Goal: Information Seeking & Learning: Learn about a topic

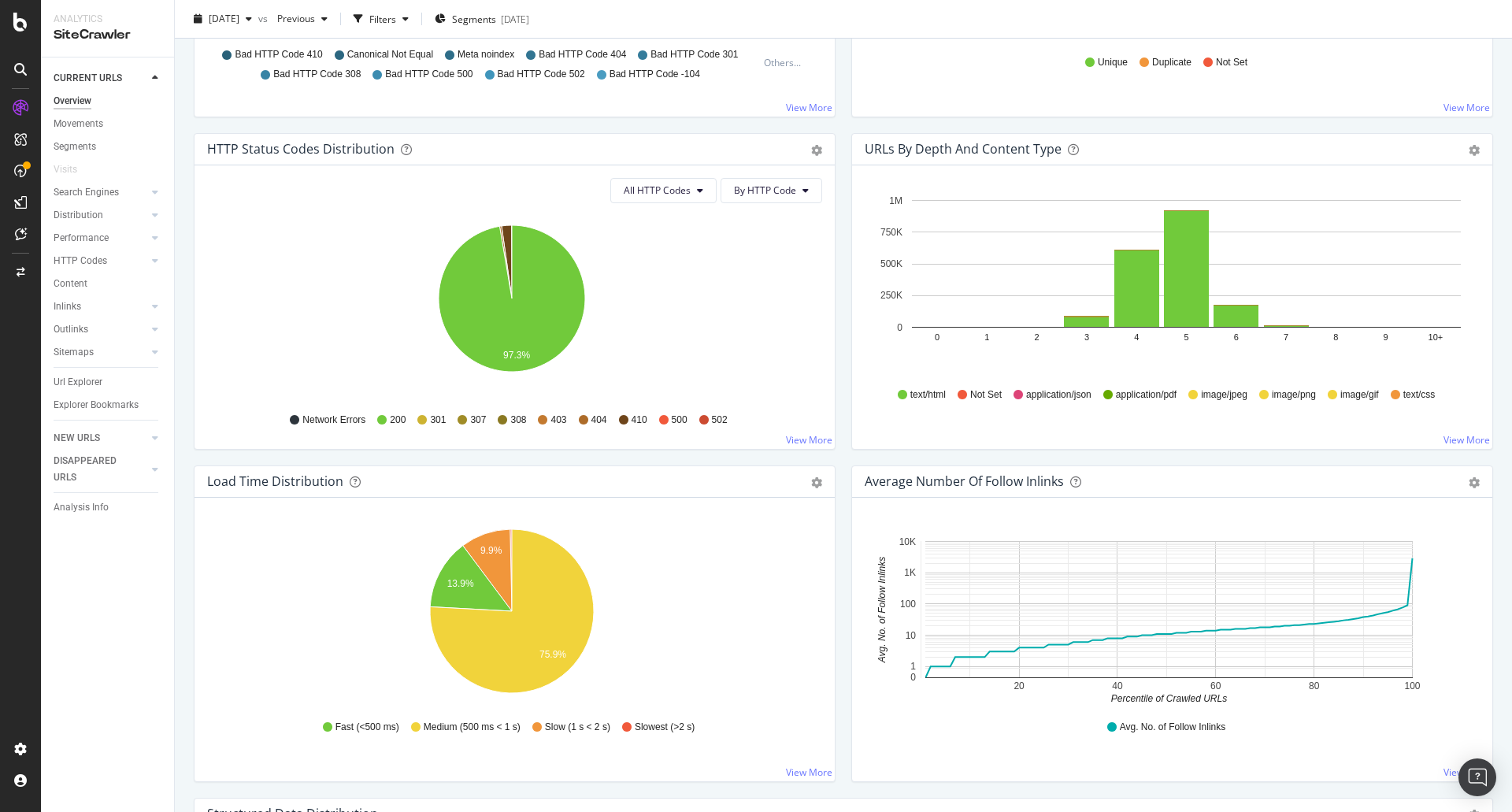
scroll to position [868, 0]
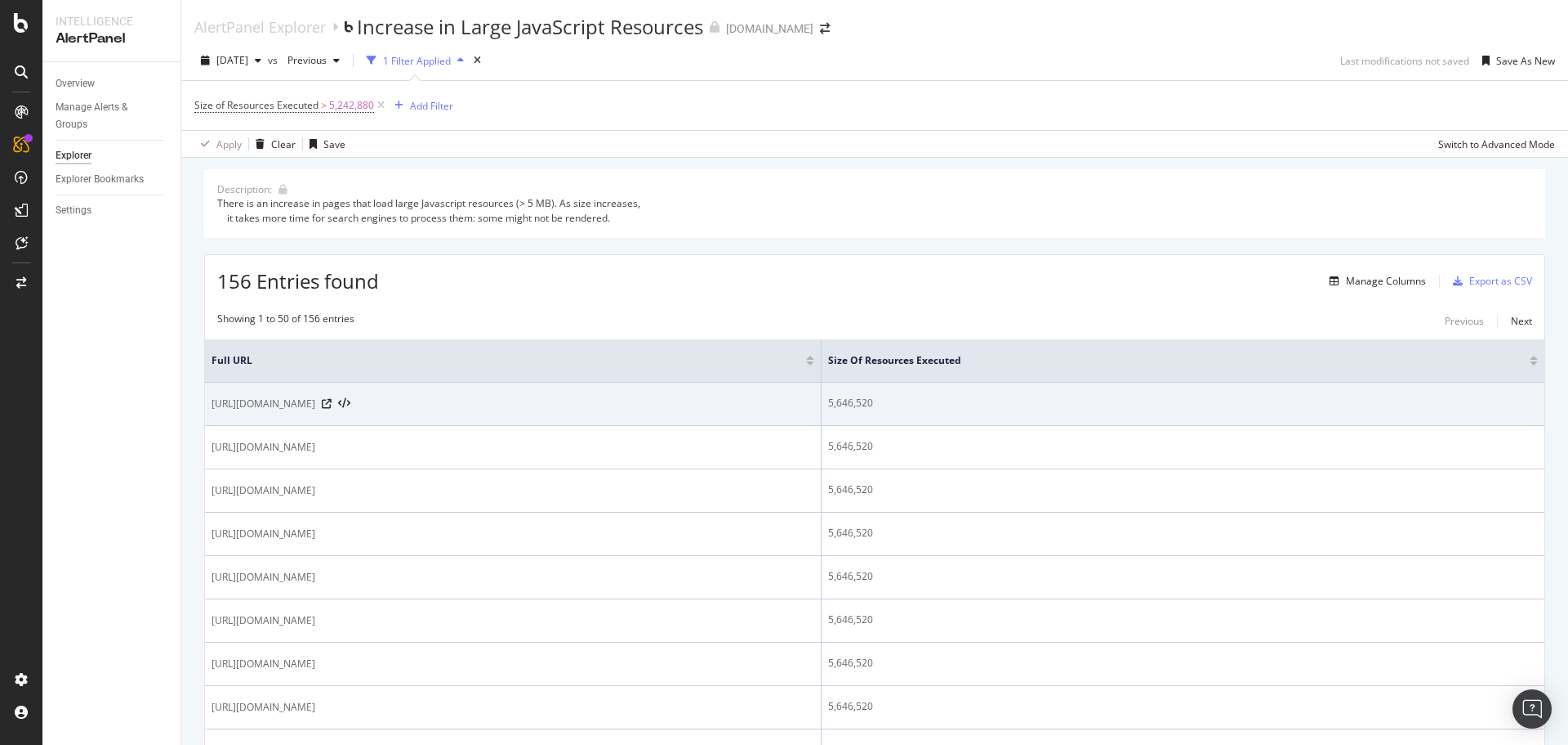
click at [315, 403] on span "[URL][DOMAIN_NAME][PERSON_NAME]" at bounding box center [264, 403] width 104 height 16
click at [315, 403] on span "https://www.immonet.de/suchen/miete/immobilien/brandenburg/lieberose-15868/ad08…" at bounding box center [264, 403] width 104 height 16
copy div "https://www.immonet.de/suchen/miete/immobilien/brandenburg/lieberose-15868/ad08…"
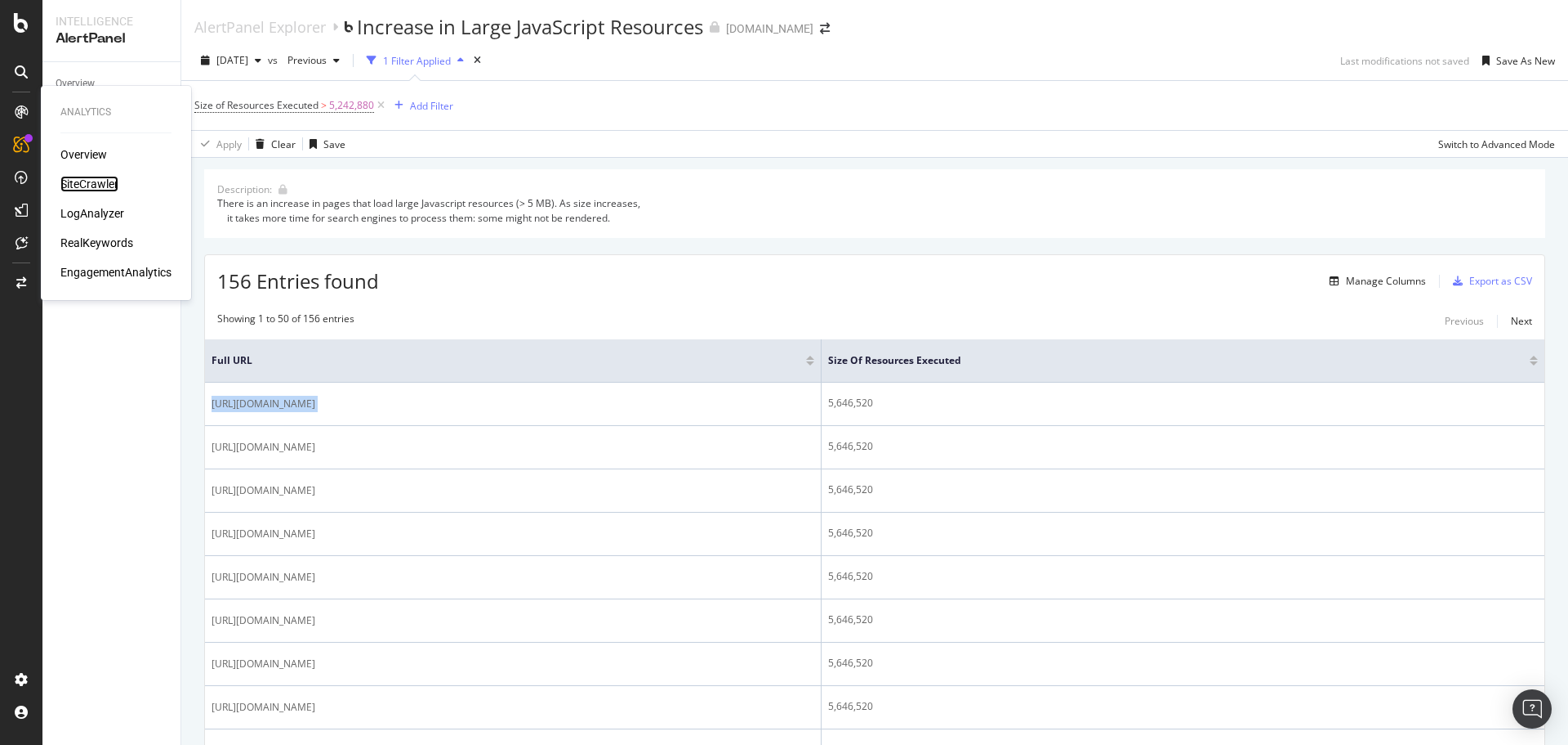
click at [112, 187] on div "SiteCrawler" at bounding box center [89, 183] width 58 height 16
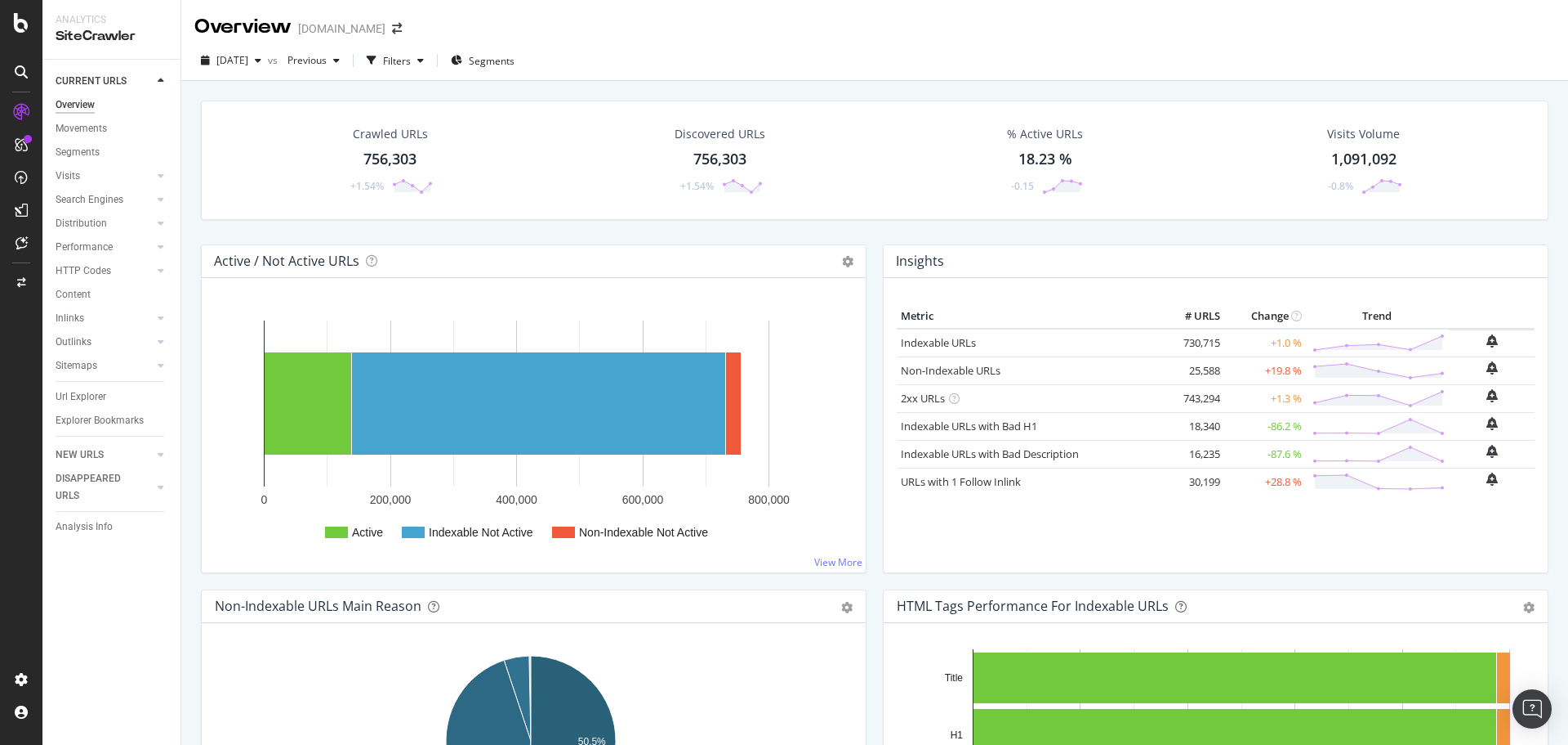
click at [91, 398] on div "Url Explorer" at bounding box center [81, 397] width 51 height 17
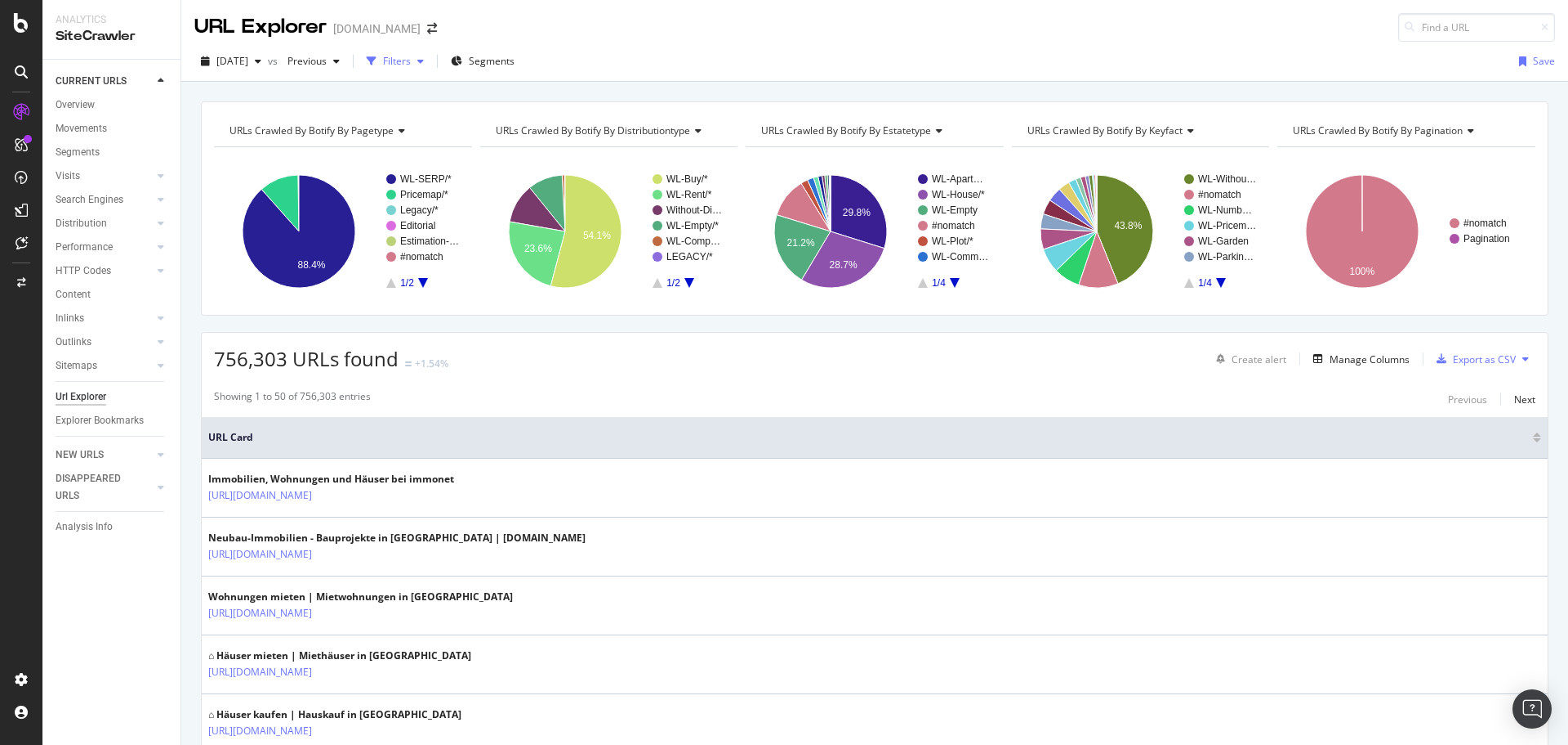
click at [424, 62] on icon "button" at bounding box center [420, 61] width 7 height 9
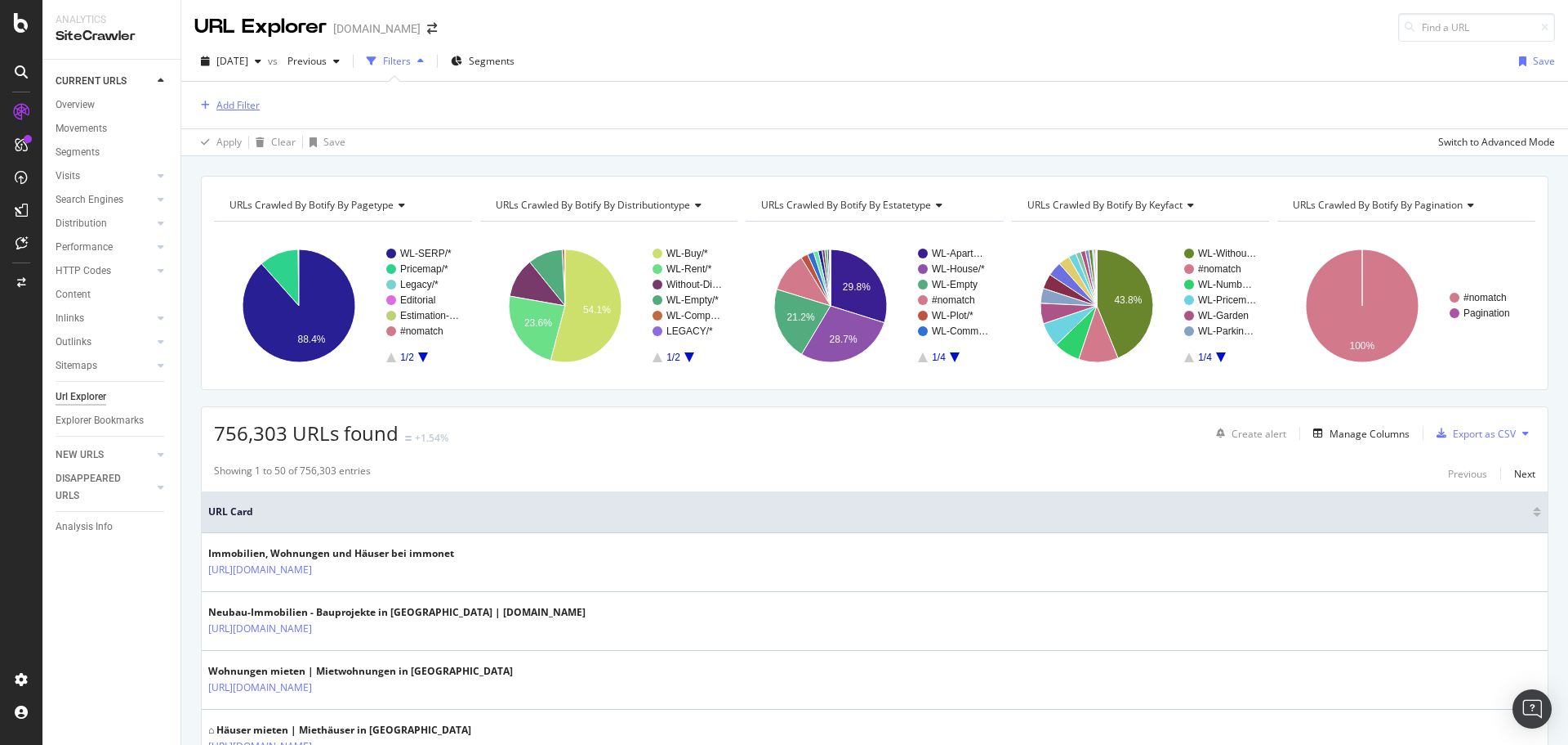
click at [250, 104] on div "Add Filter" at bounding box center [238, 105] width 43 height 14
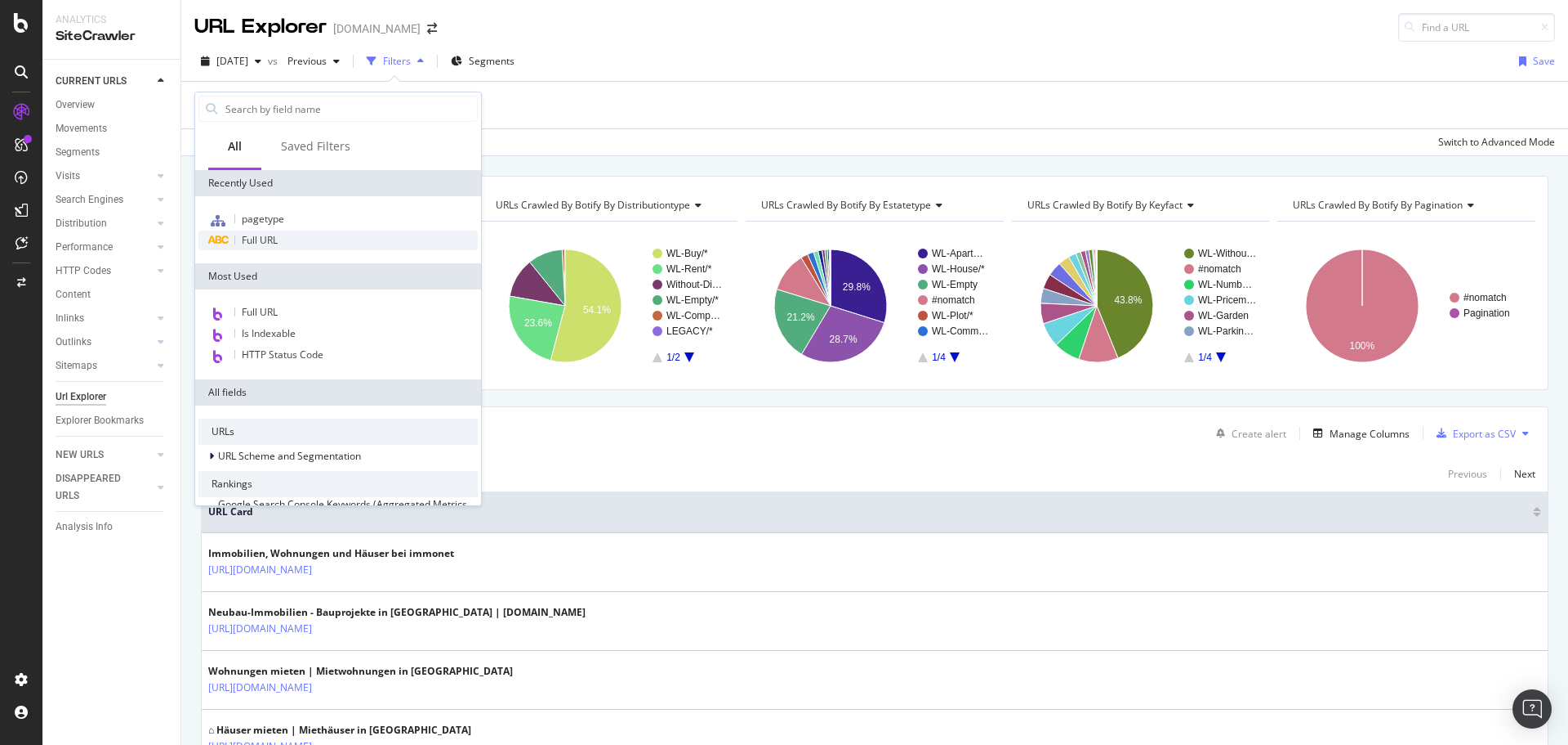
click at [303, 237] on div "Full URL" at bounding box center [339, 240] width 279 height 20
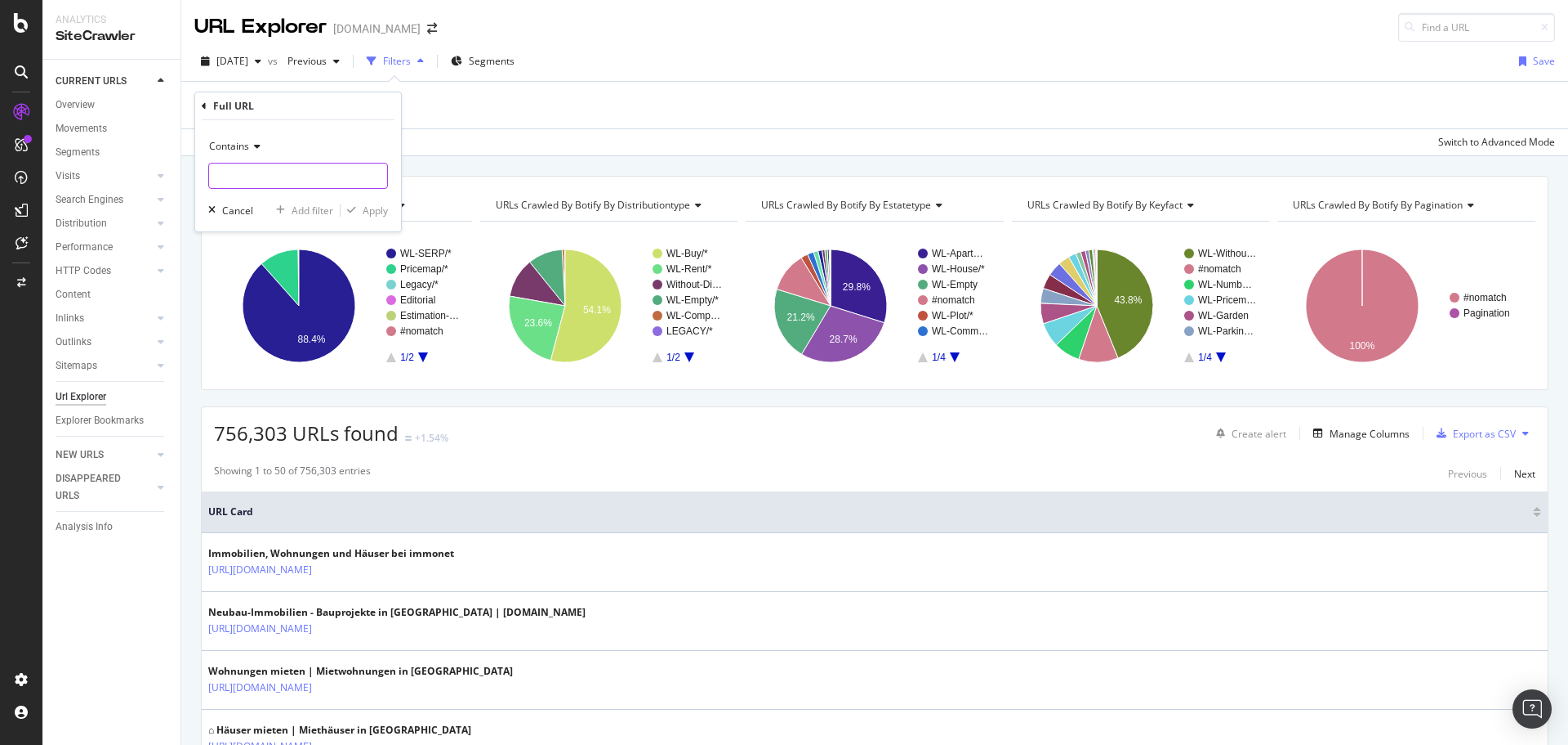
click at [291, 171] on input "text" at bounding box center [298, 175] width 178 height 26
paste input "https://www.immonet.de/suchen/miete/immobilien/brandenburg/lieberose-15868/ad08…"
type input "https://www.immonet.de/suchen/miete/immobilien/brandenburg/lieberose-15868/ad08…"
click at [371, 209] on div "Apply" at bounding box center [375, 210] width 25 height 14
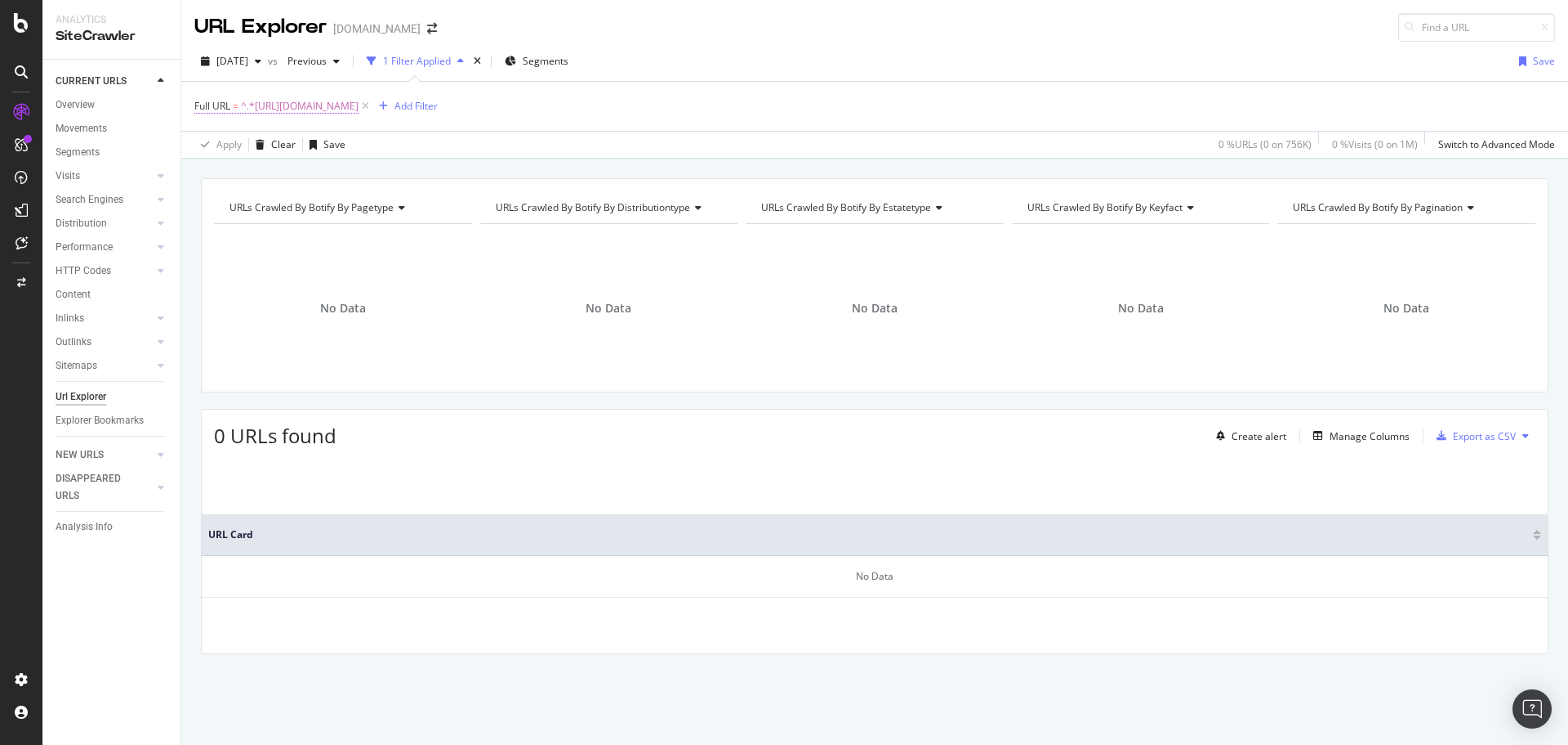
click at [358, 111] on span "^.*https://www.immonet.de/suchen/miete/immobilien/brandenburg/lieberose-15868/a…" at bounding box center [299, 106] width 117 height 23
click at [358, 105] on span "^.*https://www.immonet.de/suchen/miete/immobilien/brandenburg/lieberose-15868/a…" at bounding box center [299, 106] width 117 height 23
click at [322, 169] on input "[URL][DOMAIN_NAME][PERSON_NAME]" at bounding box center [286, 175] width 155 height 26
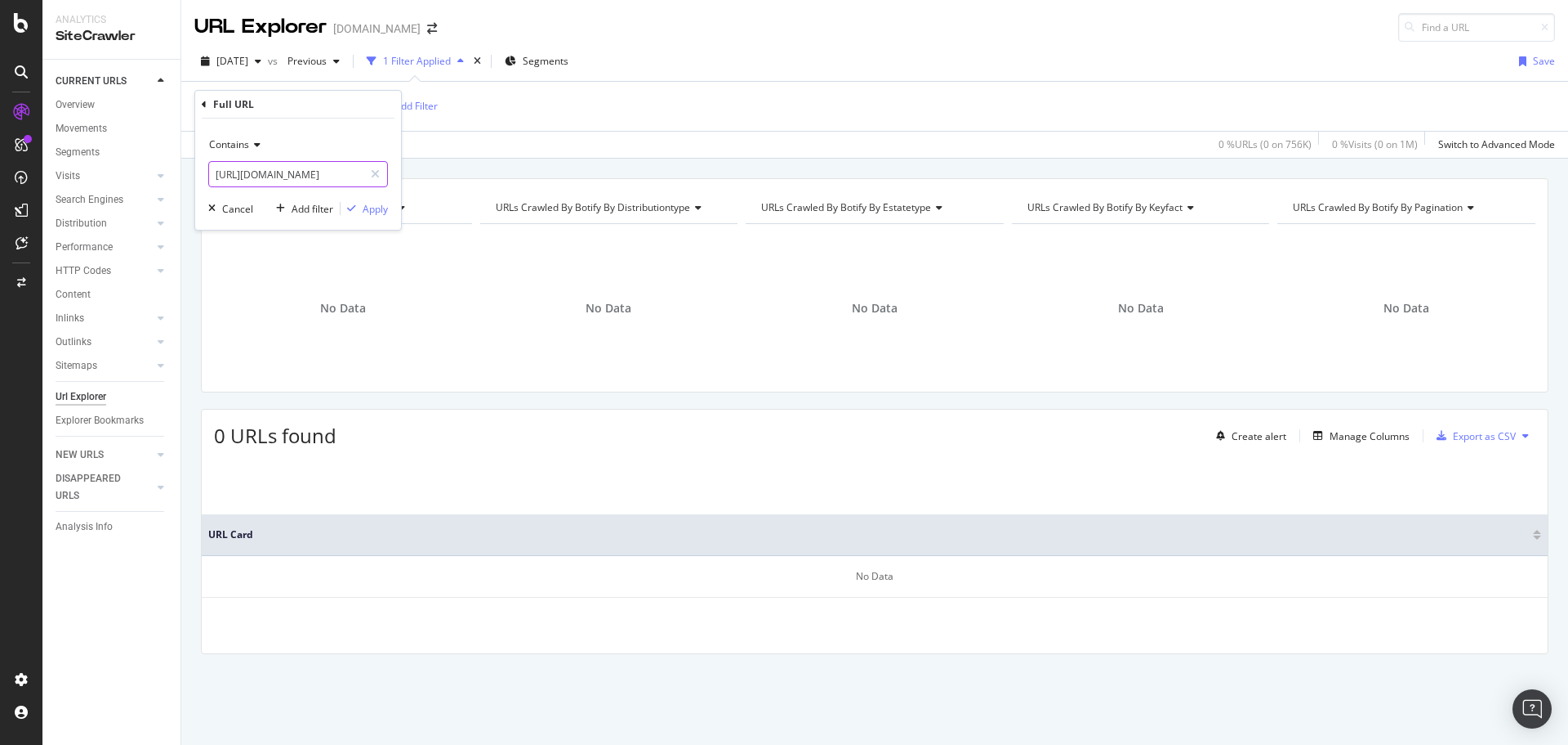
paste input "niedersachsen/butjadingen-26969/ad08de2084"
type input "https://www.immonet.de/suchen/miete/immobilien/niedersachsen/butjadingen-26969/…"
click at [374, 205] on div "Apply" at bounding box center [375, 208] width 25 height 14
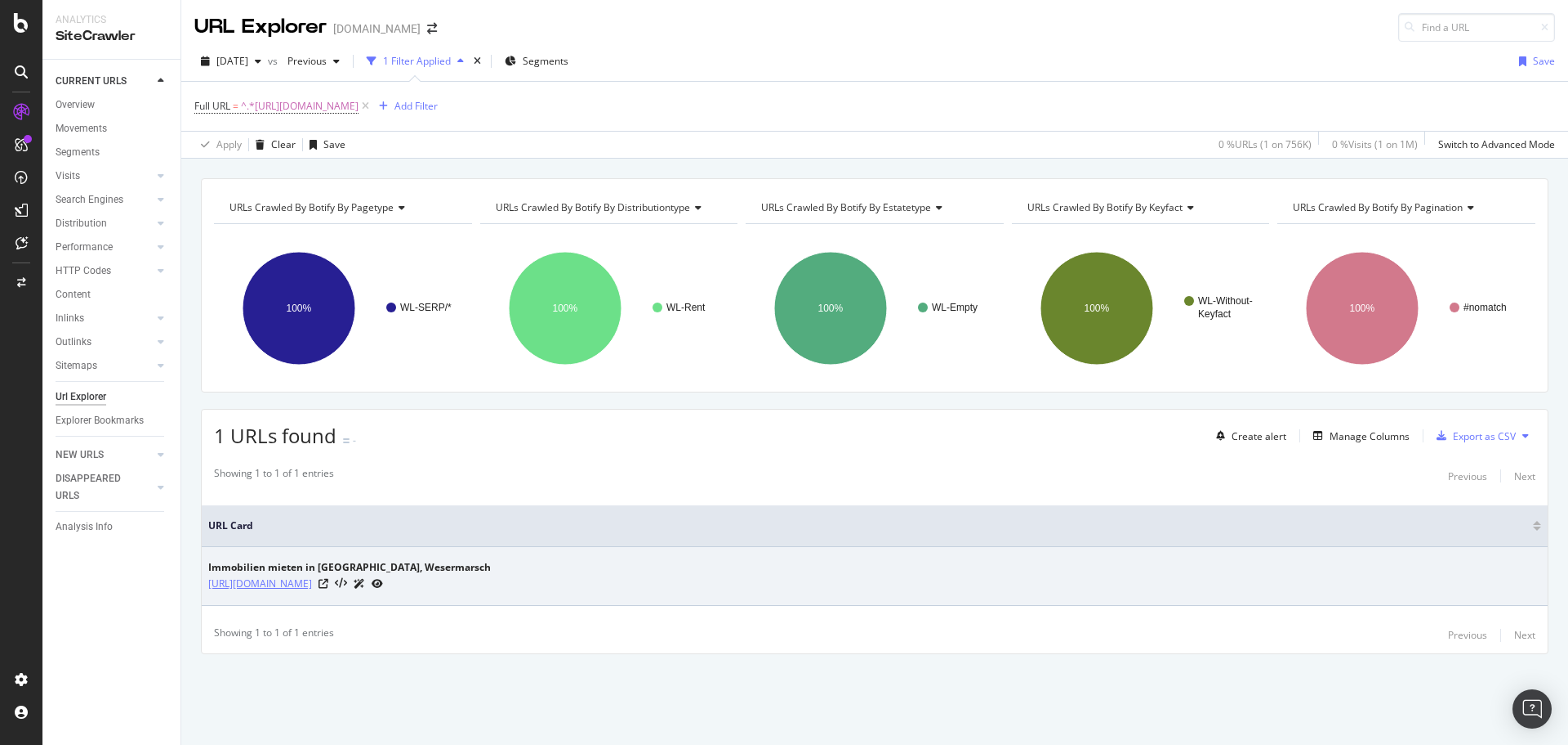
click at [312, 580] on link "[URL][DOMAIN_NAME]" at bounding box center [260, 583] width 104 height 16
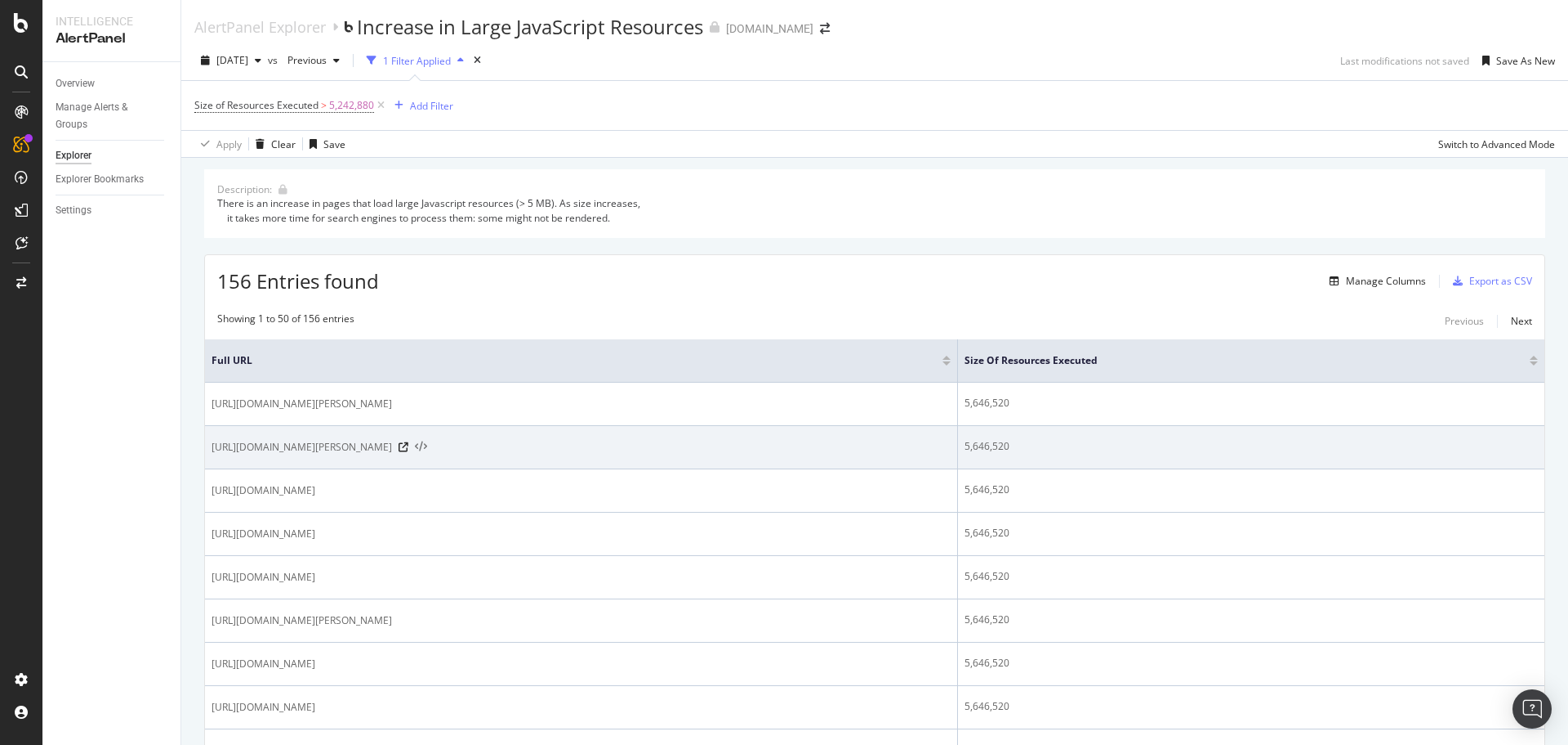
click at [428, 444] on icon at bounding box center [420, 447] width 12 height 11
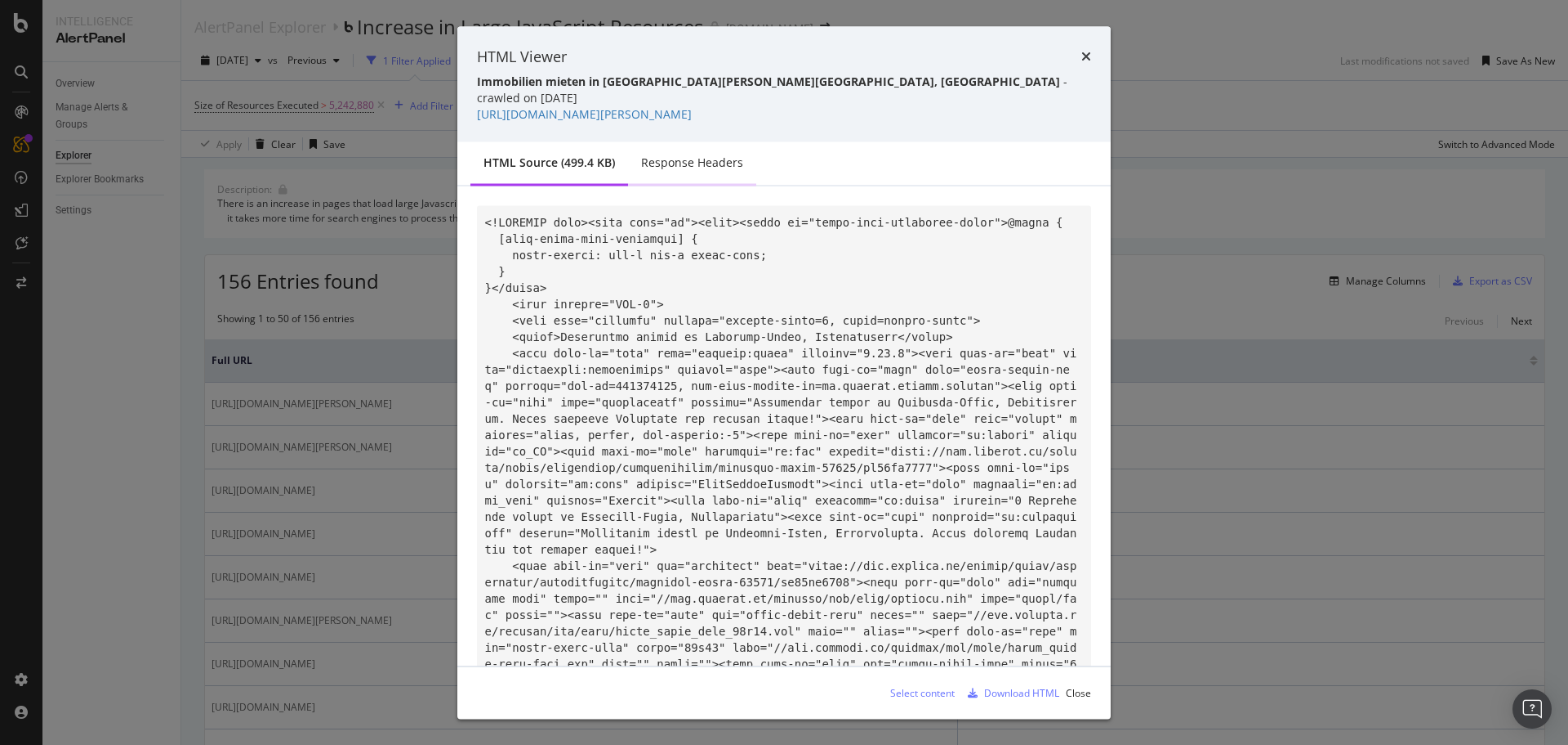
click at [662, 155] on div "Response Headers" at bounding box center [692, 162] width 102 height 16
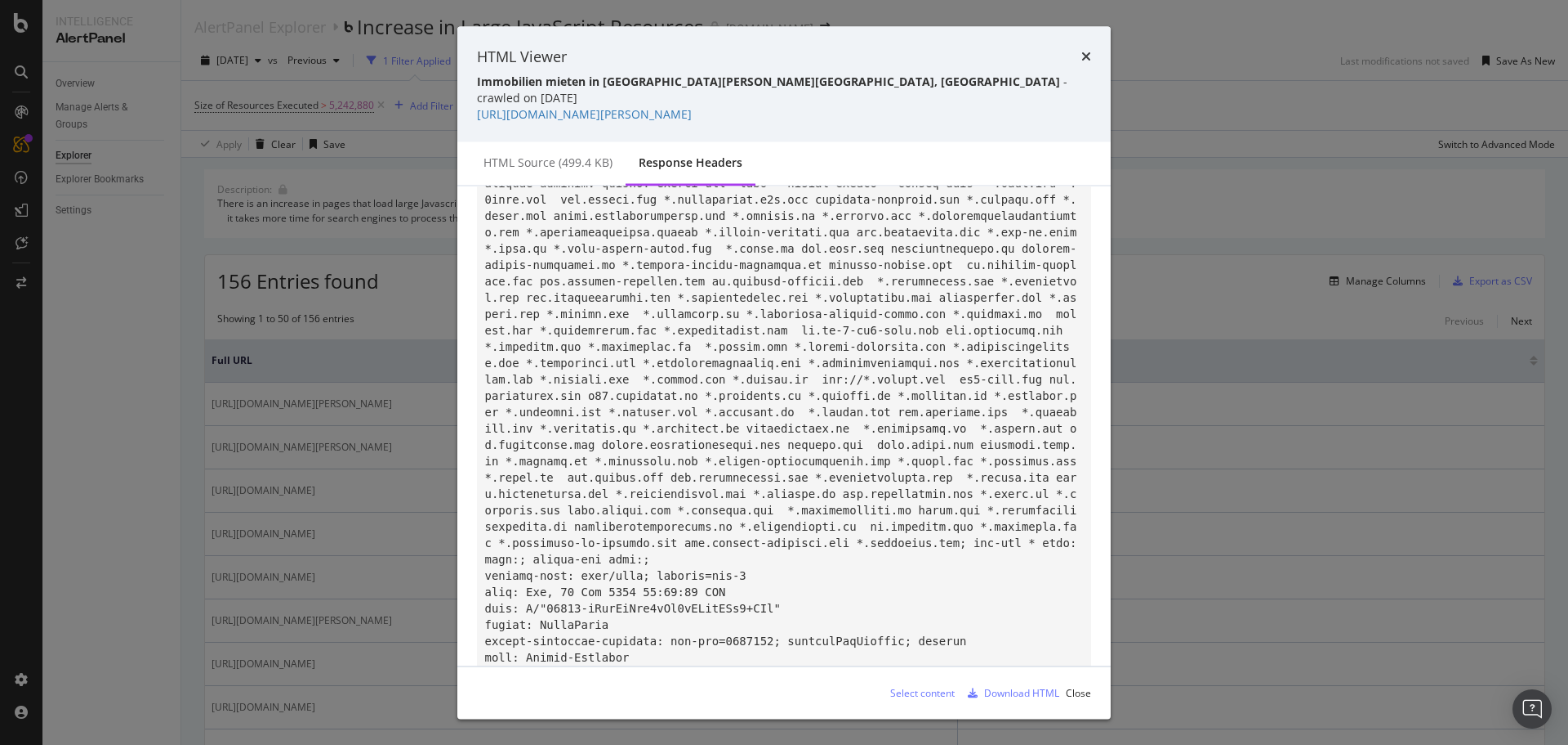
scroll to position [311, 0]
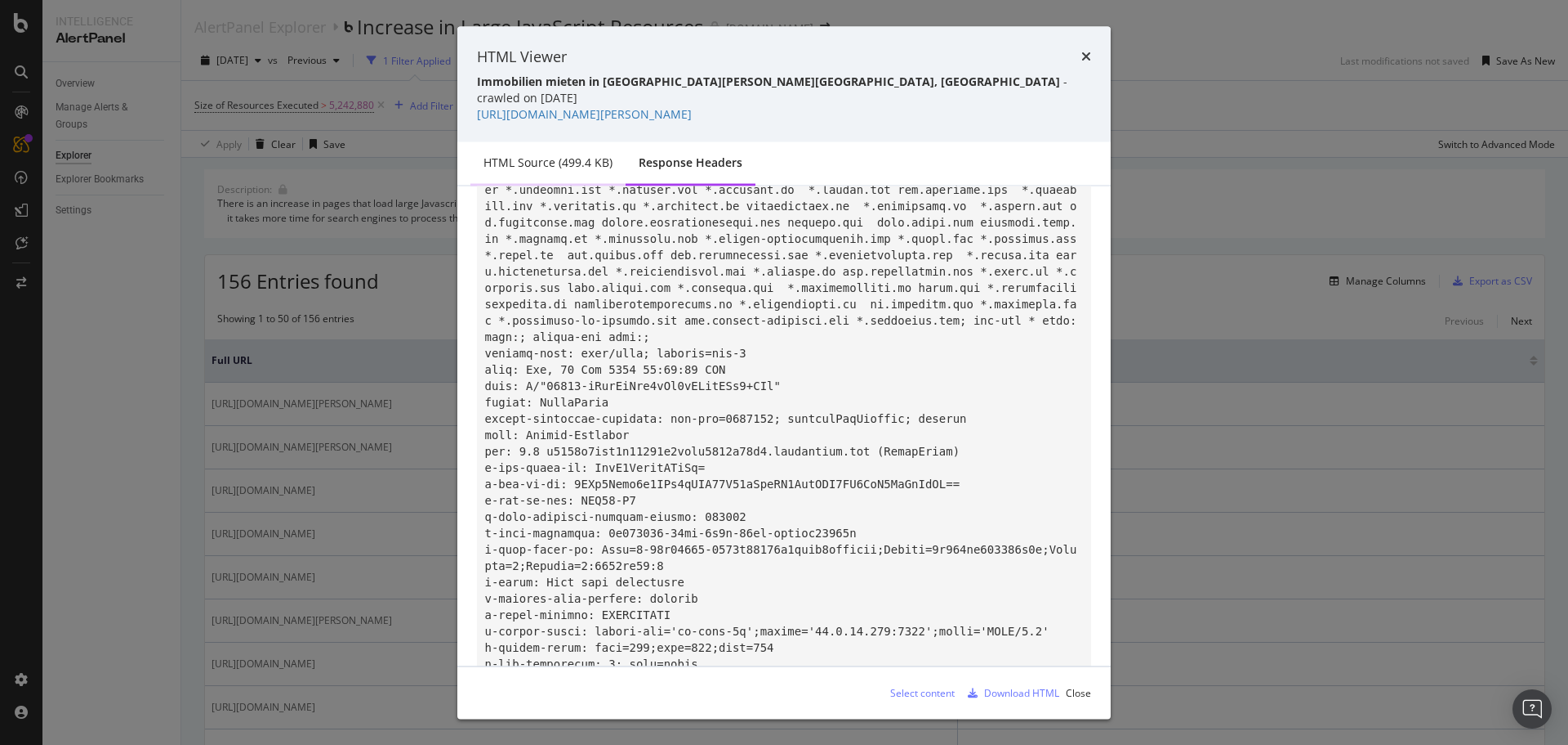
click at [550, 155] on div "HTML source (499.4 KB)" at bounding box center [549, 162] width 129 height 16
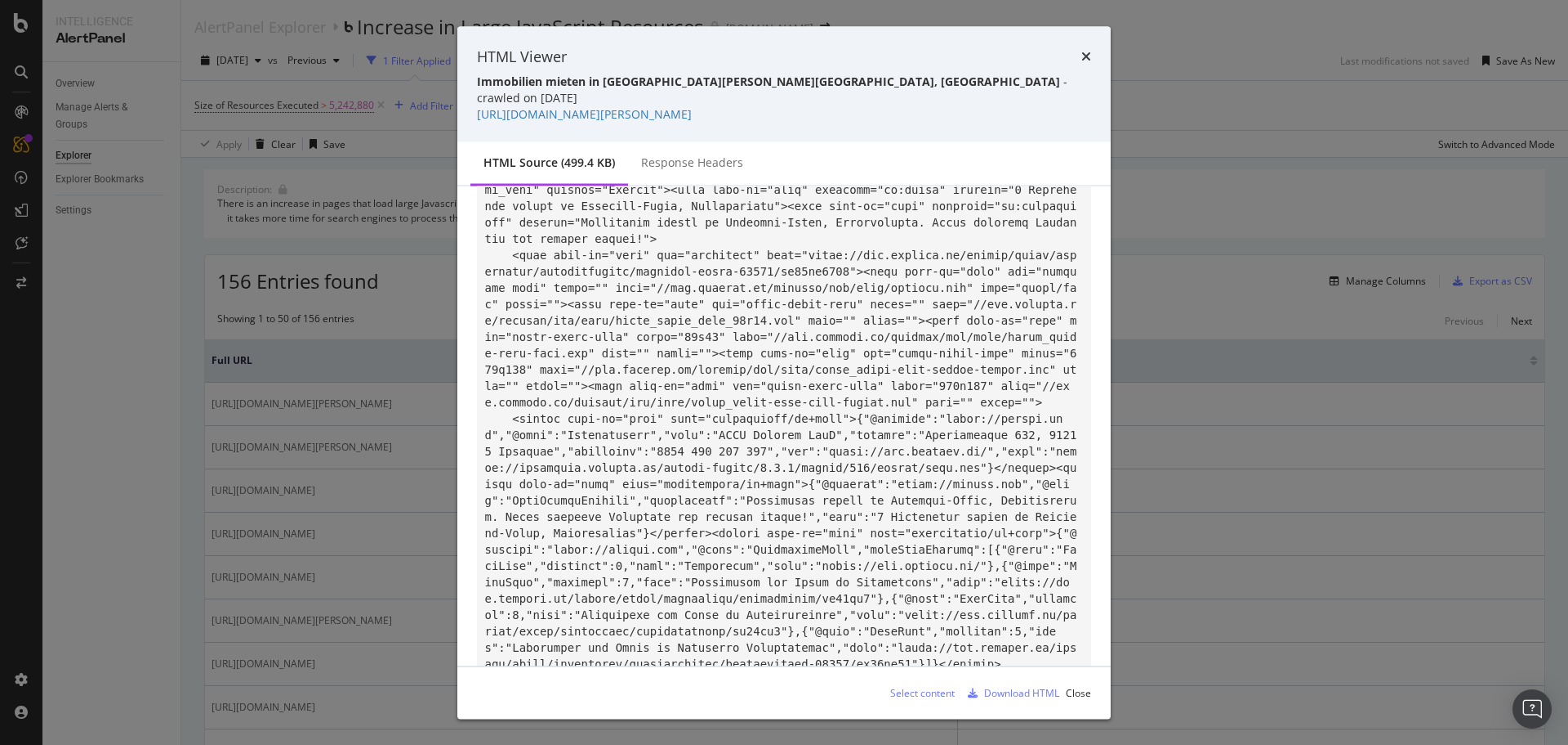
click at [1084, 55] on icon "times" at bounding box center [1086, 56] width 9 height 13
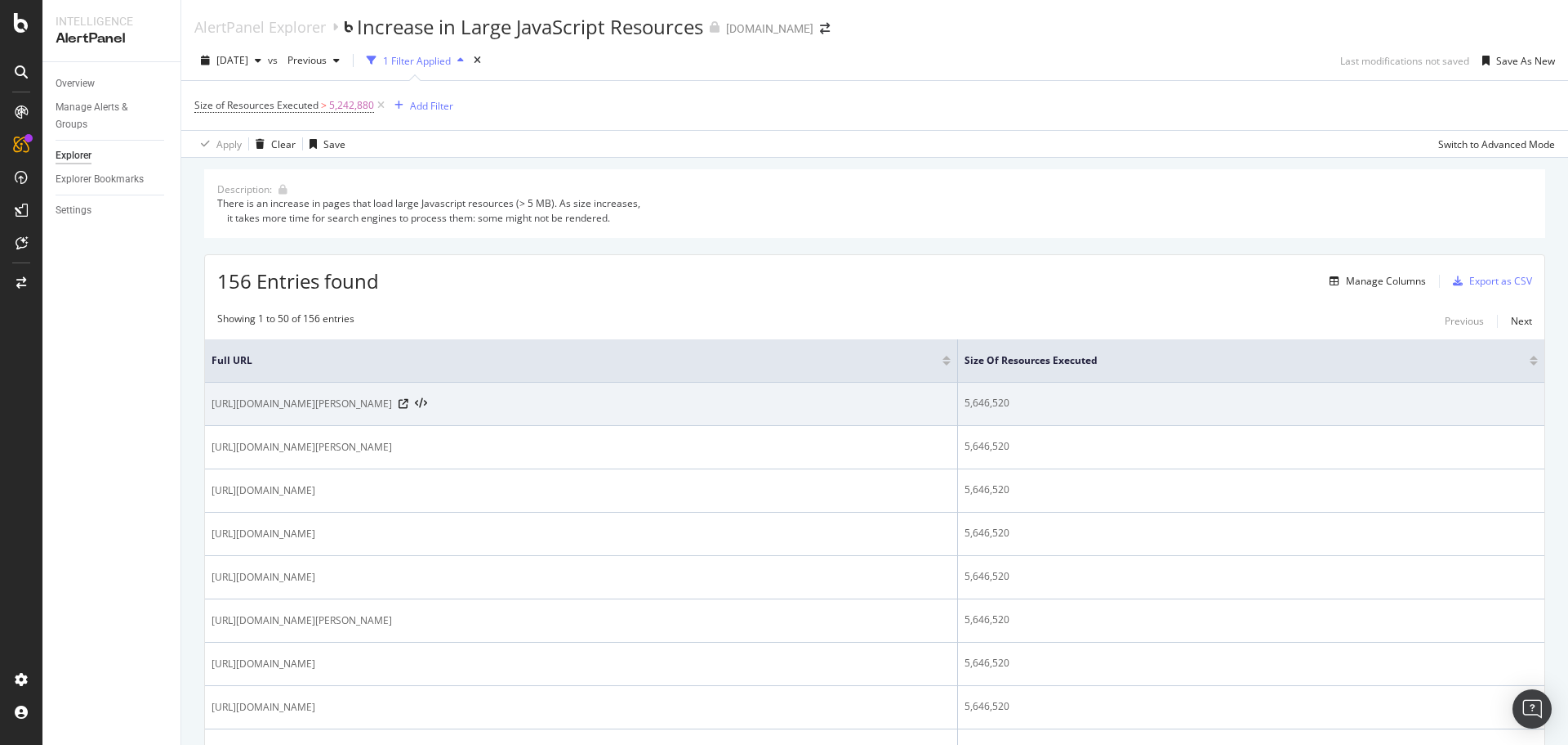
click at [392, 400] on span "https://www.immonet.de/suchen/miete/immobilien/brandenburg/lieberose-15868/ad08…" at bounding box center [302, 403] width 180 height 16
click at [392, 404] on span "https://www.immonet.de/suchen/miete/immobilien/brandenburg/lieberose-15868/ad08…" at bounding box center [302, 403] width 180 height 16
copy div "https://www.immonet.de/suchen/miete/immobilien/brandenburg/lieberose-15868/ad08…"
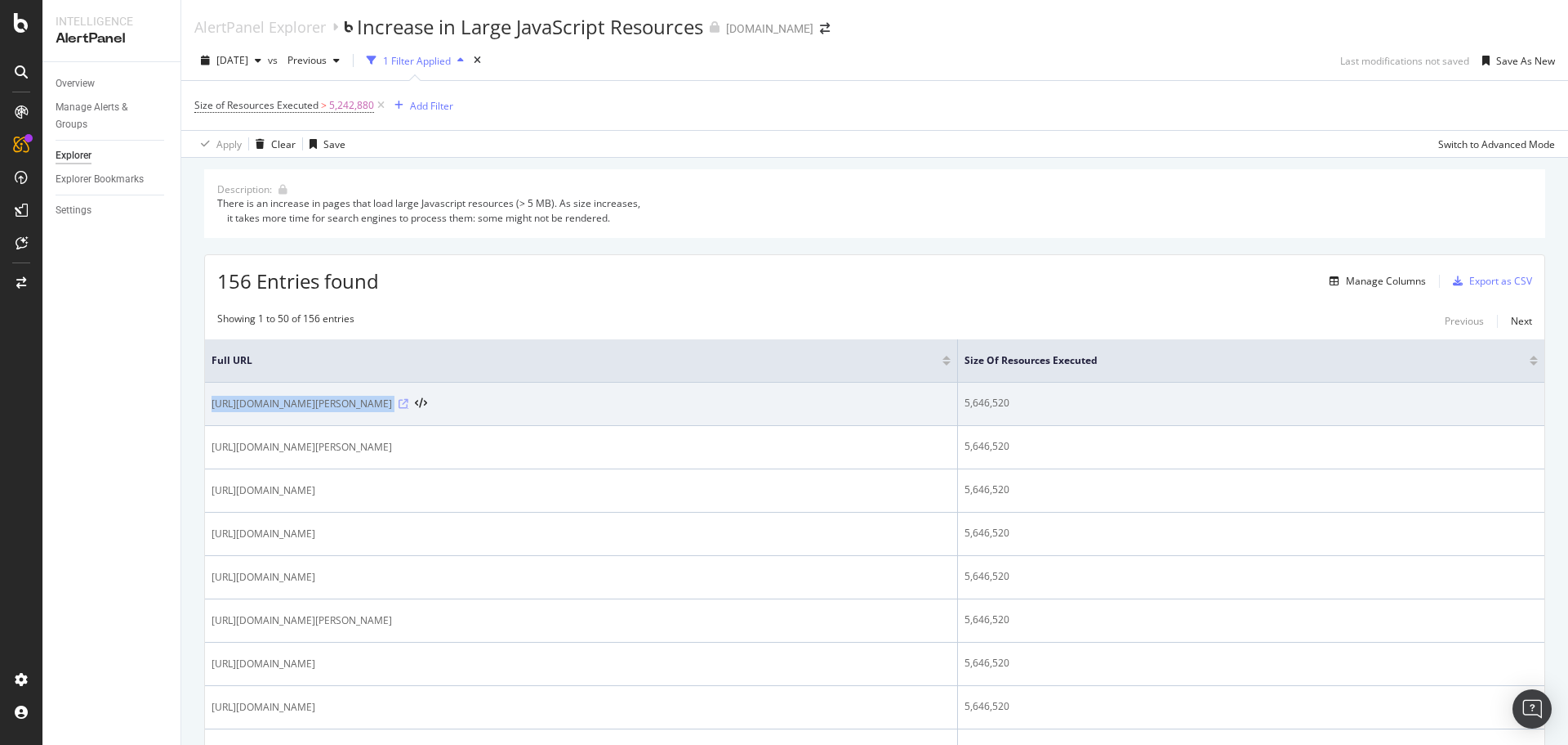
click at [409, 406] on icon at bounding box center [403, 403] width 9 height 9
click at [392, 409] on span "https://www.immonet.de/suchen/miete/immobilien/brandenburg/lieberose-15868/ad08…" at bounding box center [302, 403] width 180 height 16
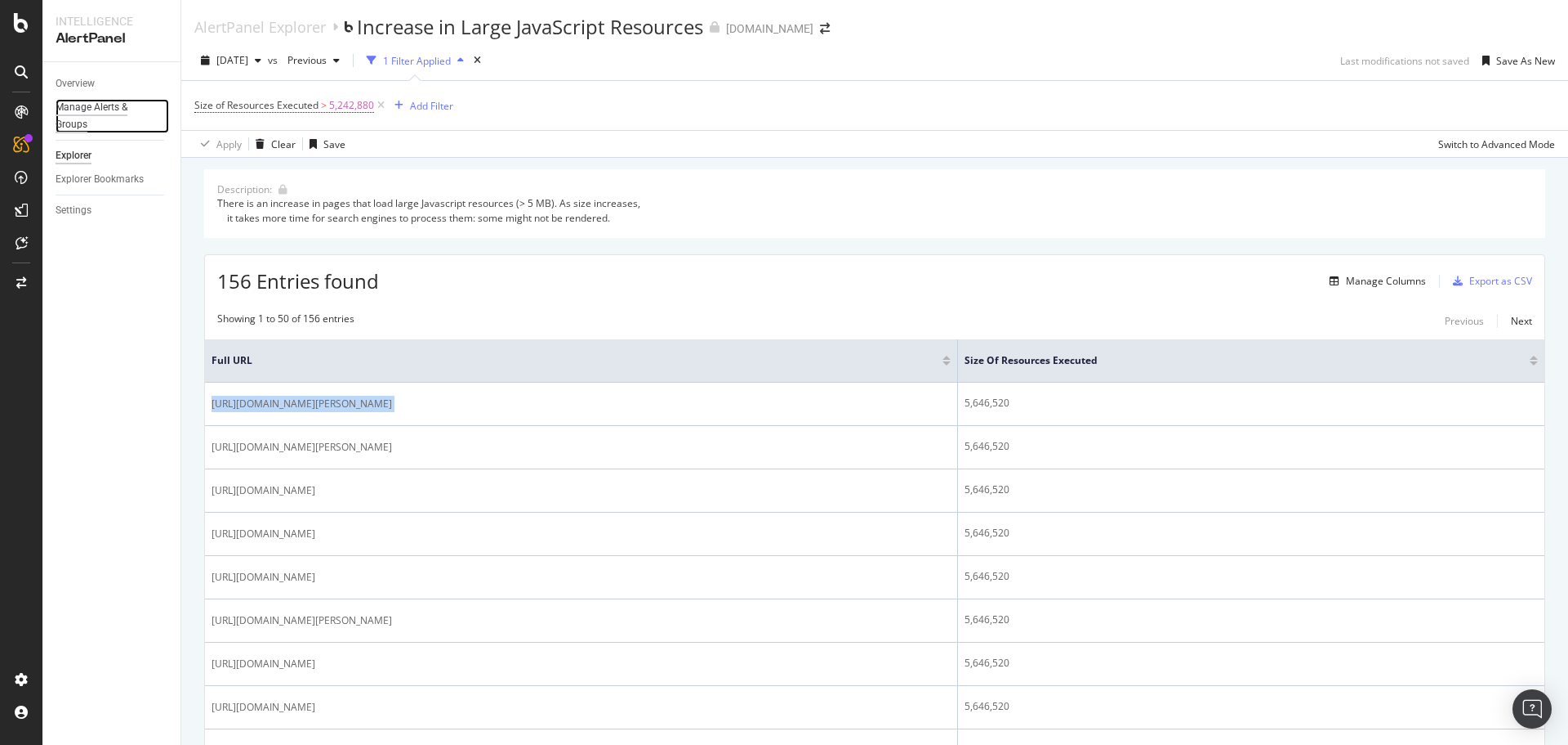
click at [98, 112] on div "Manage Alerts & Groups" at bounding box center [104, 115] width 98 height 35
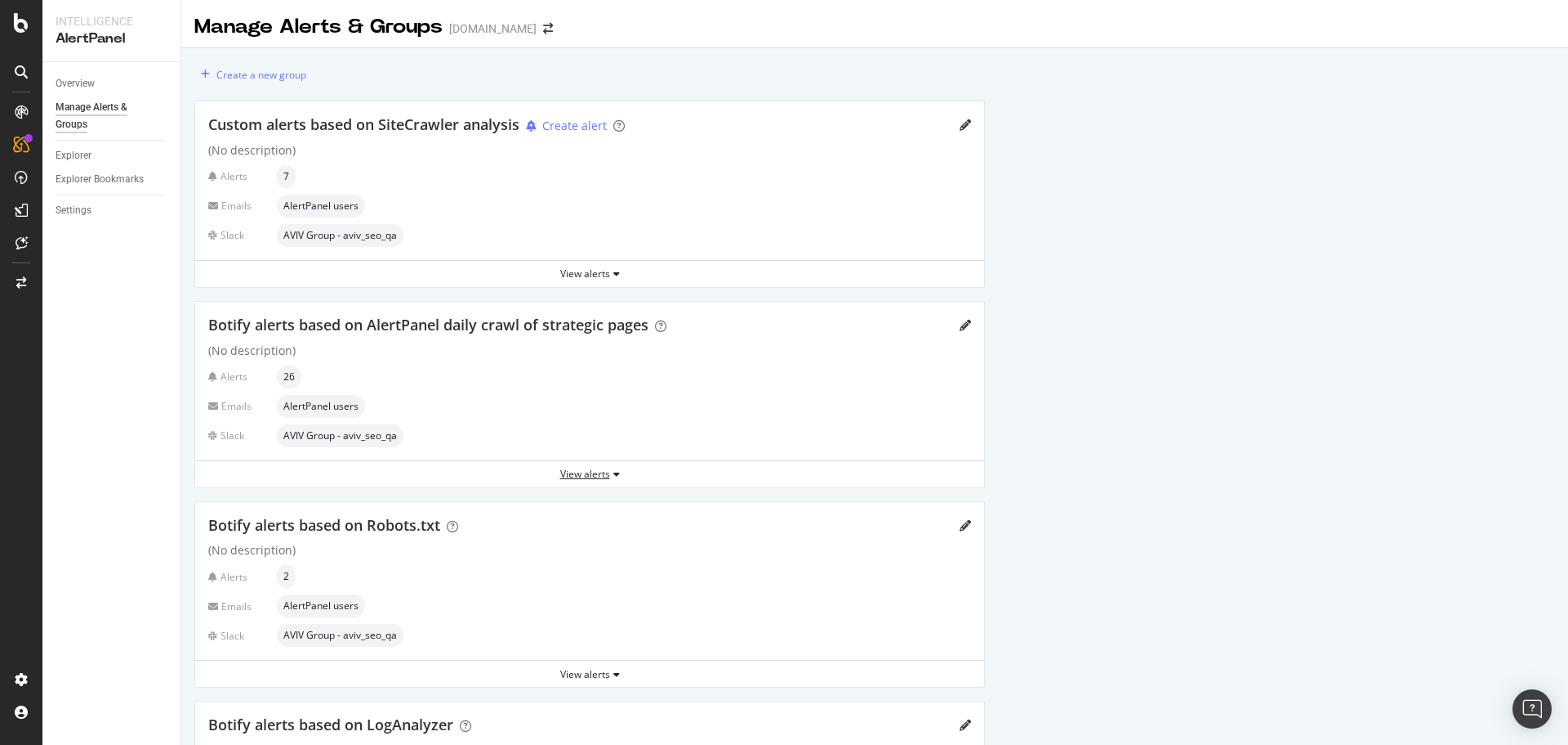
click at [596, 473] on div "View alerts" at bounding box center [589, 473] width 789 height 14
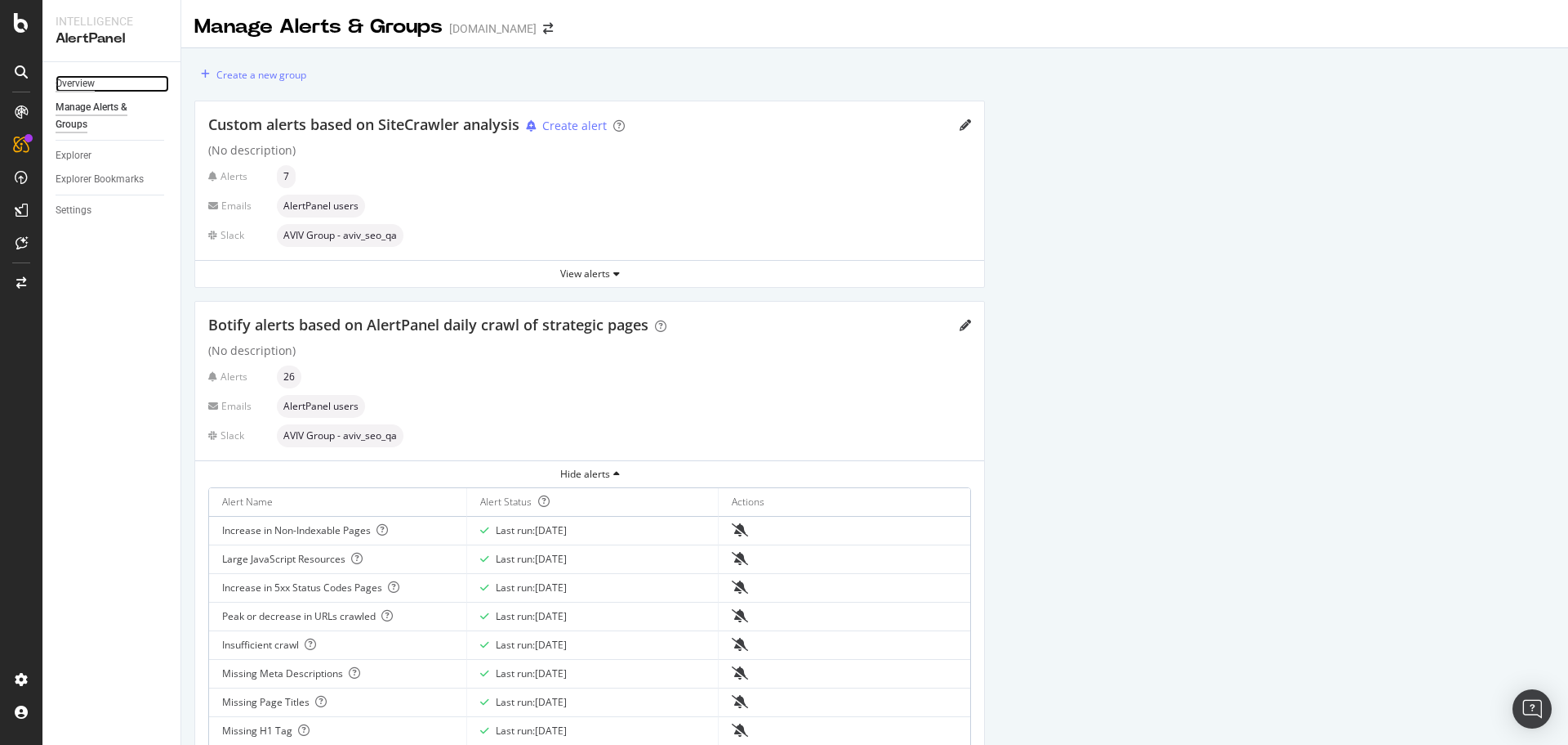
click at [89, 85] on div "Overview" at bounding box center [75, 84] width 39 height 17
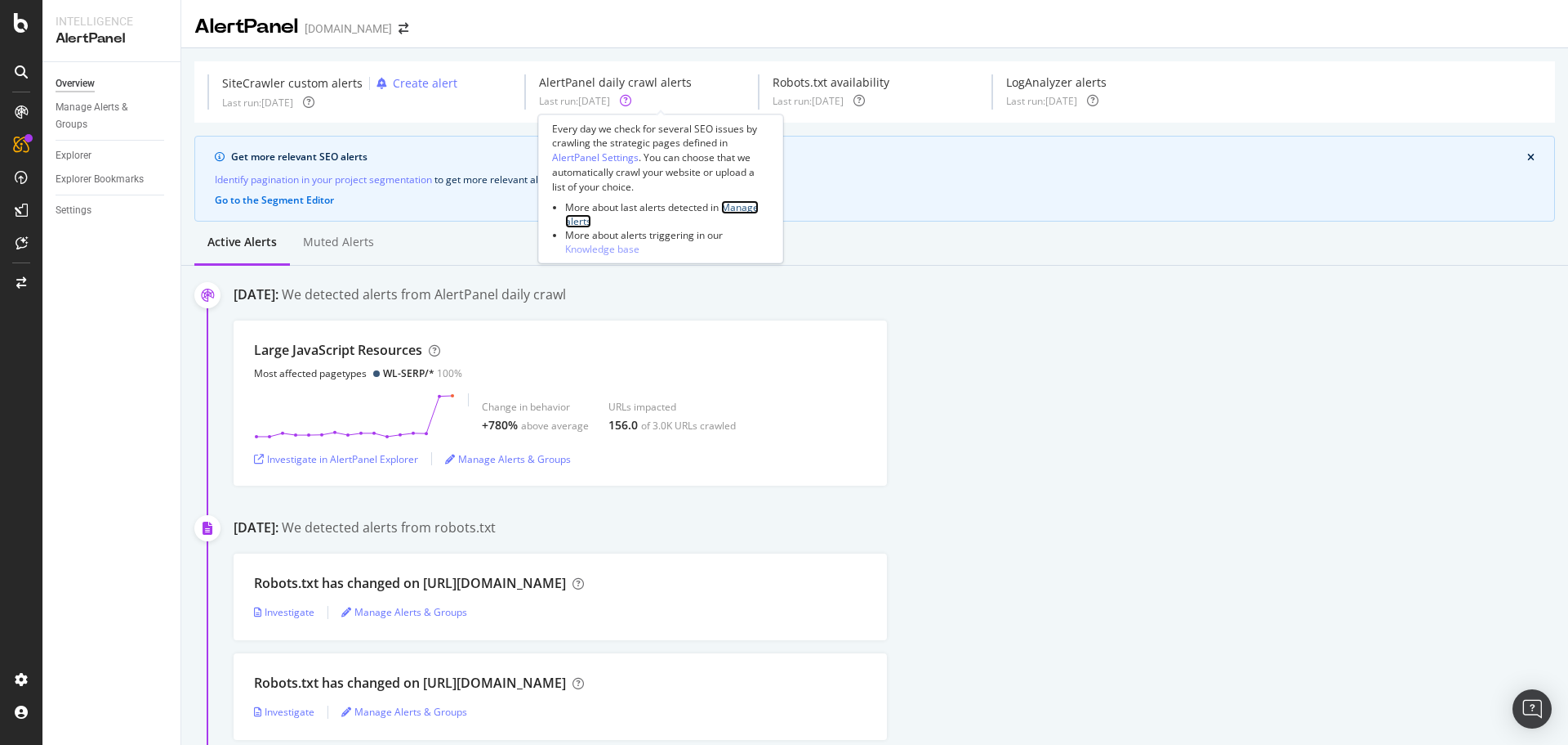
click at [737, 206] on link "Manage alerts" at bounding box center [662, 214] width 193 height 28
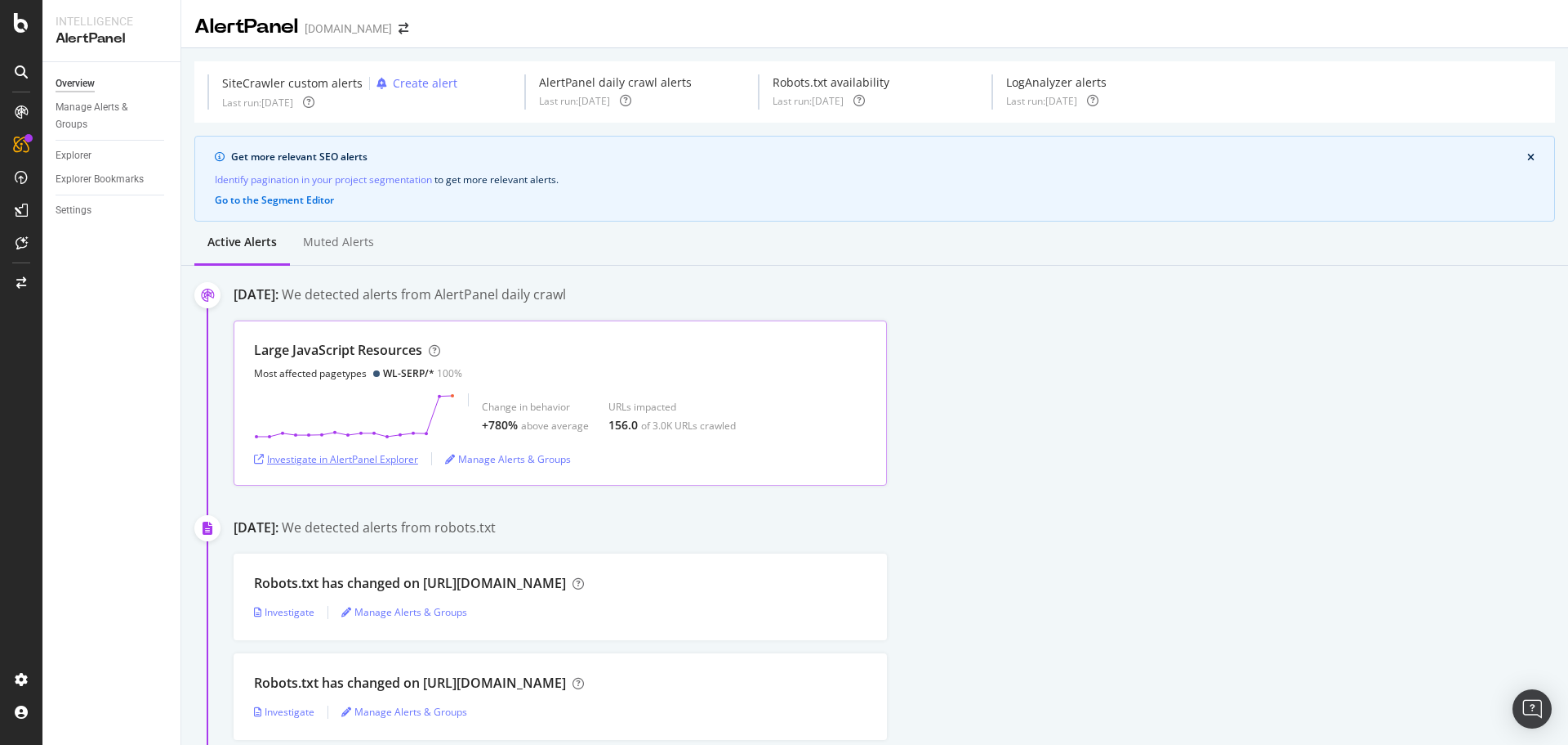
click at [378, 463] on div "Investigate in AlertPanel Explorer" at bounding box center [336, 459] width 164 height 14
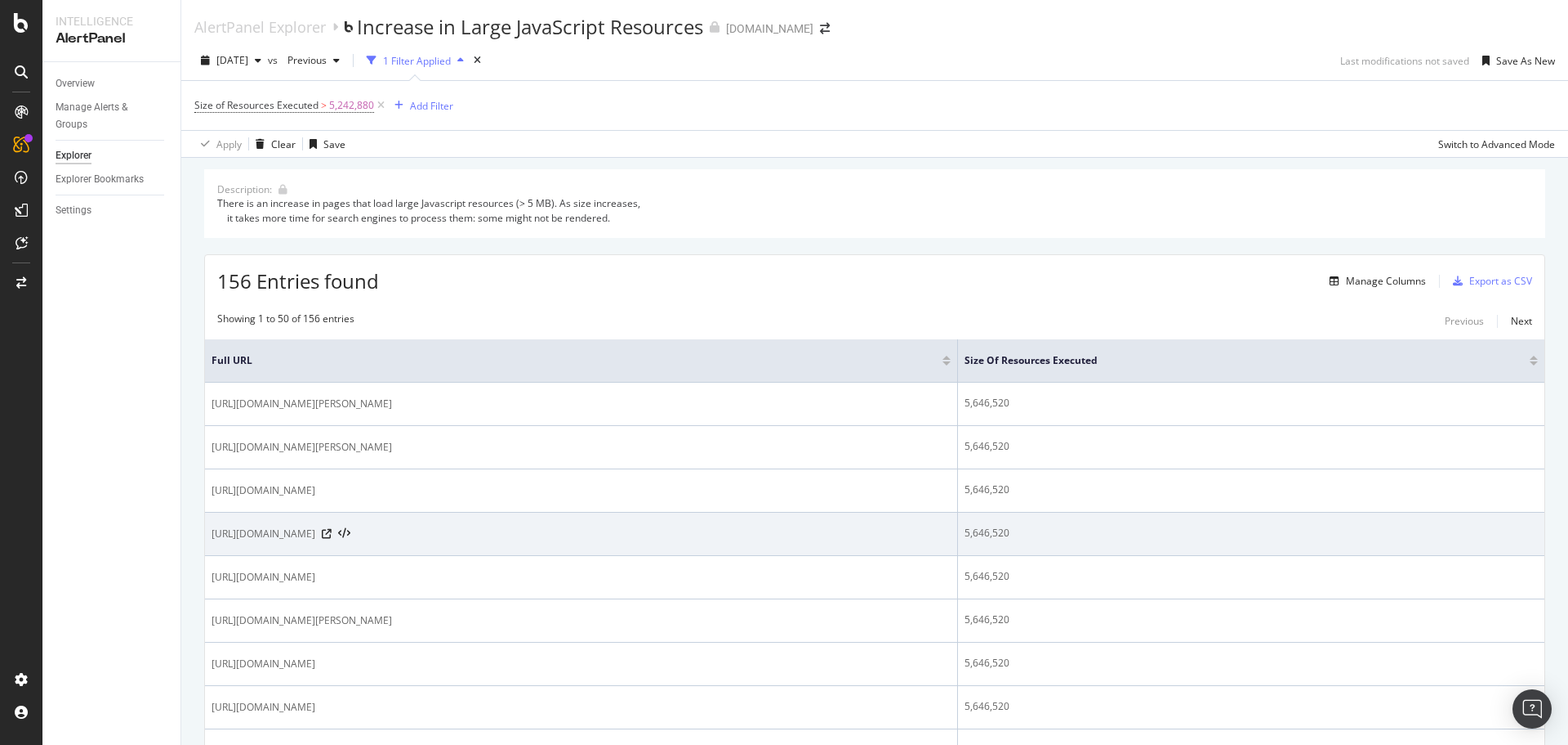
drag, startPoint x: 669, startPoint y: 535, endPoint x: 211, endPoint y: 533, distance: 458.0
click at [211, 533] on td "[URL][DOMAIN_NAME]" at bounding box center [581, 534] width 753 height 43
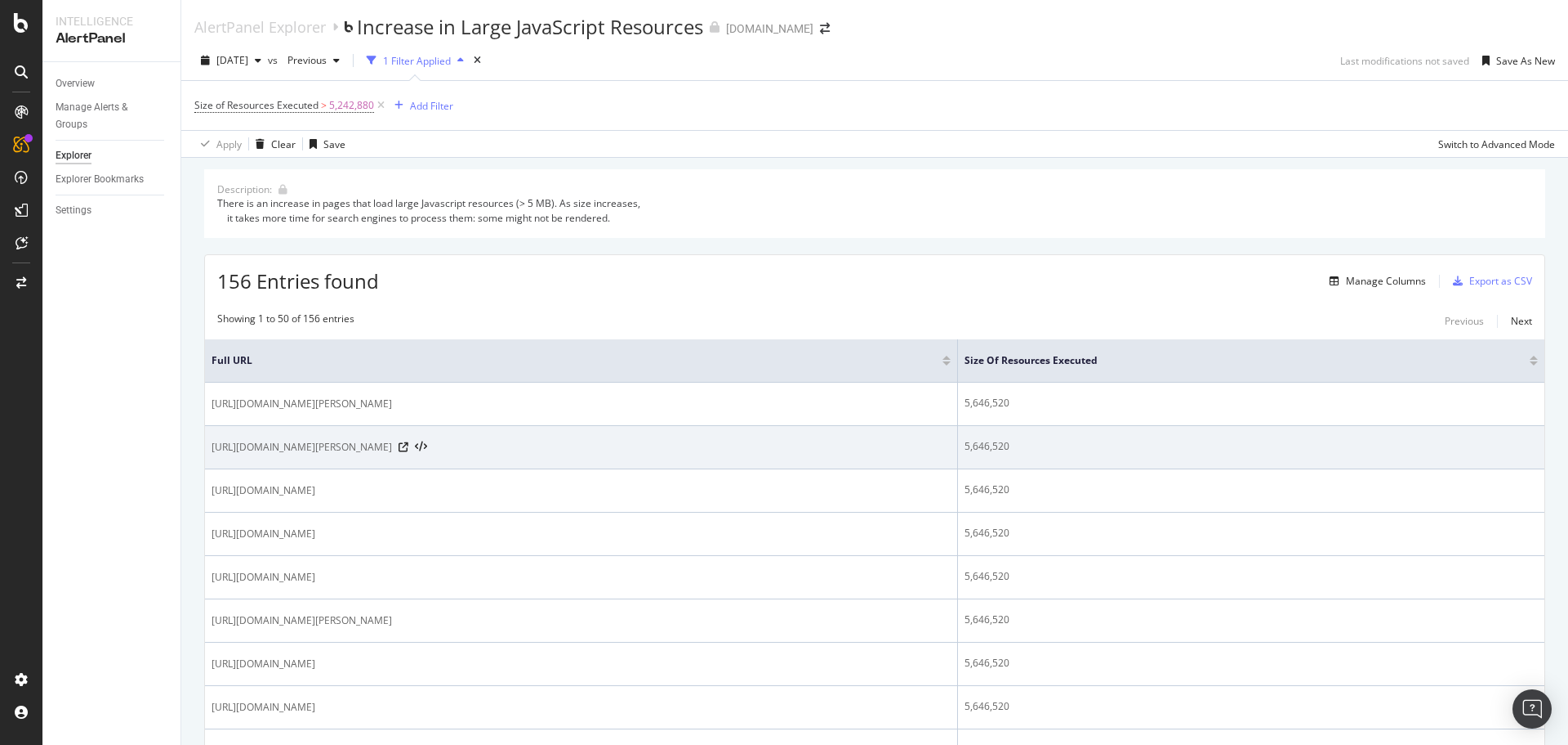
copy span "[URL][DOMAIN_NAME]"
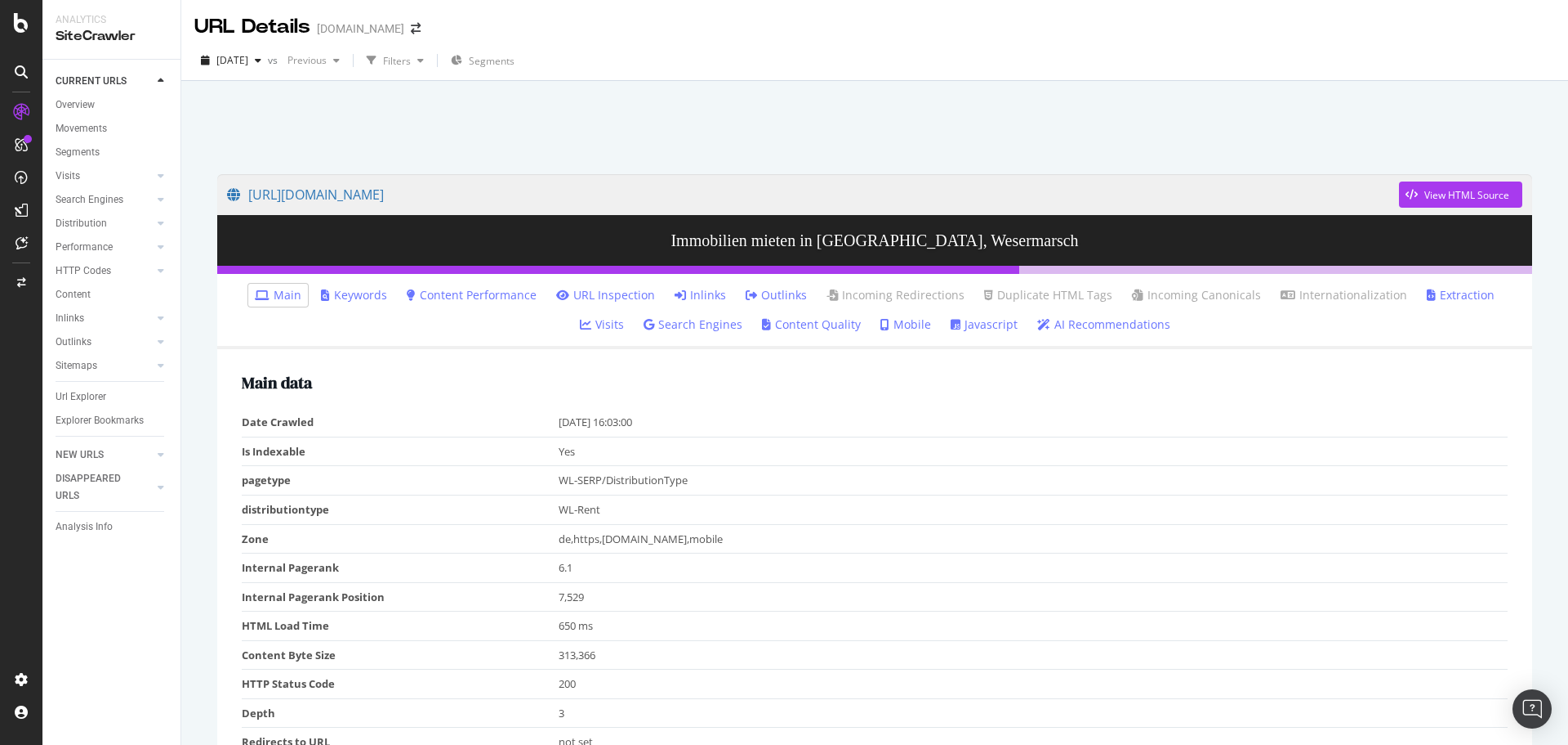
click at [957, 327] on link "Javascript" at bounding box center [984, 324] width 67 height 16
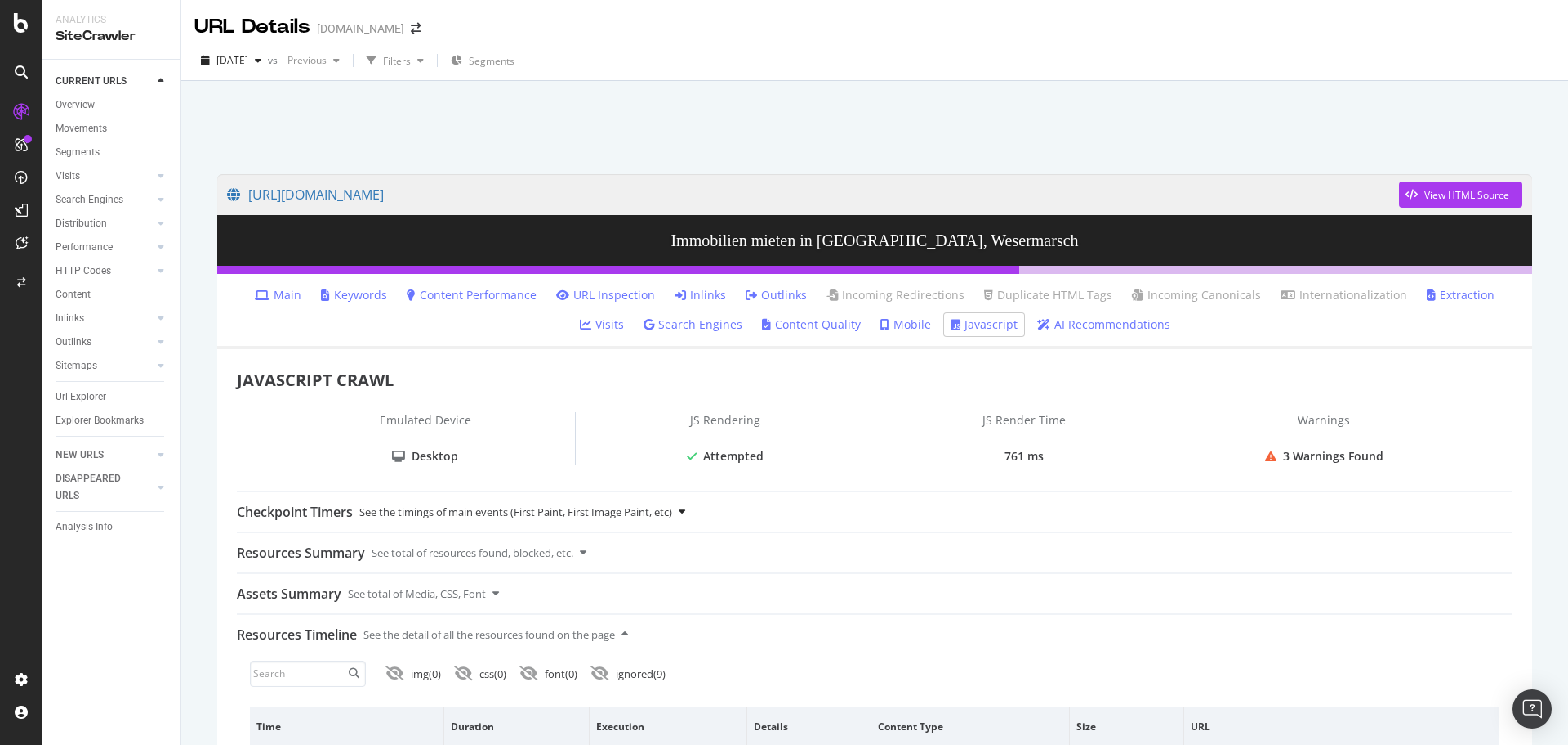
click at [573, 504] on div "See the timings of main events (First Paint, First Image Paint, etc)" at bounding box center [516, 511] width 313 height 39
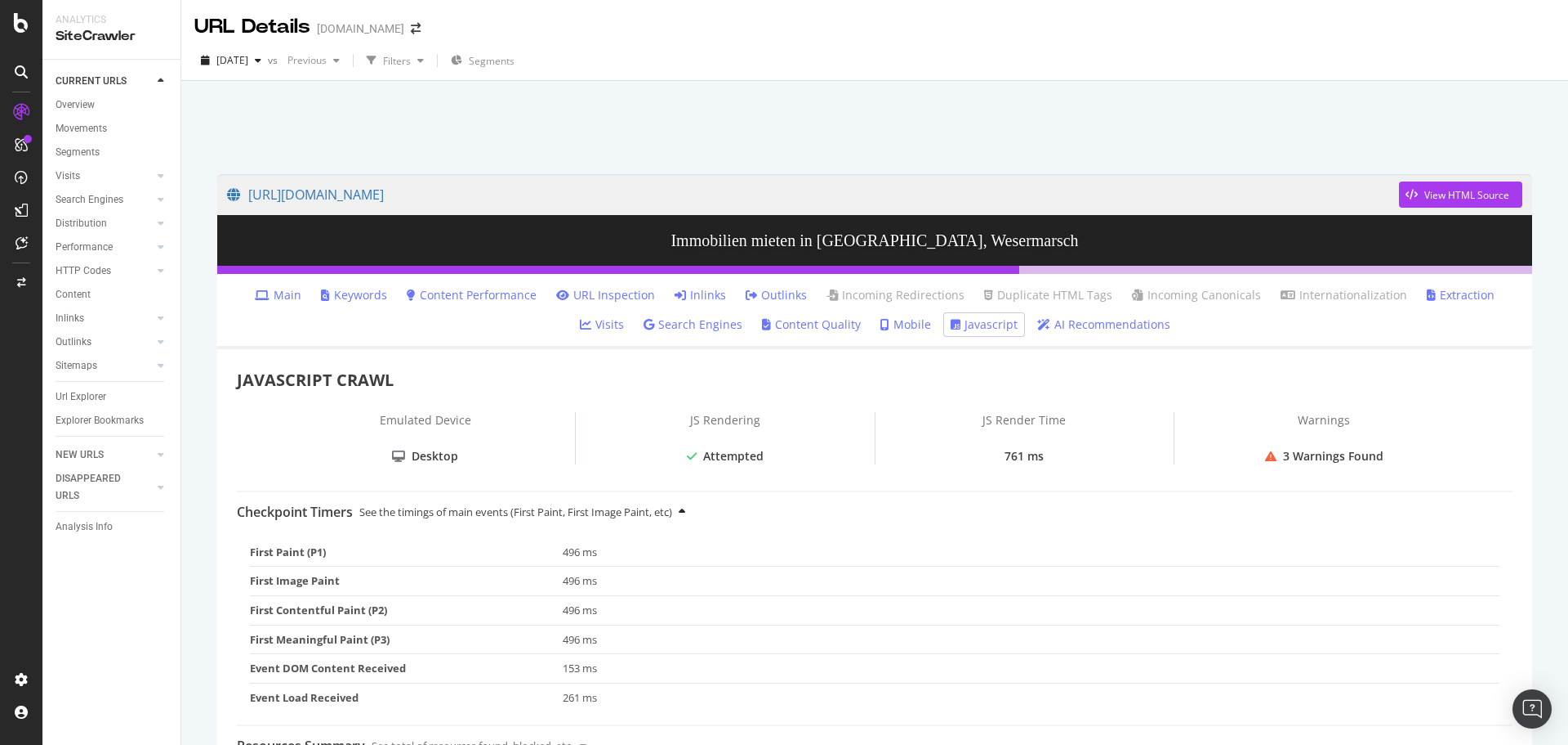
click at [573, 504] on div "See the timings of main events (First Paint, First Image Paint, etc)" at bounding box center [516, 511] width 313 height 39
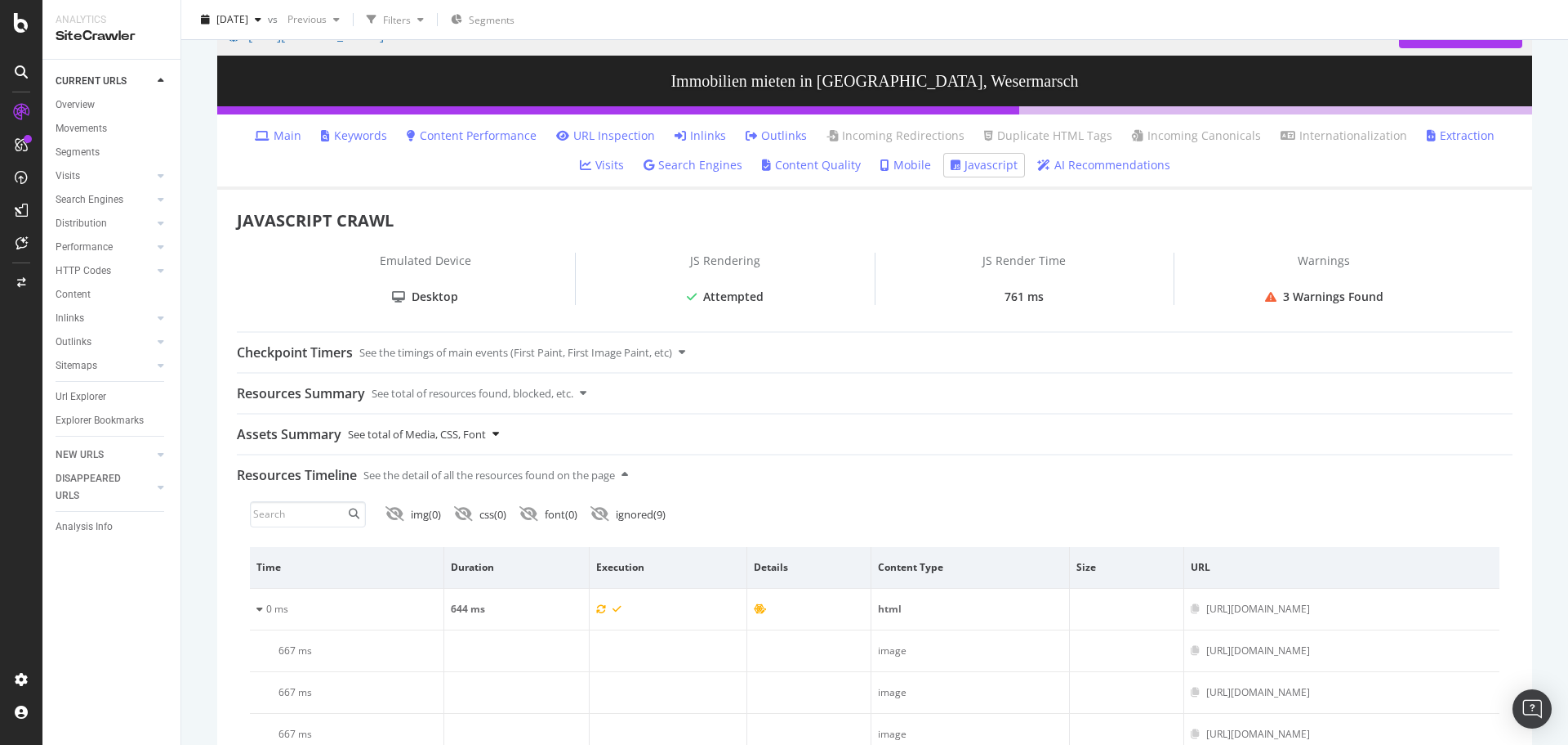
scroll to position [163, 0]
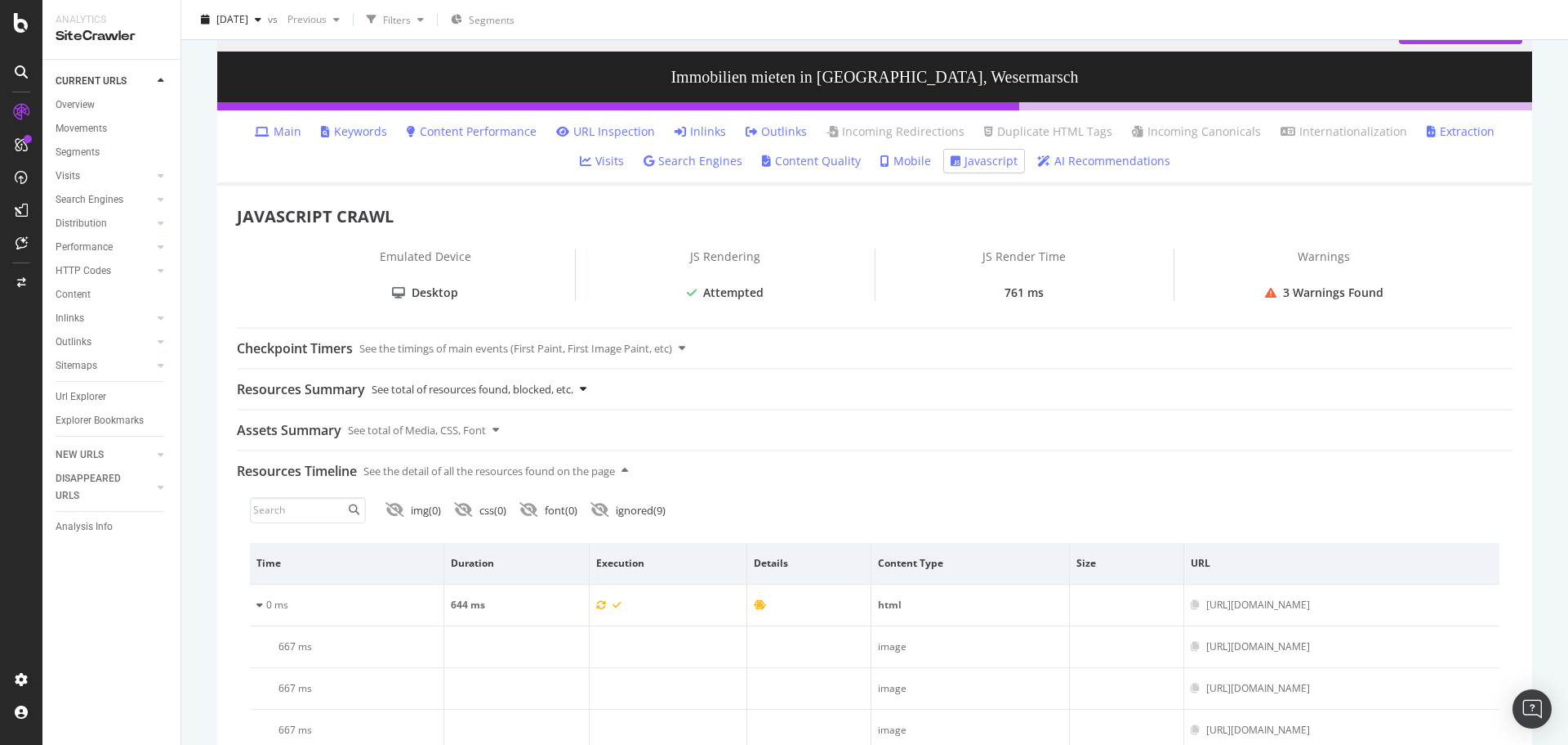
click at [493, 391] on div "See total of resources found, blocked, etc." at bounding box center [472, 389] width 202 height 39
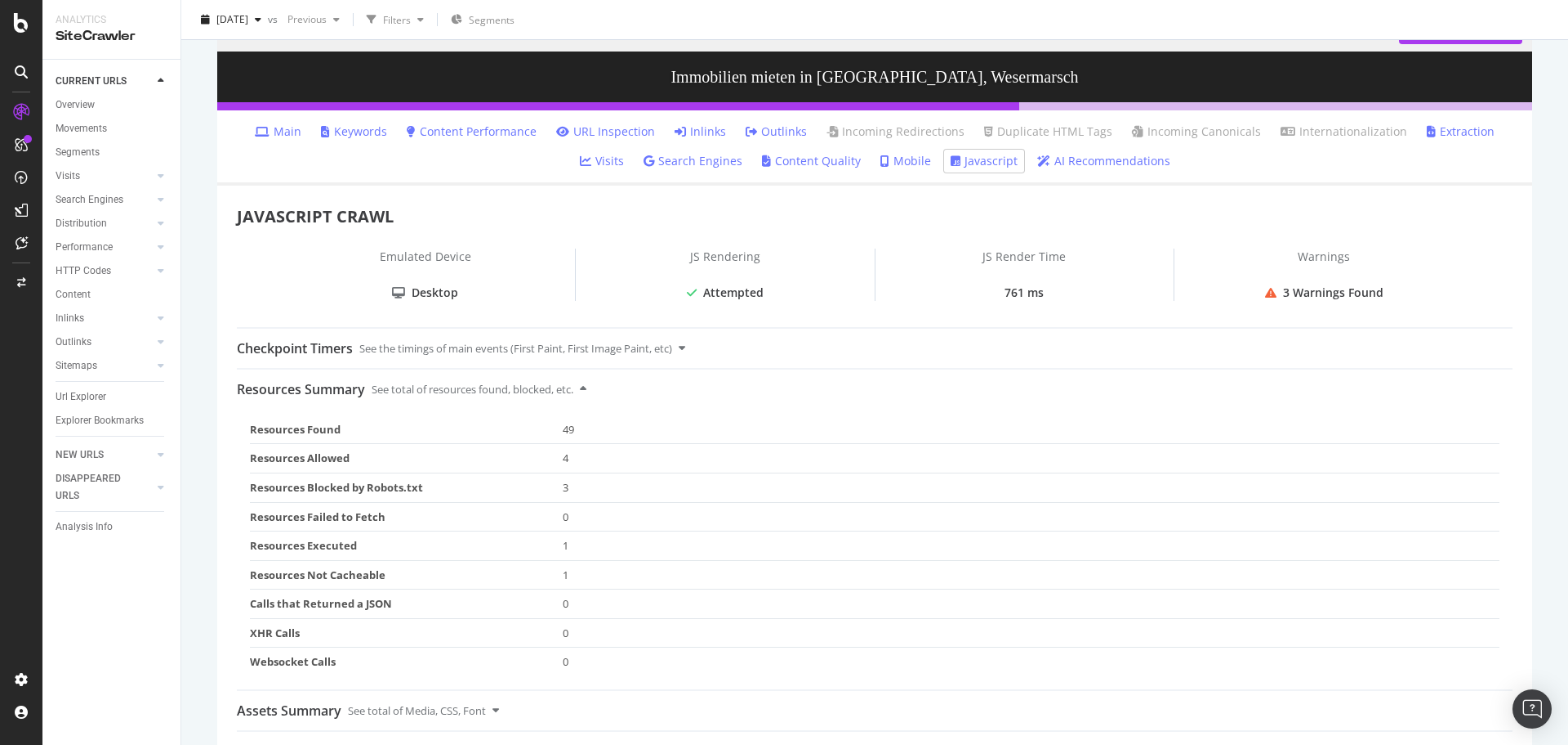
click at [760, 368] on div "Resources Summary See total of resources found, blocked, etc. Resources Found 4…" at bounding box center [875, 522] width 1276 height 308
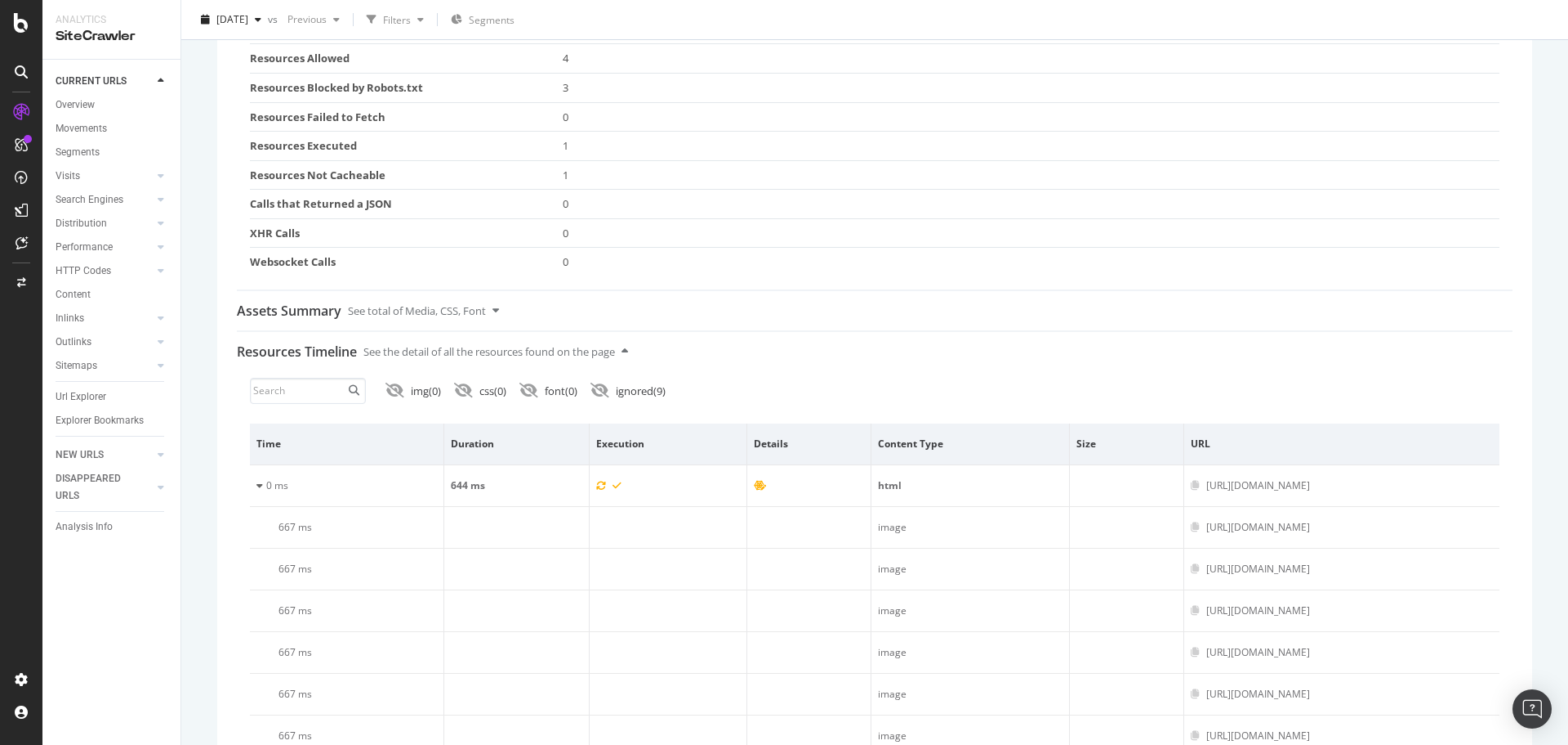
scroll to position [572, 0]
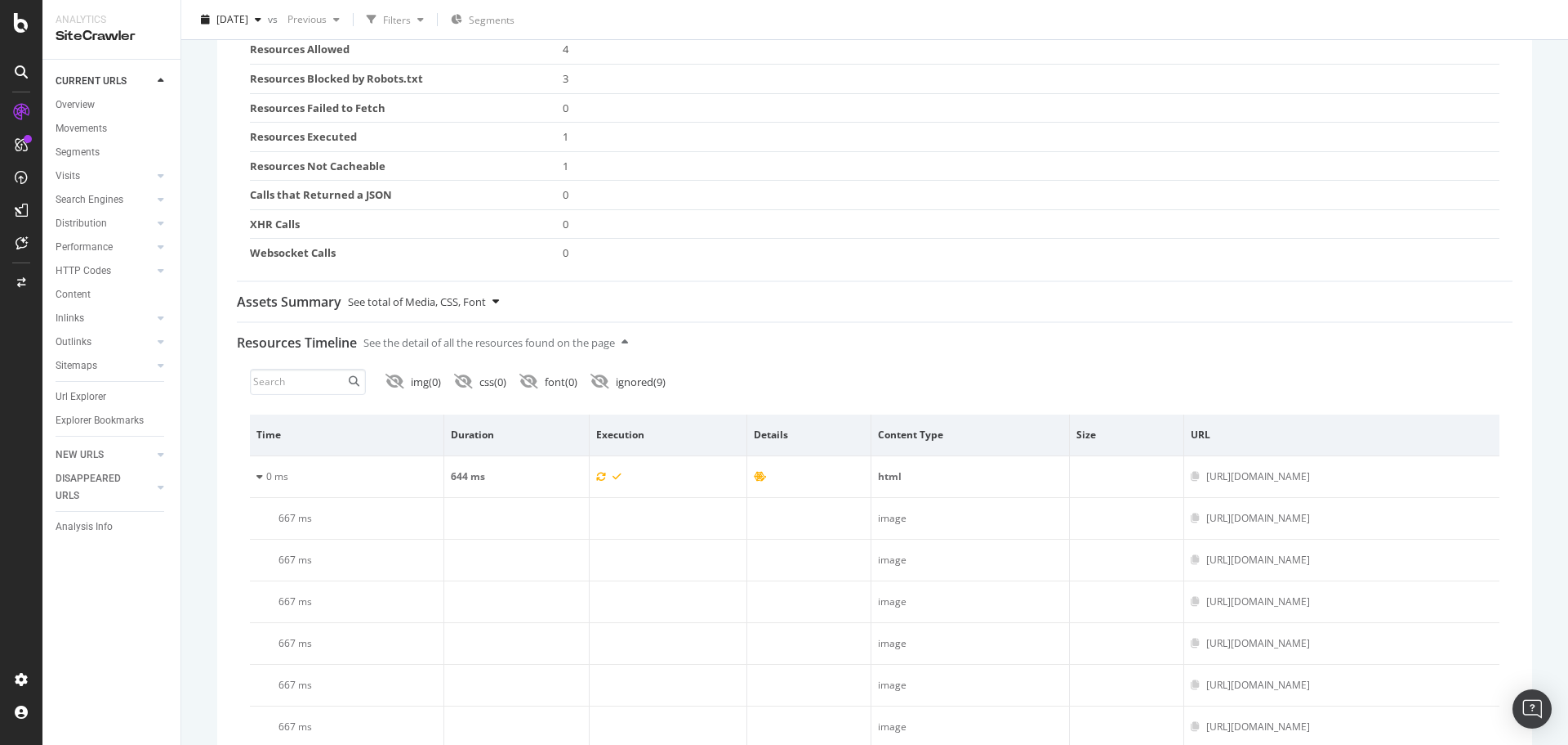
click at [424, 297] on div "See total of Media, CSS, Font" at bounding box center [416, 302] width 138 height 39
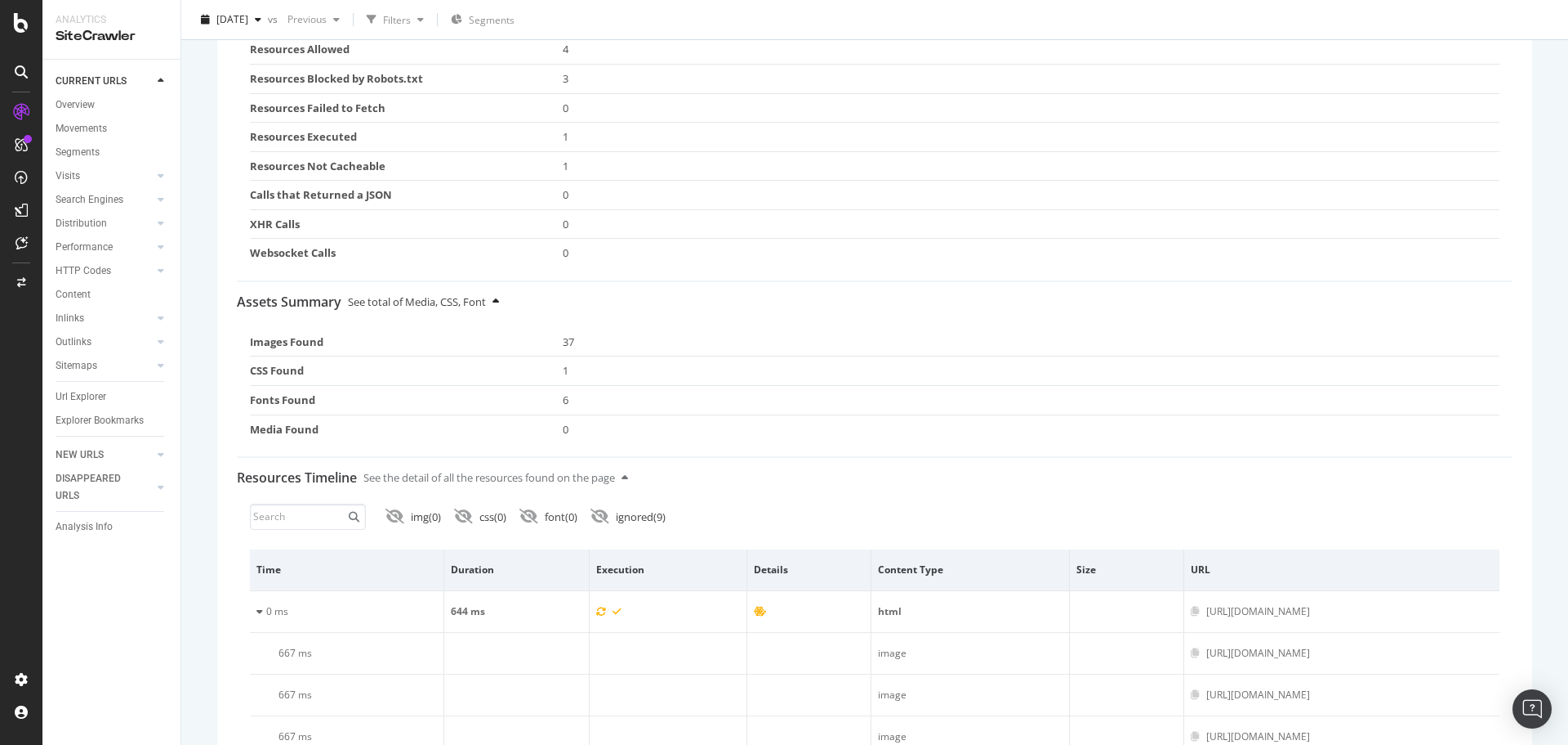
click at [424, 297] on div "See total of Media, CSS, Font" at bounding box center [416, 302] width 138 height 39
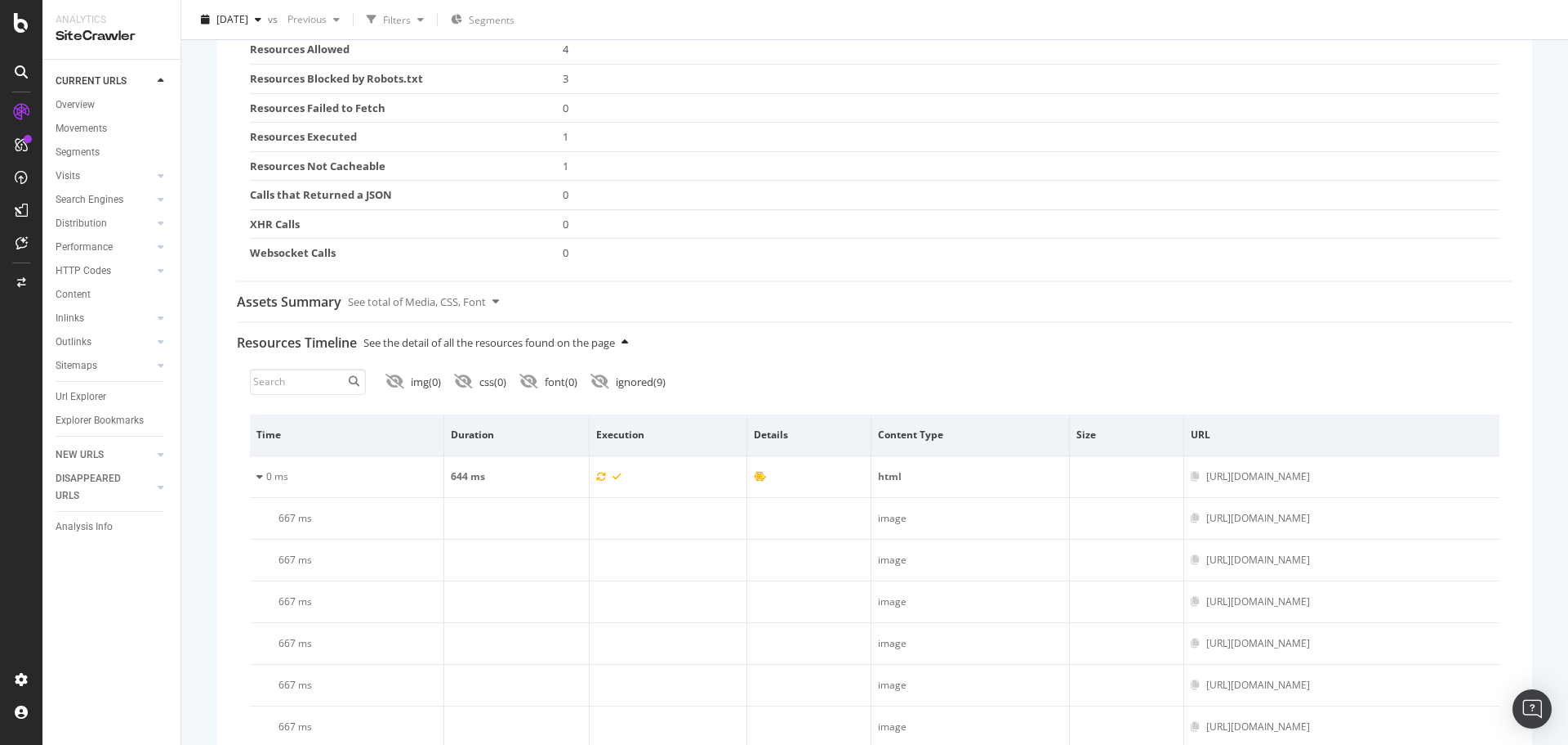
click at [535, 341] on div "See the detail of all the resources found on the page" at bounding box center [490, 342] width 251 height 39
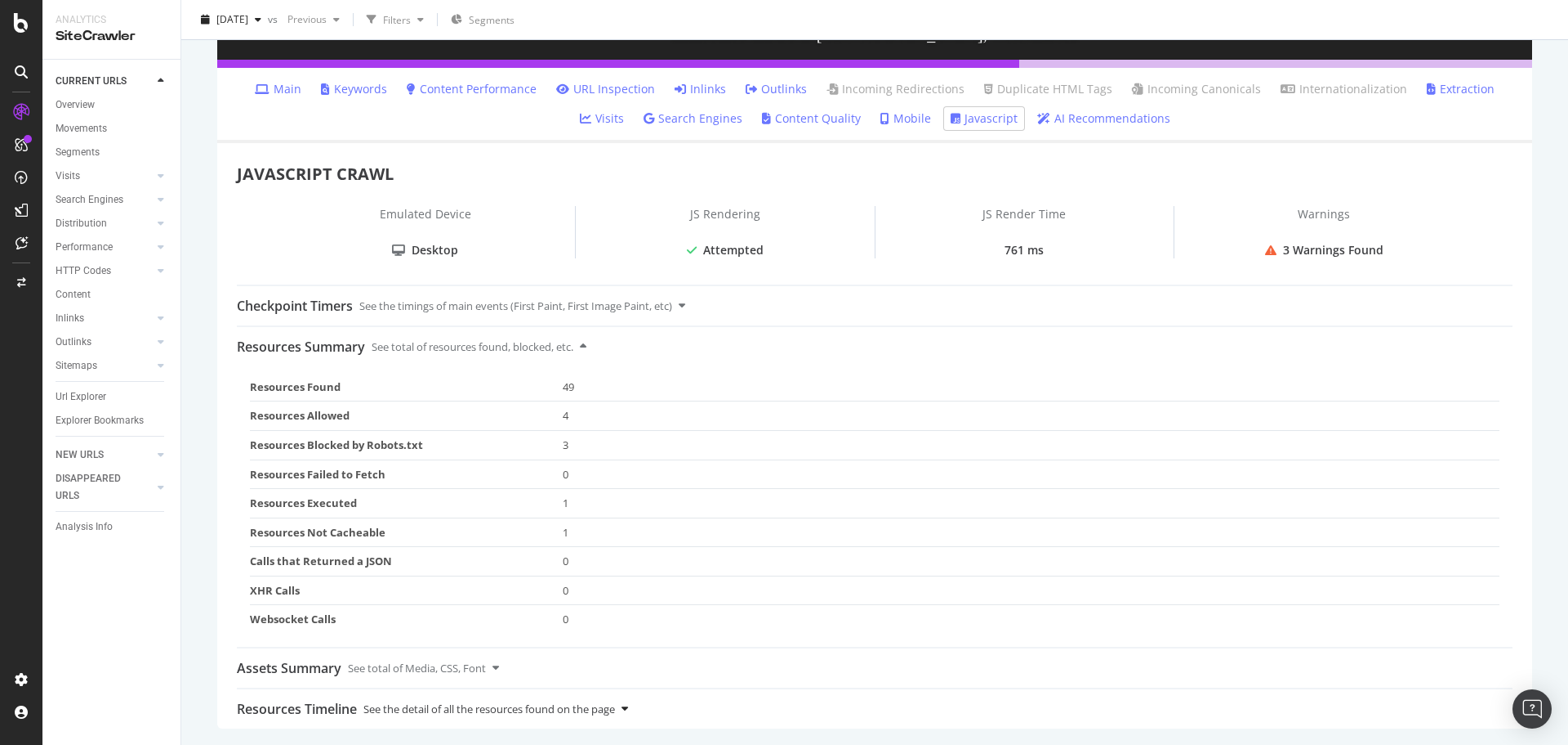
scroll to position [205, 0]
click at [615, 713] on div "See the detail of all the resources found on the page" at bounding box center [490, 708] width 251 height 39
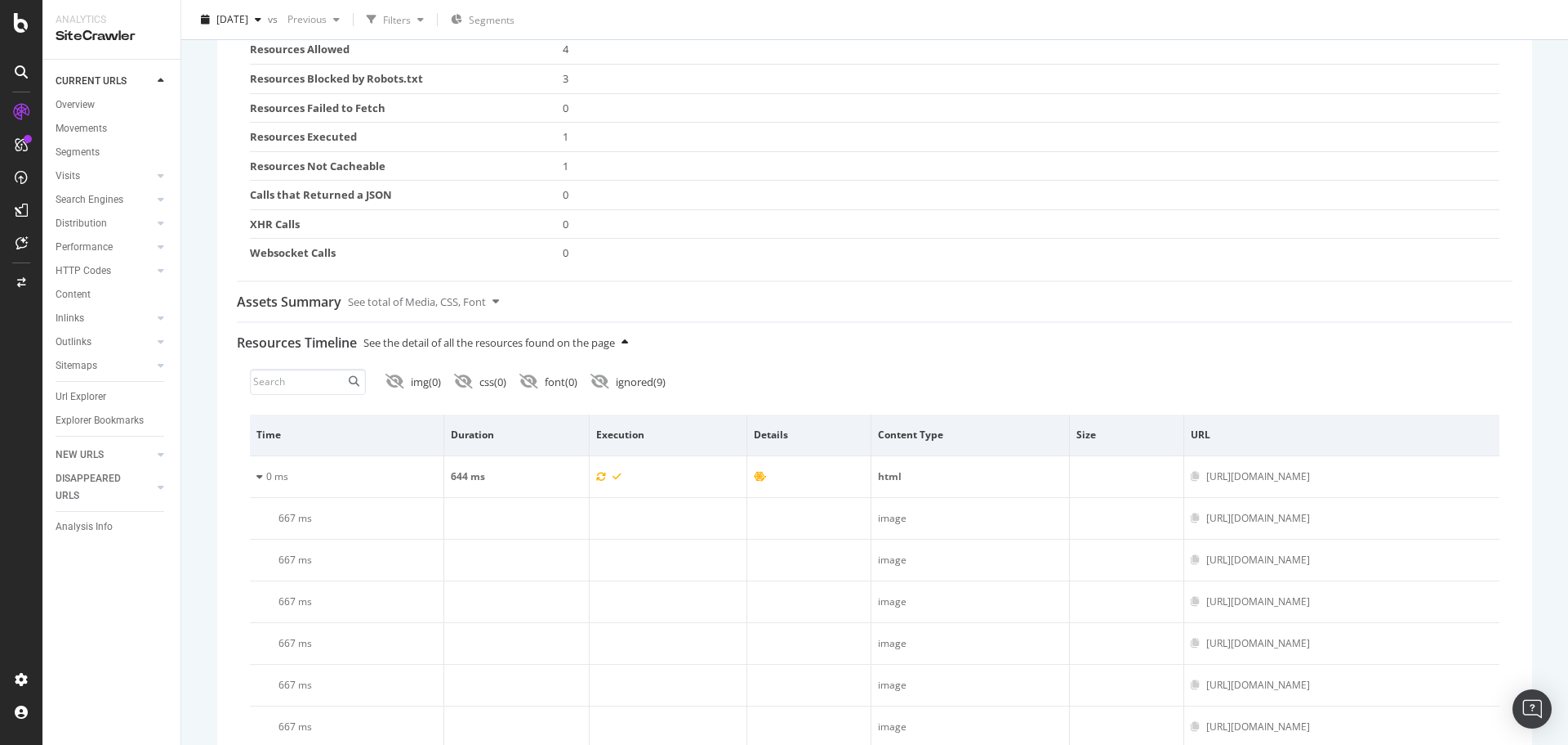
click at [596, 342] on div "See the detail of all the resources found on the page" at bounding box center [490, 342] width 251 height 39
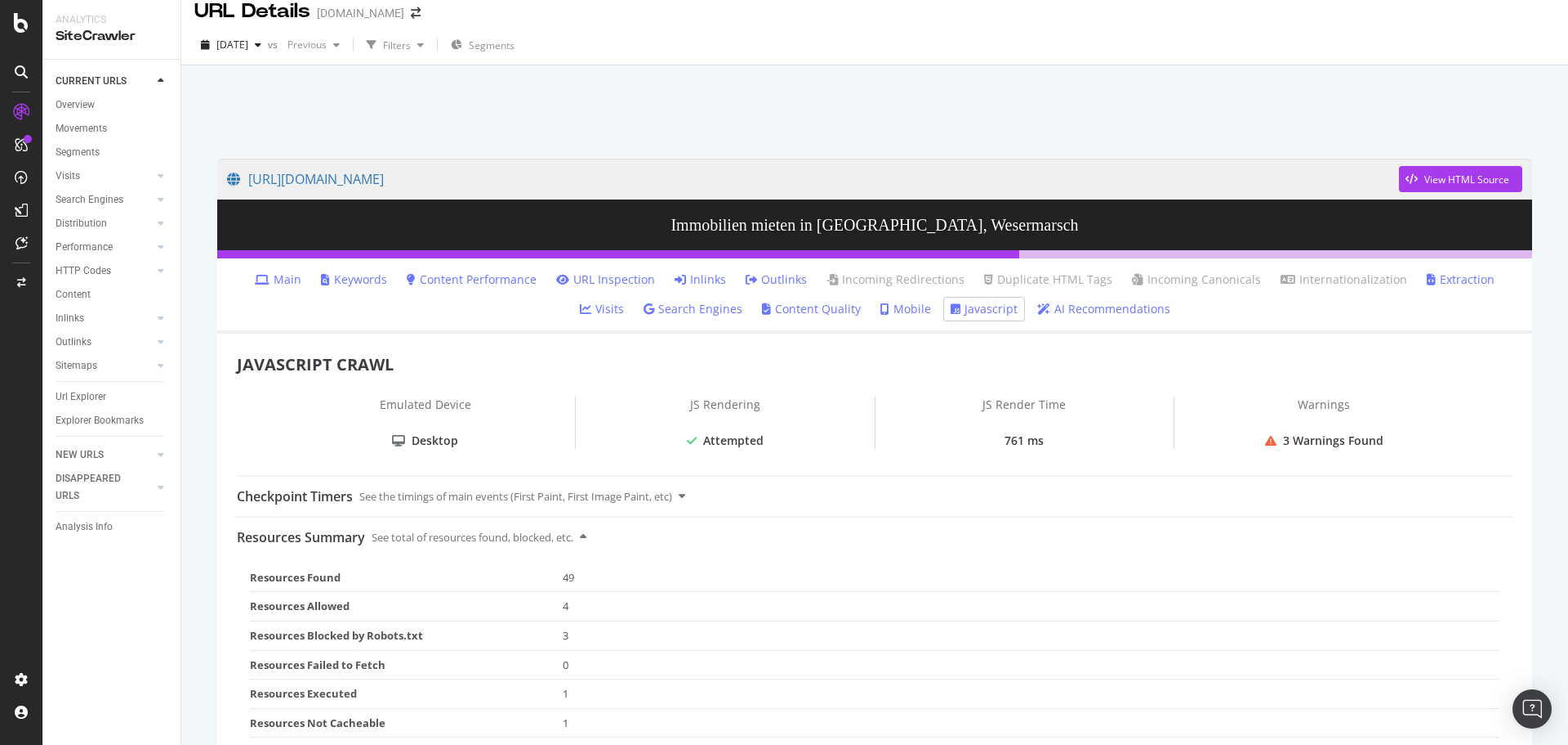
scroll to position [0, 0]
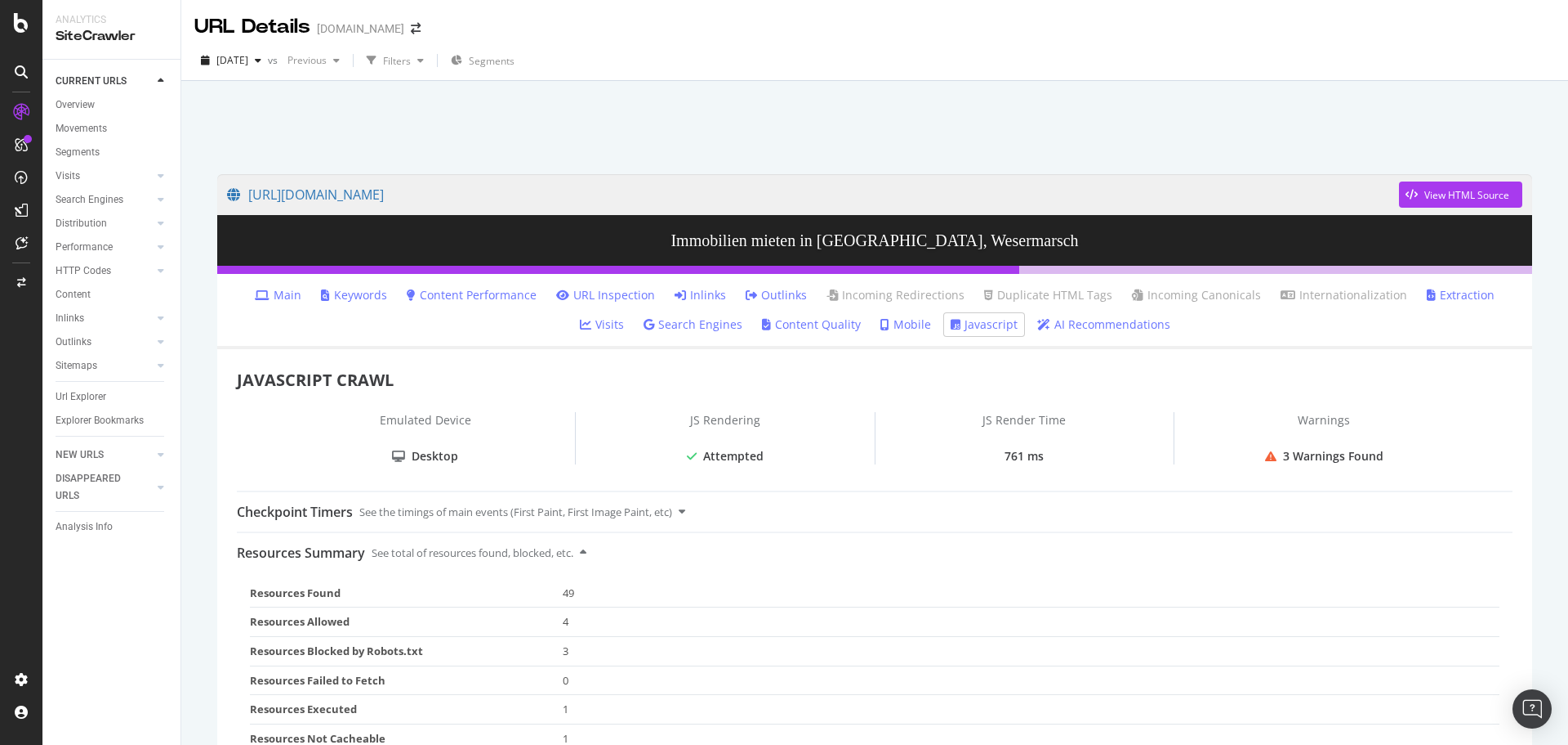
click at [563, 590] on td "49" at bounding box center [1032, 593] width 938 height 28
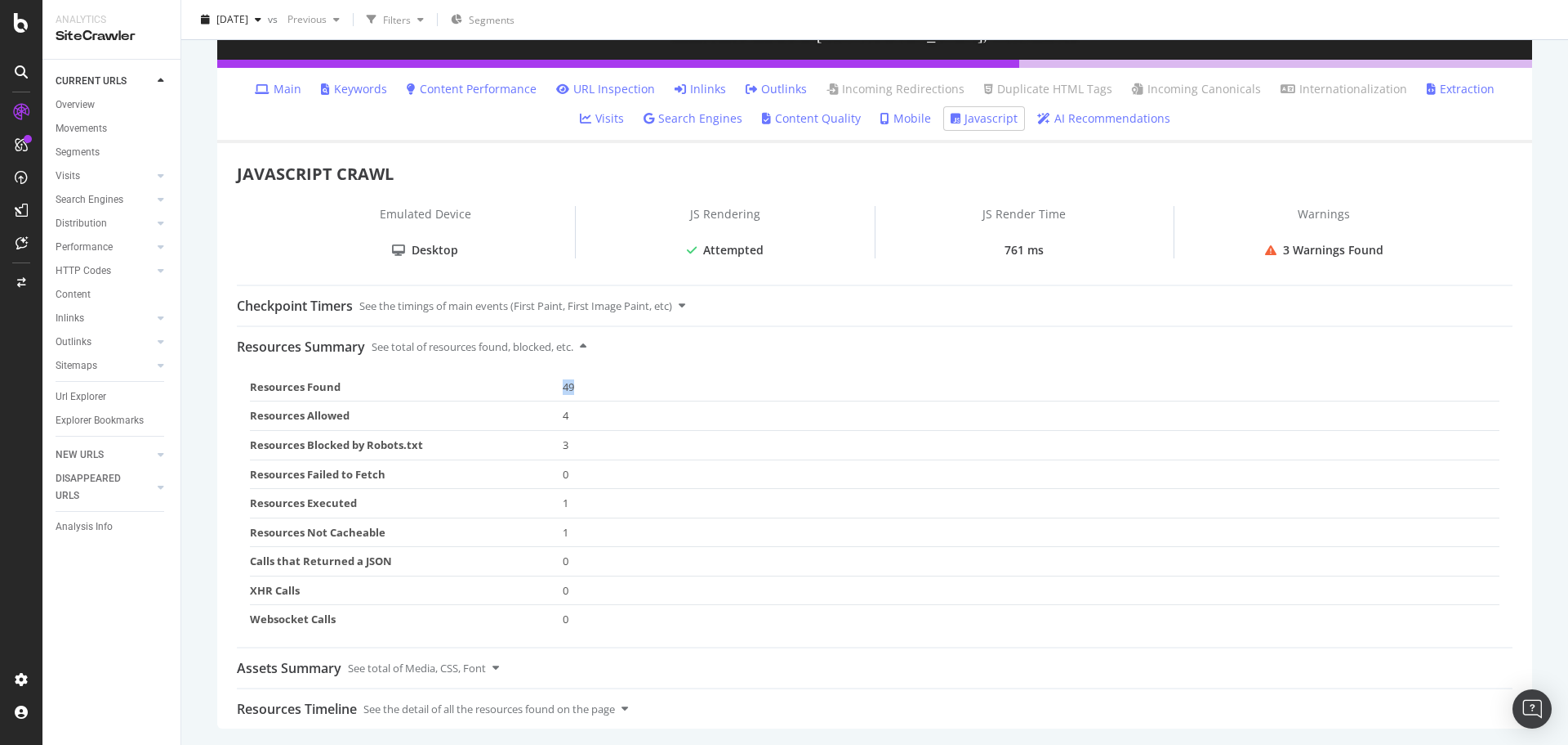
click at [568, 400] on td "49" at bounding box center [1032, 387] width 938 height 28
click at [555, 357] on div "See total of resources found, blocked, etc." at bounding box center [472, 346] width 202 height 39
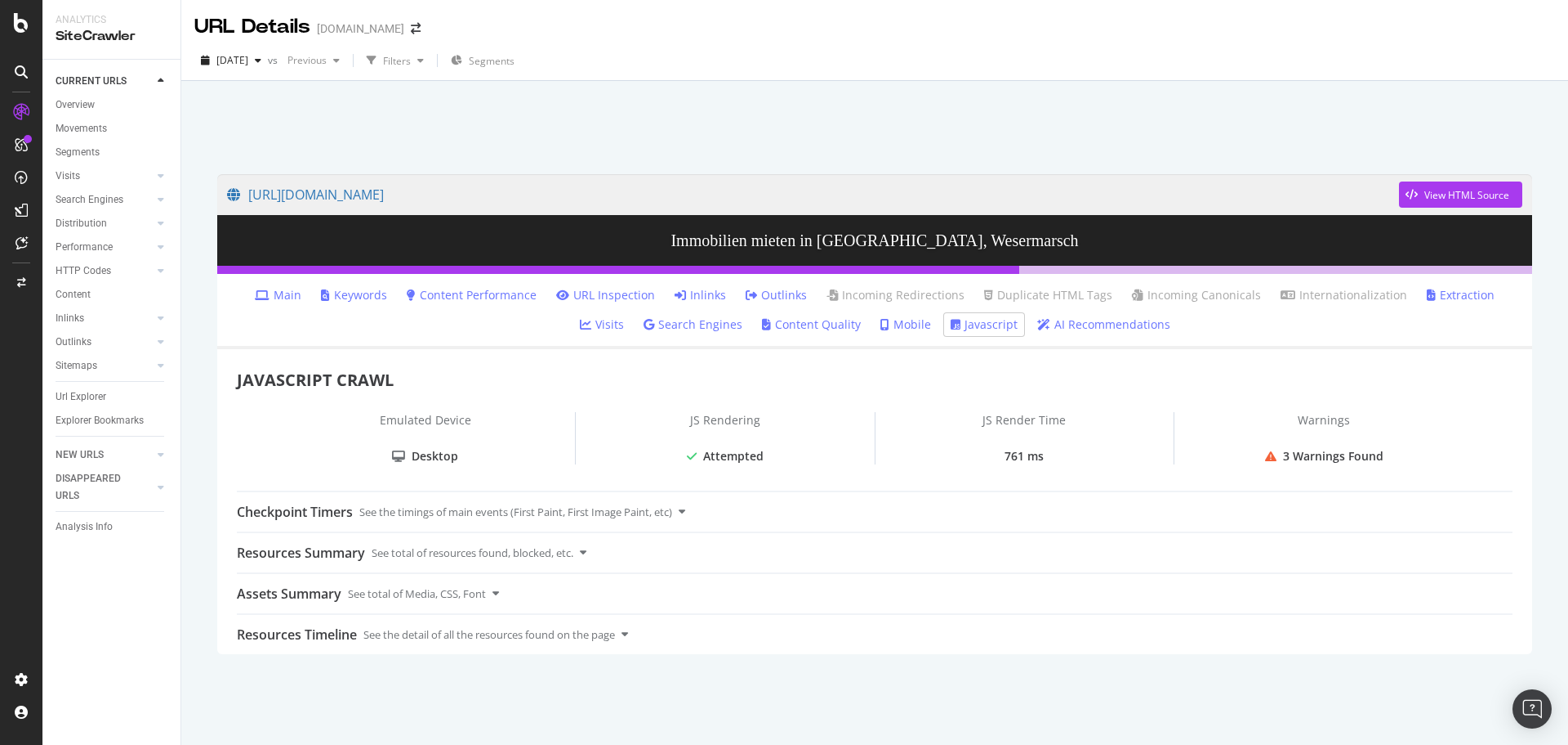
scroll to position [0, 0]
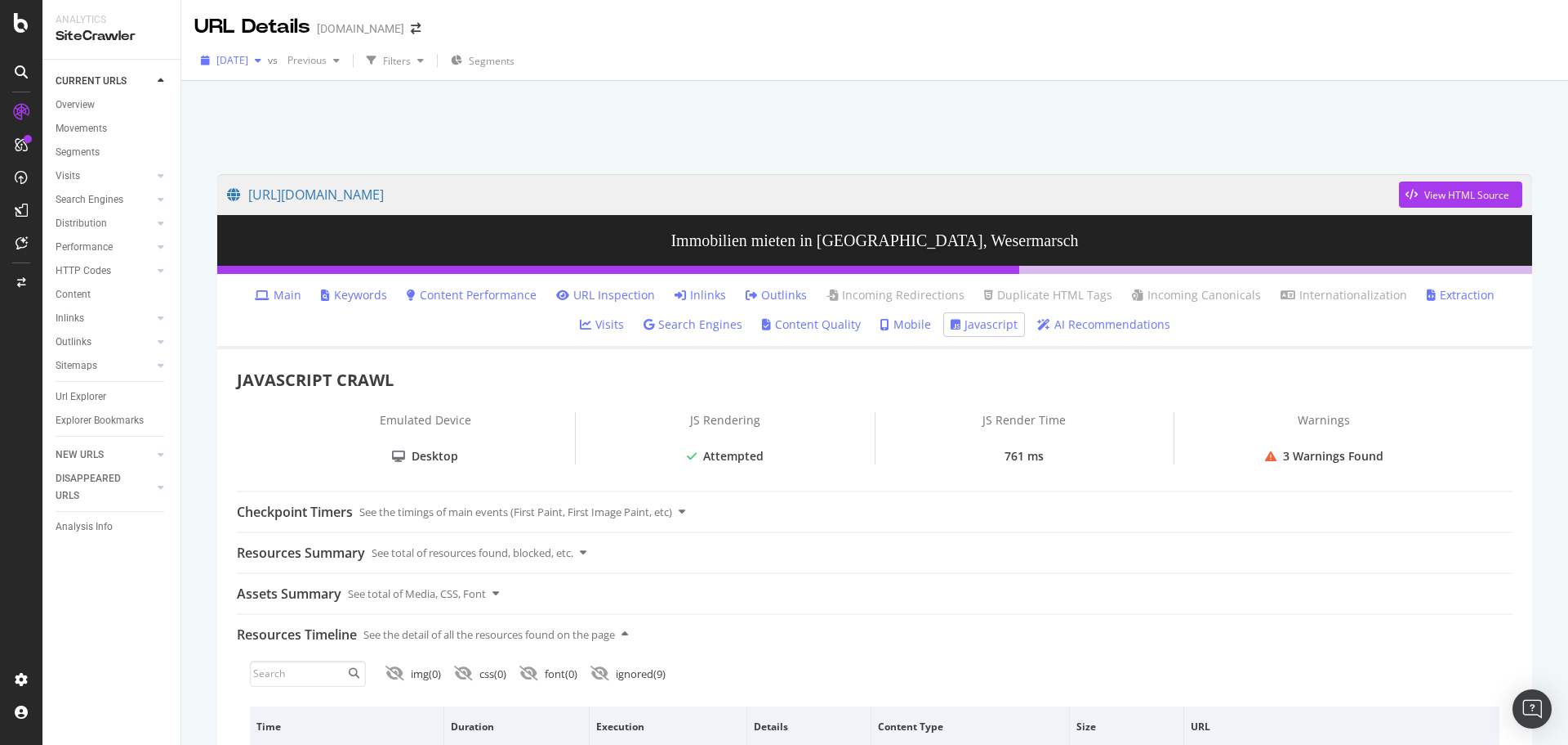
click at [249, 66] on span "[DATE]" at bounding box center [233, 60] width 32 height 14
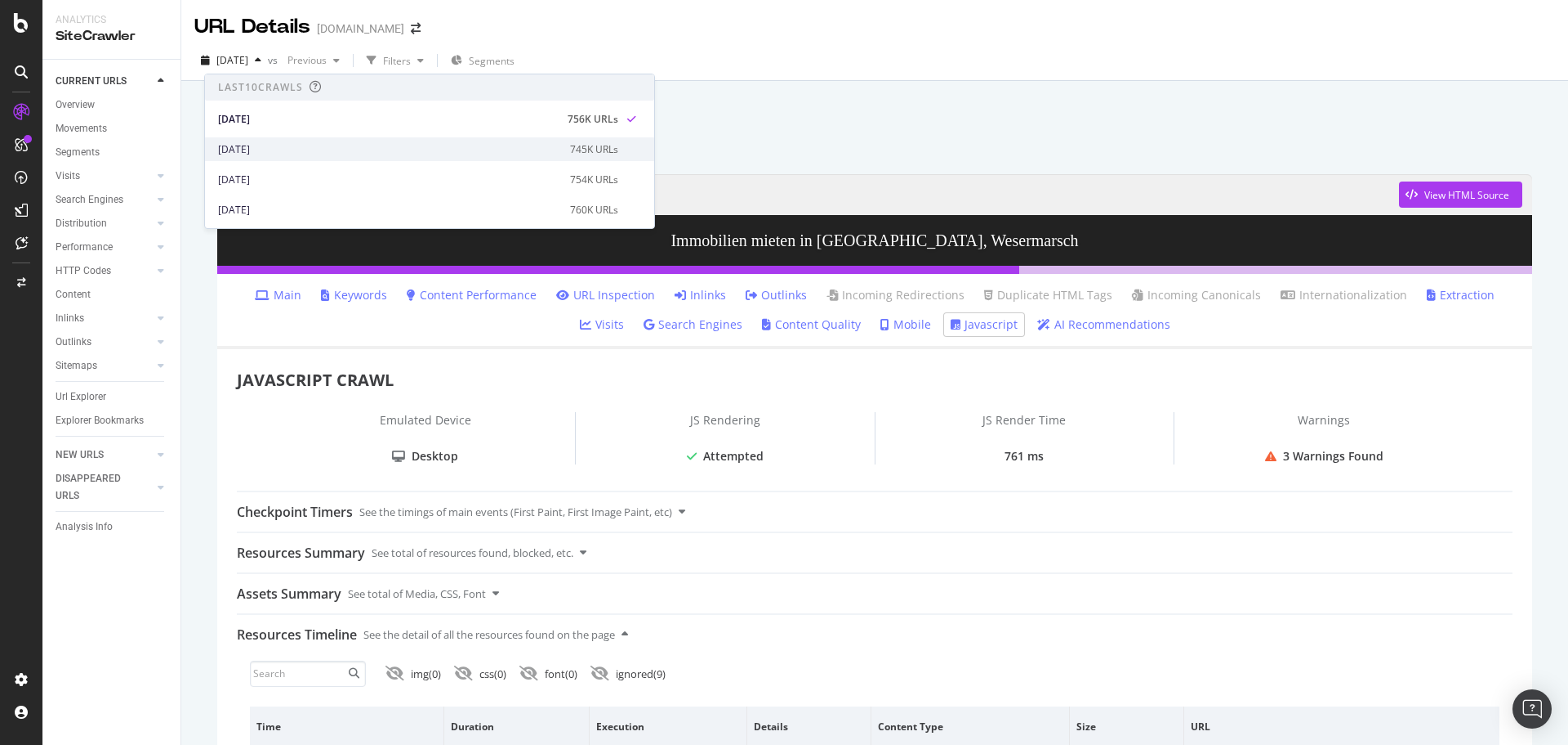
click at [288, 155] on div "[DATE]" at bounding box center [389, 150] width 342 height 15
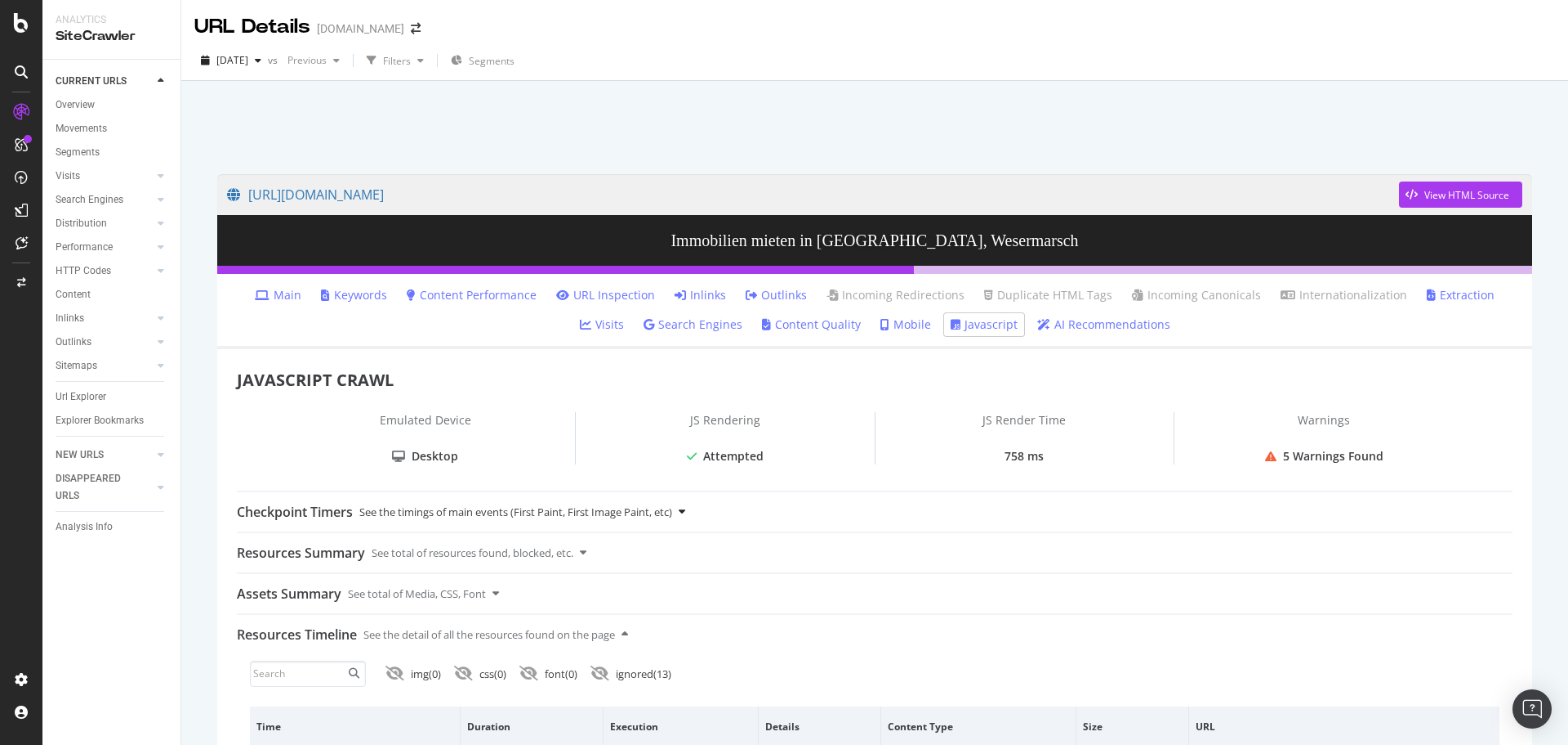
click at [641, 519] on div "See the timings of main events (First Paint, First Image Paint, etc)" at bounding box center [516, 511] width 313 height 39
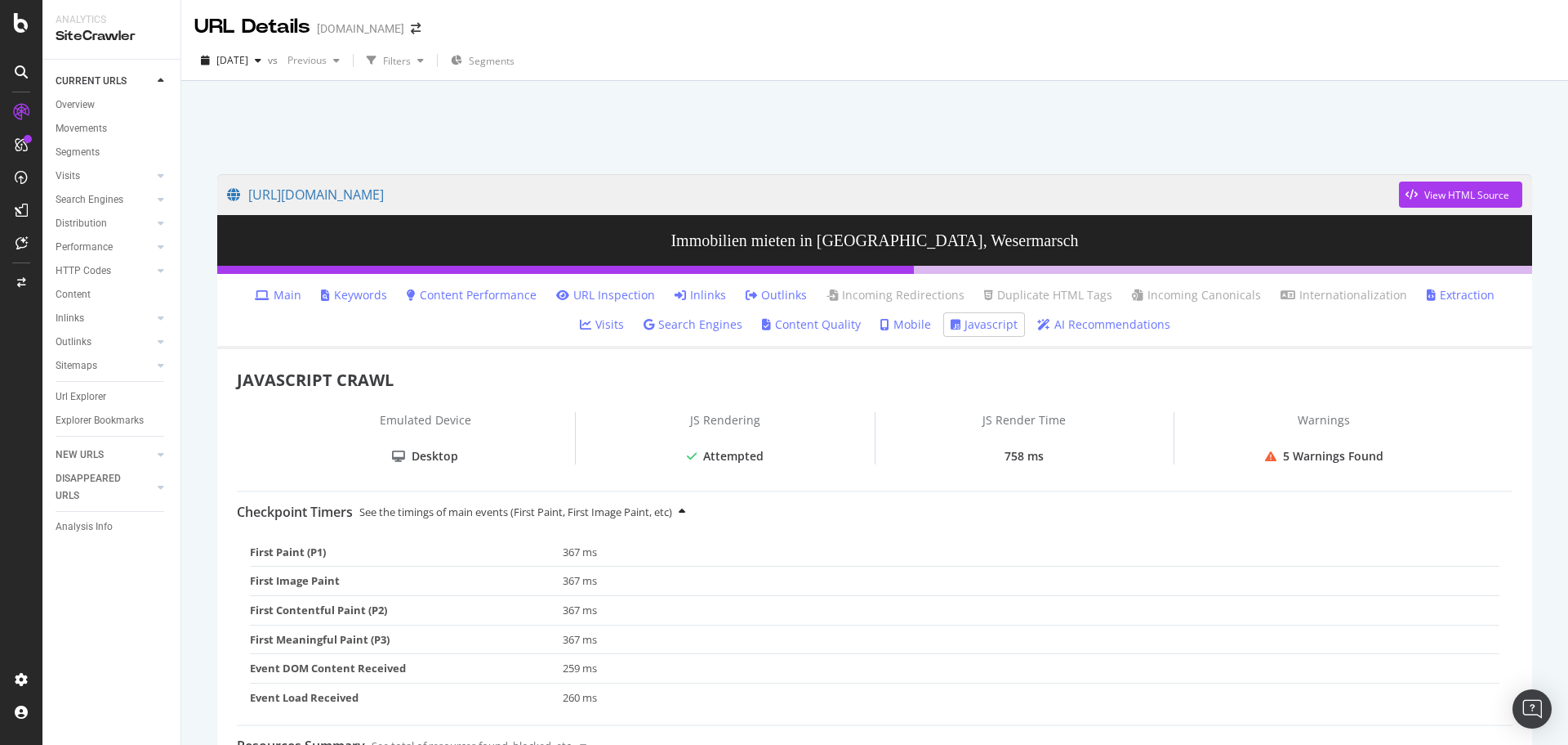
click at [641, 519] on div "See the timings of main events (First Paint, First Image Paint, etc)" at bounding box center [516, 511] width 313 height 39
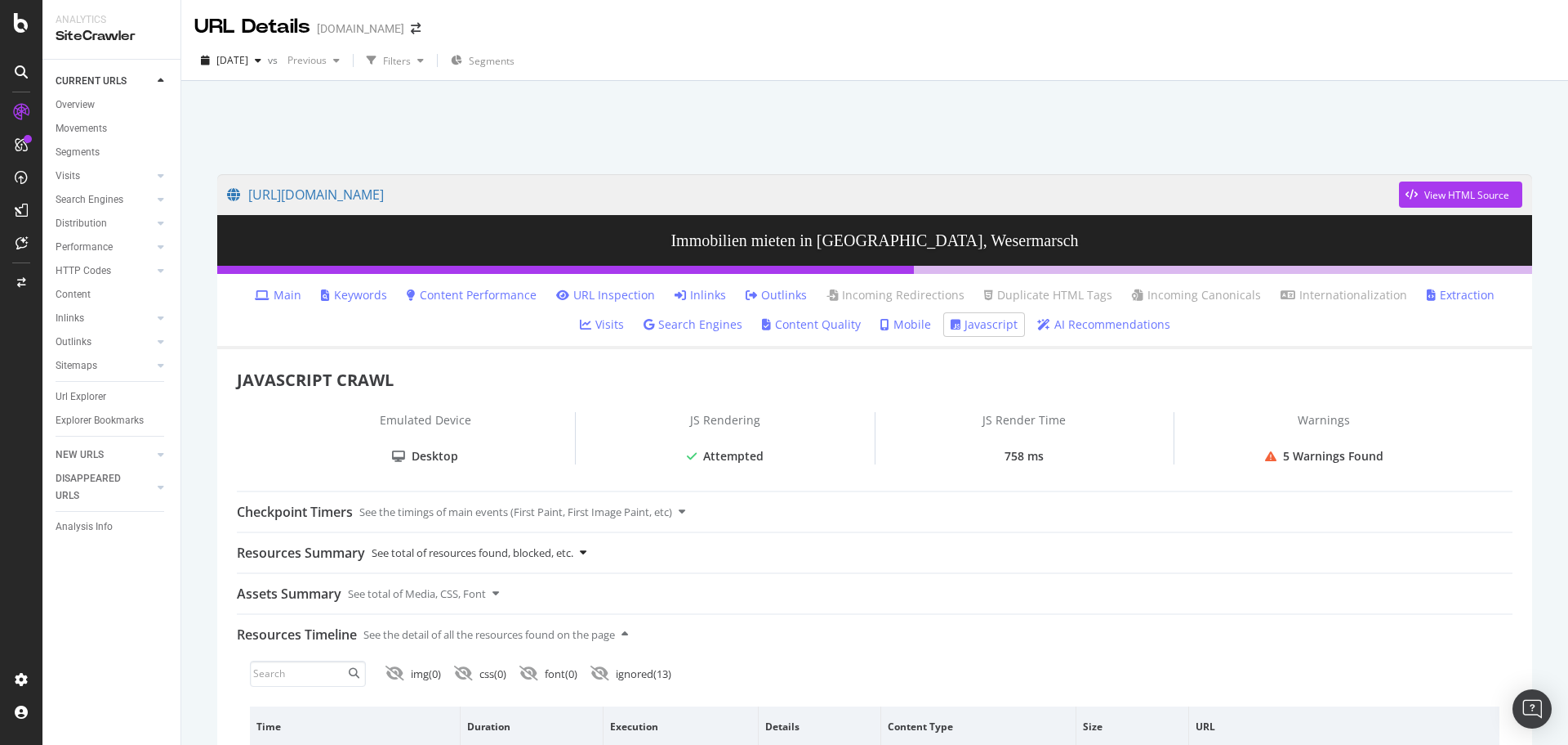
click at [604, 548] on div "Resources Summary See total of resources found, blocked, etc." at bounding box center [875, 553] width 1276 height 39
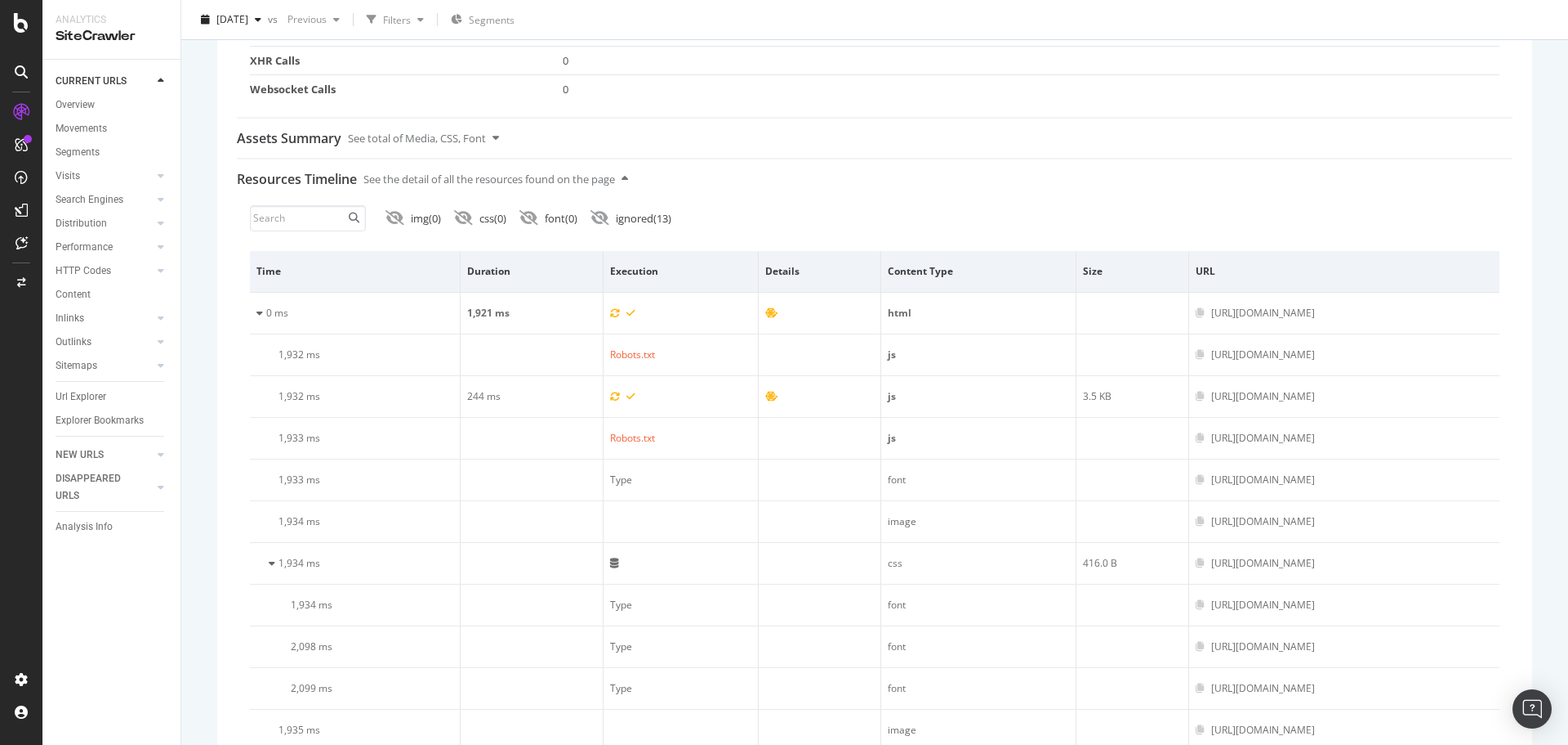
scroll to position [245, 0]
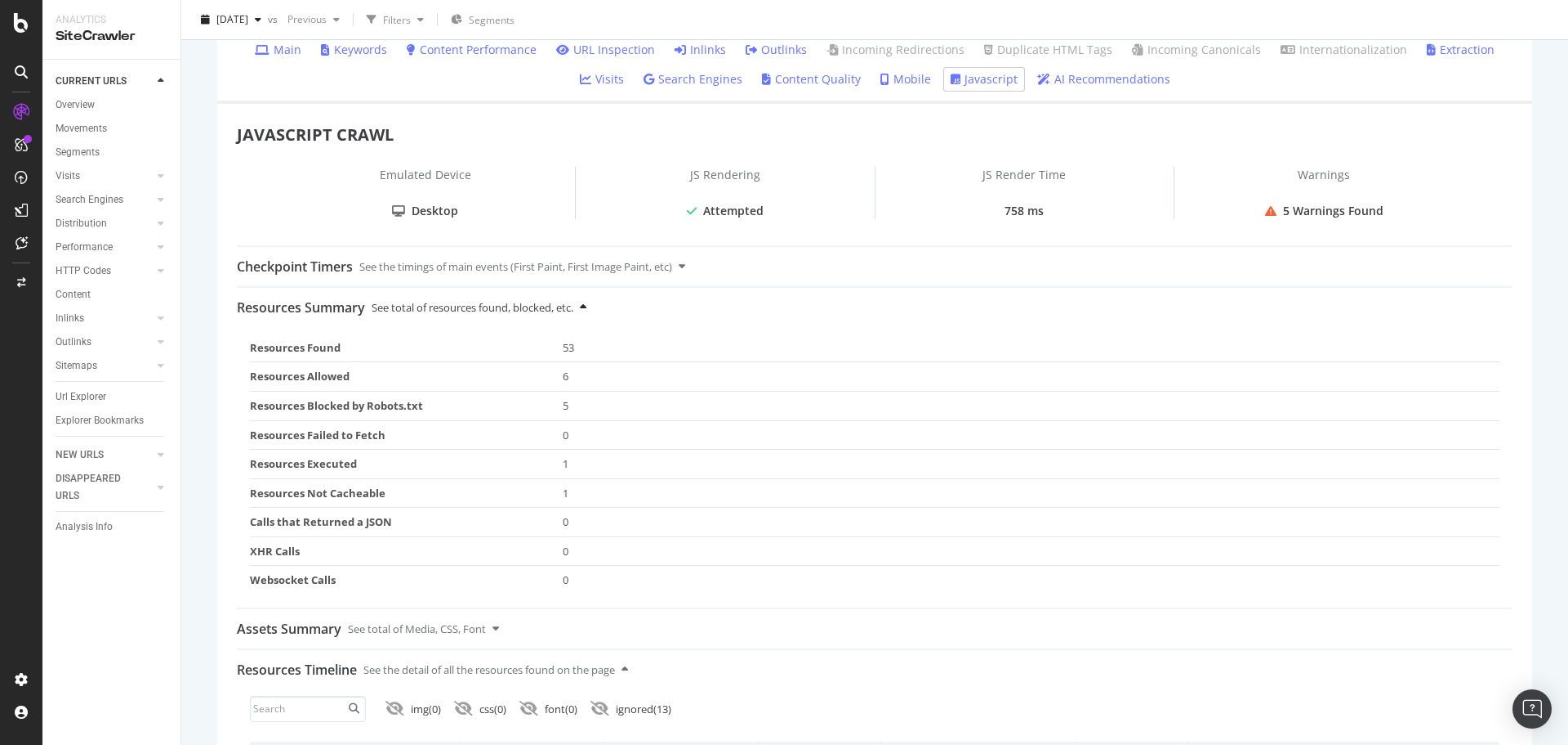
click at [573, 305] on div "See total of resources found, blocked, etc." at bounding box center [472, 308] width 202 height 39
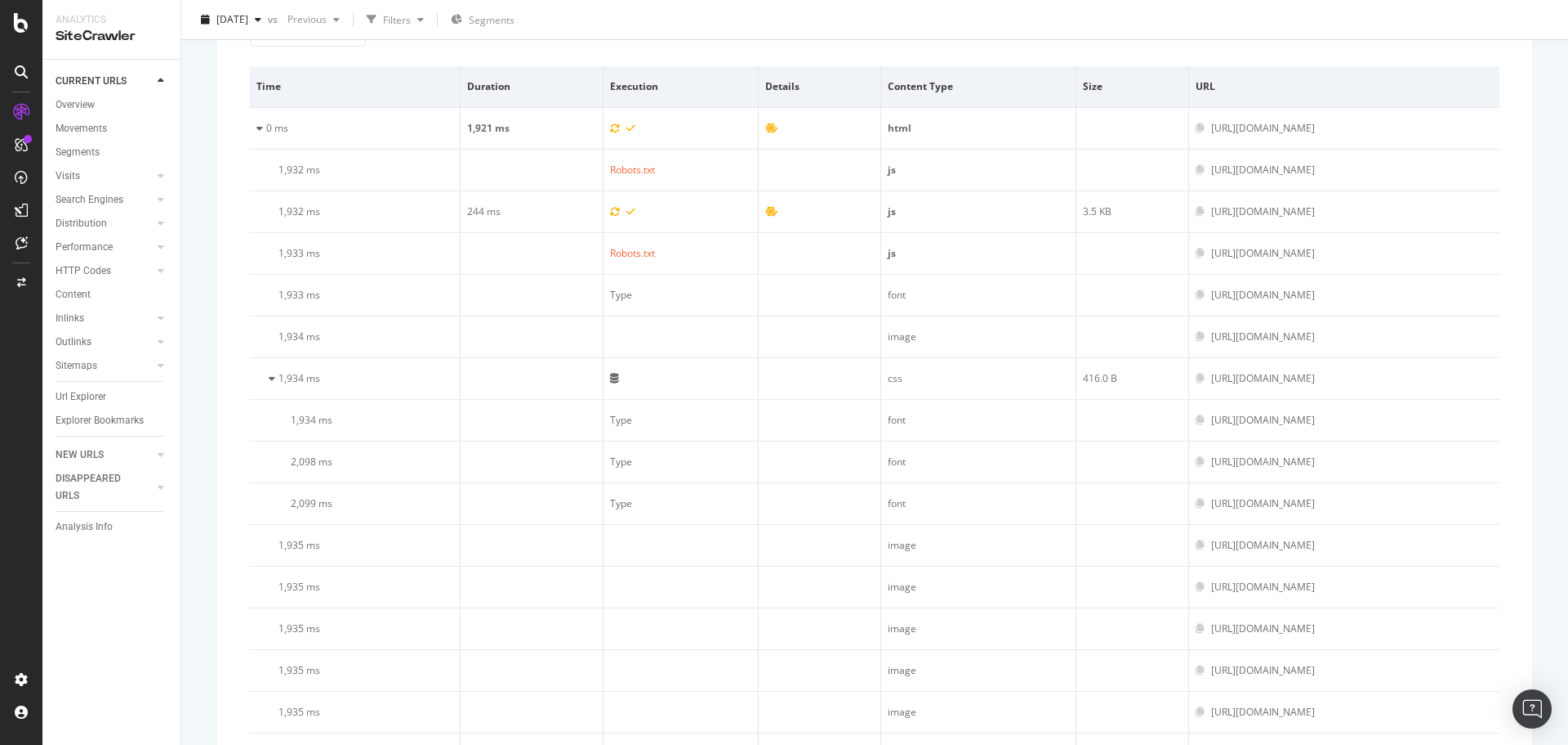
scroll to position [313, 0]
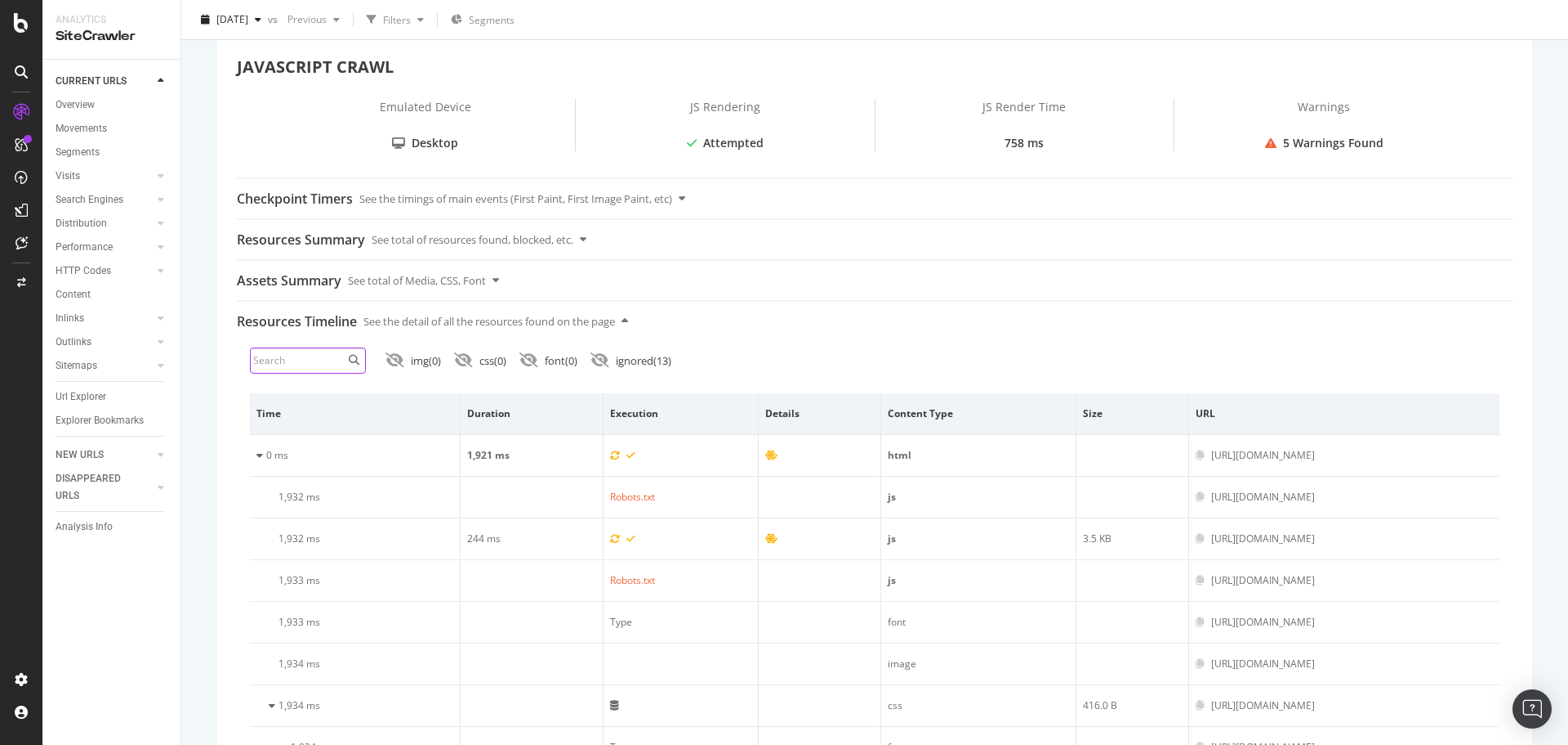
click at [322, 364] on input at bounding box center [309, 360] width 116 height 26
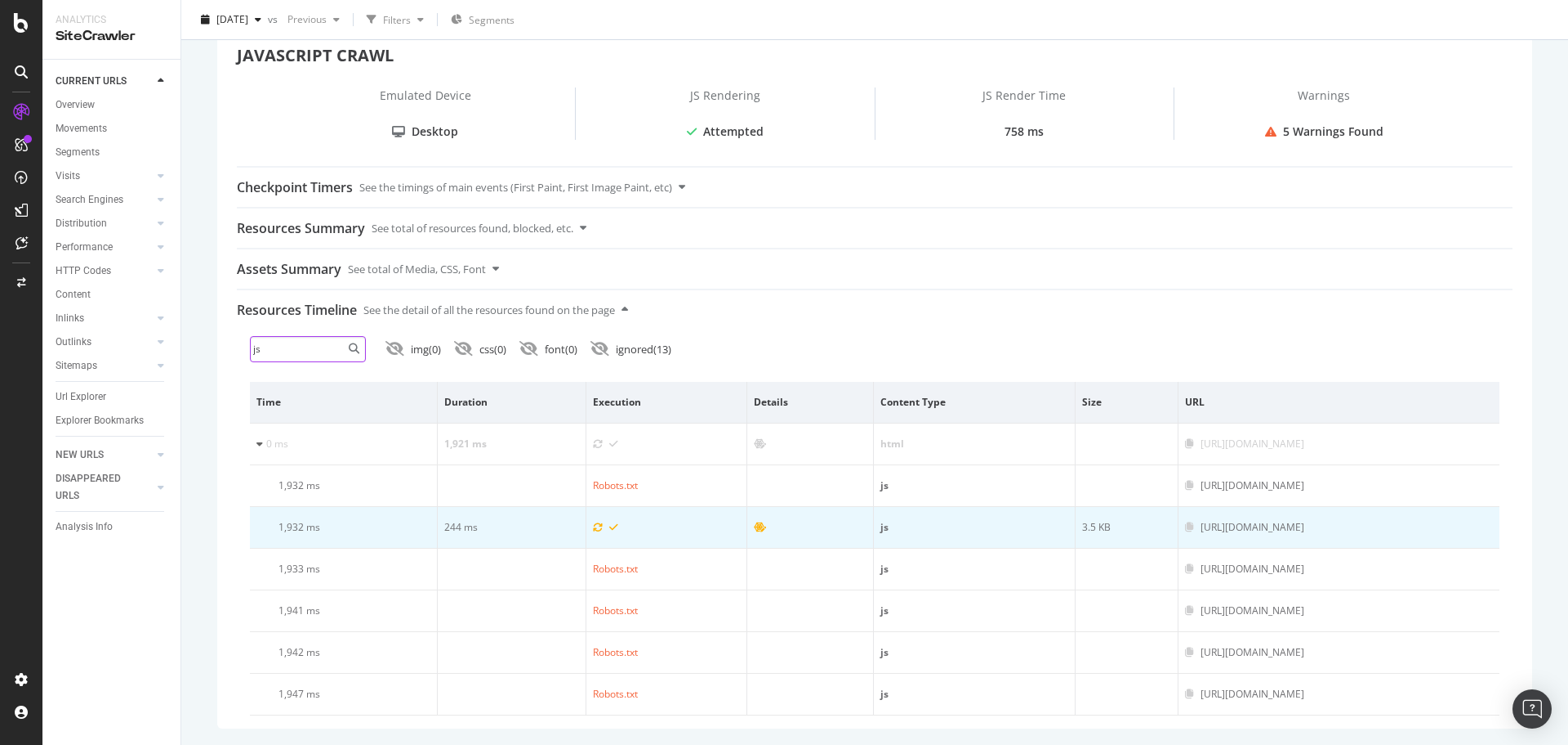
type input "js"
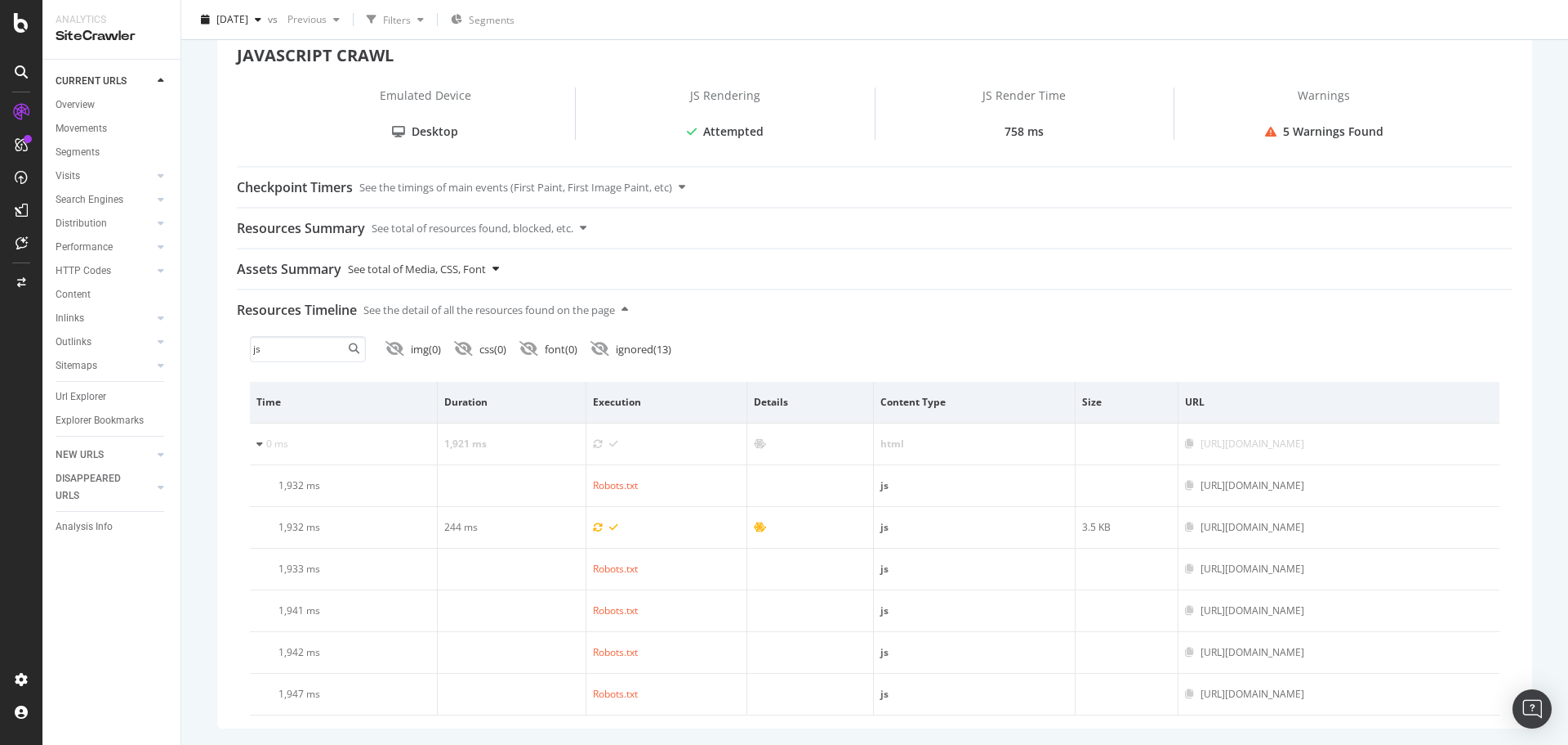
click at [455, 263] on div "See total of Media, CSS, Font" at bounding box center [416, 269] width 138 height 39
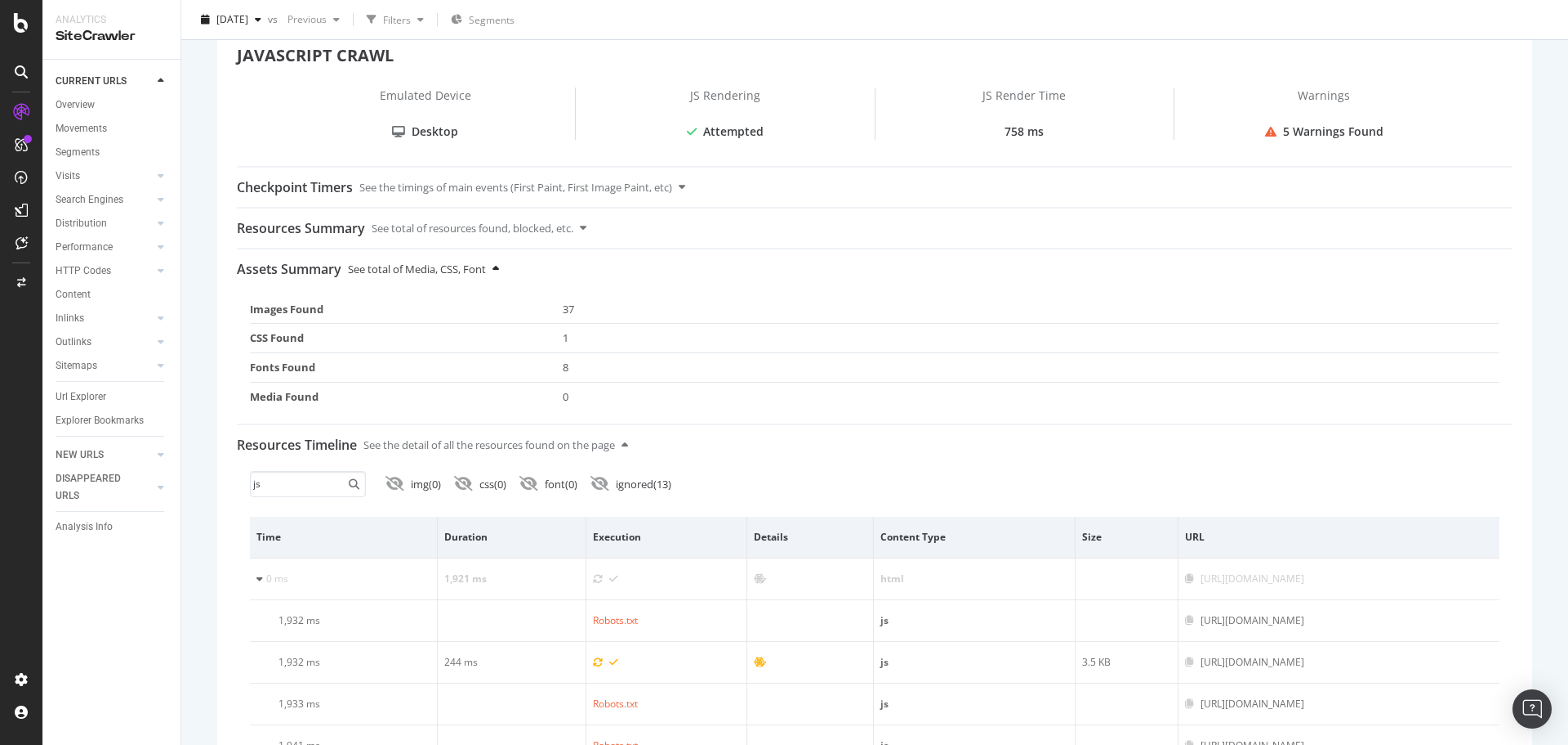
click at [455, 263] on div "See total of Media, CSS, Font" at bounding box center [416, 269] width 138 height 39
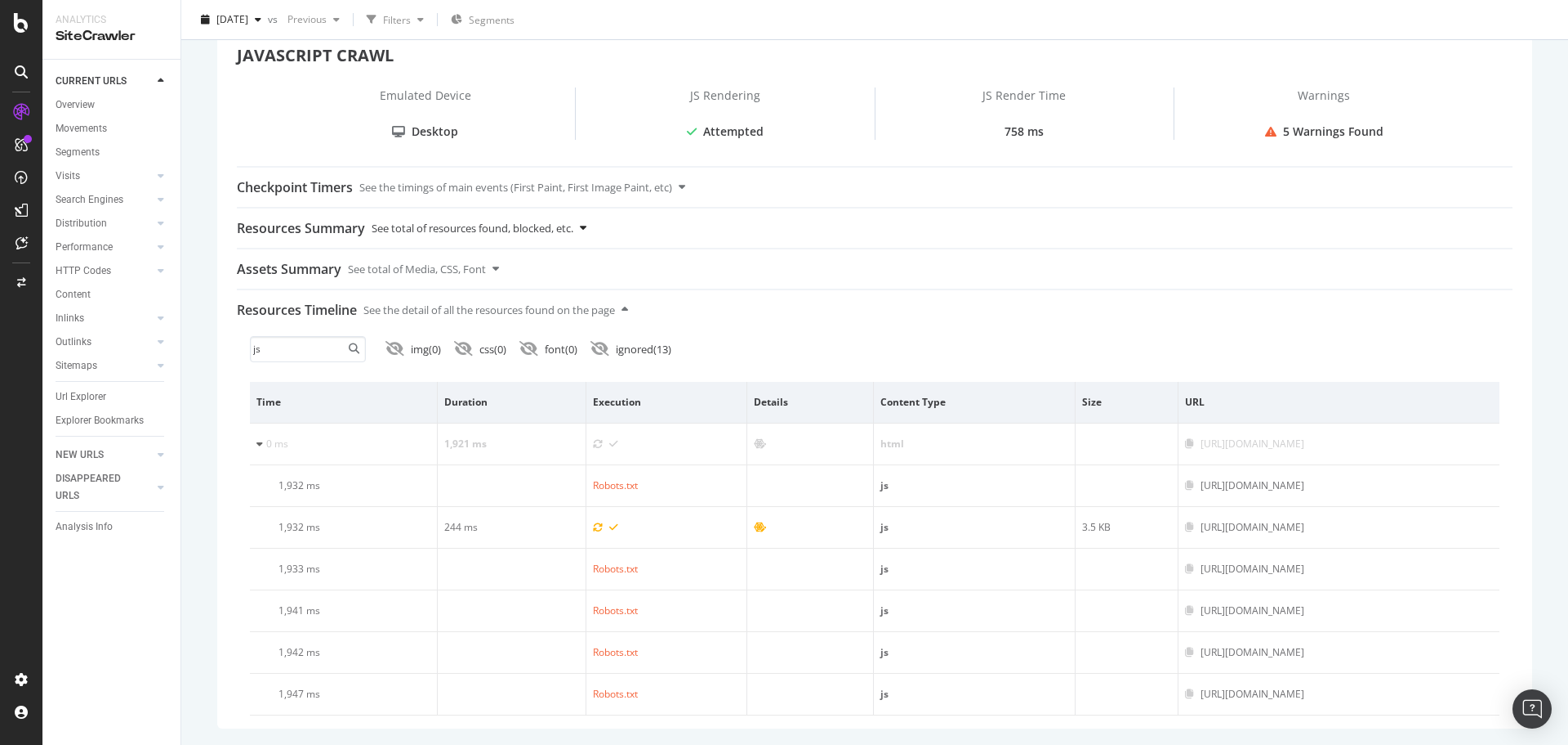
click at [485, 220] on div "See total of resources found, blocked, etc." at bounding box center [472, 228] width 202 height 39
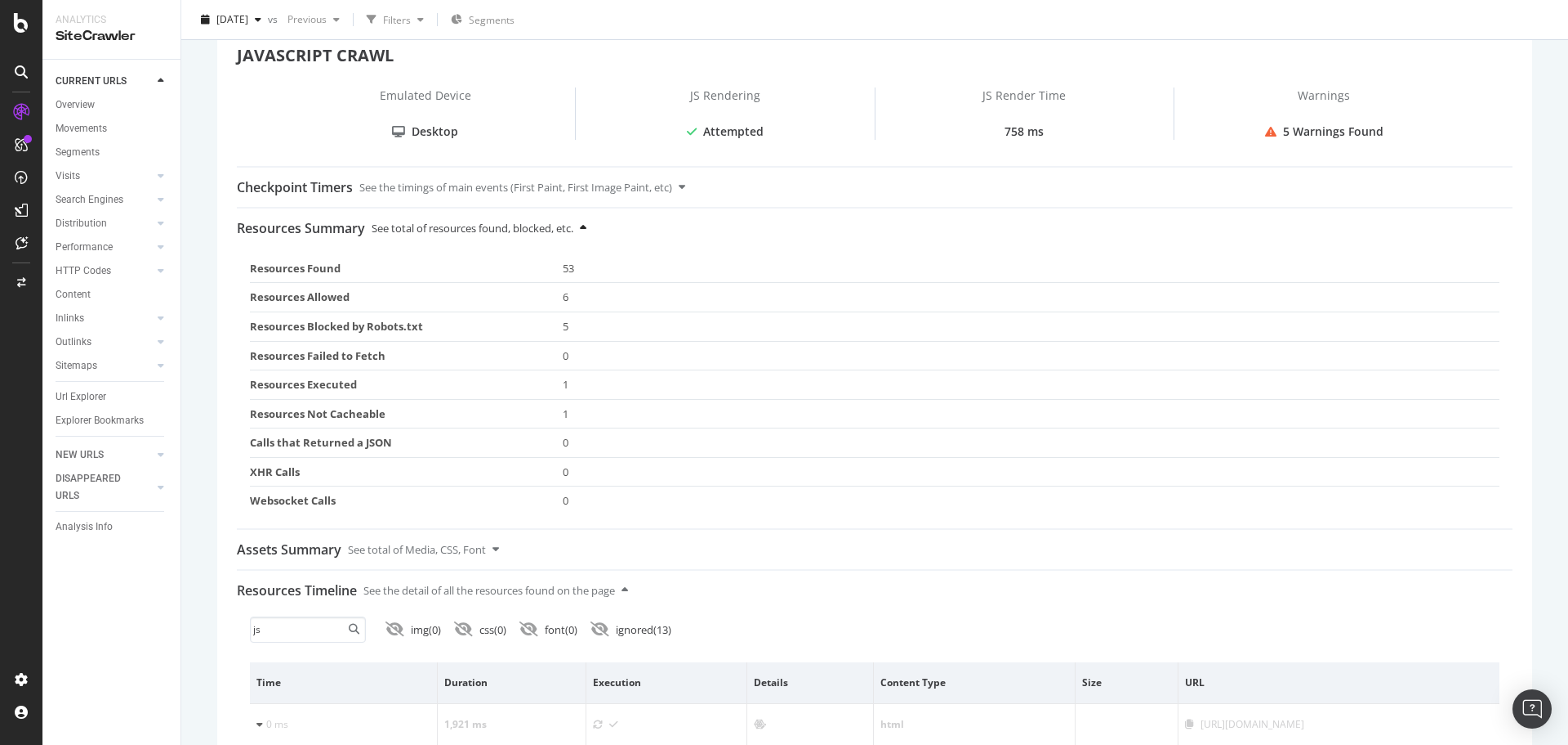
click at [485, 220] on div "See total of resources found, blocked, etc." at bounding box center [472, 228] width 202 height 39
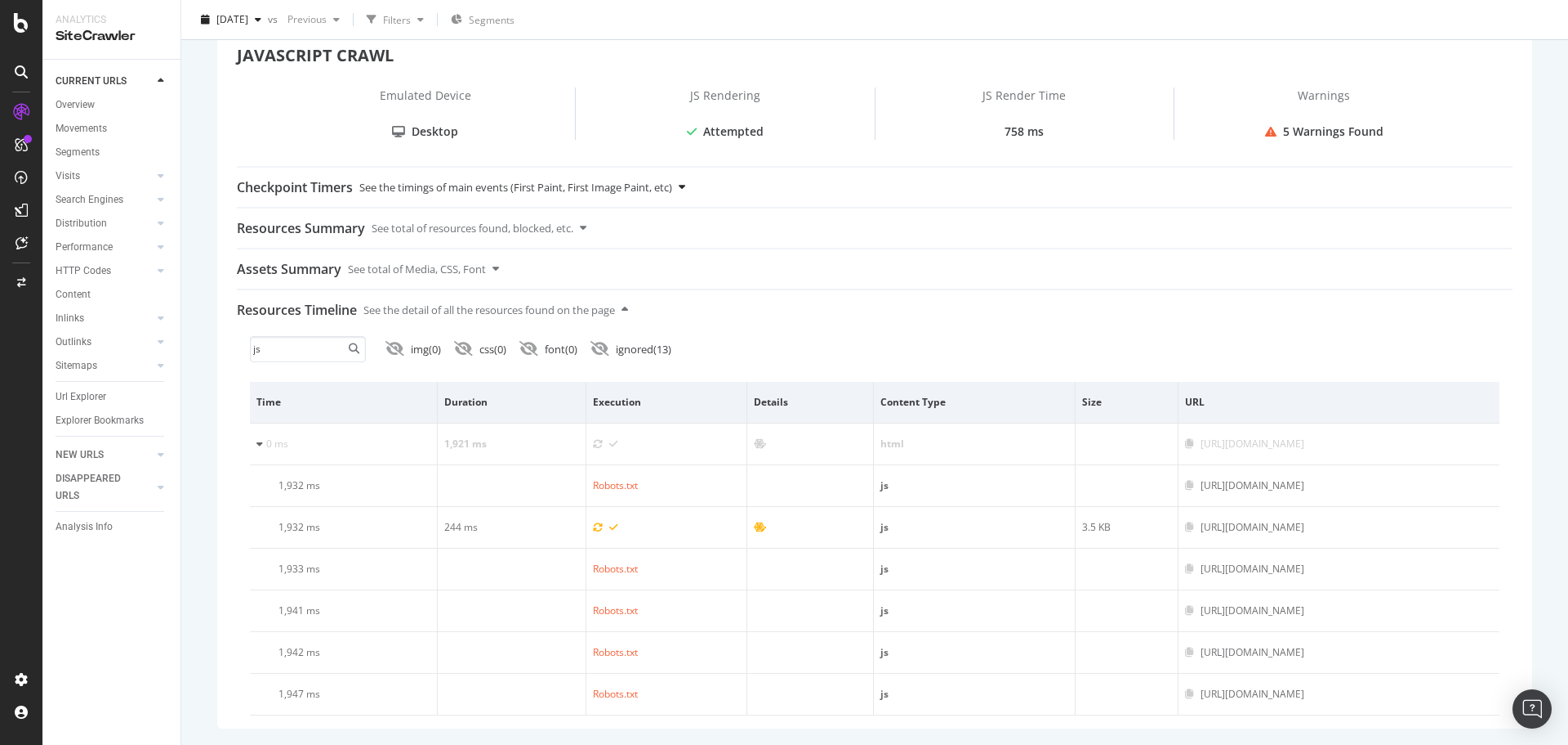
click at [493, 194] on div "See the timings of main events (First Paint, First Image Paint, etc)" at bounding box center [516, 188] width 313 height 39
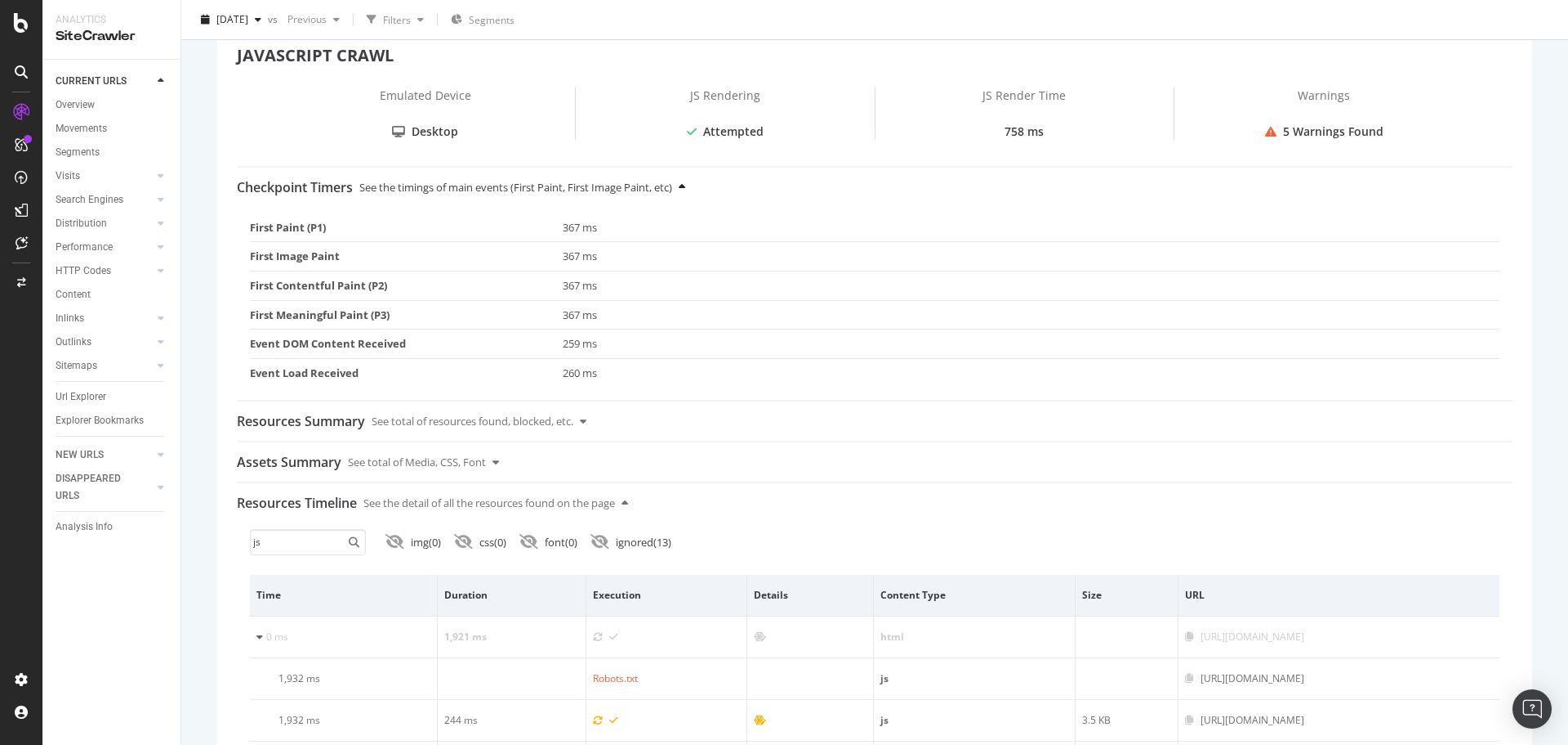
click at [493, 194] on div "See the timings of main events (First Paint, First Image Paint, etc)" at bounding box center [516, 188] width 313 height 39
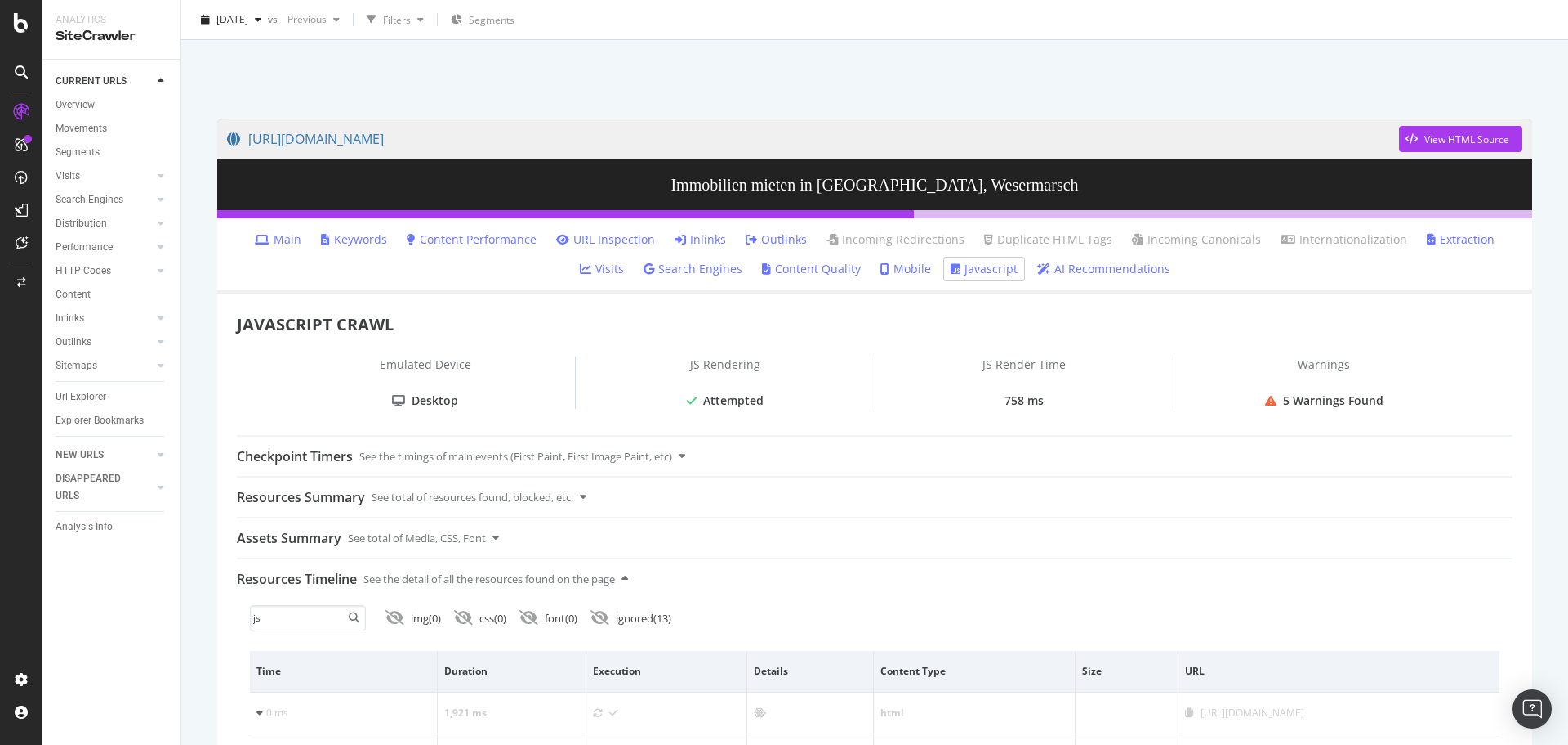
scroll to position [0, 0]
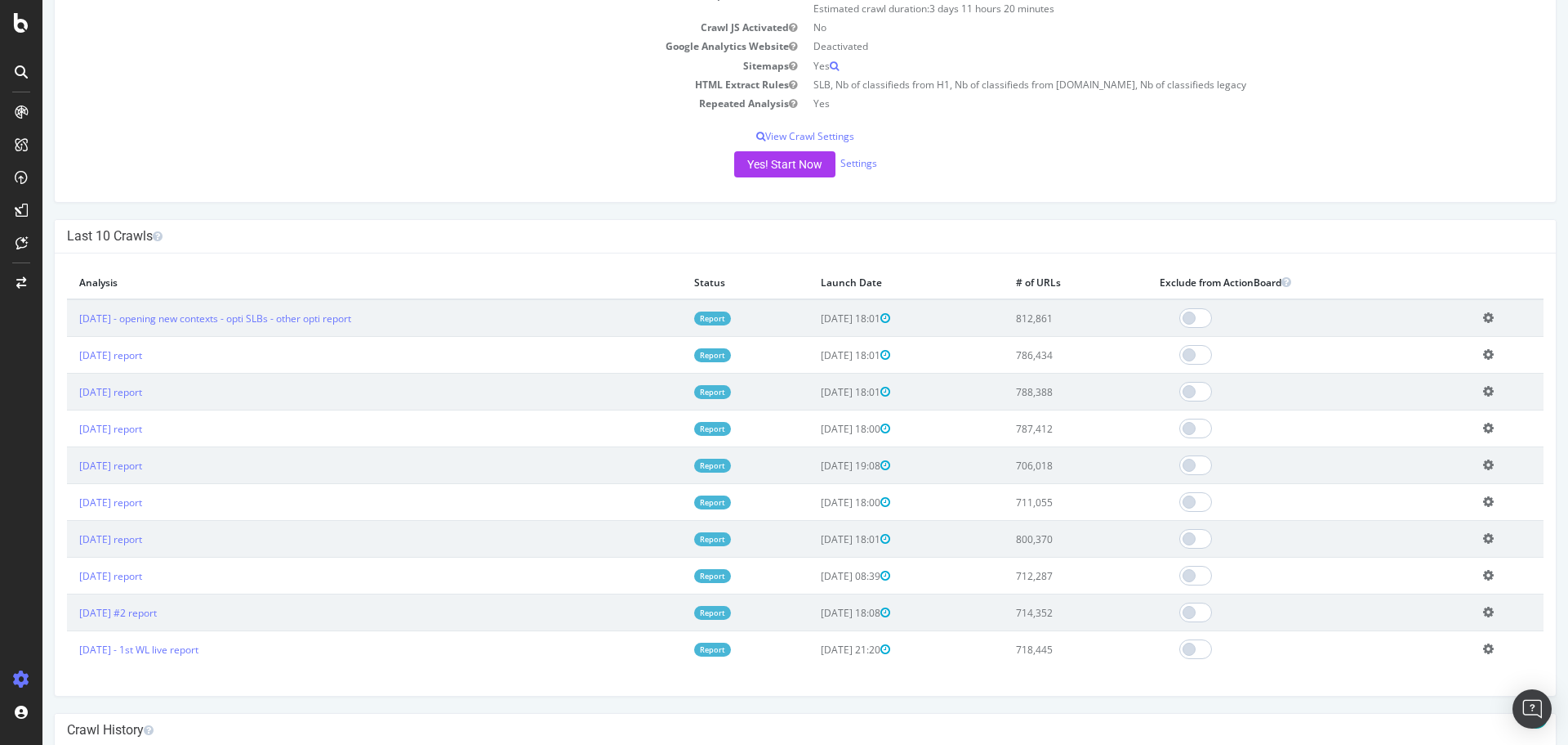
scroll to position [327, 0]
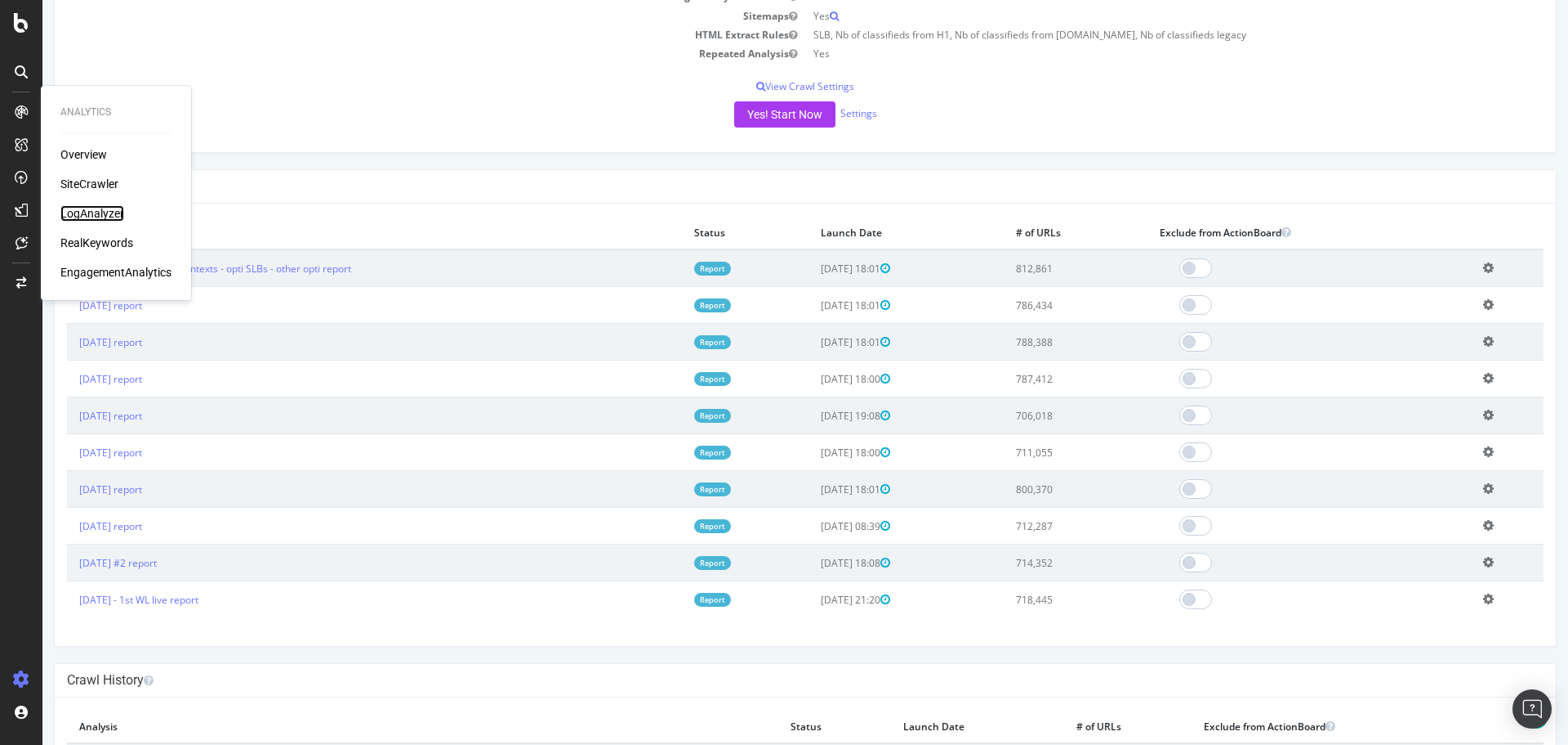
click at [101, 212] on div "LogAnalyzer" at bounding box center [92, 213] width 64 height 16
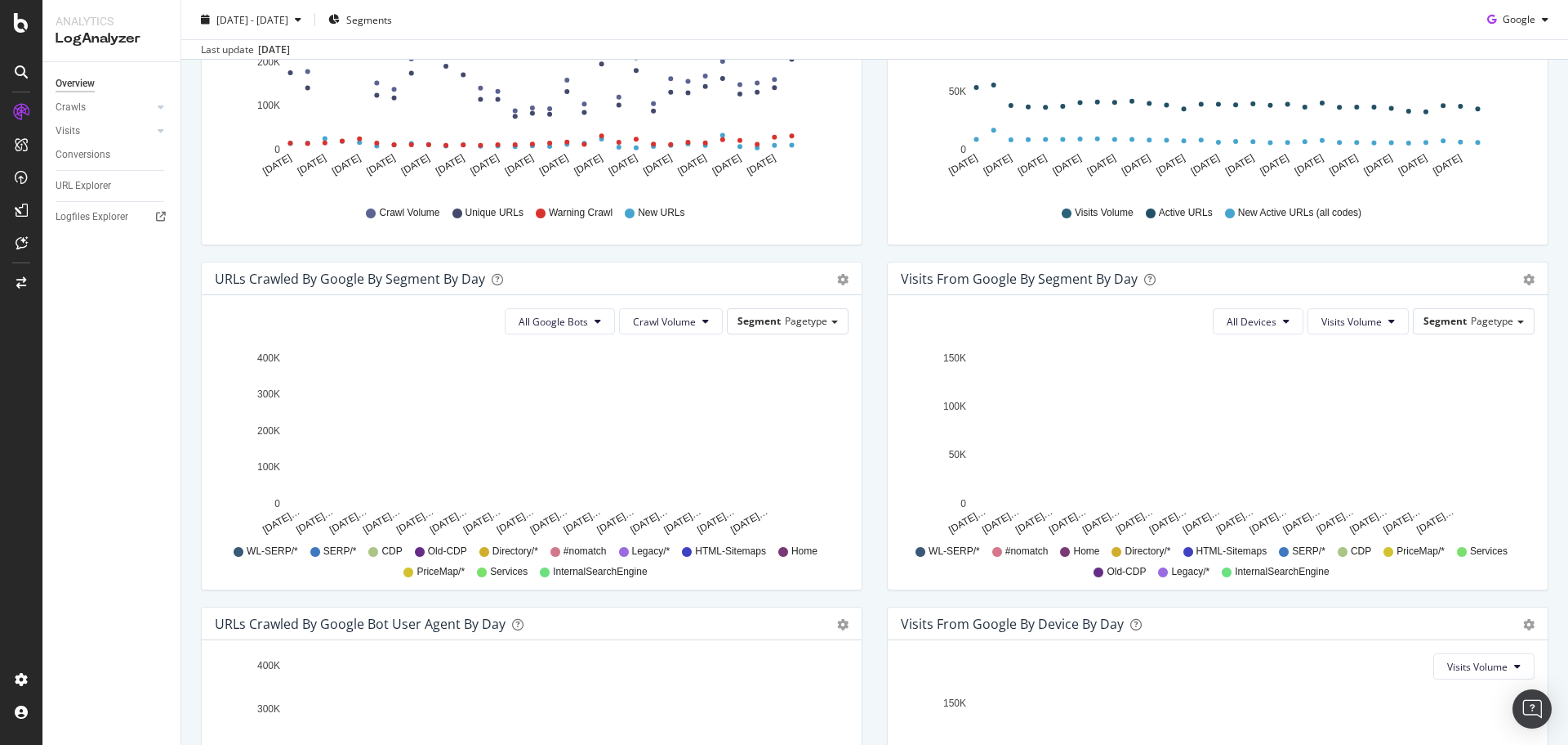
scroll to position [209, 0]
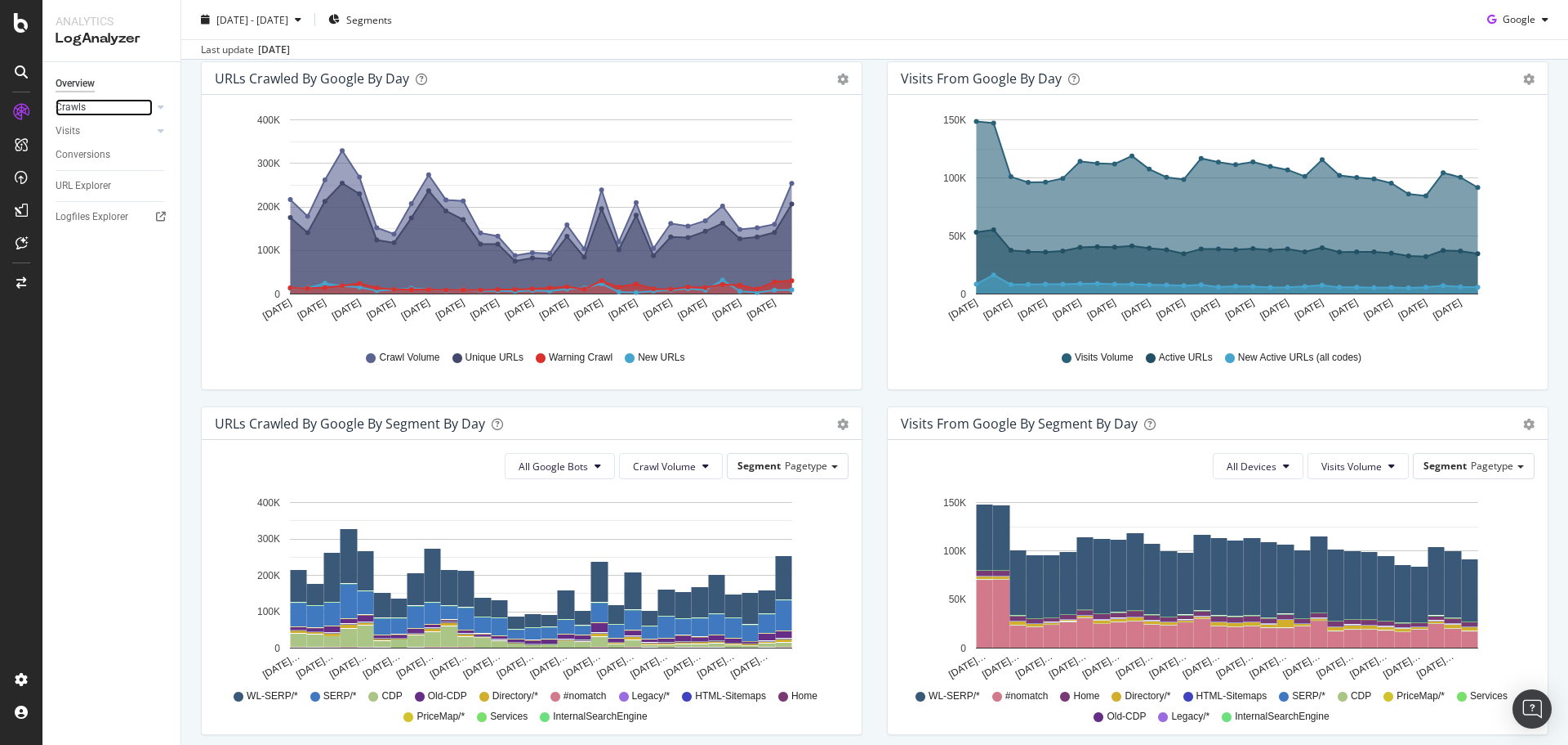
click at [91, 108] on link "Crawls" at bounding box center [104, 107] width 98 height 17
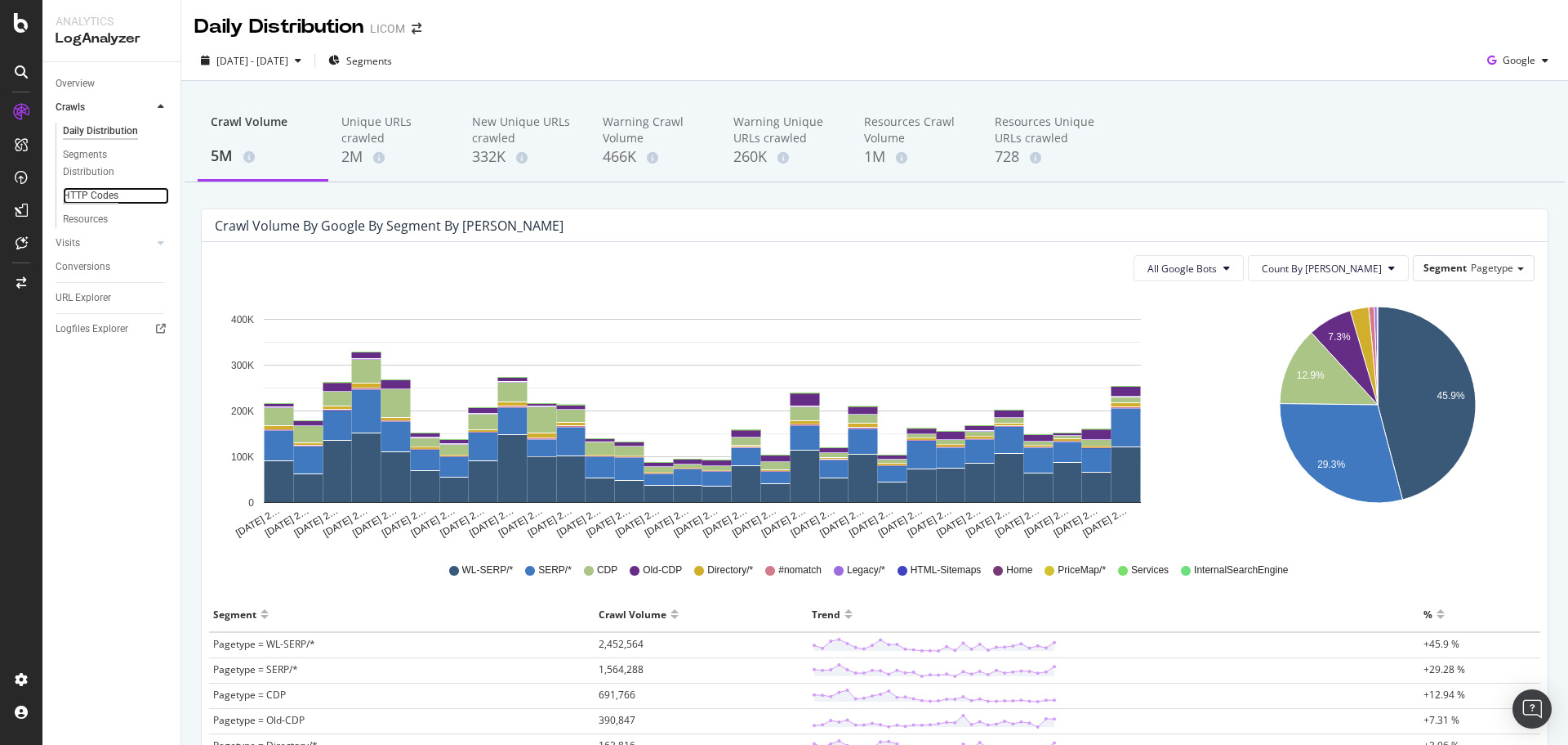
click at [98, 197] on div "HTTP Codes" at bounding box center [90, 195] width 55 height 17
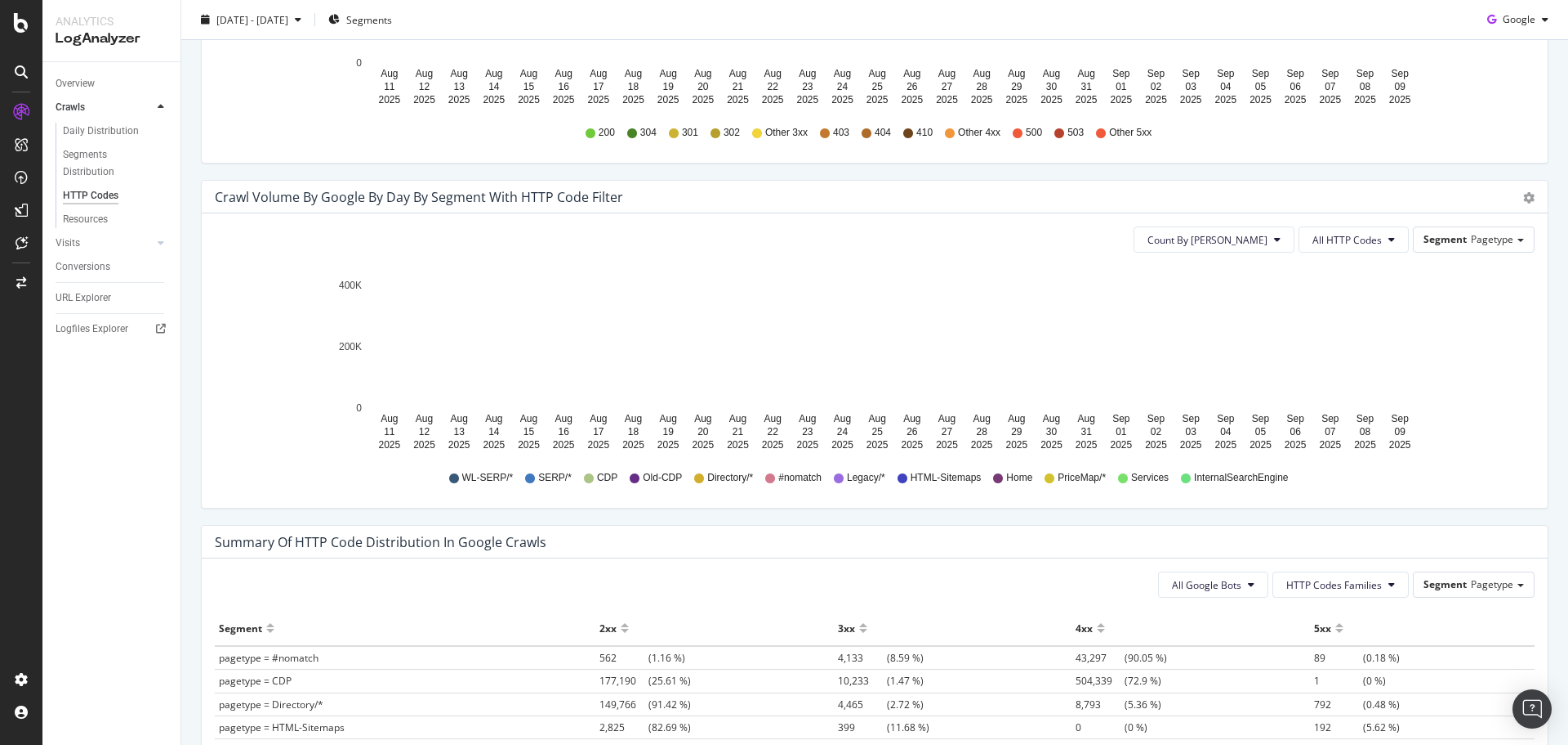
scroll to position [736, 0]
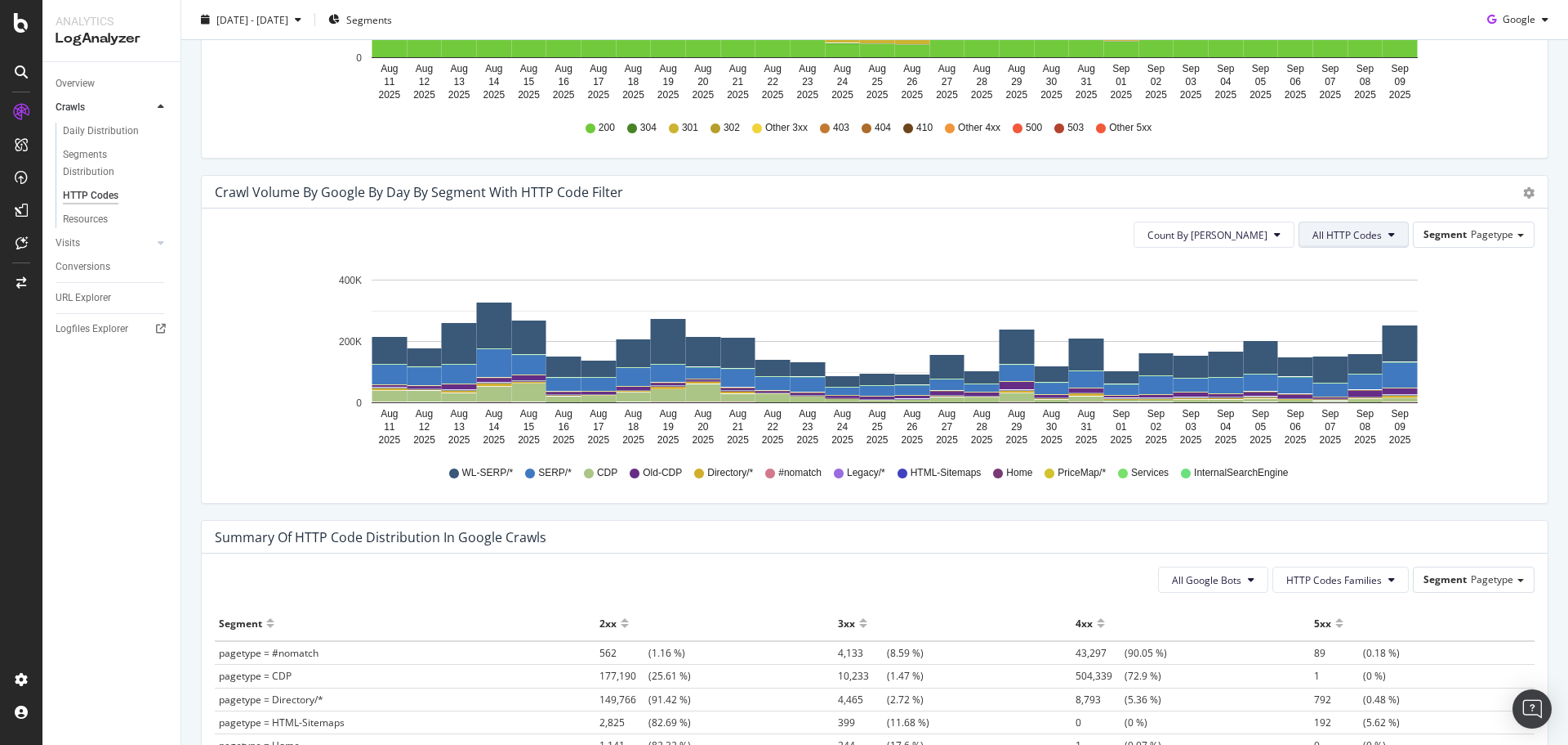
click at [1331, 236] on span "All HTTP Codes" at bounding box center [1348, 235] width 69 height 14
click at [1342, 306] on div "Good HTTP Codes" at bounding box center [1344, 296] width 109 height 23
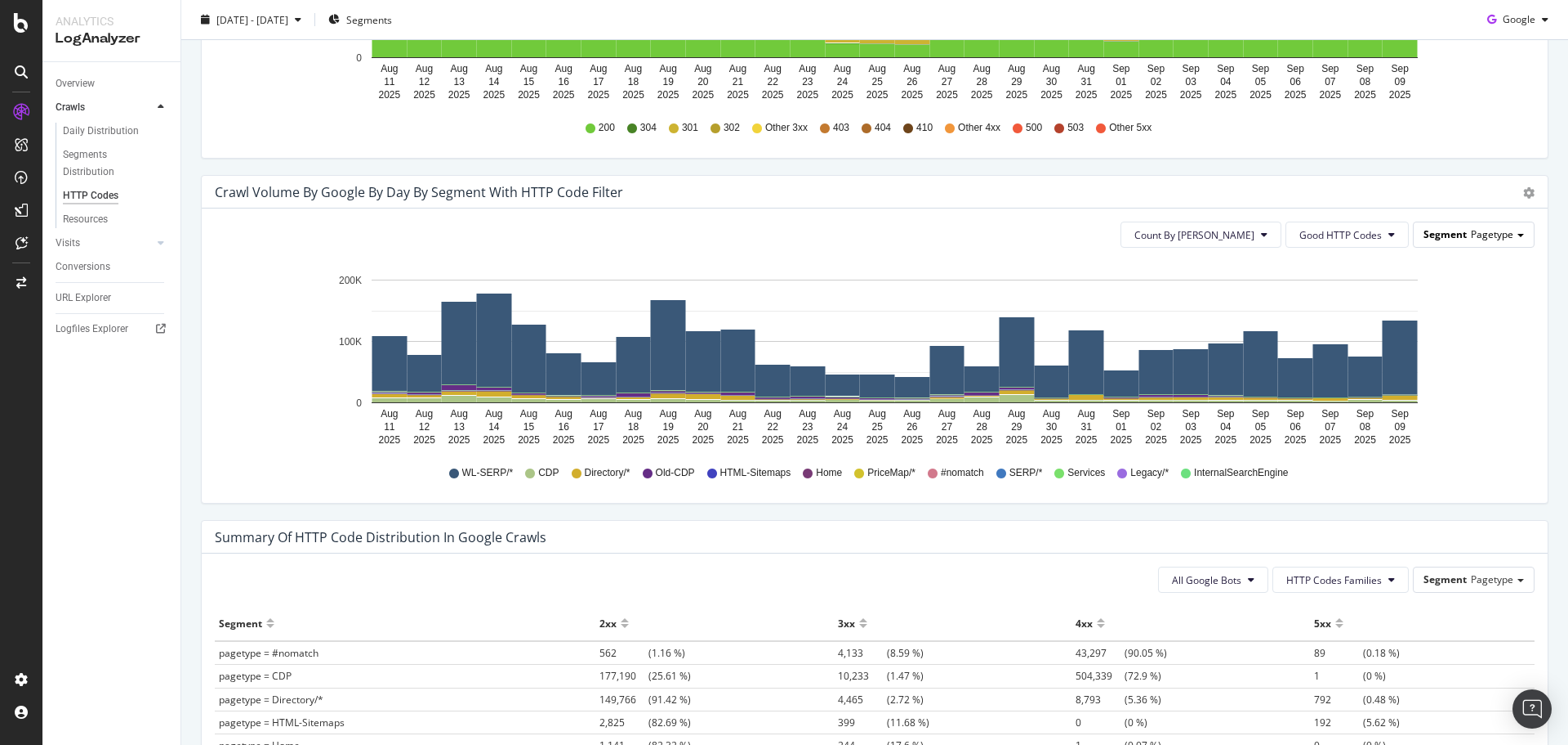
click at [1455, 236] on div "Segment Pagetype" at bounding box center [1474, 234] width 120 height 23
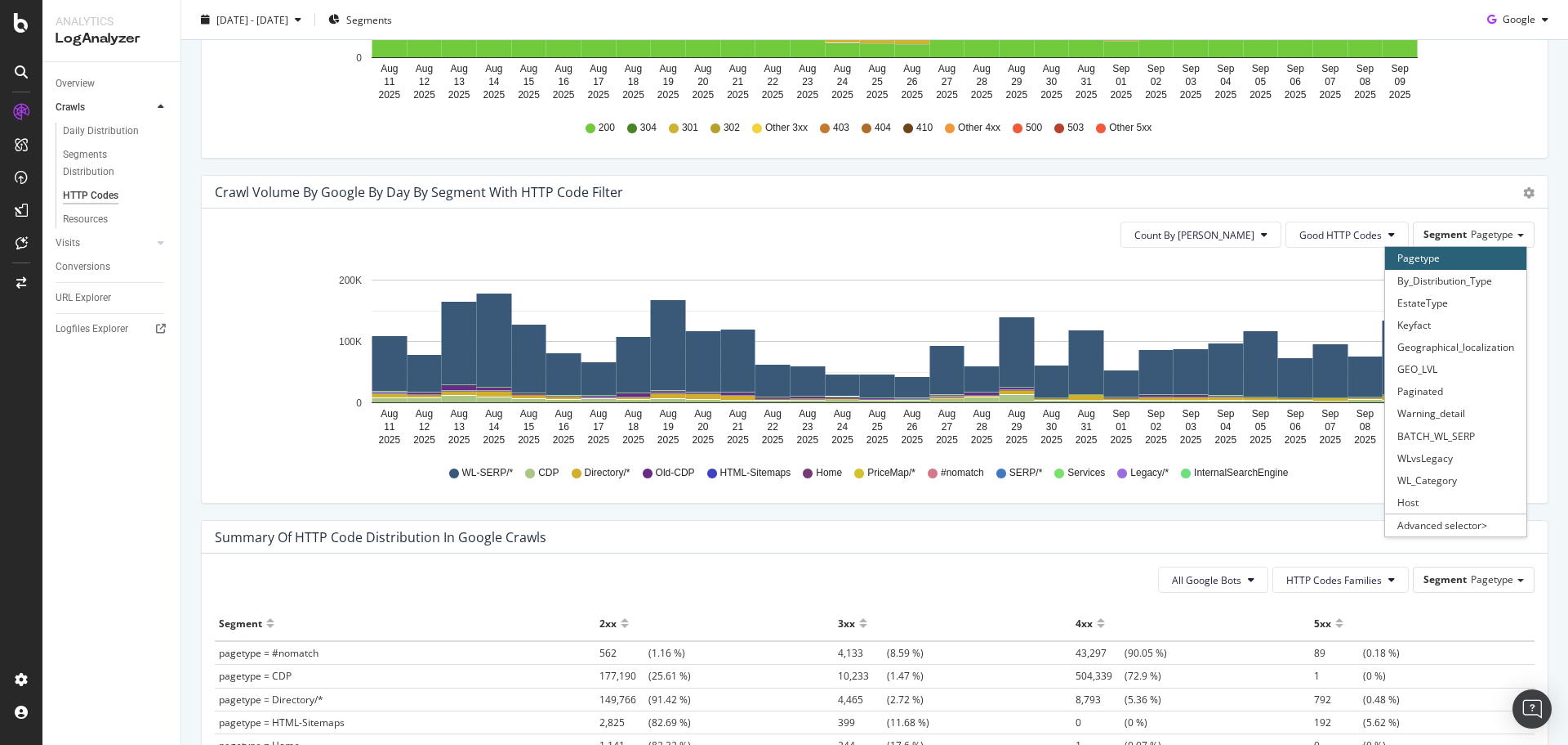
click at [1527, 271] on div "Count By Day Good HTTP Codes Segment Pagetype Pagetype By_Distribution_Type Est…" at bounding box center [874, 356] width 1346 height 295
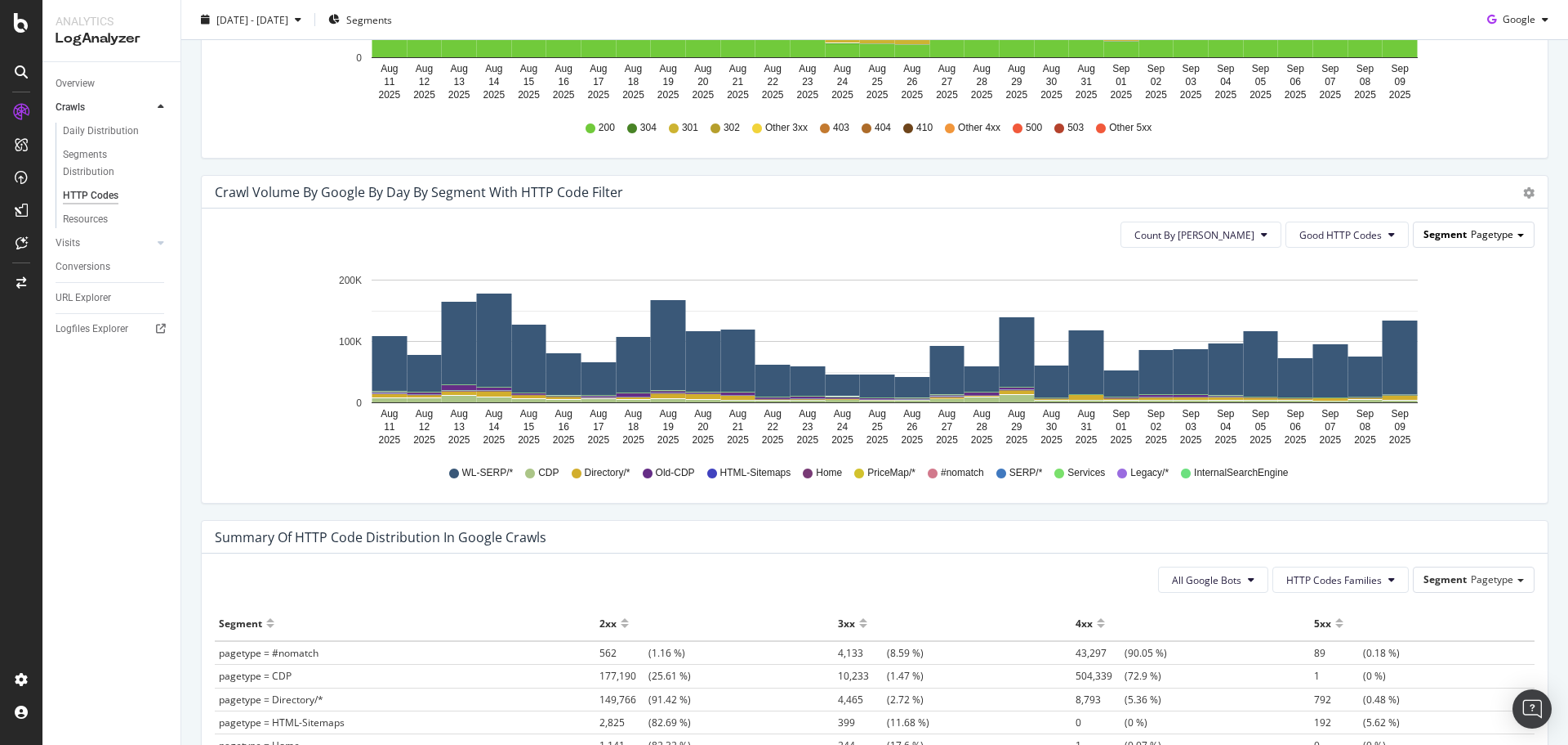
click at [1447, 239] on span "Segment" at bounding box center [1445, 234] width 43 height 14
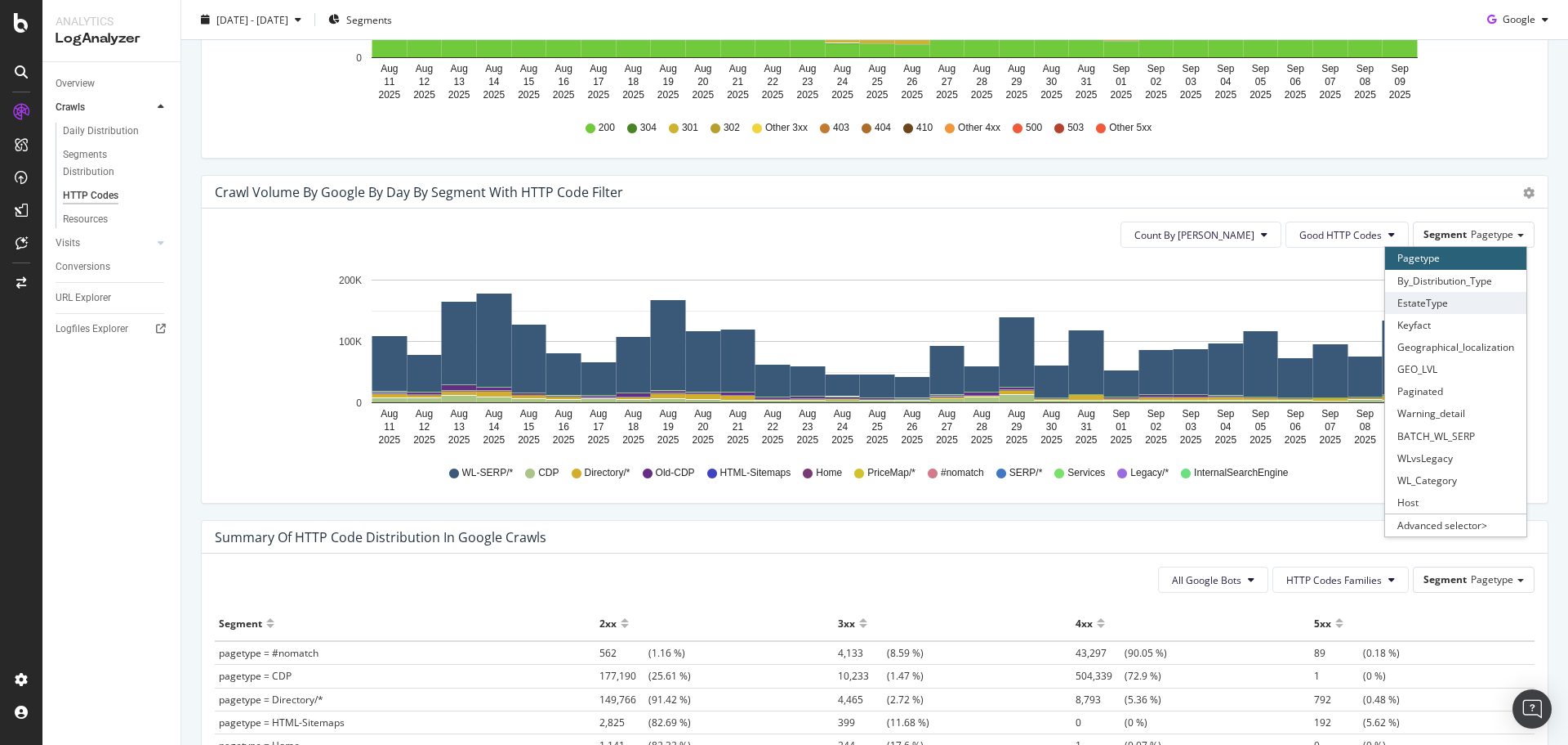
click at [1442, 305] on div "EstateType" at bounding box center [1455, 303] width 142 height 23
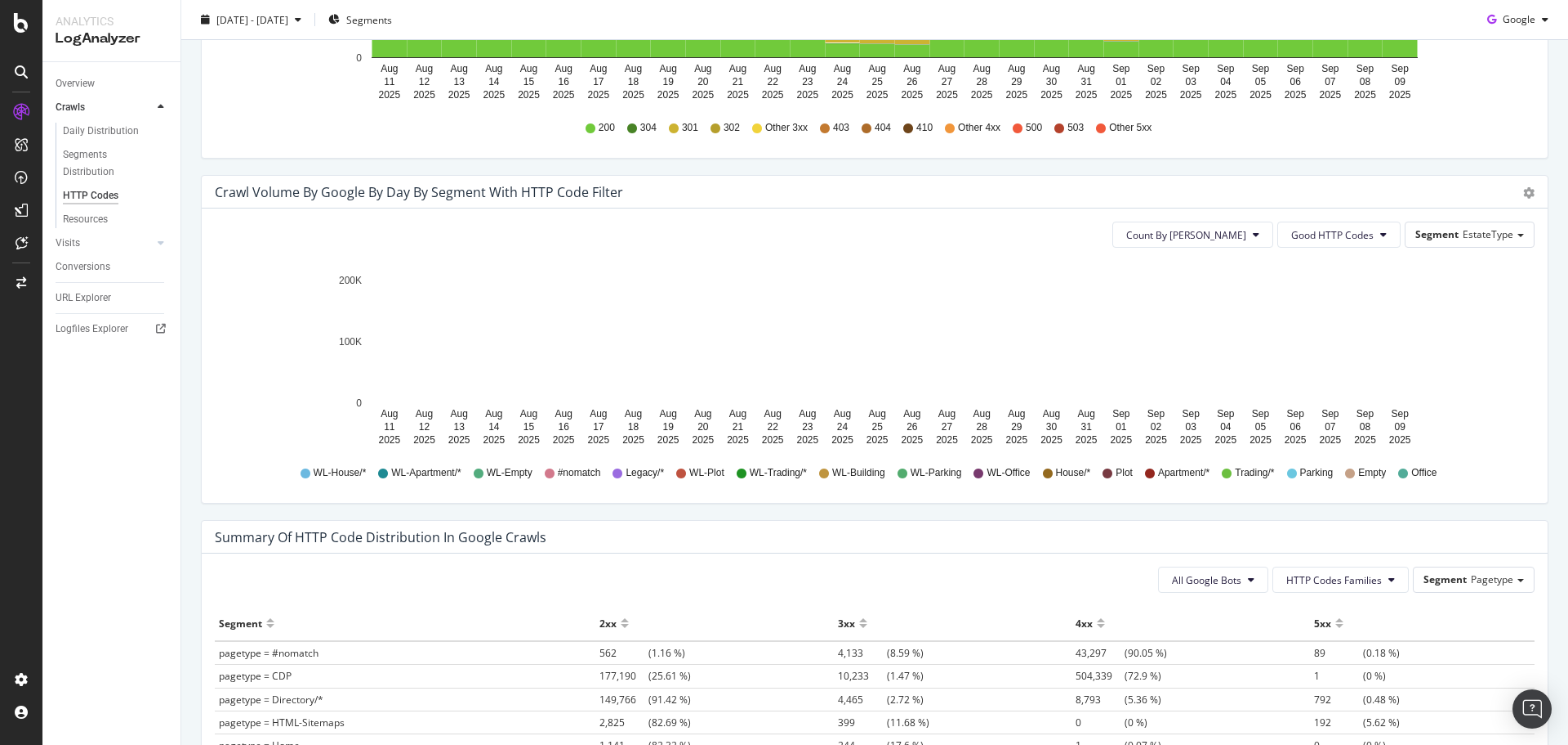
scroll to position [700, 0]
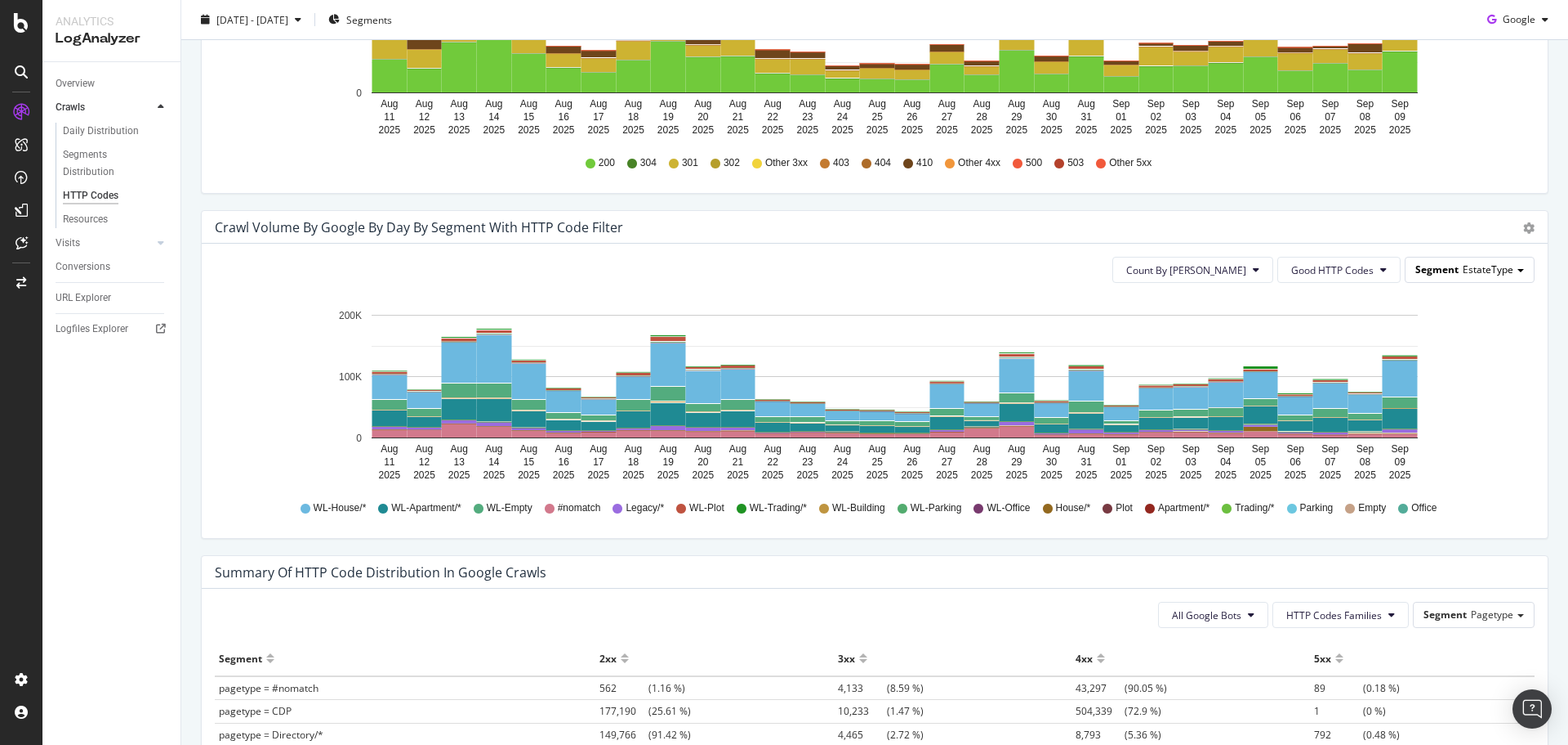
click at [1463, 269] on span "EstateType" at bounding box center [1488, 269] width 51 height 14
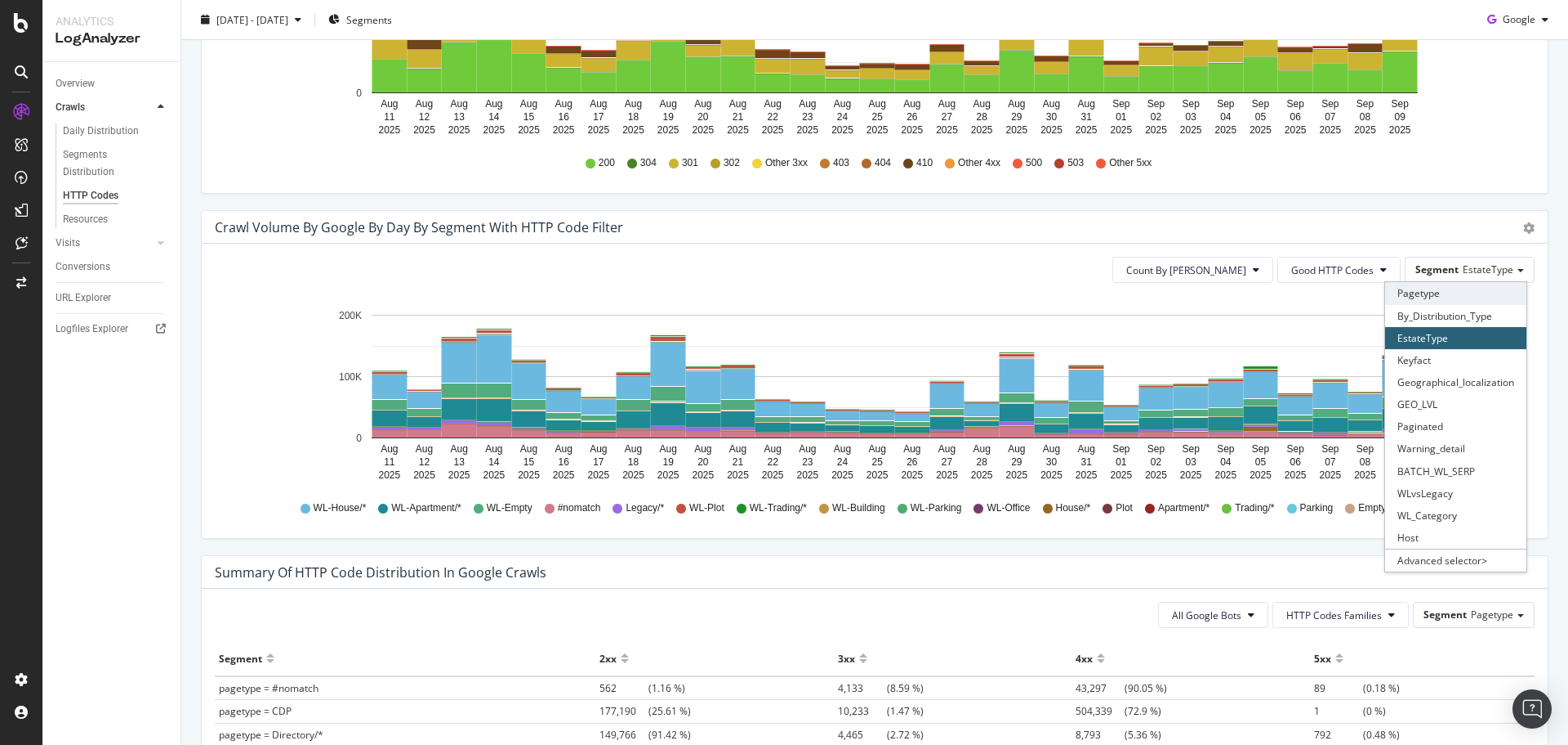
click at [1444, 295] on div "Pagetype" at bounding box center [1455, 294] width 142 height 23
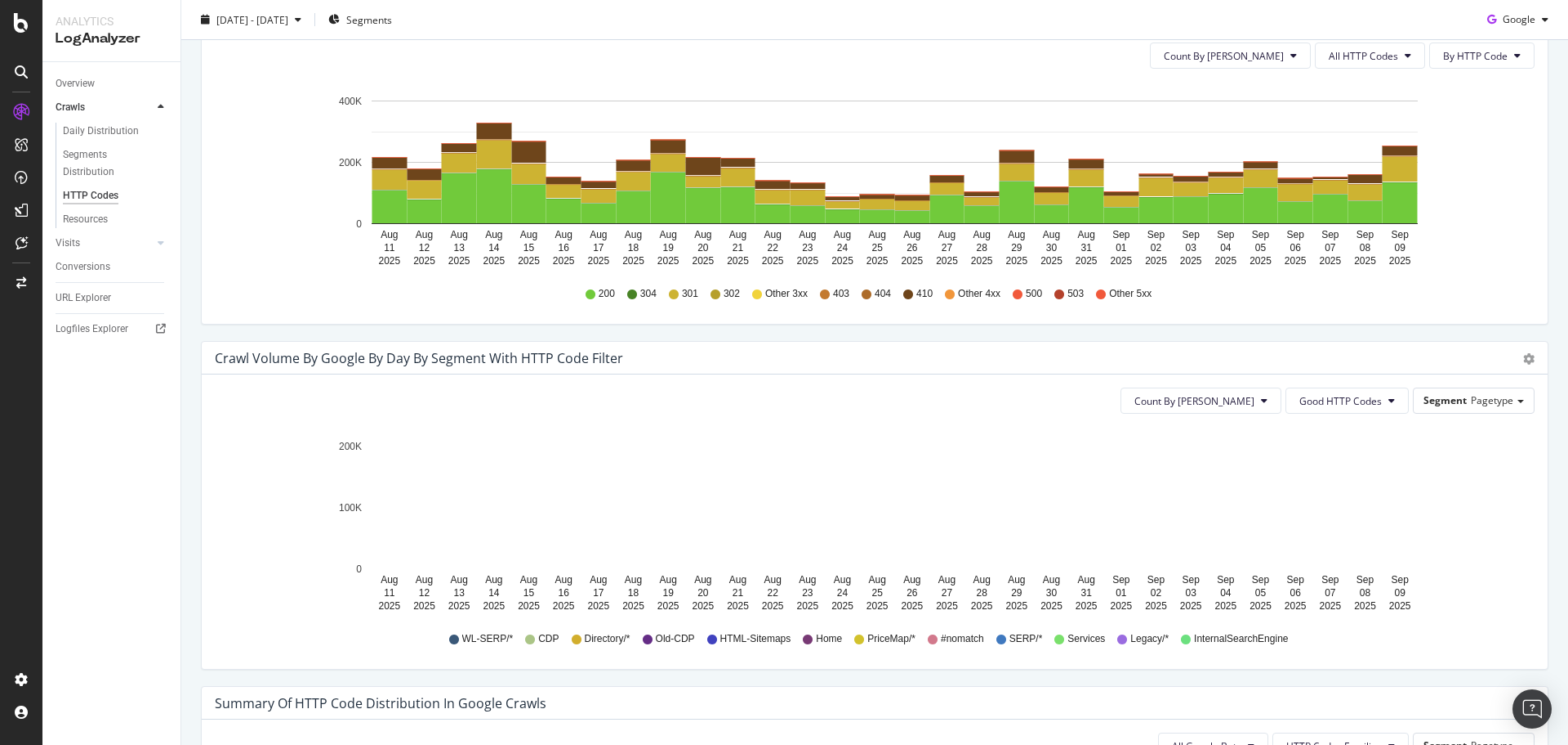
scroll to position [537, 0]
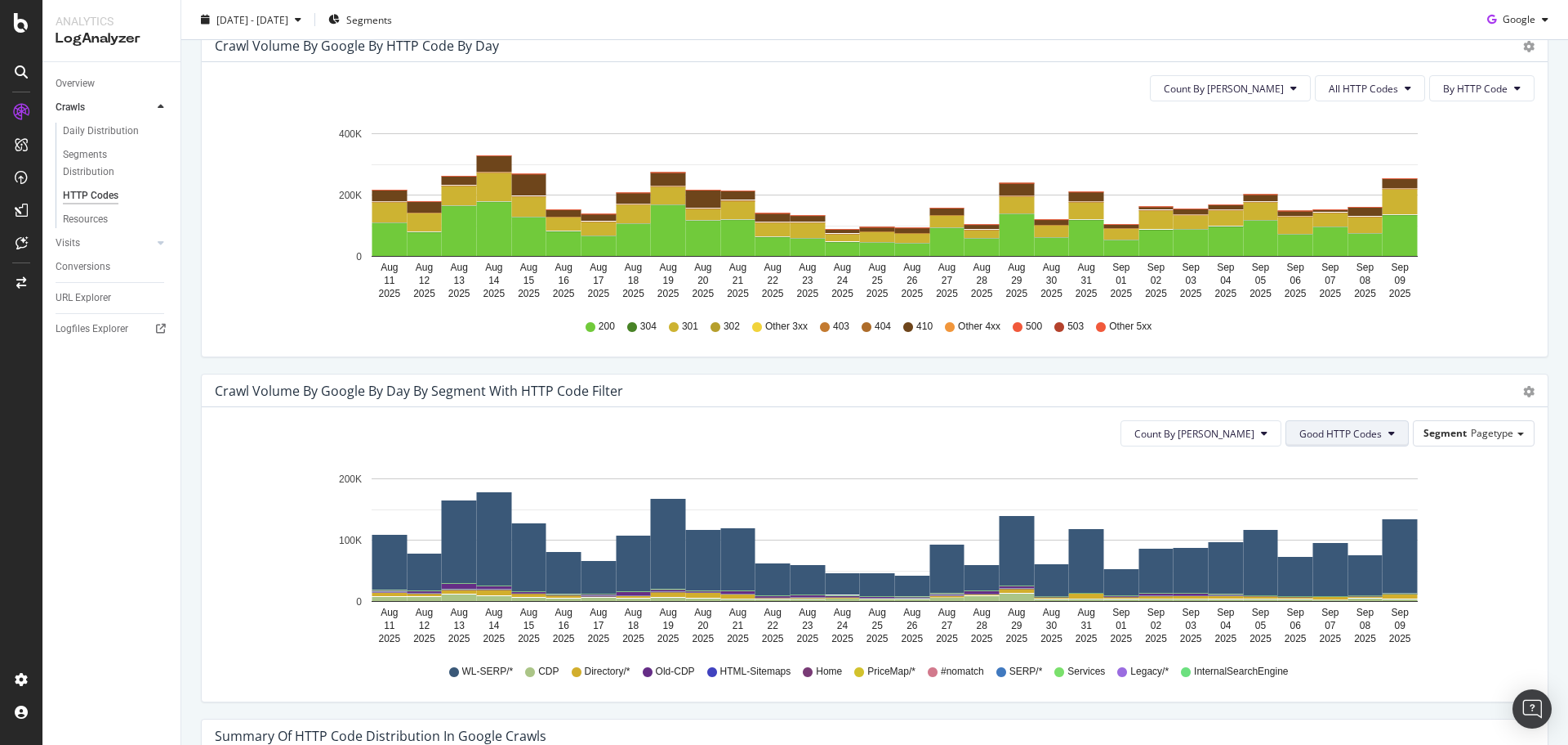
click at [1329, 423] on button "Good HTTP Codes" at bounding box center [1348, 433] width 124 height 26
click at [1331, 582] on span "Bad HTTP Codes" at bounding box center [1330, 587] width 83 height 15
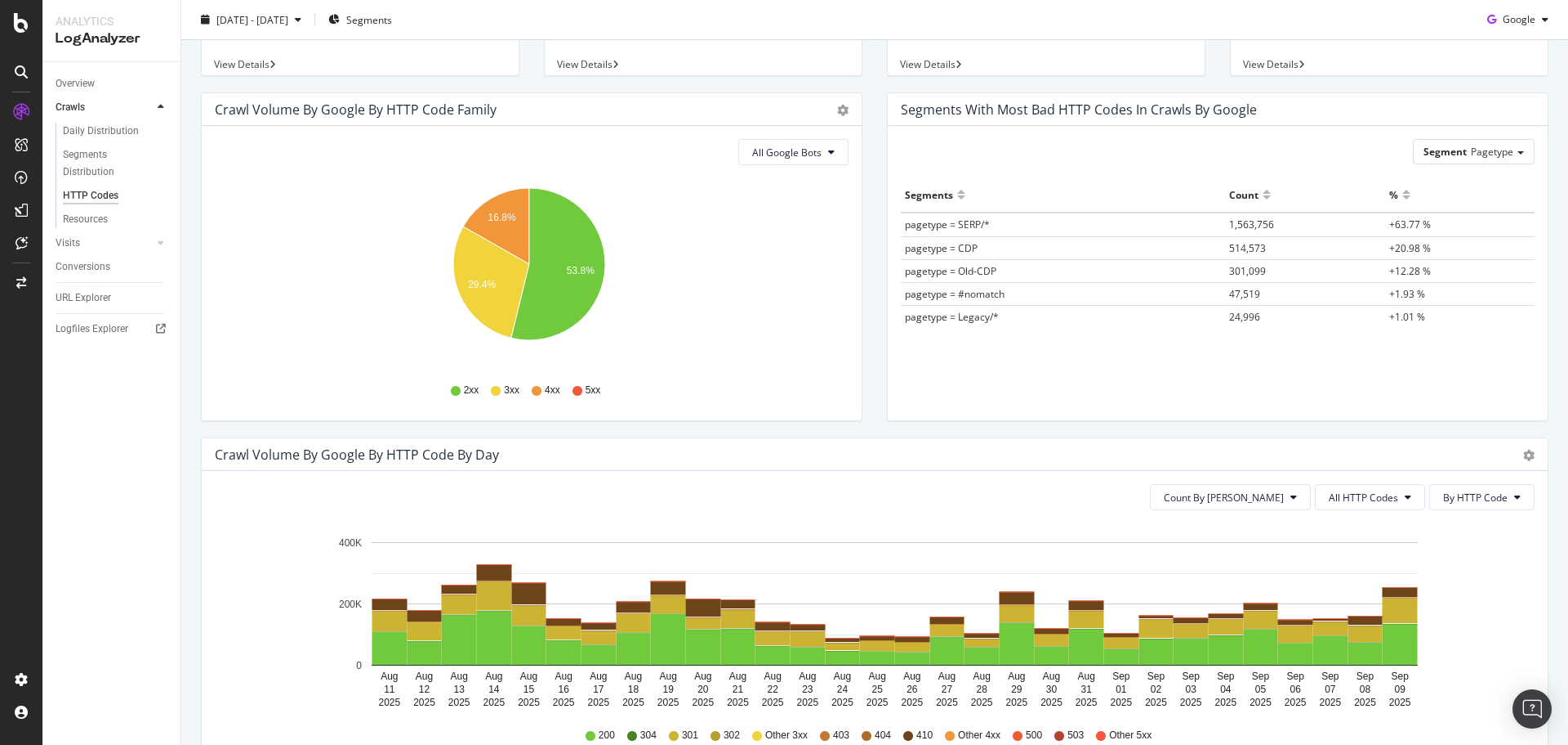
scroll to position [0, 0]
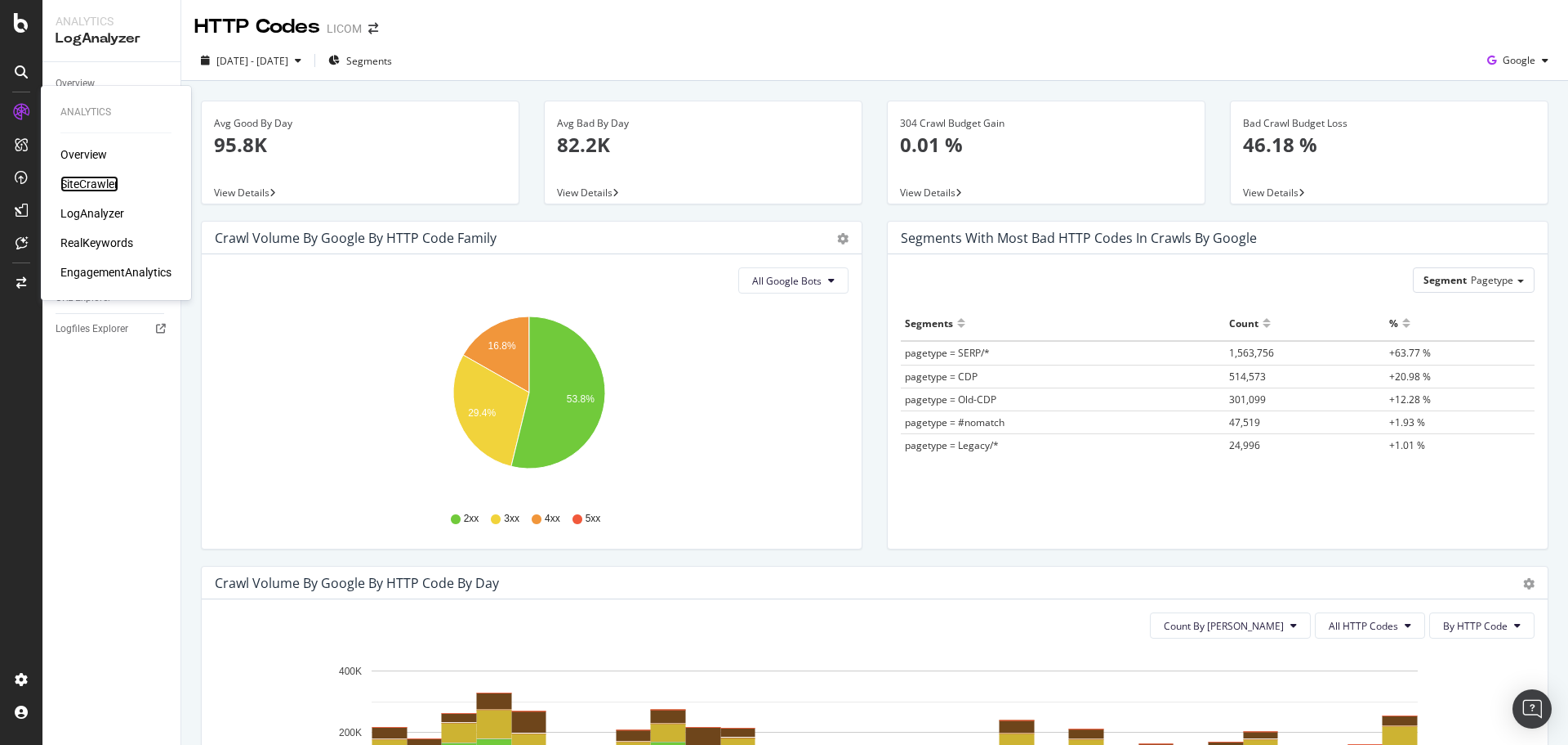
click at [85, 187] on div "SiteCrawler" at bounding box center [89, 183] width 58 height 16
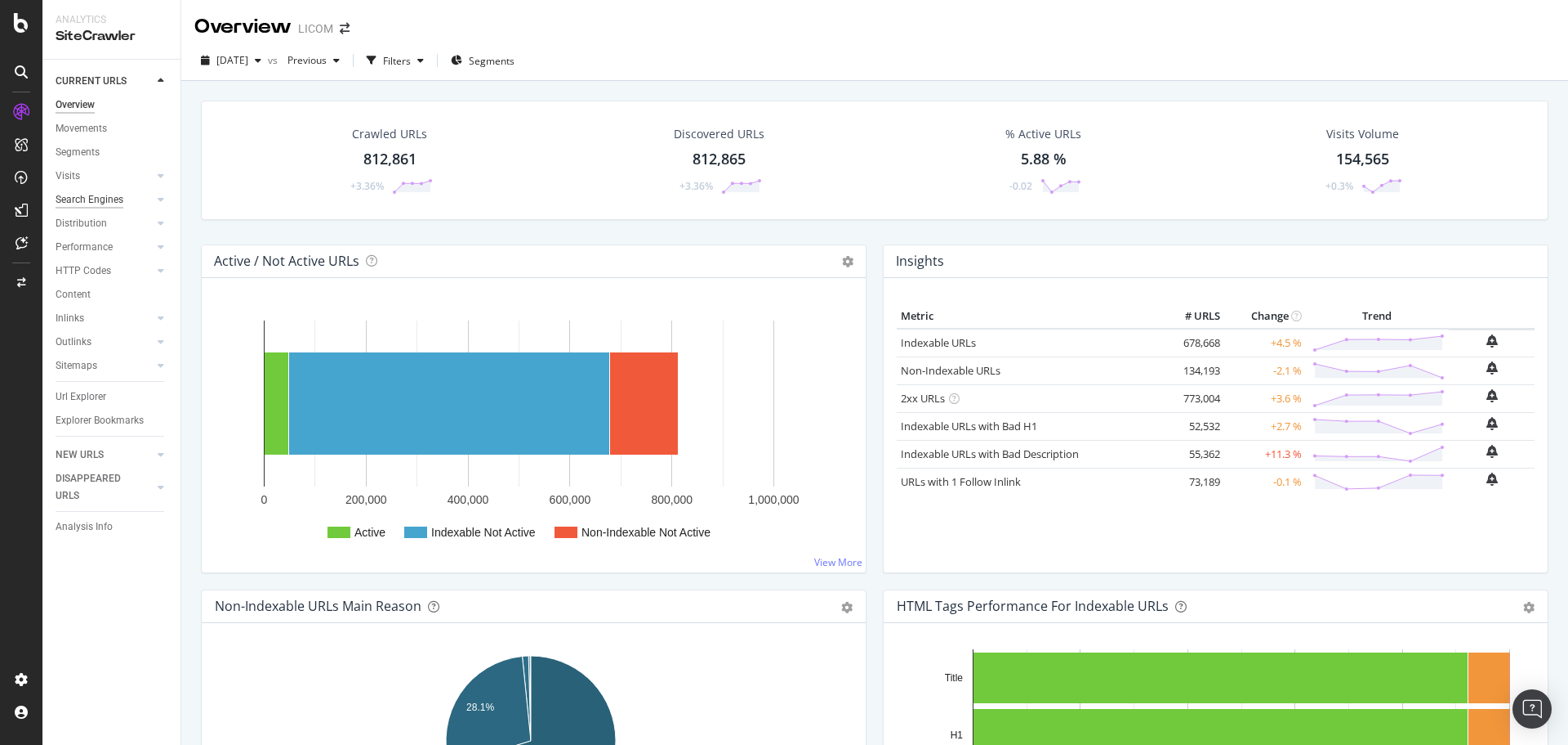
click at [86, 201] on div "Search Engines" at bounding box center [89, 200] width 68 height 17
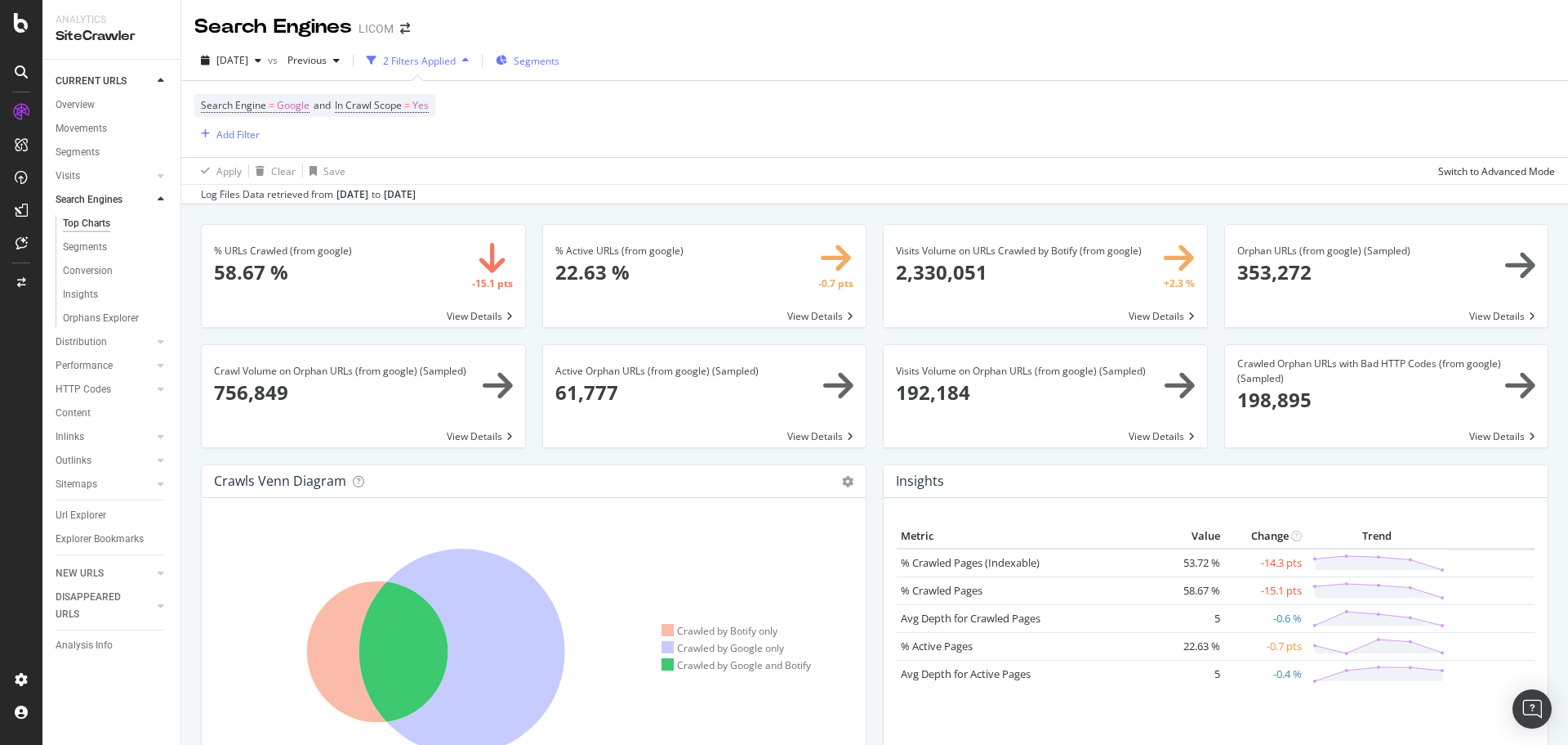
click at [560, 68] on div "Segments" at bounding box center [528, 60] width 64 height 24
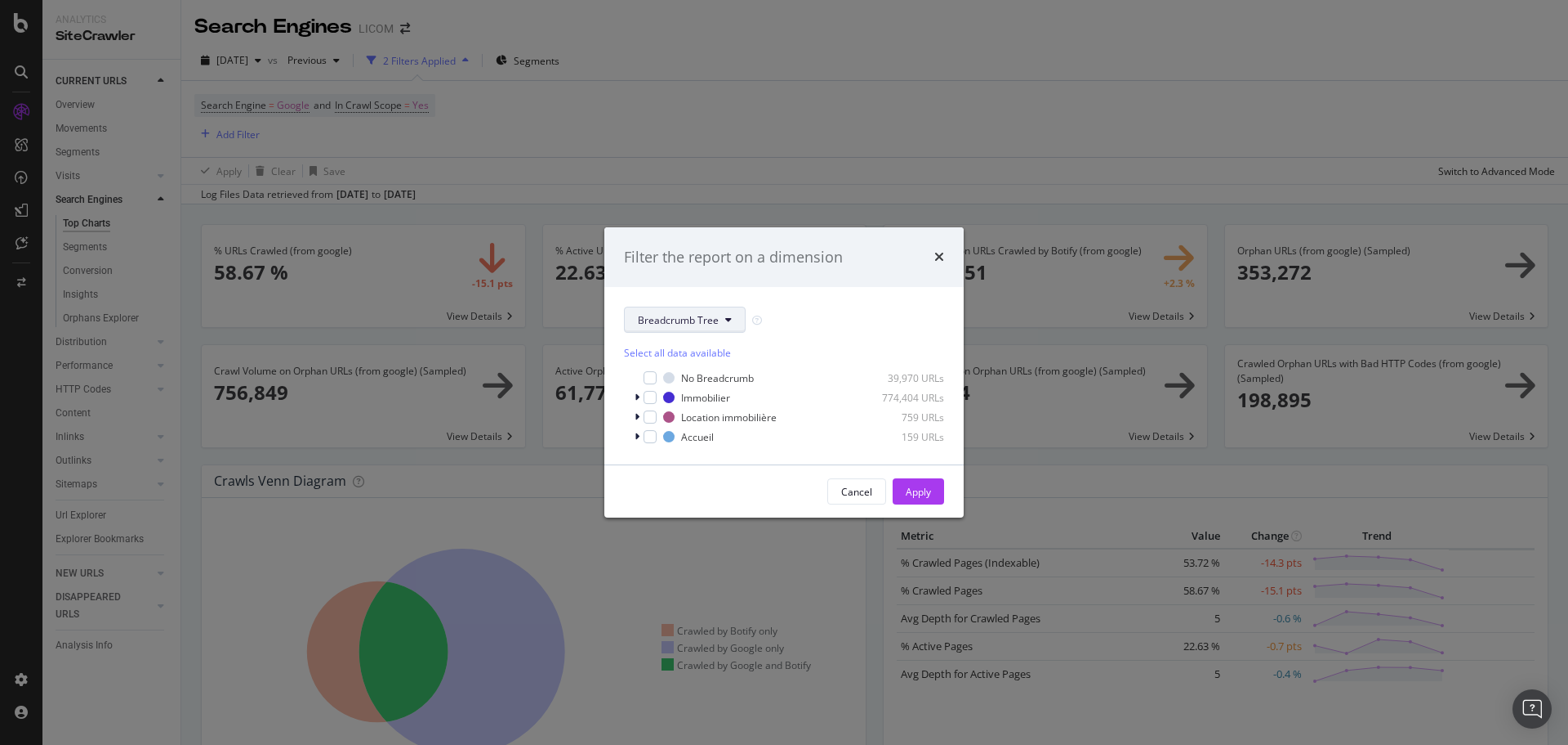
click at [665, 325] on span "Breadcrumb Tree" at bounding box center [678, 320] width 81 height 14
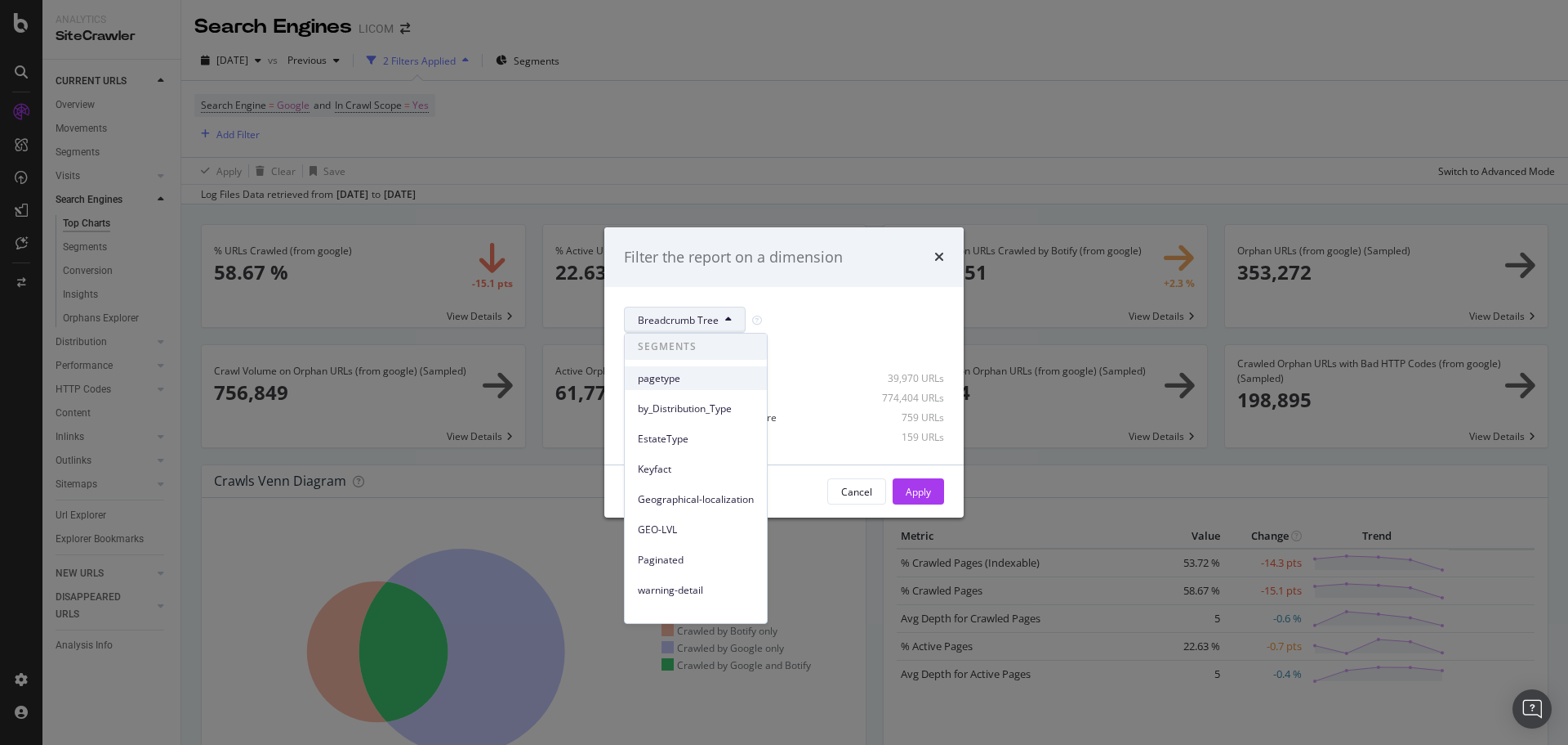
click at [687, 388] on div "pagetype" at bounding box center [696, 377] width 143 height 23
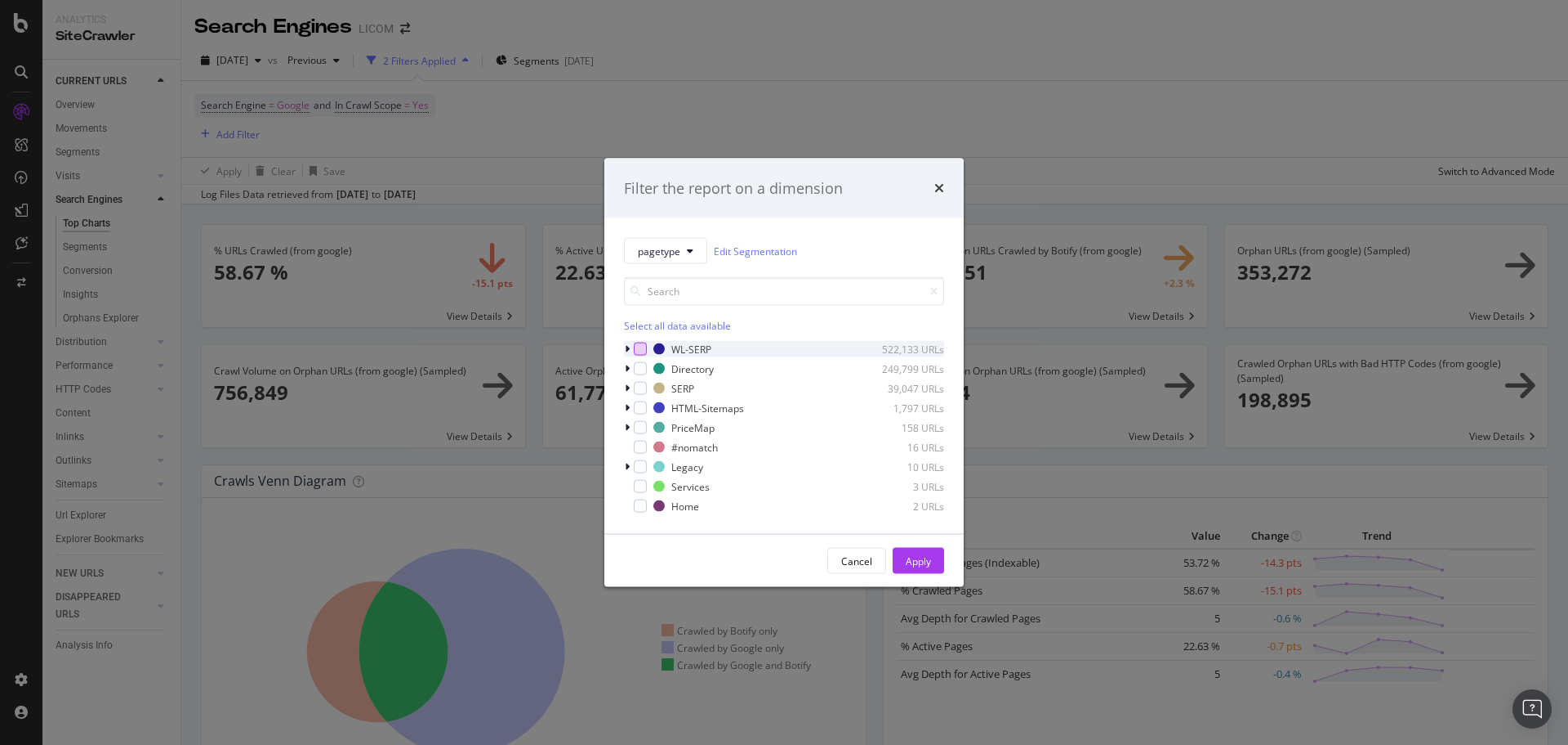
click at [635, 348] on div "modal" at bounding box center [641, 349] width 13 height 13
click at [907, 555] on div "Apply" at bounding box center [918, 560] width 25 height 14
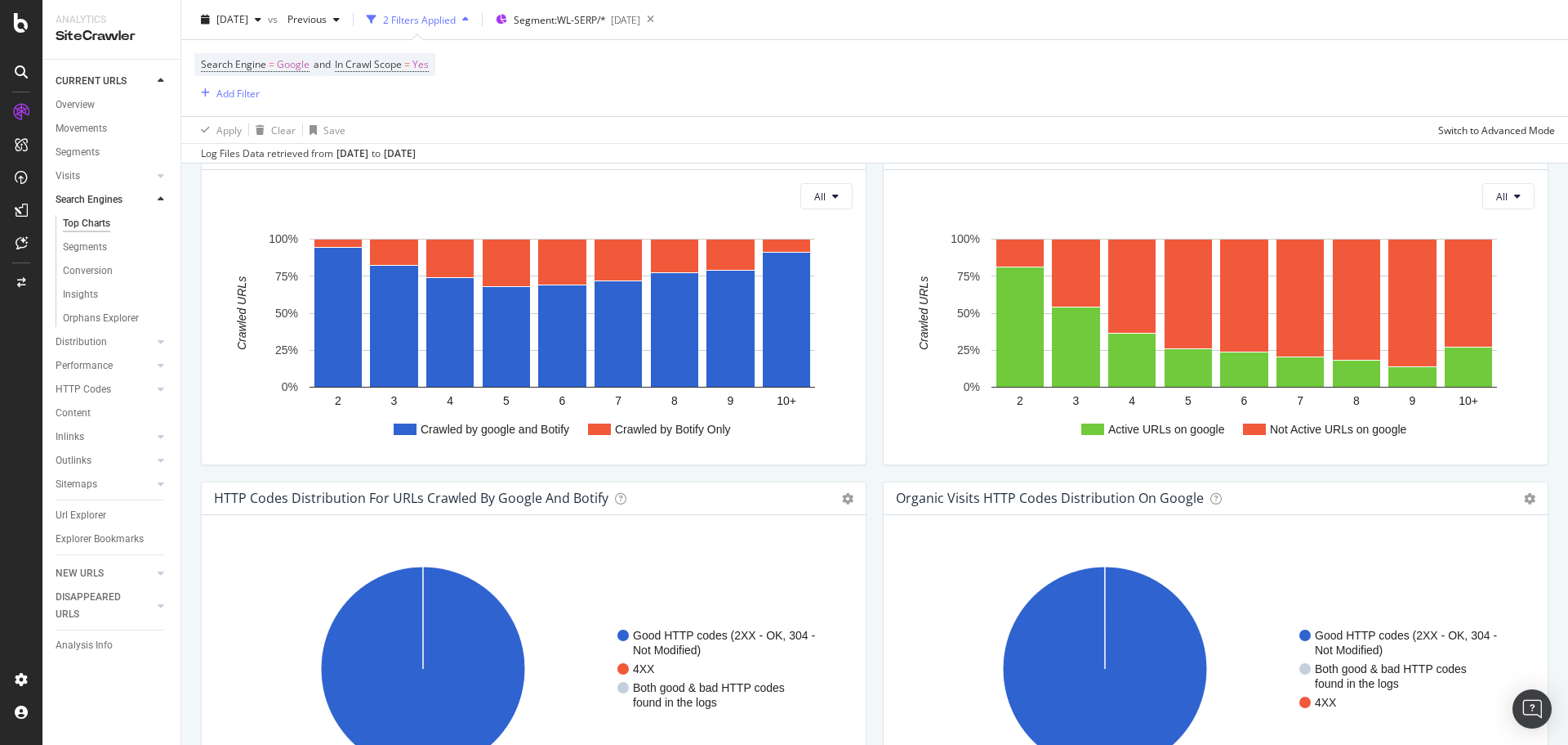
scroll to position [981, 0]
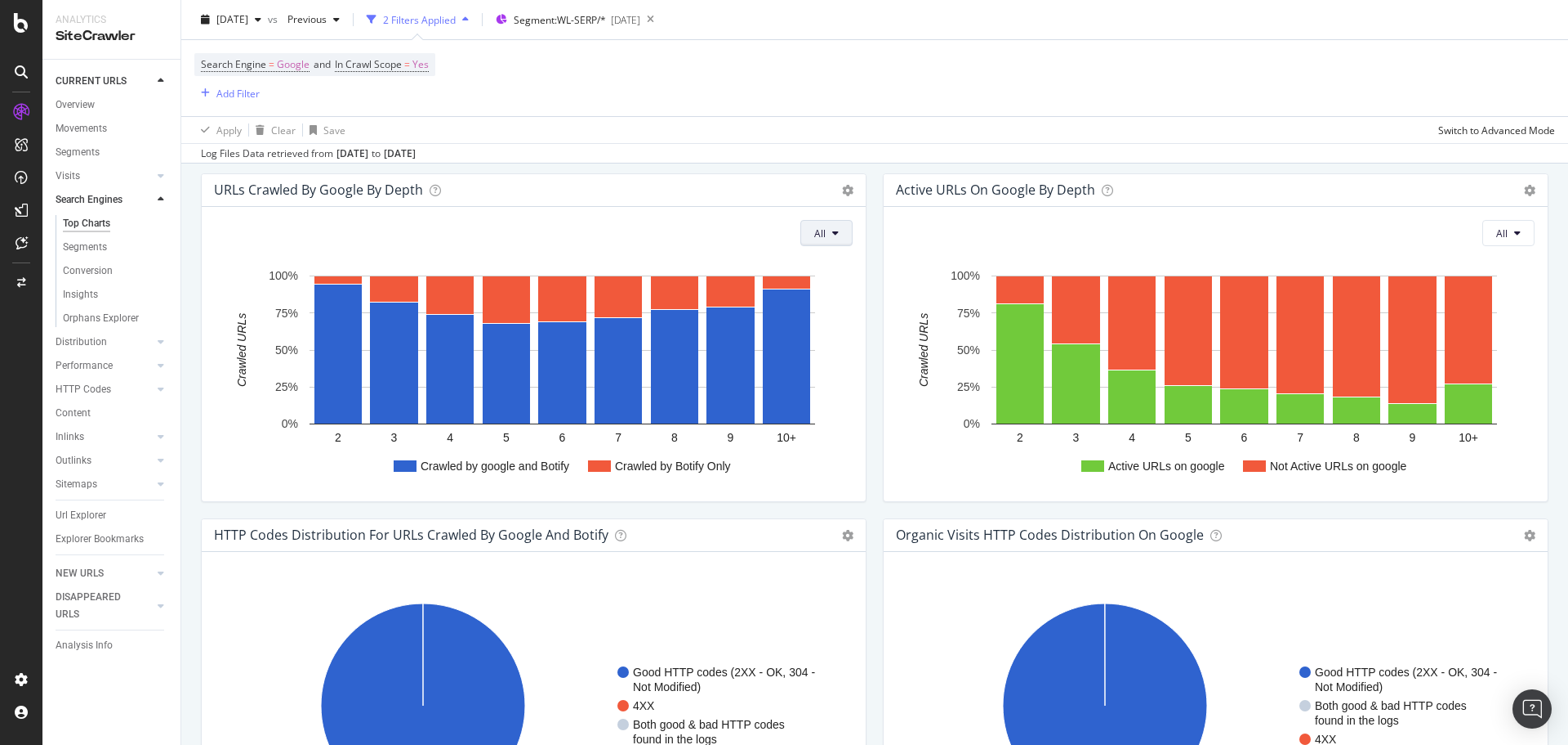
click at [838, 233] on button "All" at bounding box center [827, 233] width 53 height 26
click at [848, 283] on div "Indexable URLs" at bounding box center [853, 295] width 117 height 23
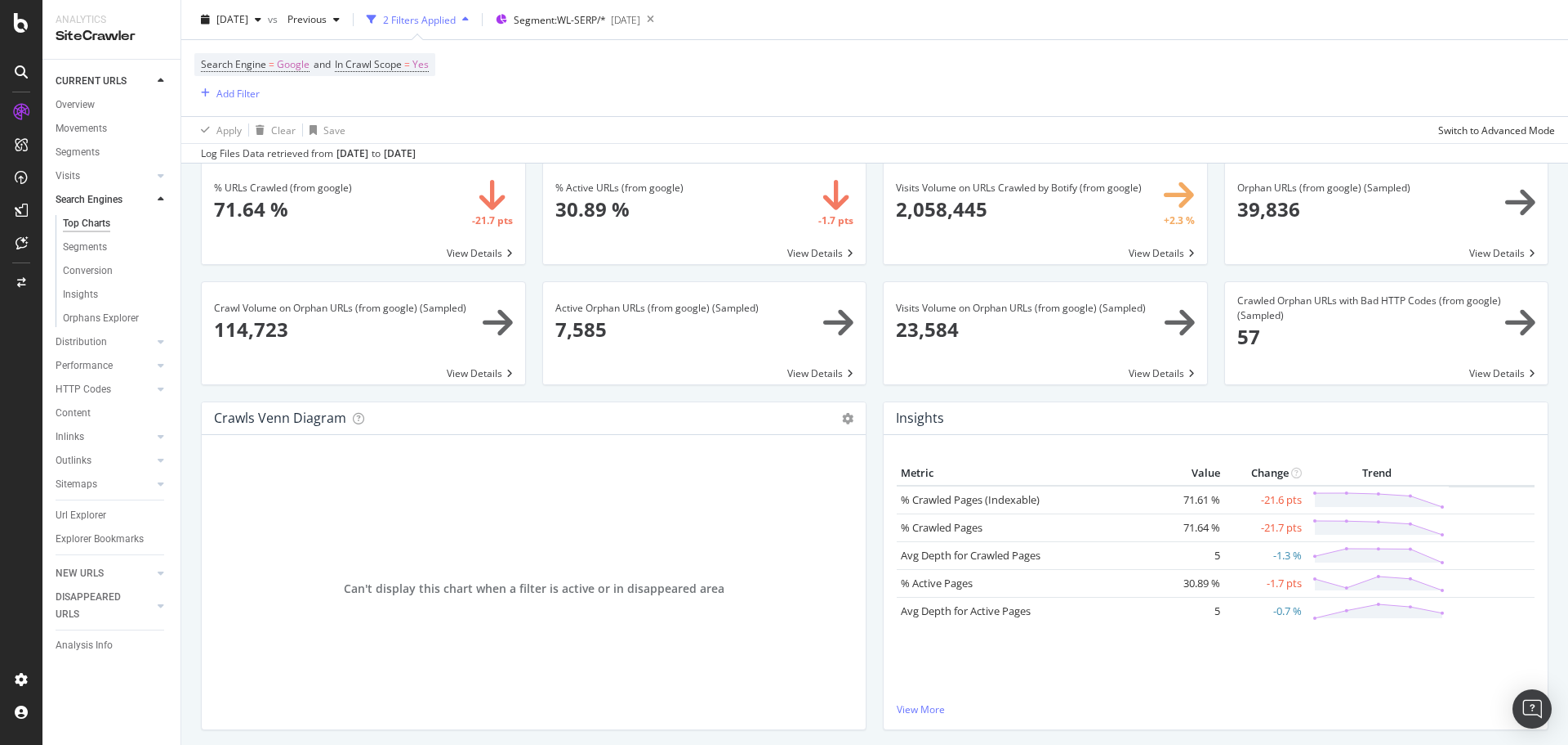
scroll to position [0, 0]
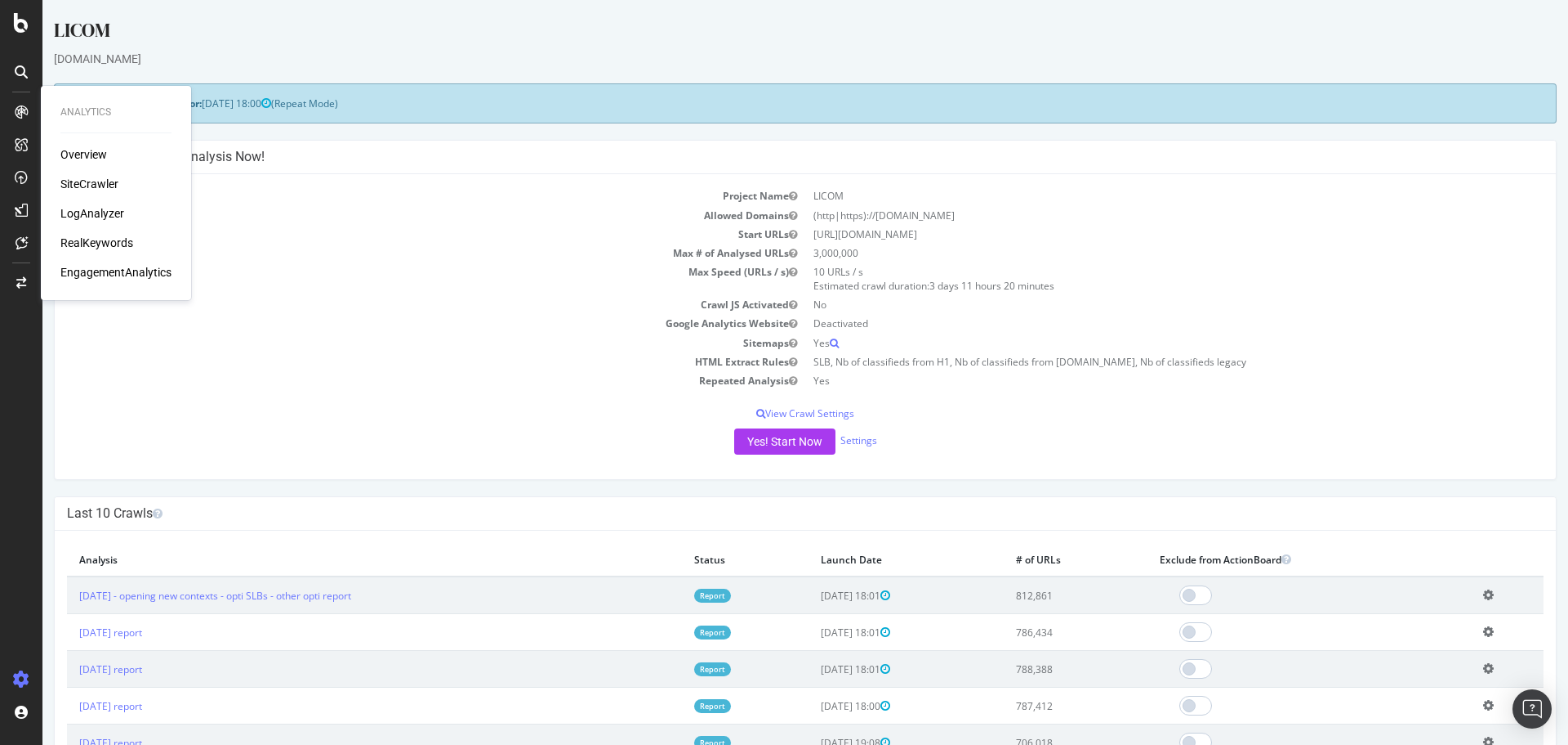
click at [725, 593] on td "Report" at bounding box center [746, 595] width 128 height 38
click at [725, 593] on link "Report" at bounding box center [712, 595] width 37 height 14
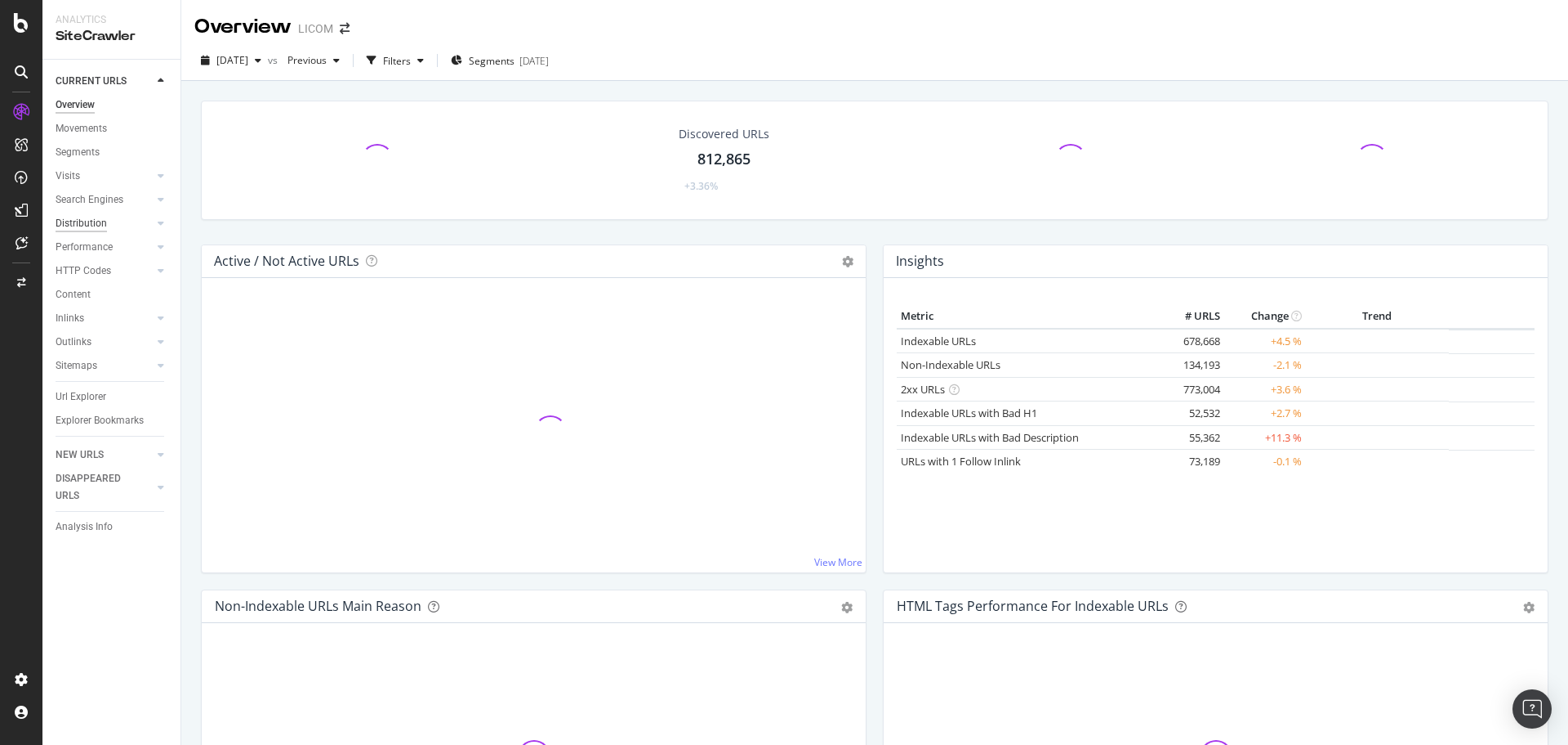
click at [83, 228] on div "Distribution" at bounding box center [81, 223] width 52 height 17
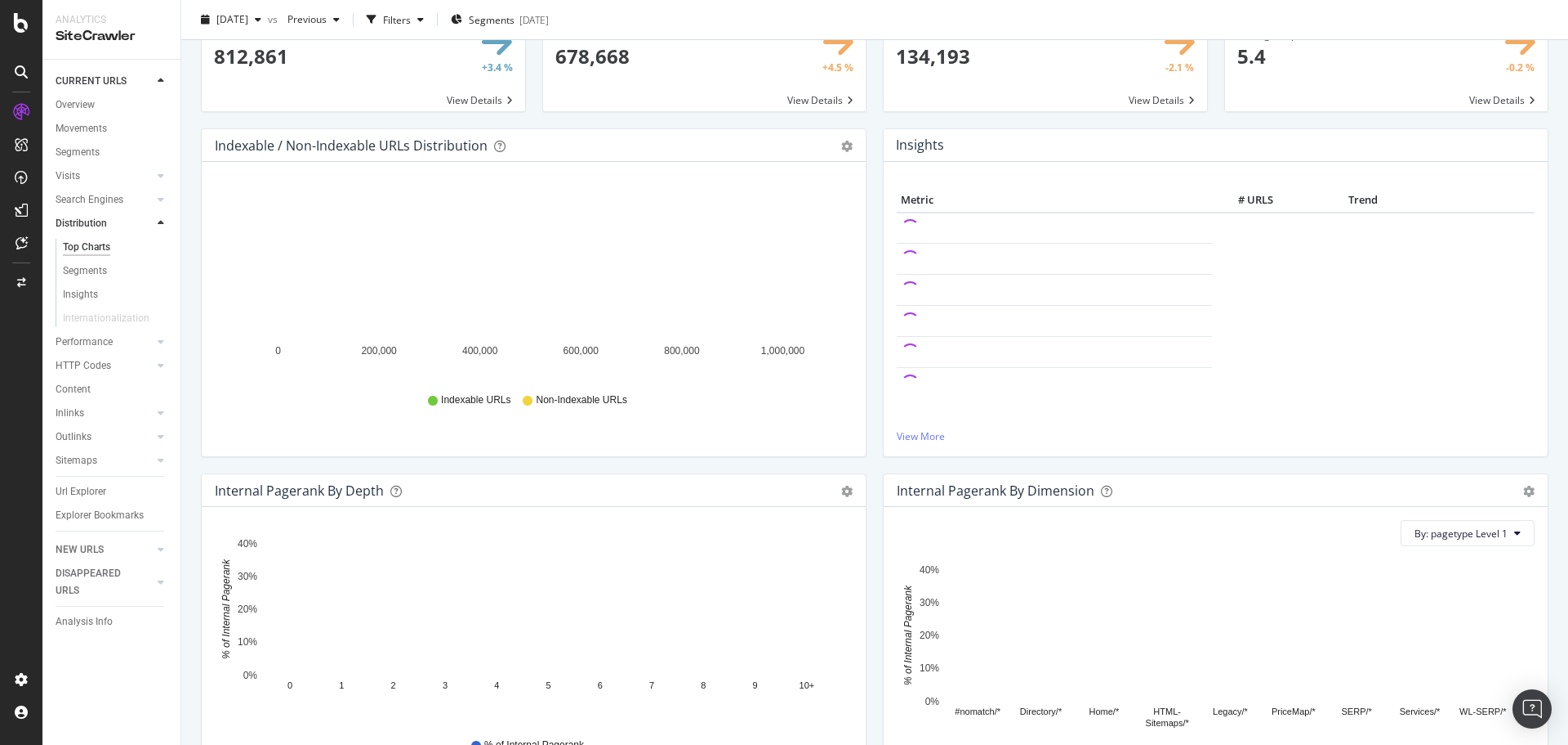
scroll to position [327, 0]
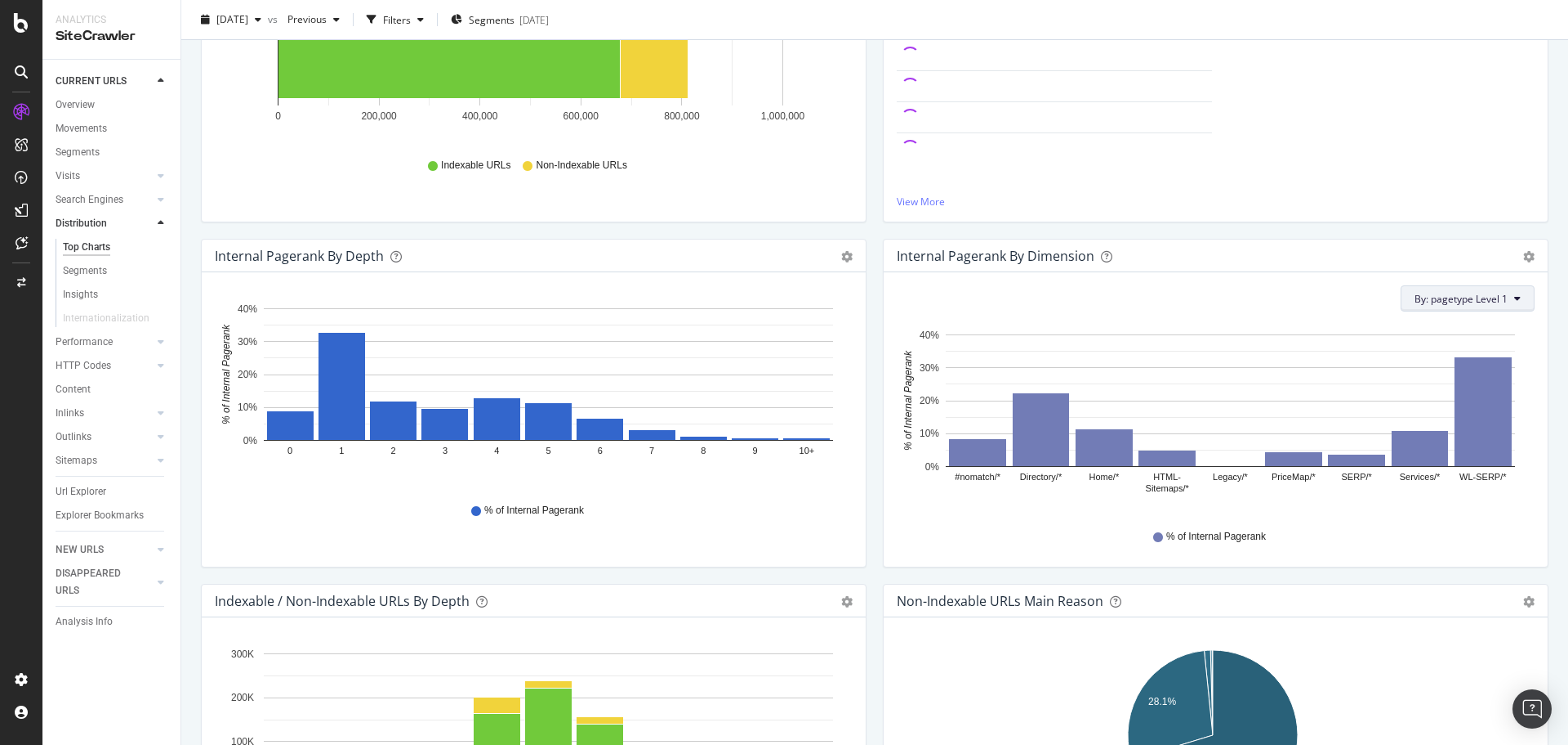
click at [1435, 299] on span "By: pagetype Level 1" at bounding box center [1461, 298] width 93 height 14
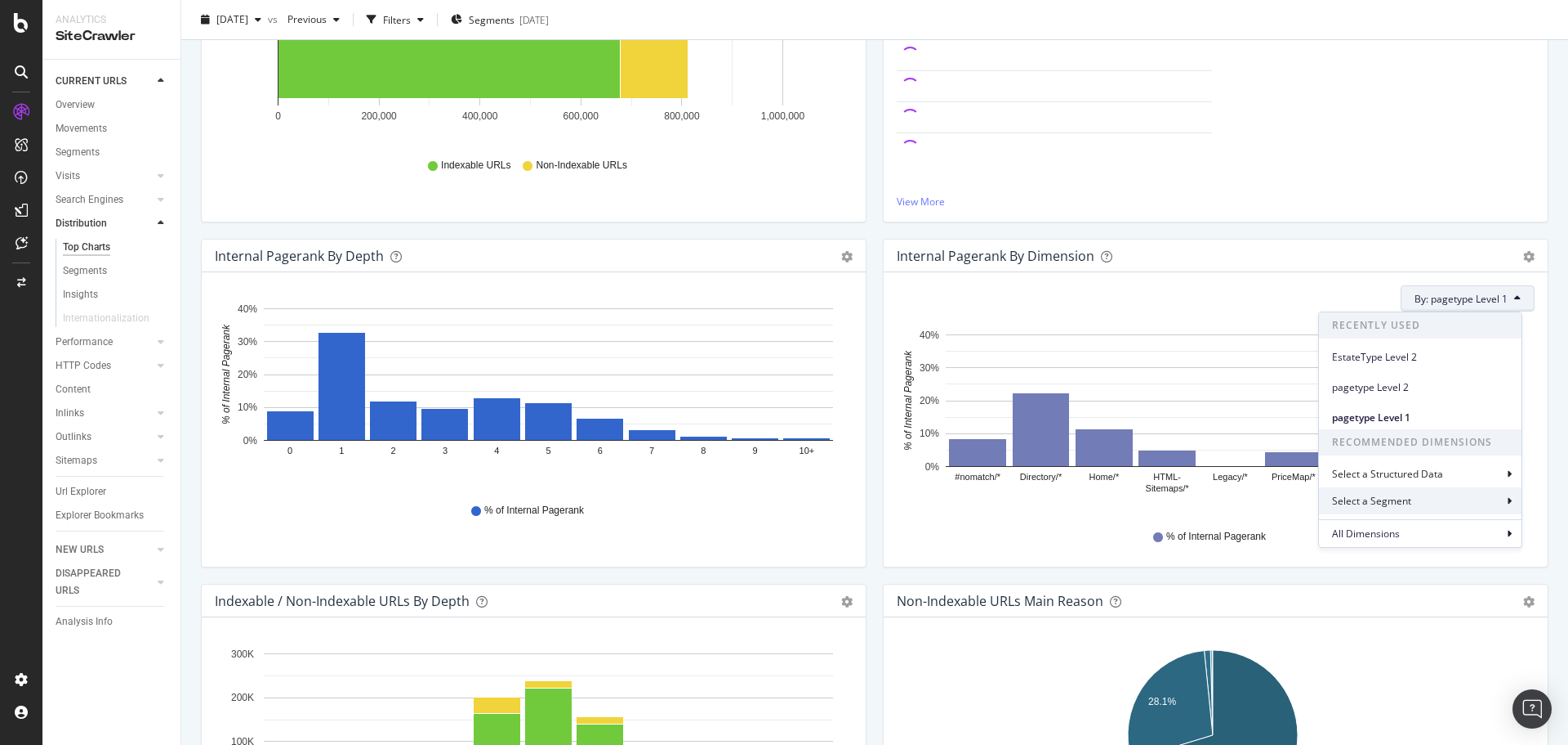
click at [1424, 494] on div "Select a Segment" at bounding box center [1421, 500] width 203 height 27
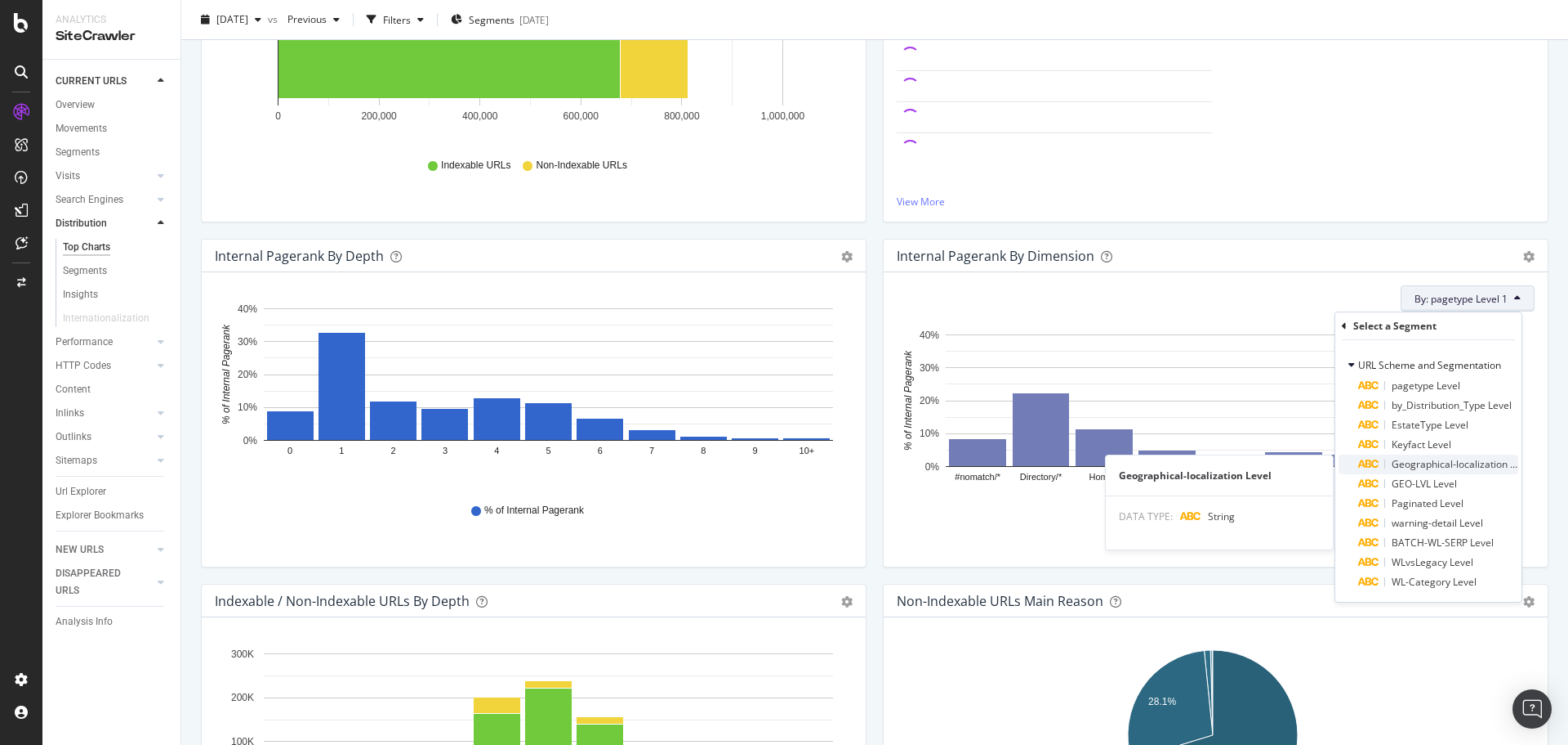
click at [1424, 467] on span "Geographical-localization Level" at bounding box center [1463, 464] width 143 height 14
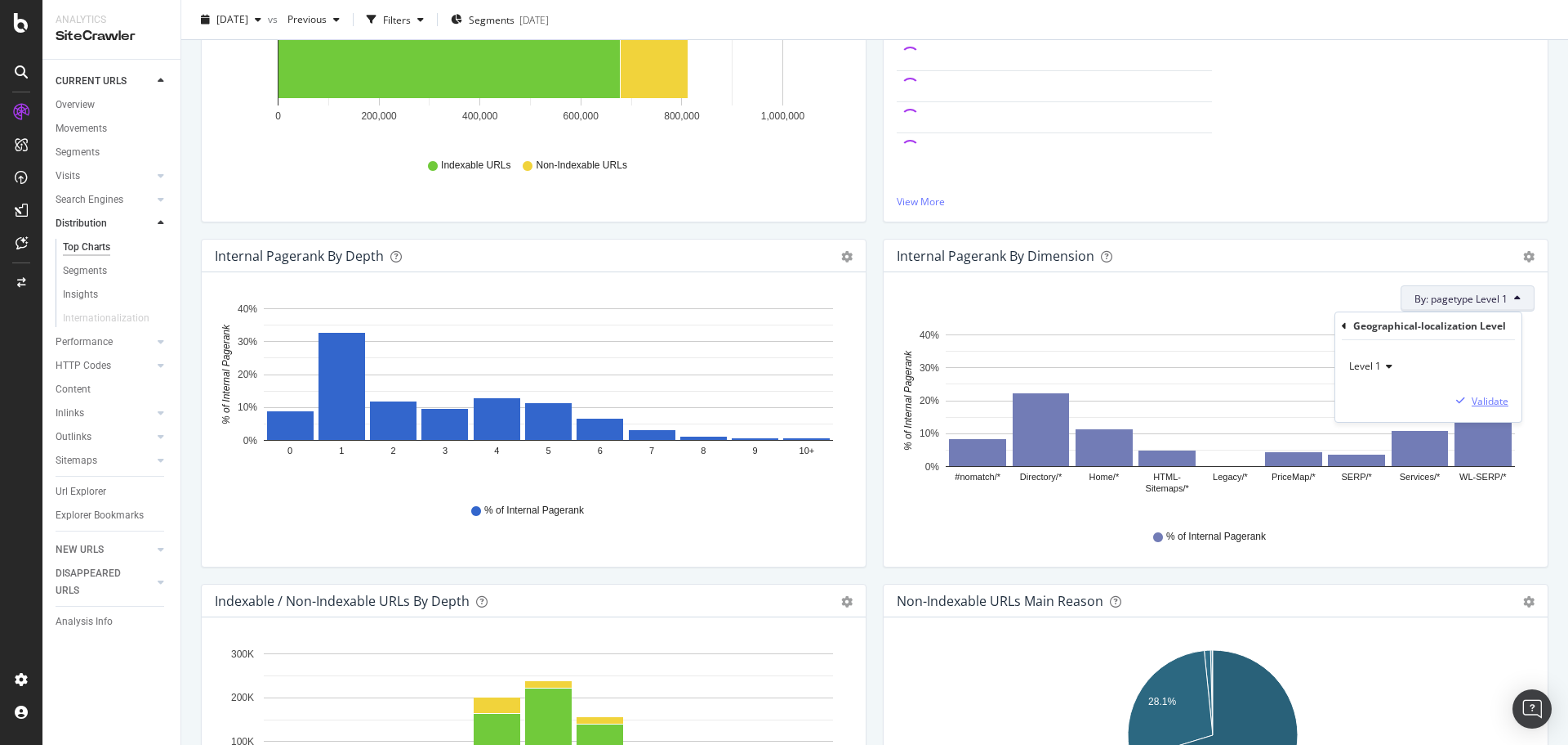
click at [1495, 397] on div "Validate" at bounding box center [1490, 401] width 37 height 14
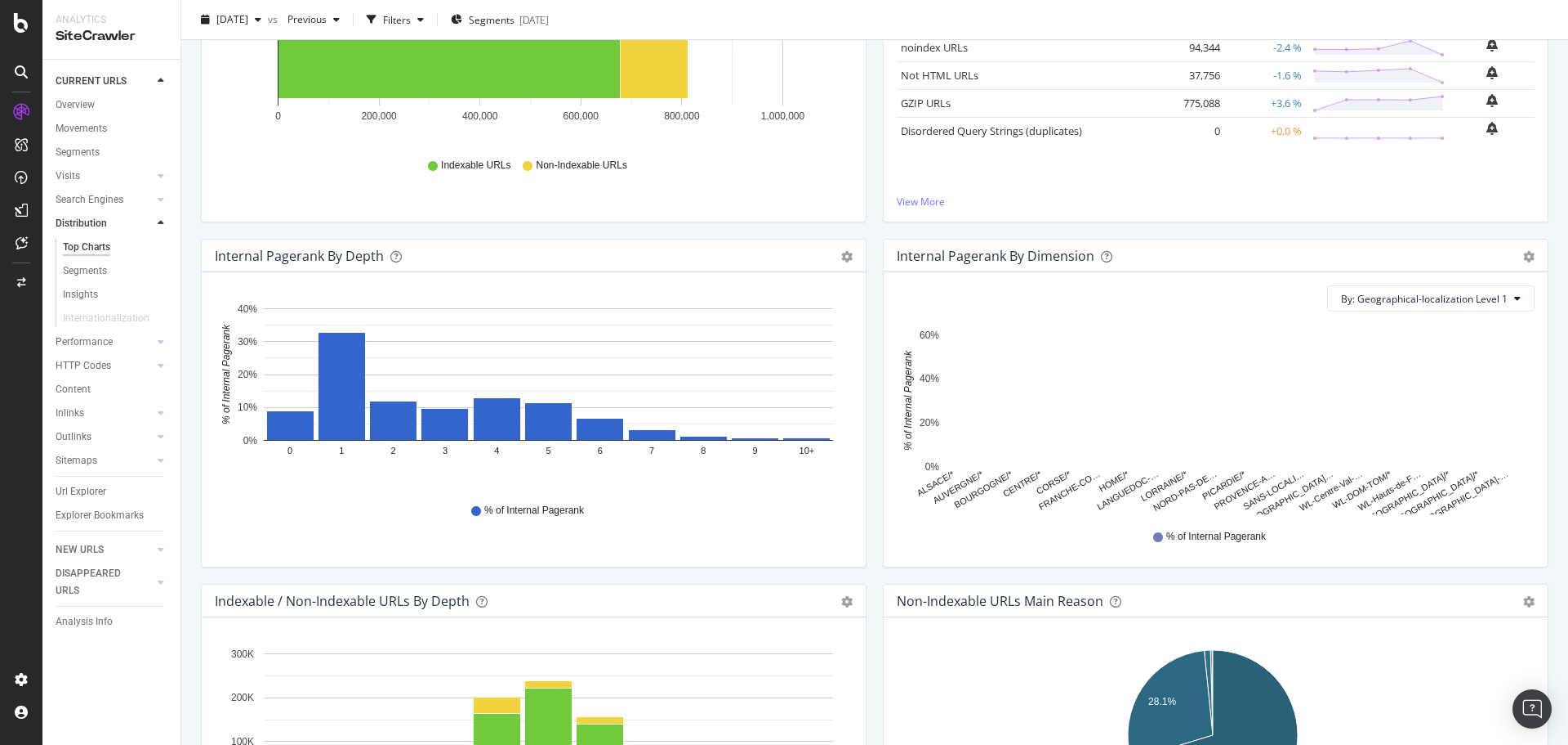
scroll to position [0, 0]
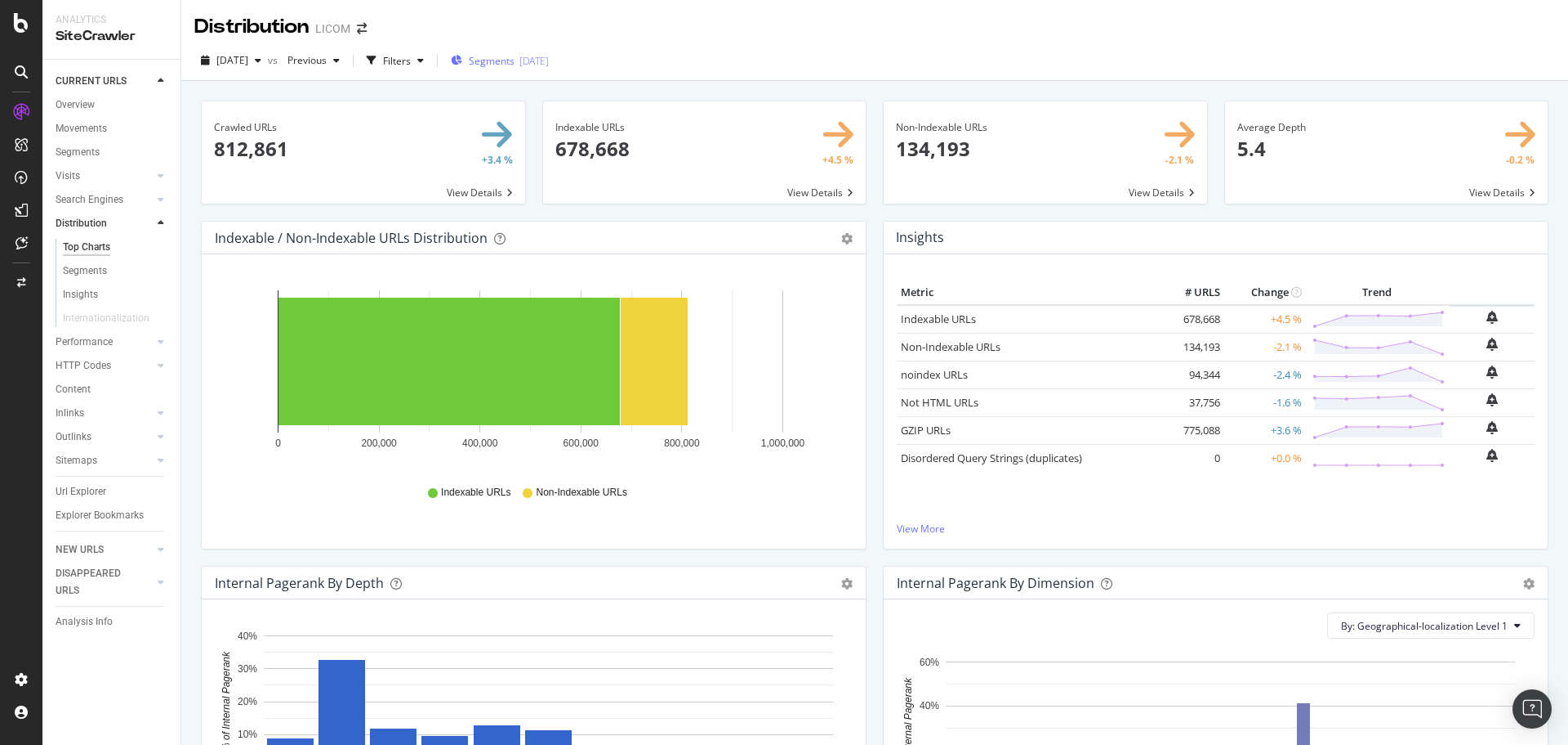
click at [549, 68] on div "Segments 2025-07-17" at bounding box center [500, 60] width 98 height 24
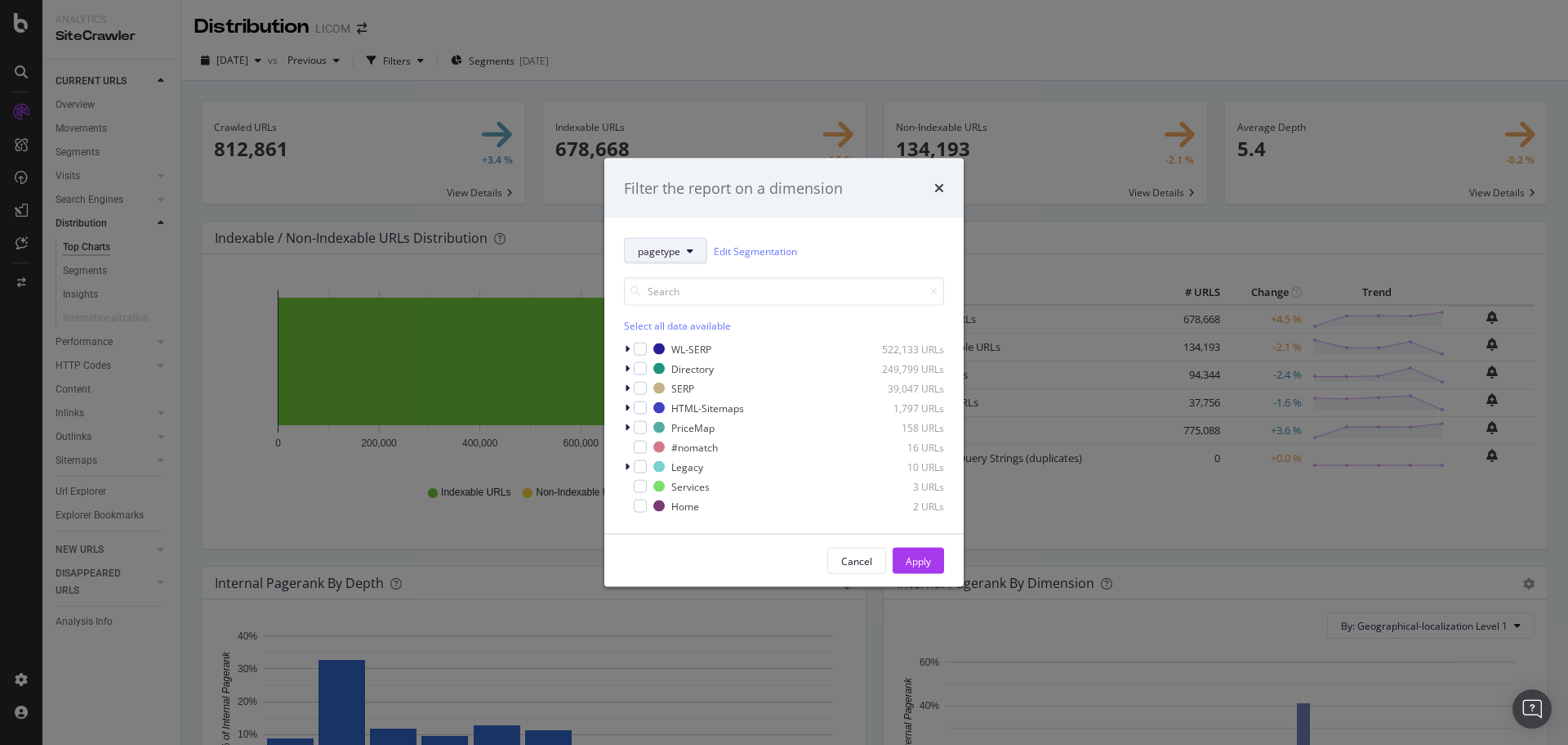
click at [687, 254] on icon "modal" at bounding box center [690, 251] width 7 height 9
click at [706, 421] on div "Geographical-localization" at bounding box center [696, 430] width 143 height 23
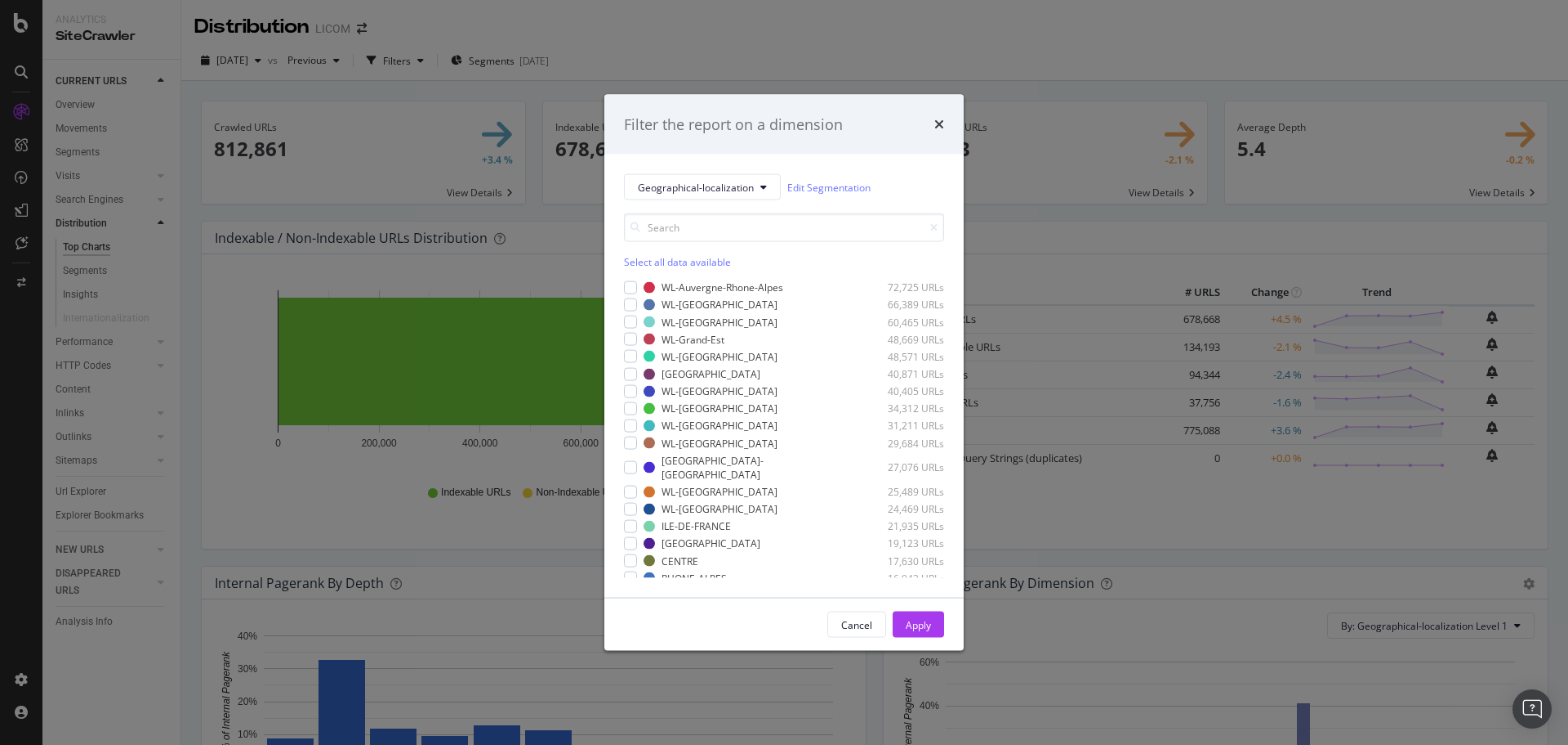
click at [679, 263] on div "Select all data available" at bounding box center [783, 262] width 320 height 14
click at [664, 221] on input "modal" at bounding box center [783, 227] width 320 height 28
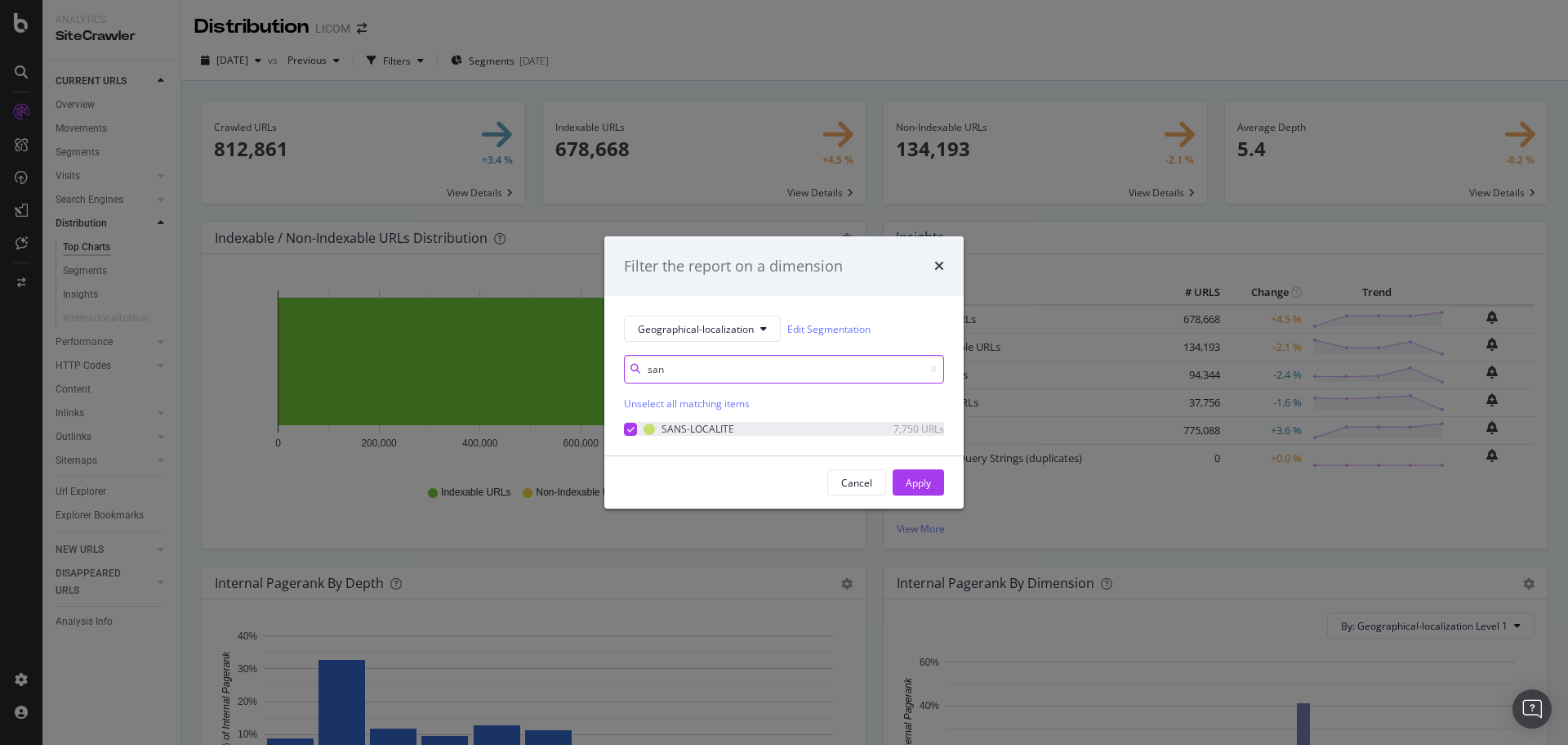
type input "san"
click at [633, 428] on icon "modal" at bounding box center [631, 429] width 8 height 8
click at [909, 480] on div "Apply" at bounding box center [918, 482] width 25 height 14
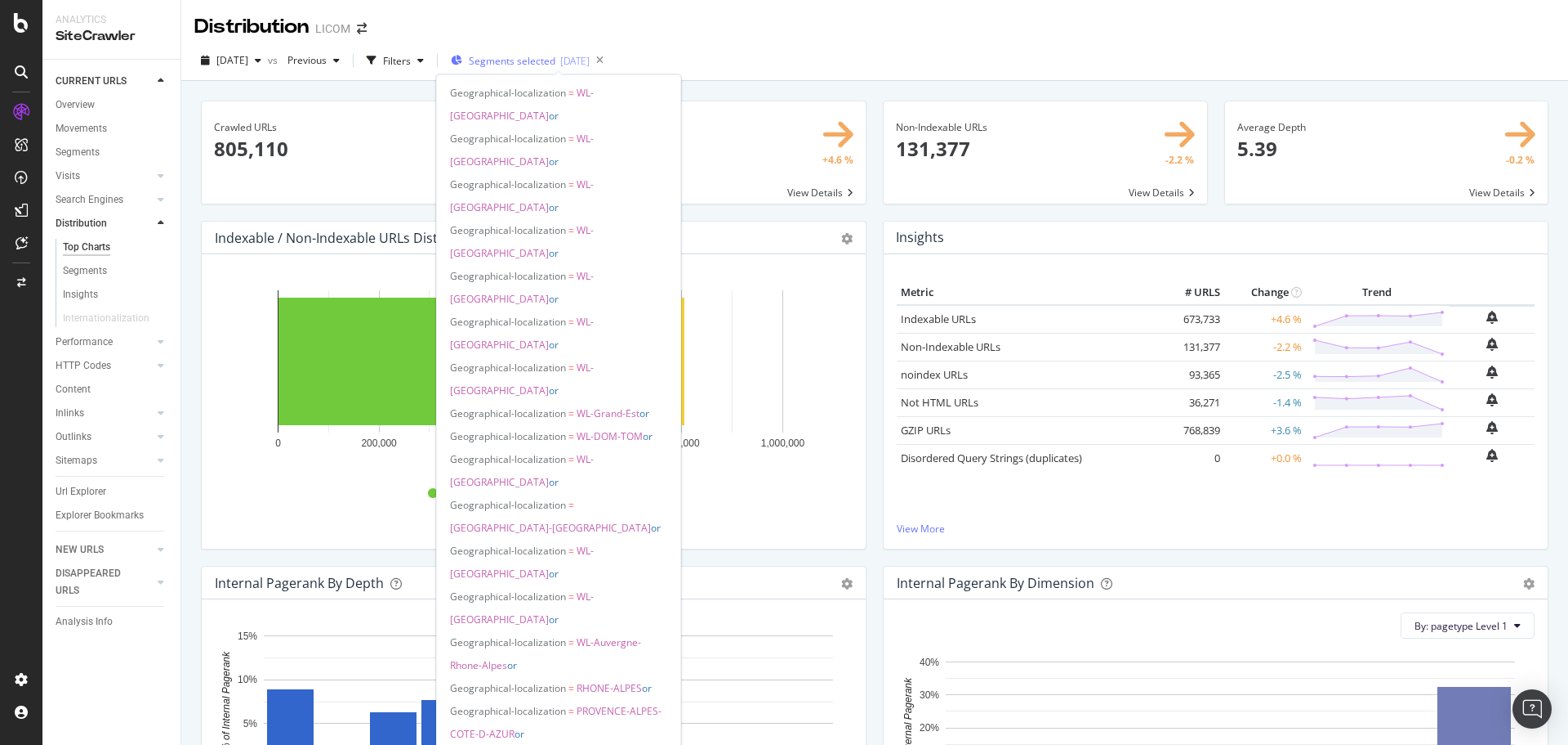
click at [539, 67] on span "Segments selected" at bounding box center [512, 60] width 86 height 14
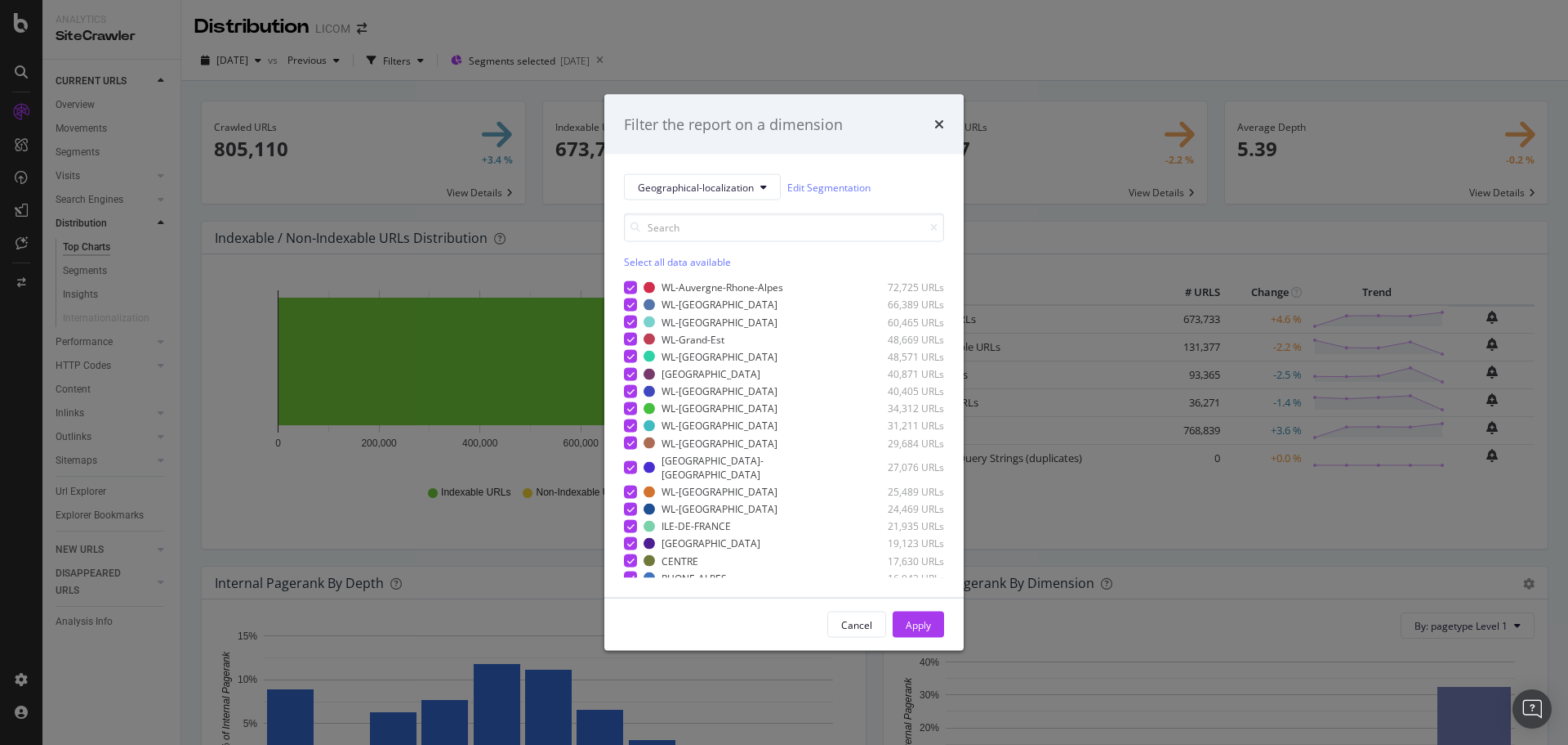
drag, startPoint x: 803, startPoint y: 42, endPoint x: 833, endPoint y: 53, distance: 32.0
click at [804, 42] on div "Filter the report on a dimension Geographical-localization Edit Segmentation Se…" at bounding box center [784, 372] width 1568 height 745
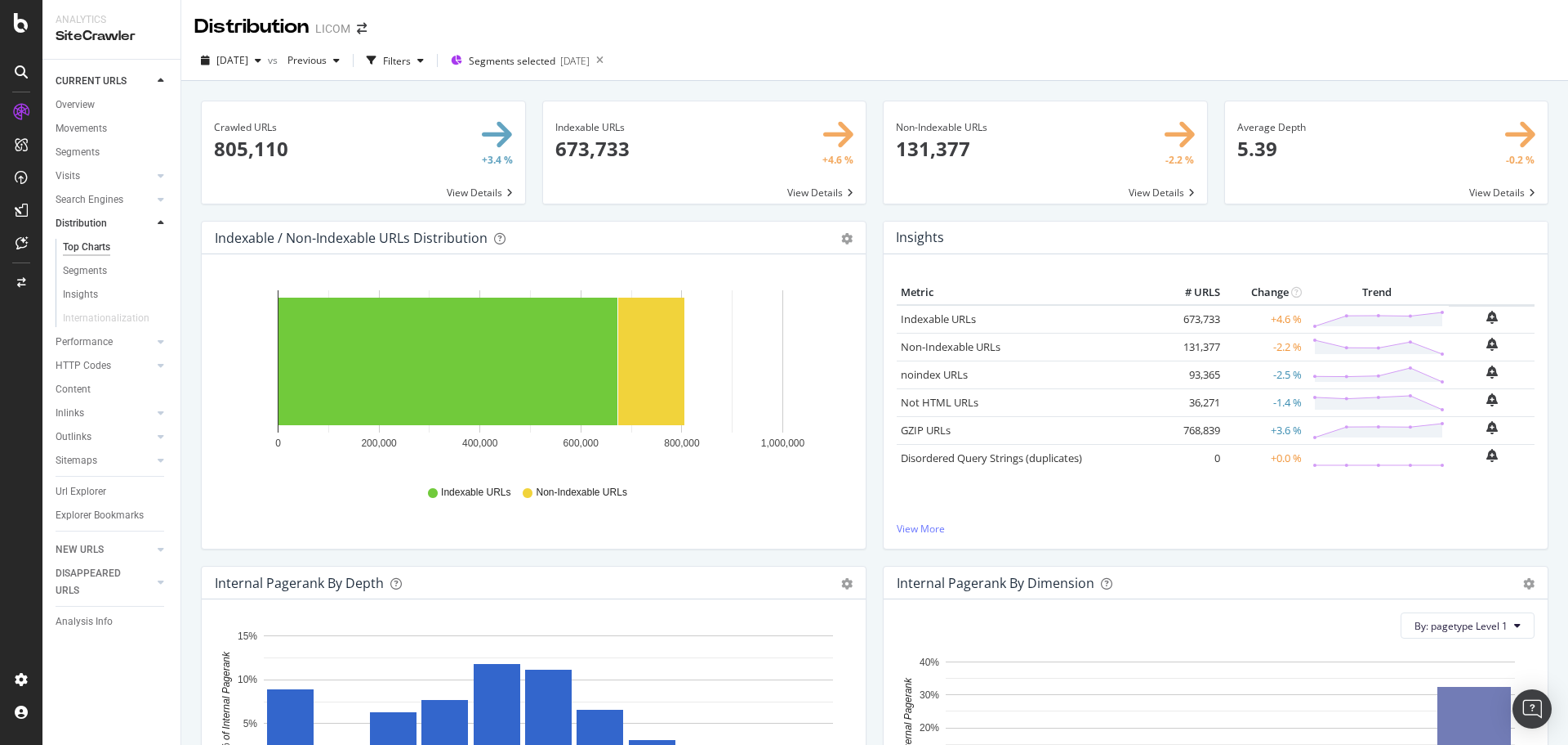
click at [384, 60] on div "button" at bounding box center [371, 60] width 23 height 23
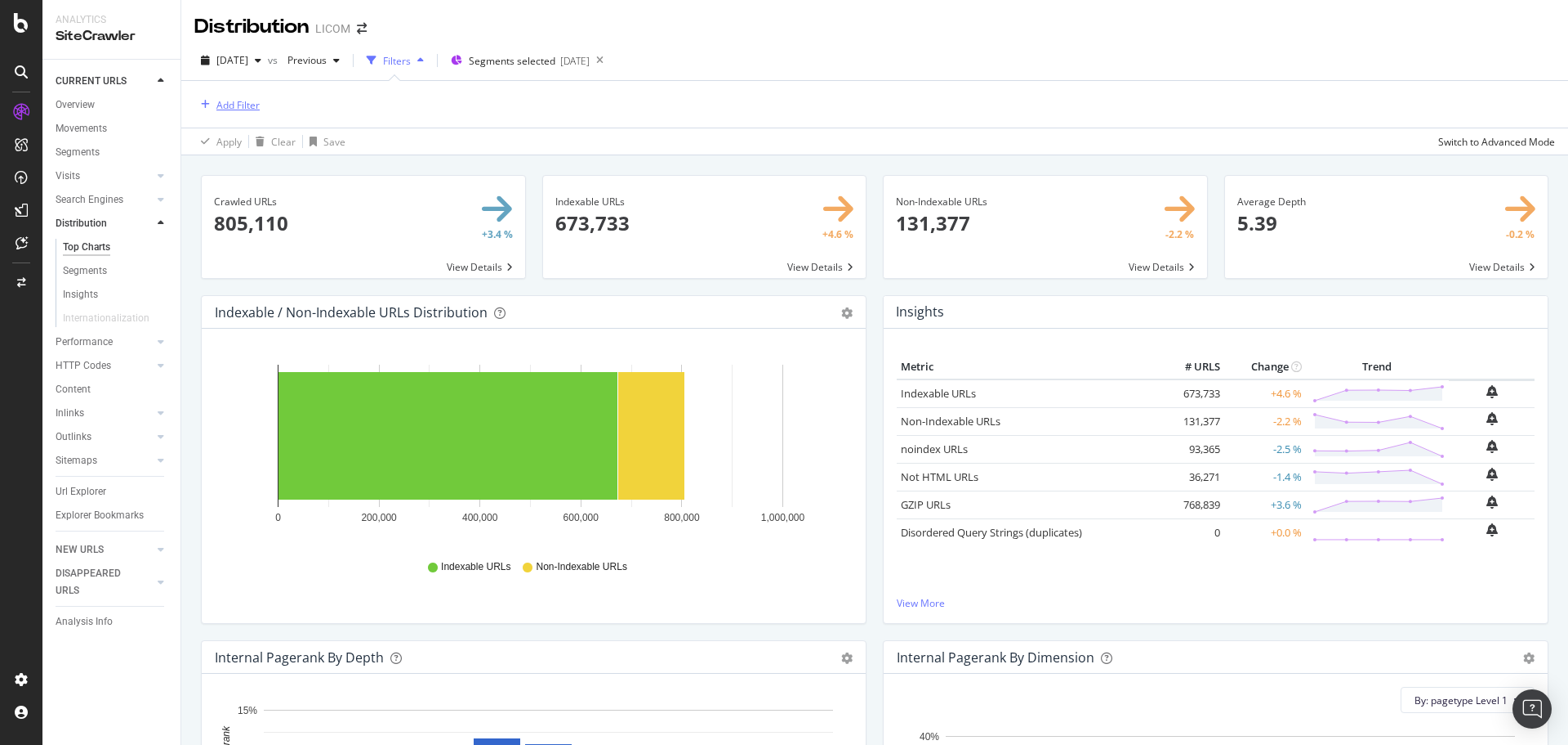
click at [229, 104] on div "Add Filter" at bounding box center [238, 105] width 43 height 14
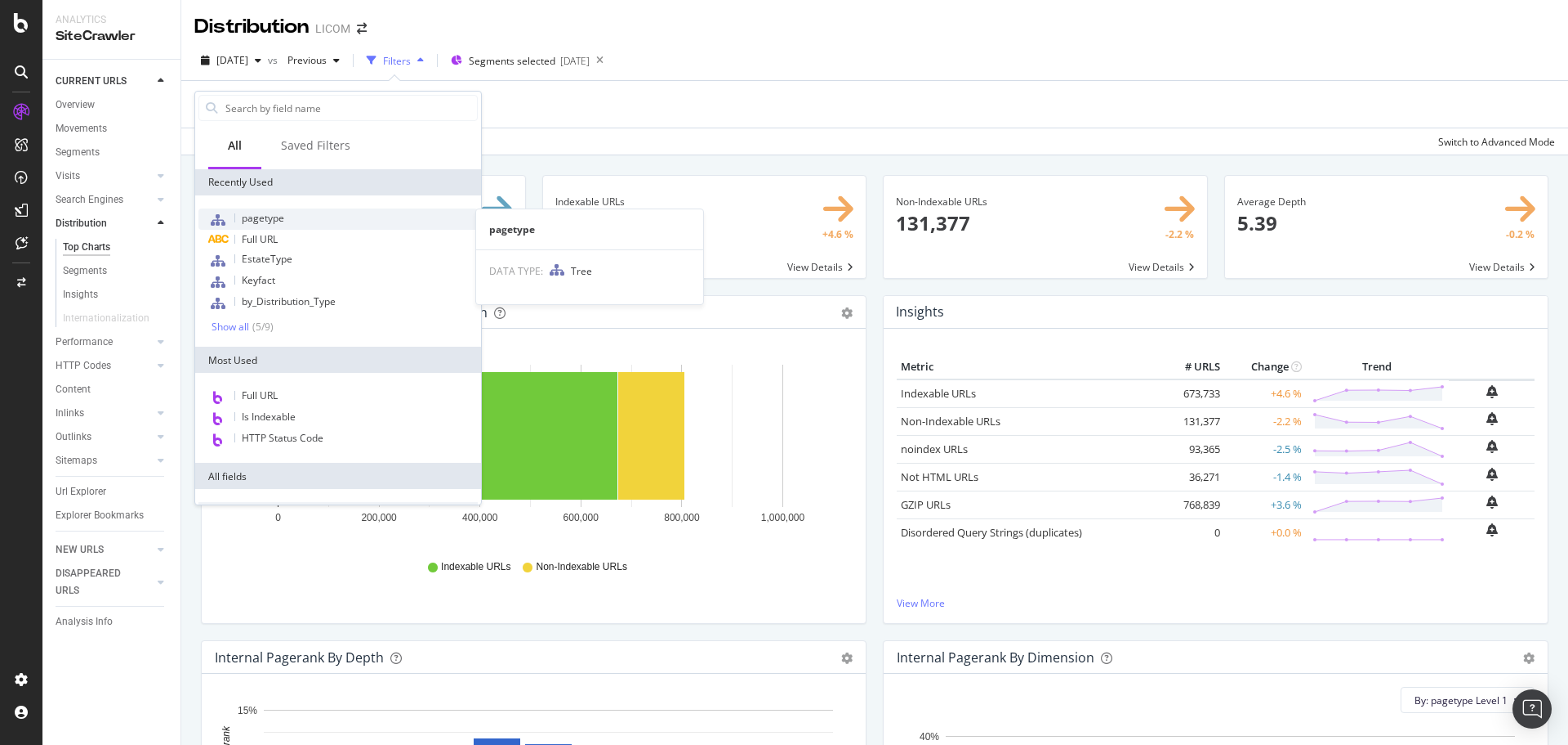
click at [269, 220] on span "pagetype" at bounding box center [263, 218] width 42 height 14
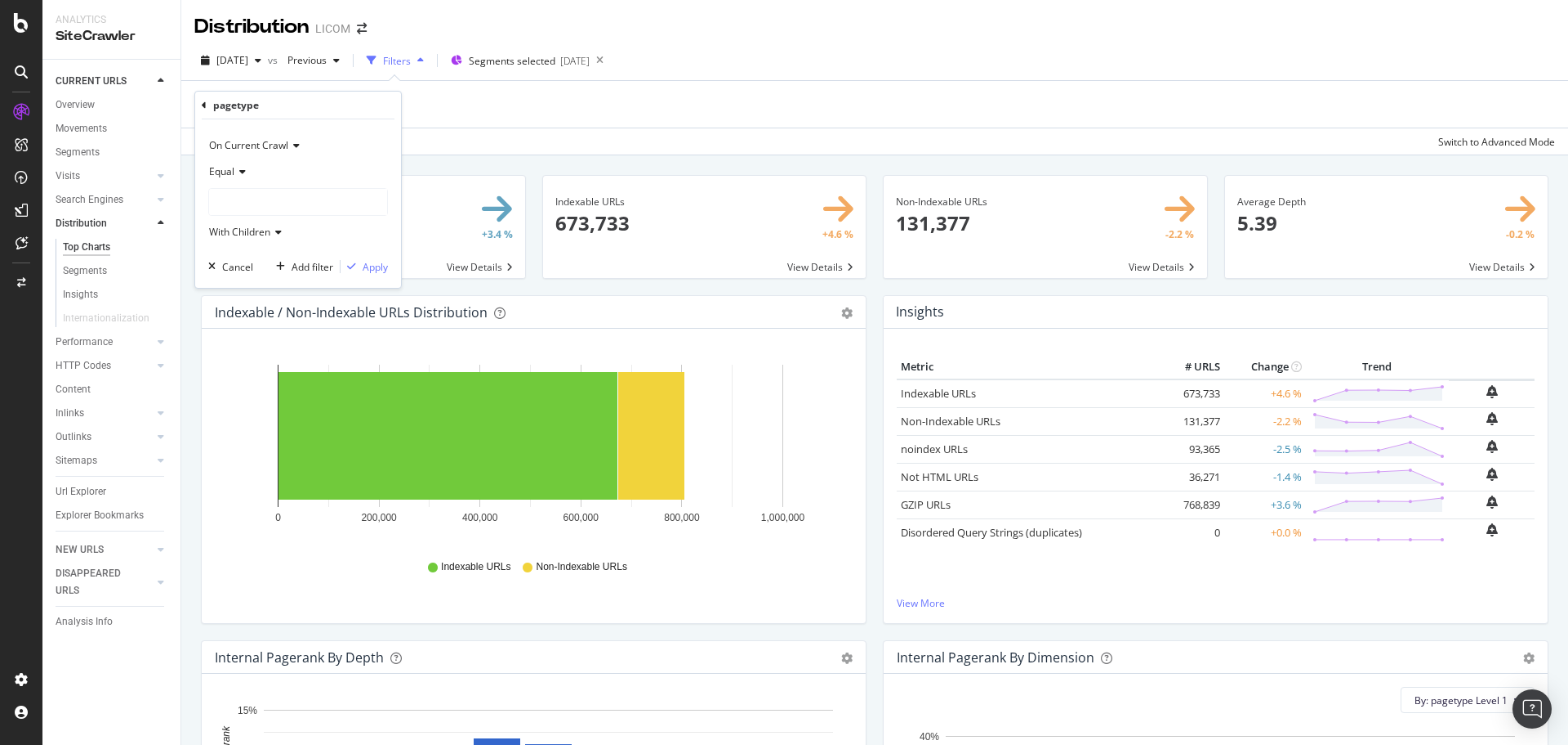
click at [231, 204] on div at bounding box center [298, 202] width 178 height 26
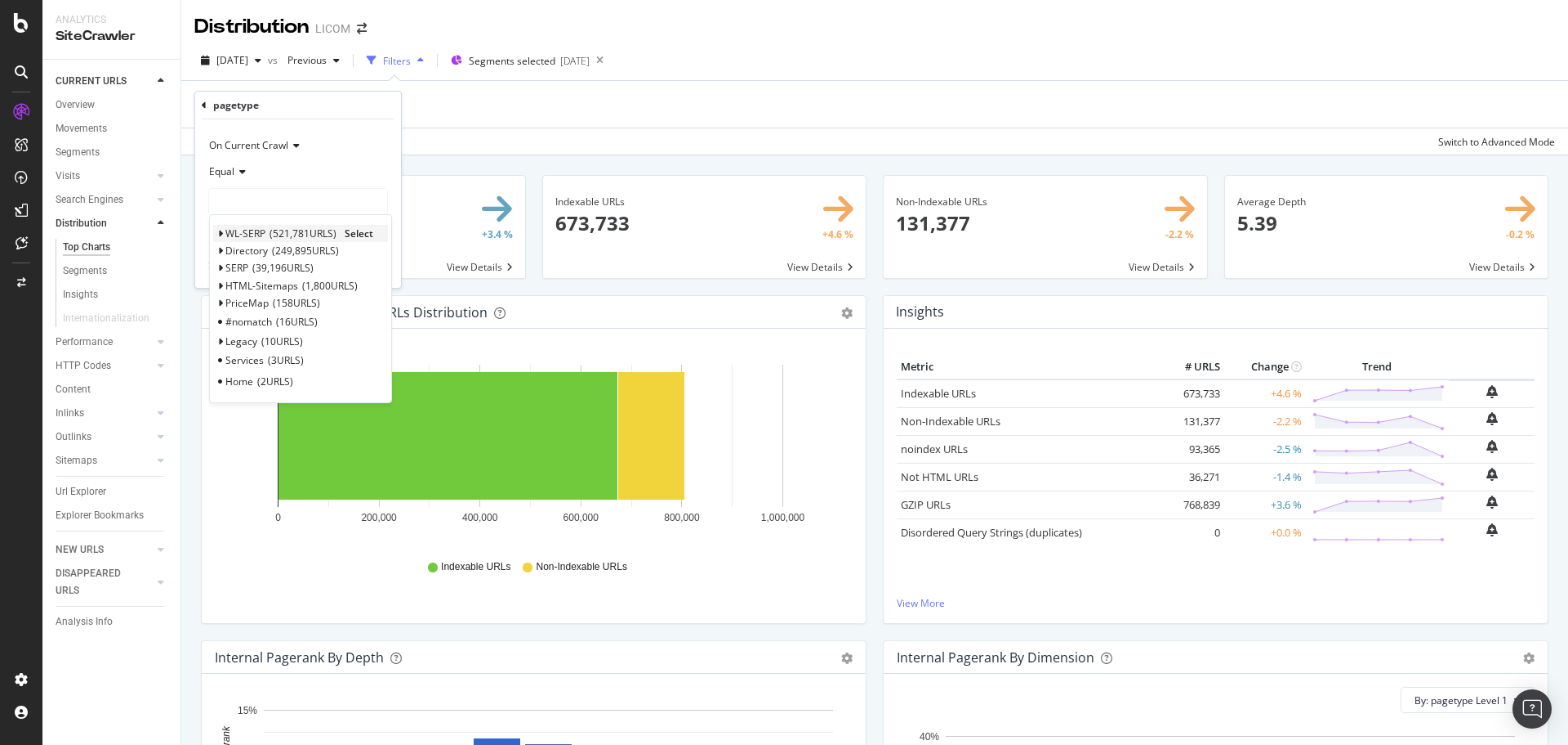
click at [368, 232] on span "Select" at bounding box center [359, 233] width 28 height 14
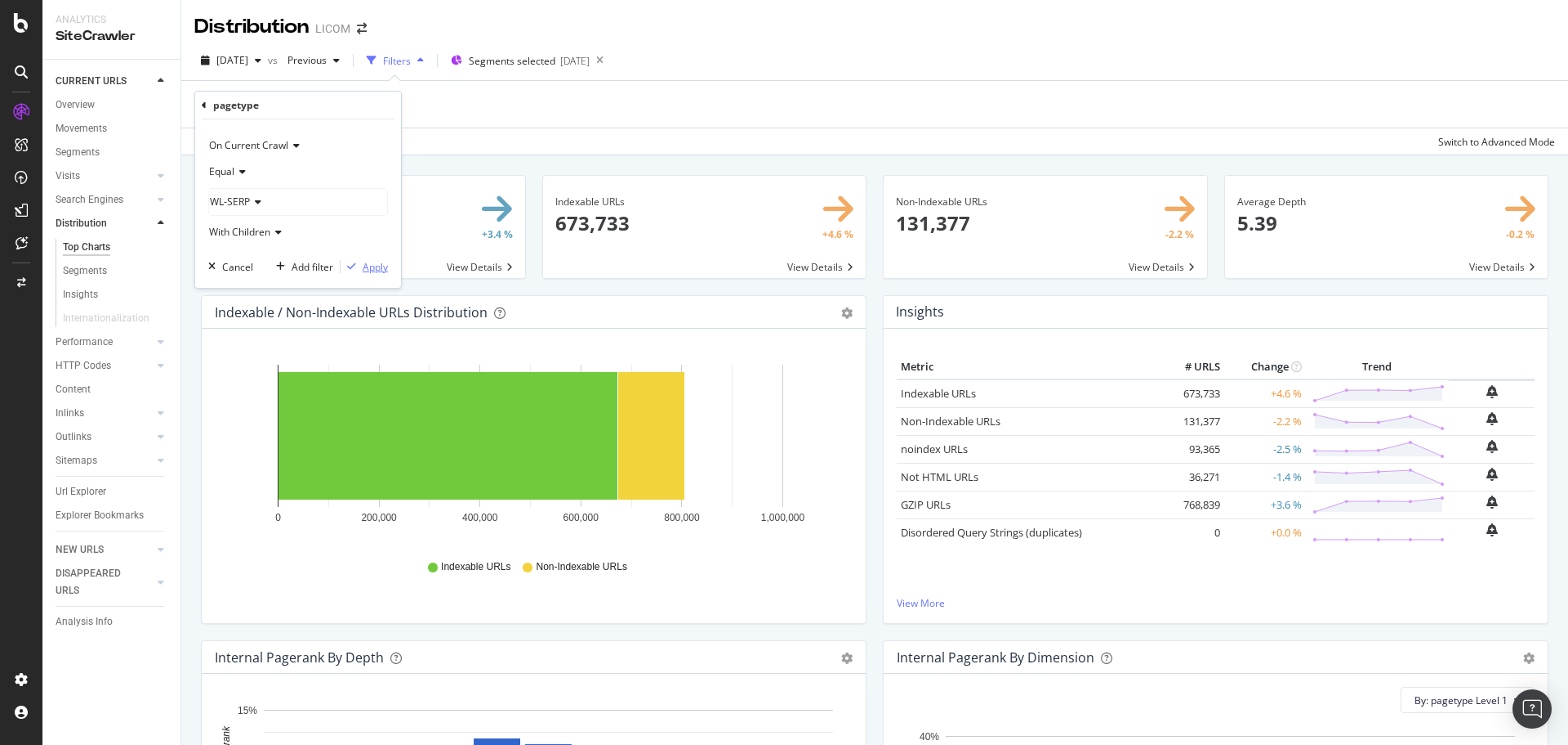
click at [368, 263] on div "Apply" at bounding box center [375, 266] width 25 height 14
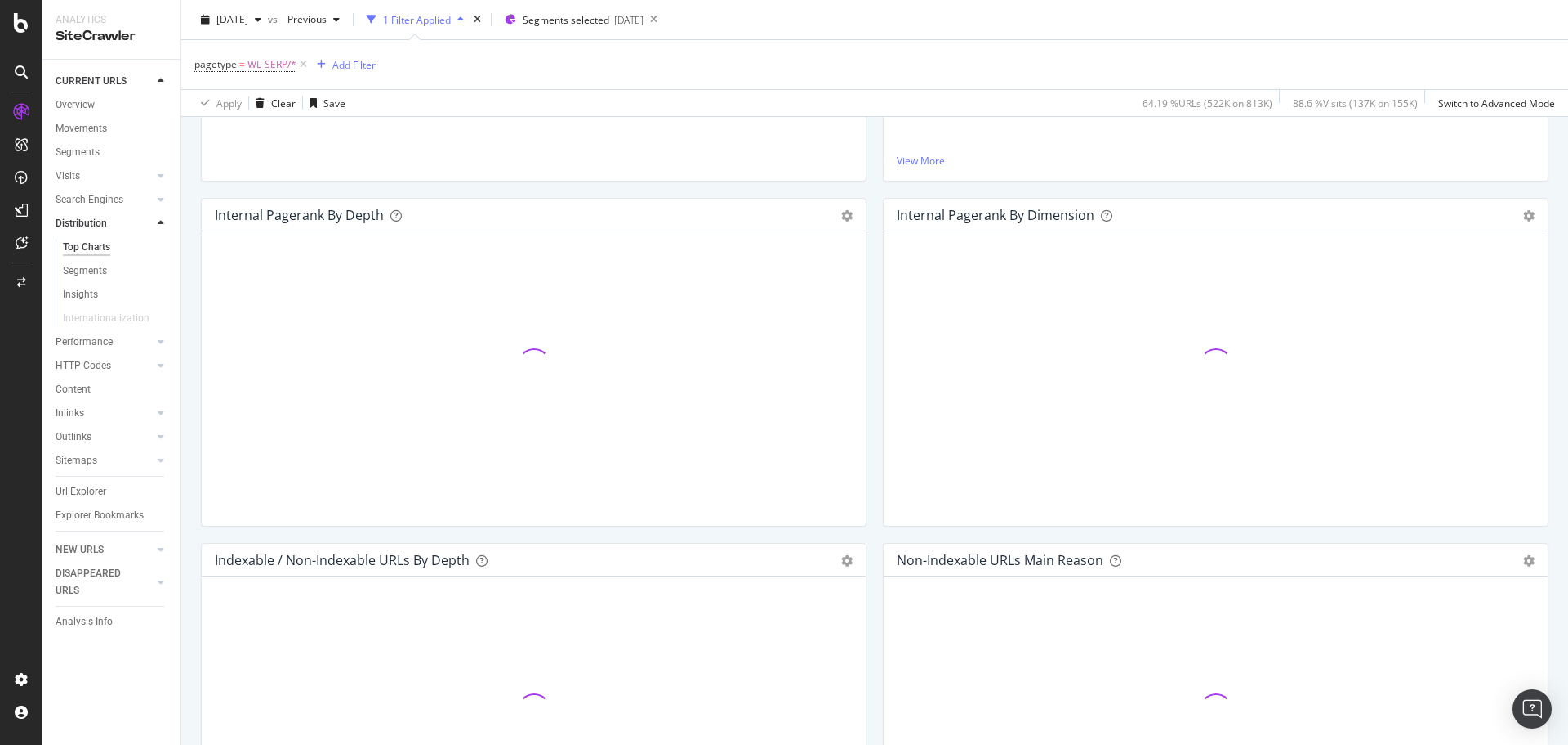
scroll to position [409, 0]
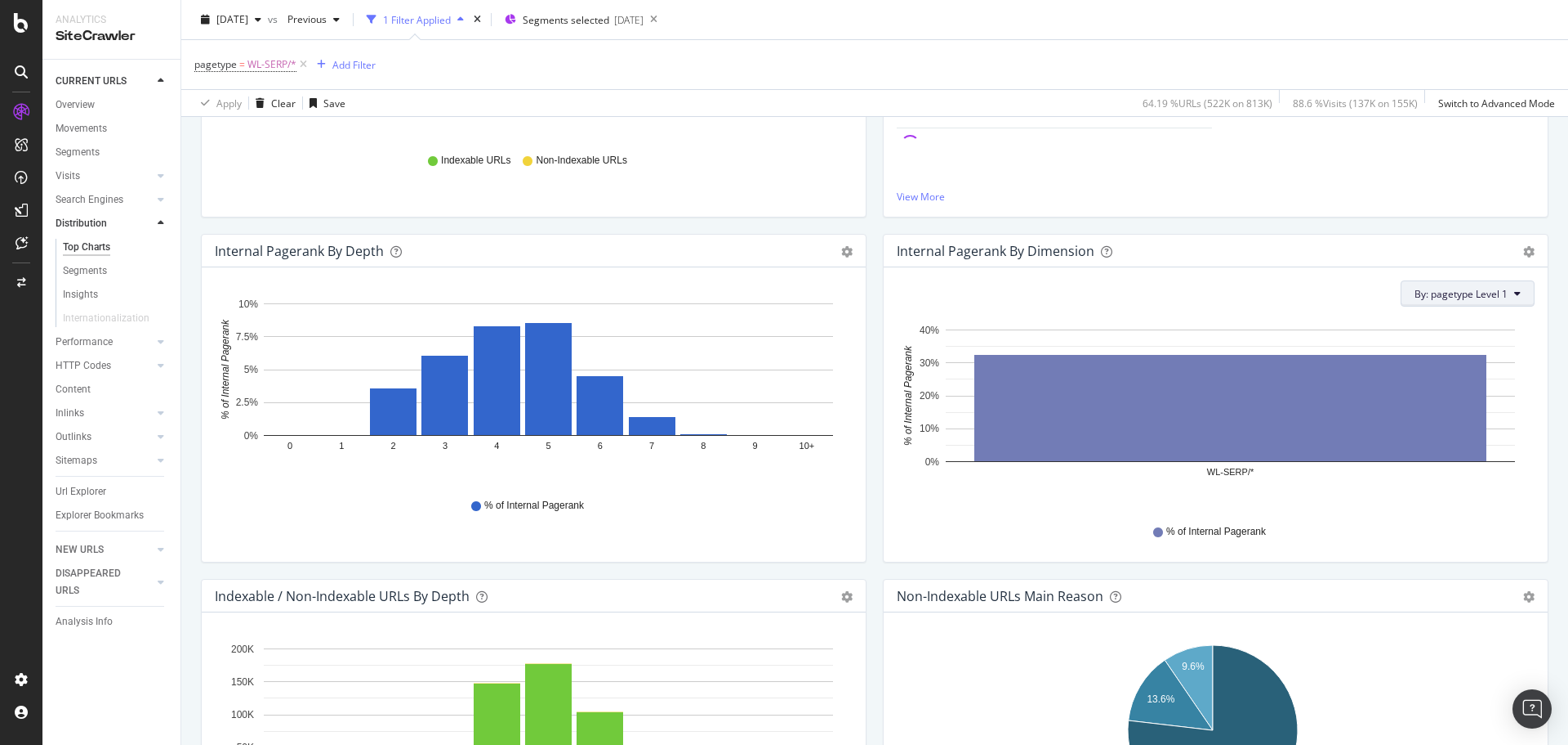
click at [1484, 292] on span "By: pagetype Level 1" at bounding box center [1461, 294] width 93 height 14
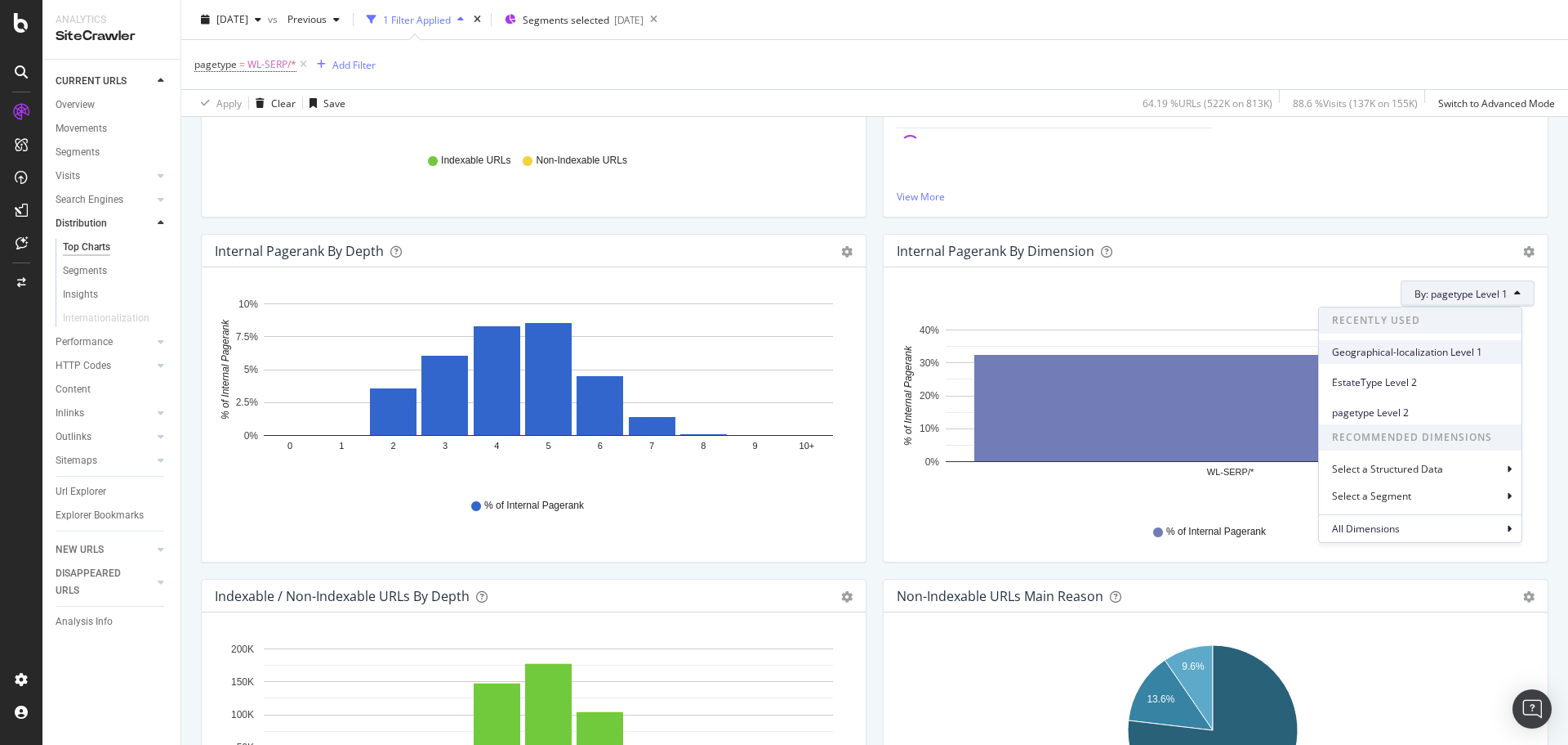
click at [1456, 354] on span "Geographical-localization Level 1" at bounding box center [1421, 353] width 176 height 15
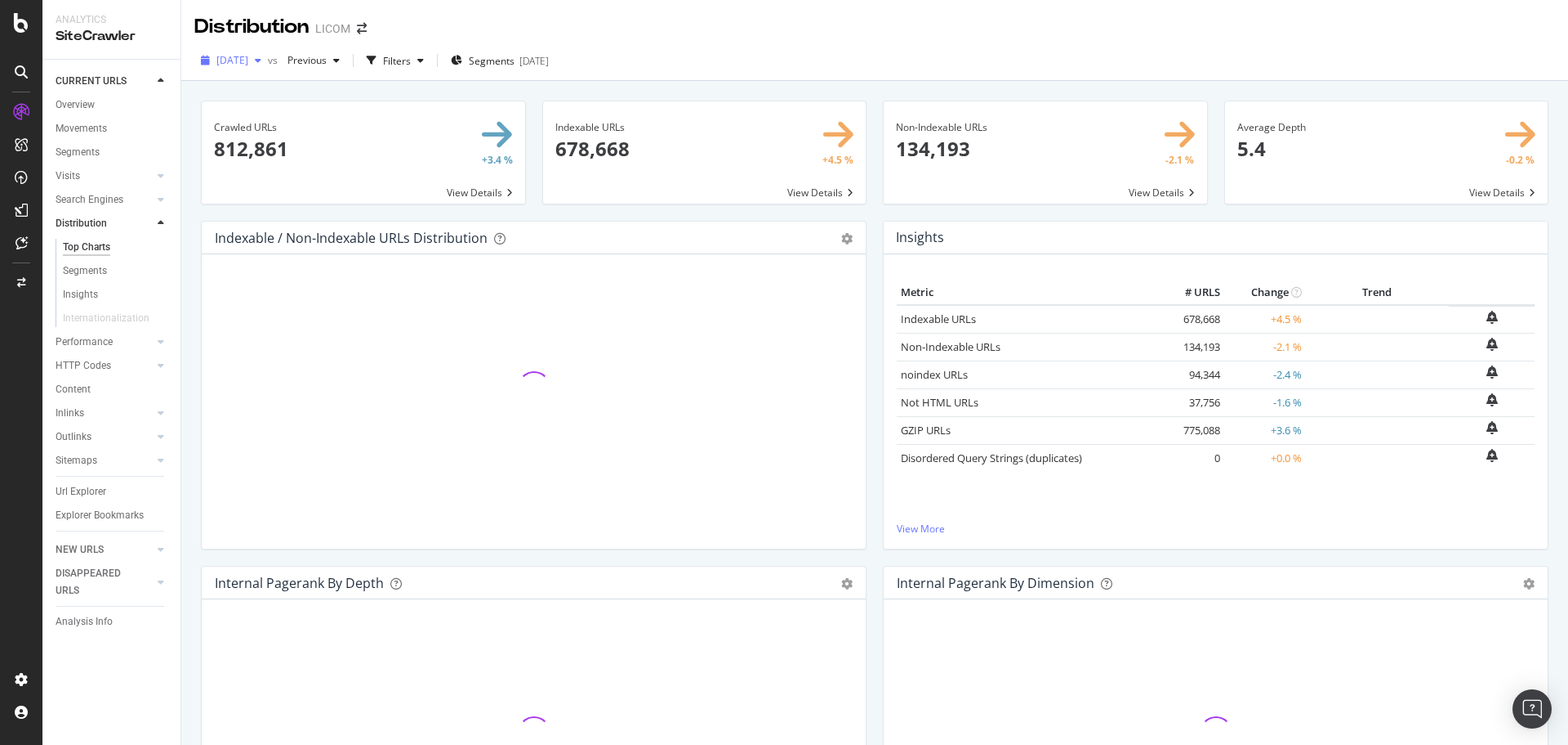
click at [240, 58] on span "[DATE]" at bounding box center [233, 60] width 32 height 14
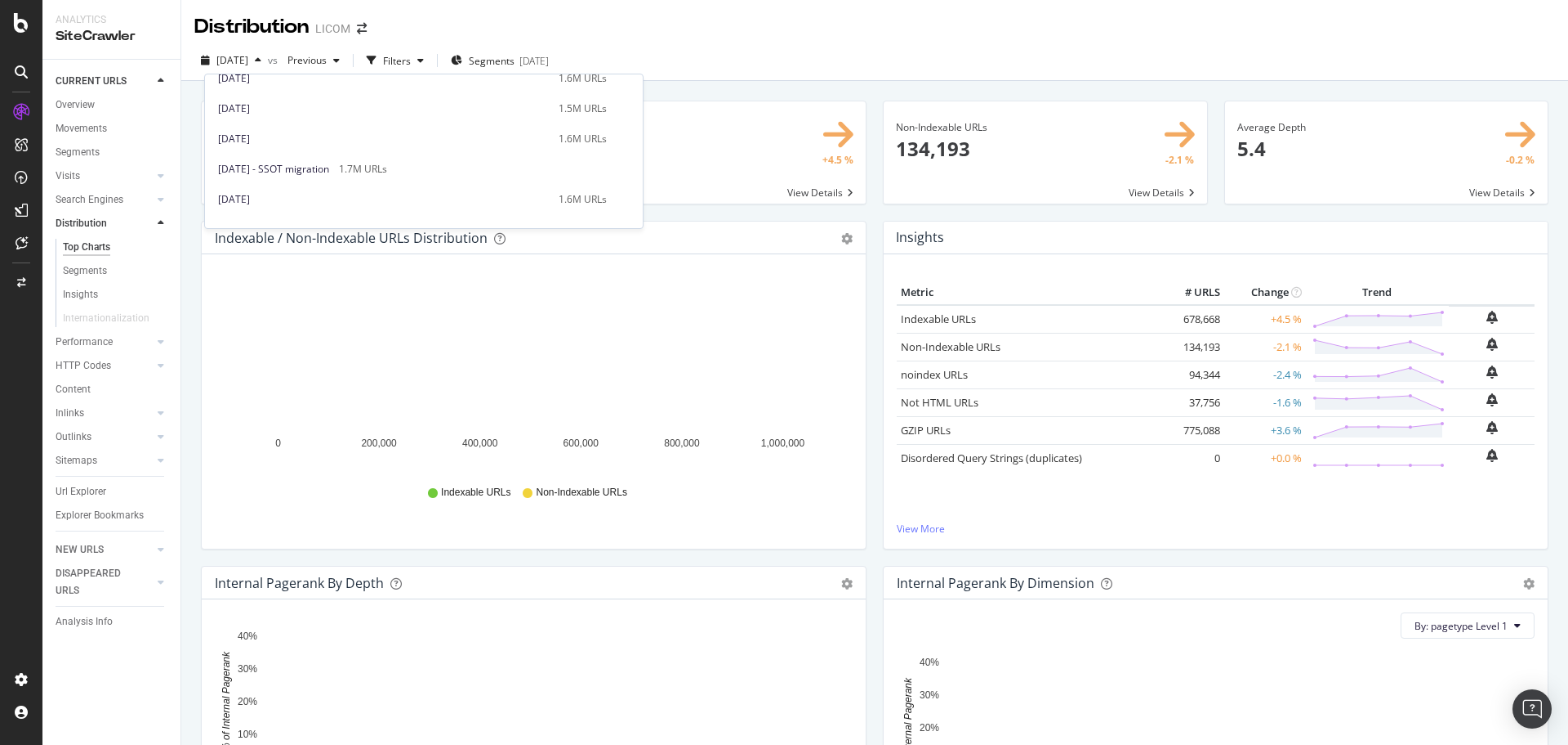
scroll to position [572, 0]
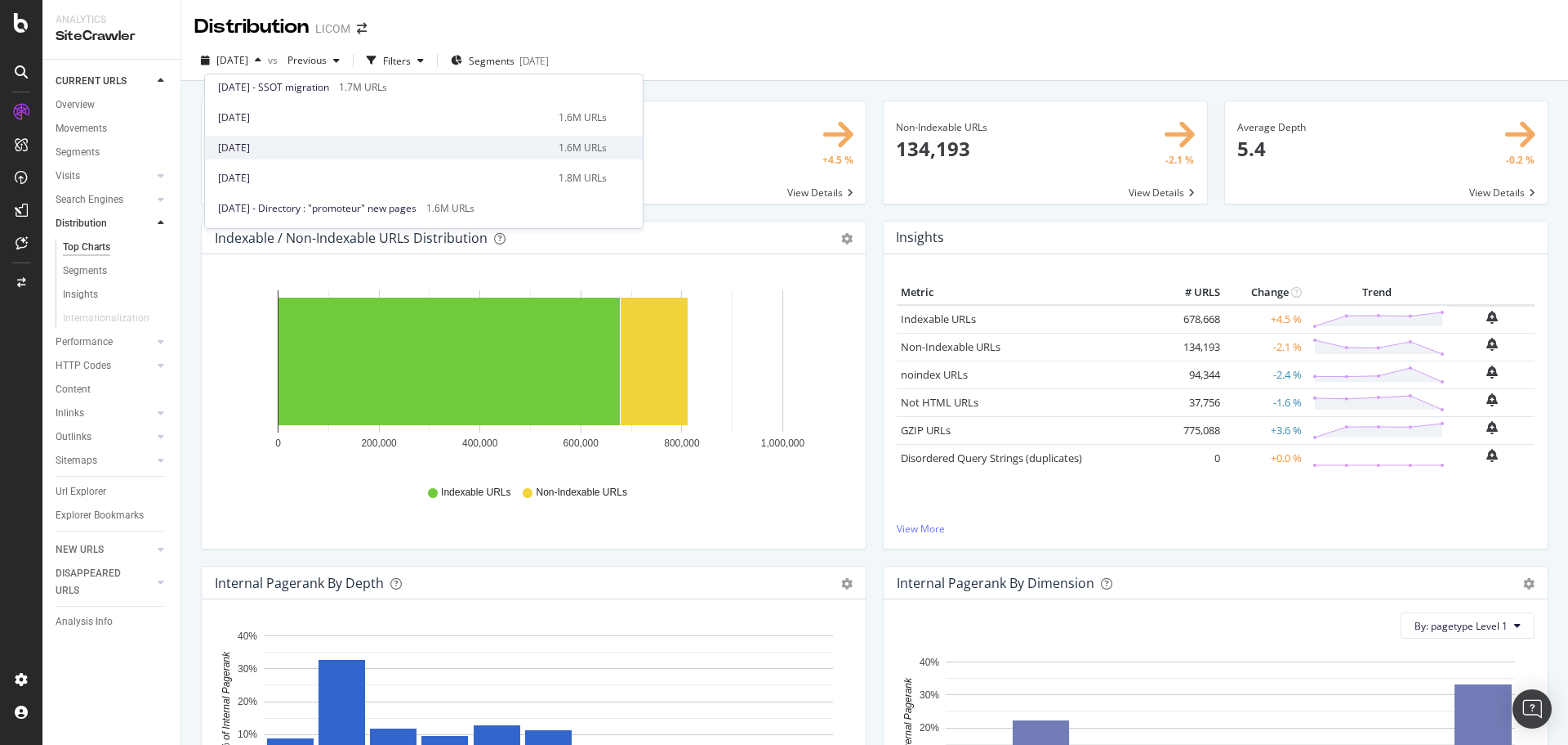
click at [338, 143] on div "[DATE]" at bounding box center [384, 148] width 331 height 15
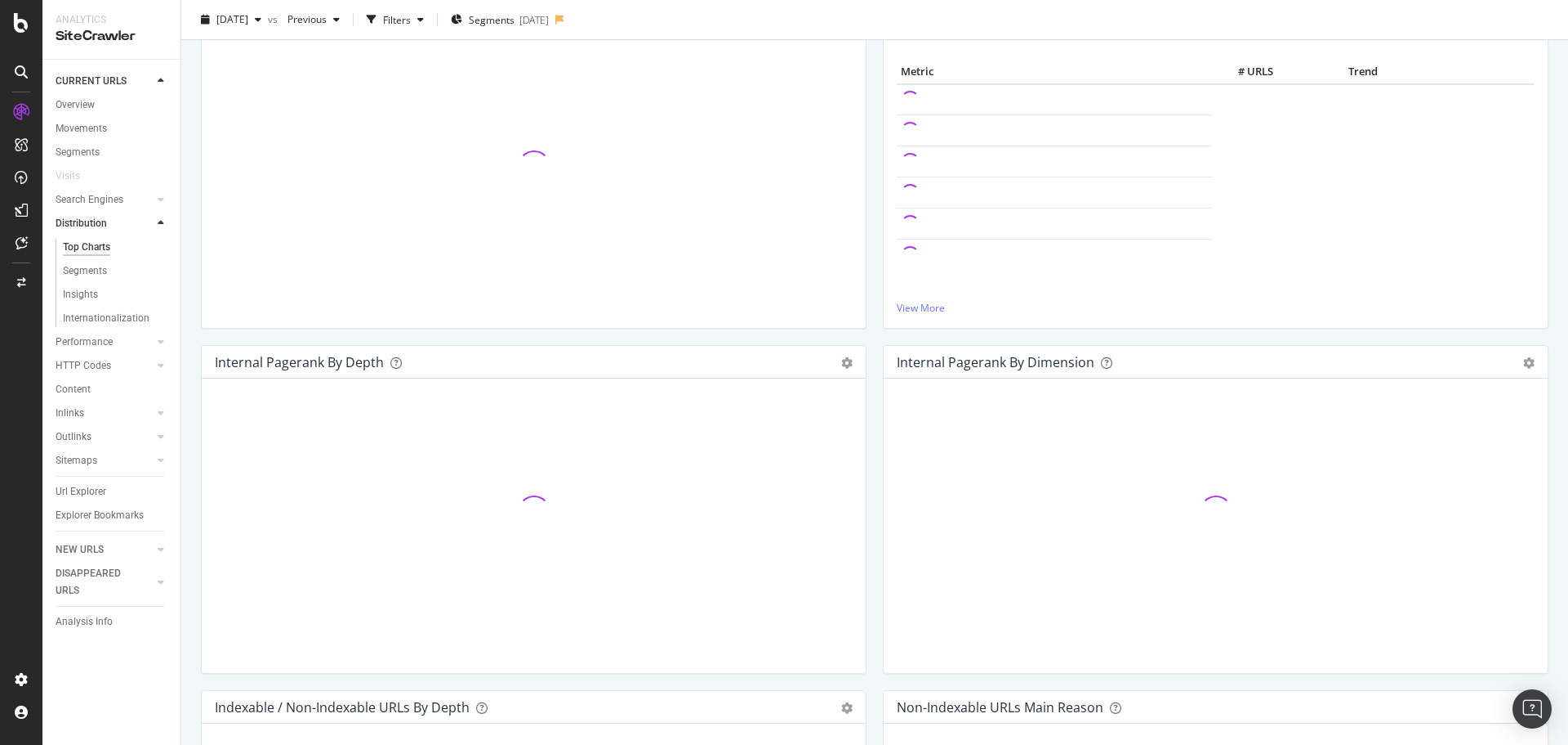
scroll to position [409, 0]
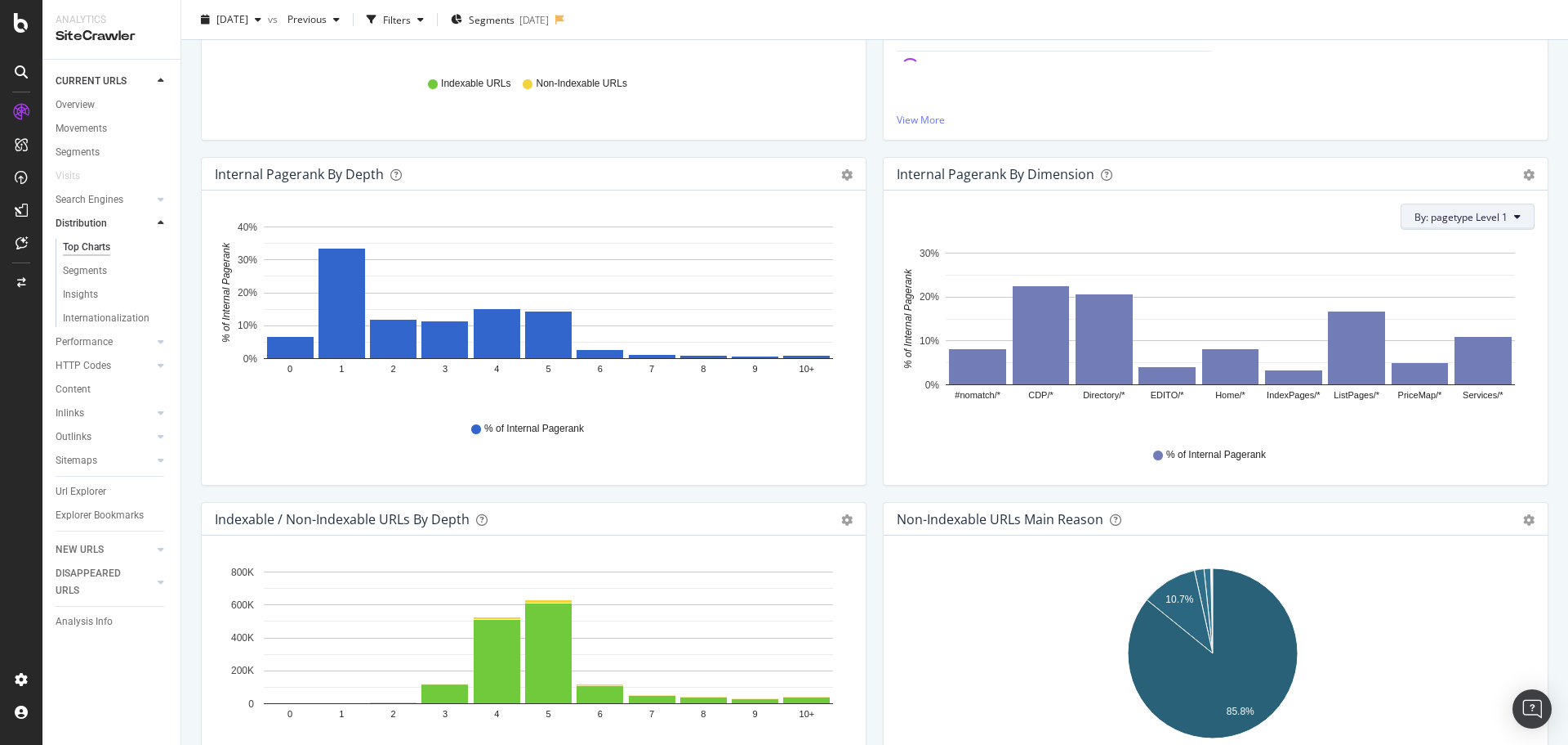
click at [1434, 225] on button "By: pagetype Level 1" at bounding box center [1468, 217] width 134 height 26
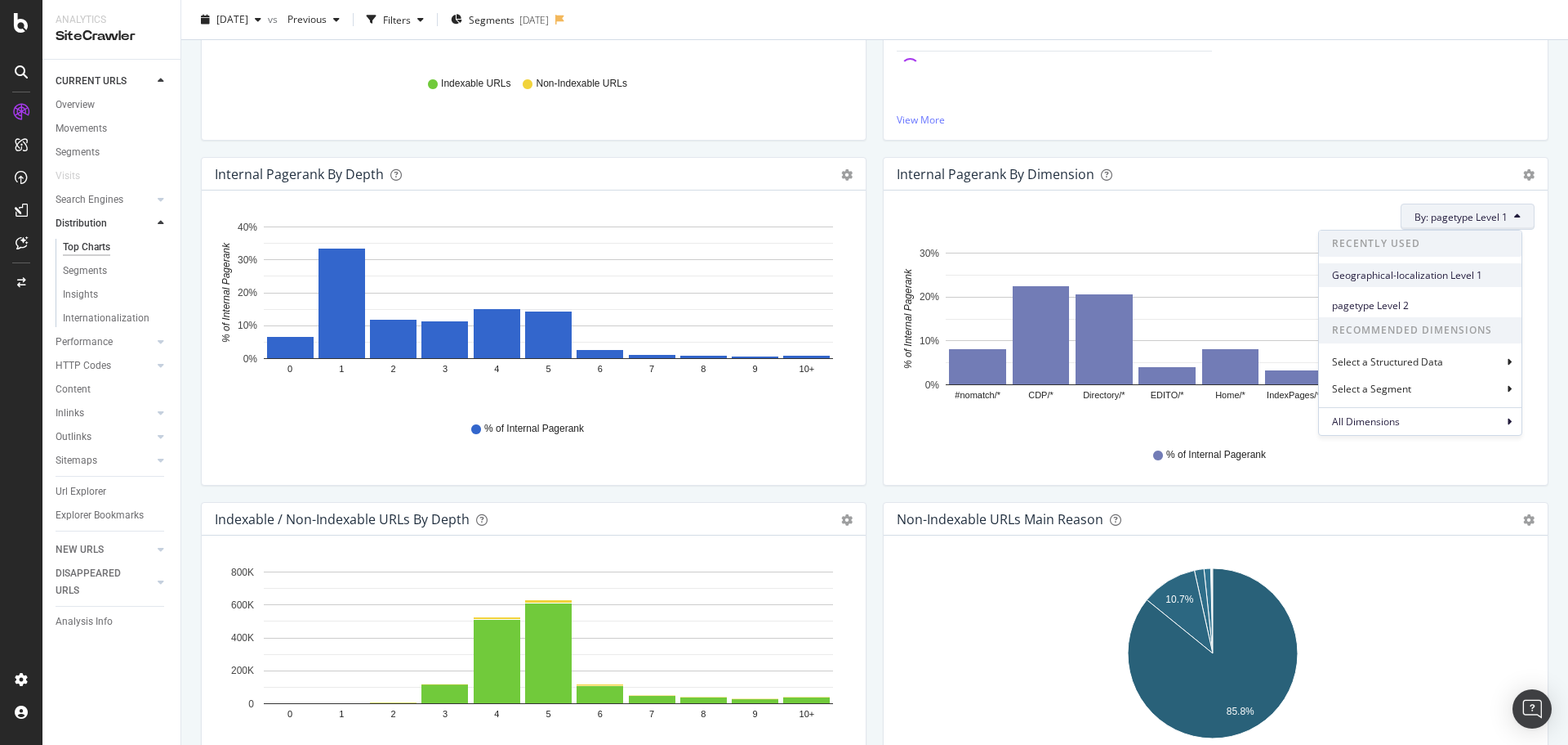
click at [1434, 276] on span "Geographical-localization Level 1" at bounding box center [1421, 276] width 176 height 15
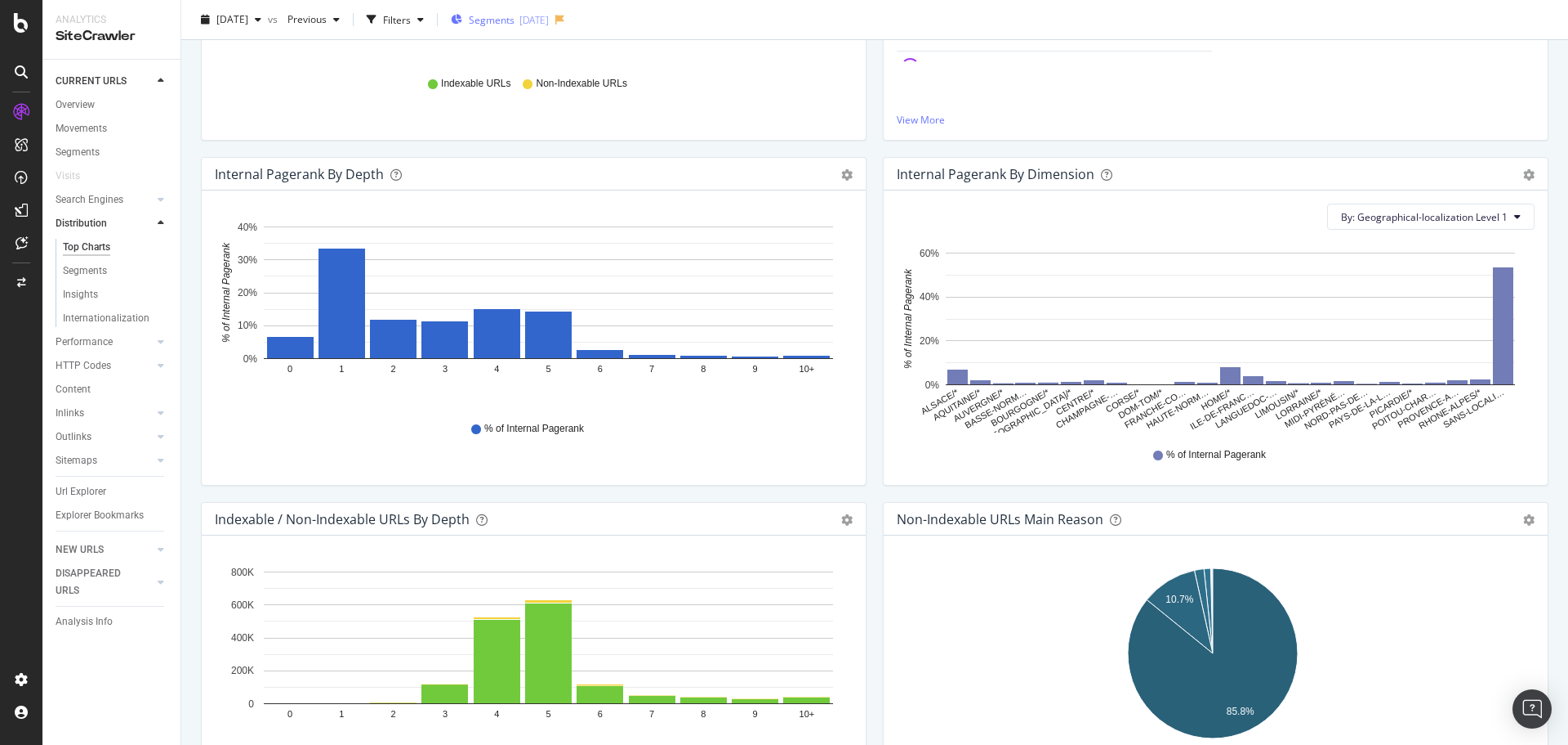
click at [549, 18] on div "[DATE]" at bounding box center [534, 19] width 29 height 14
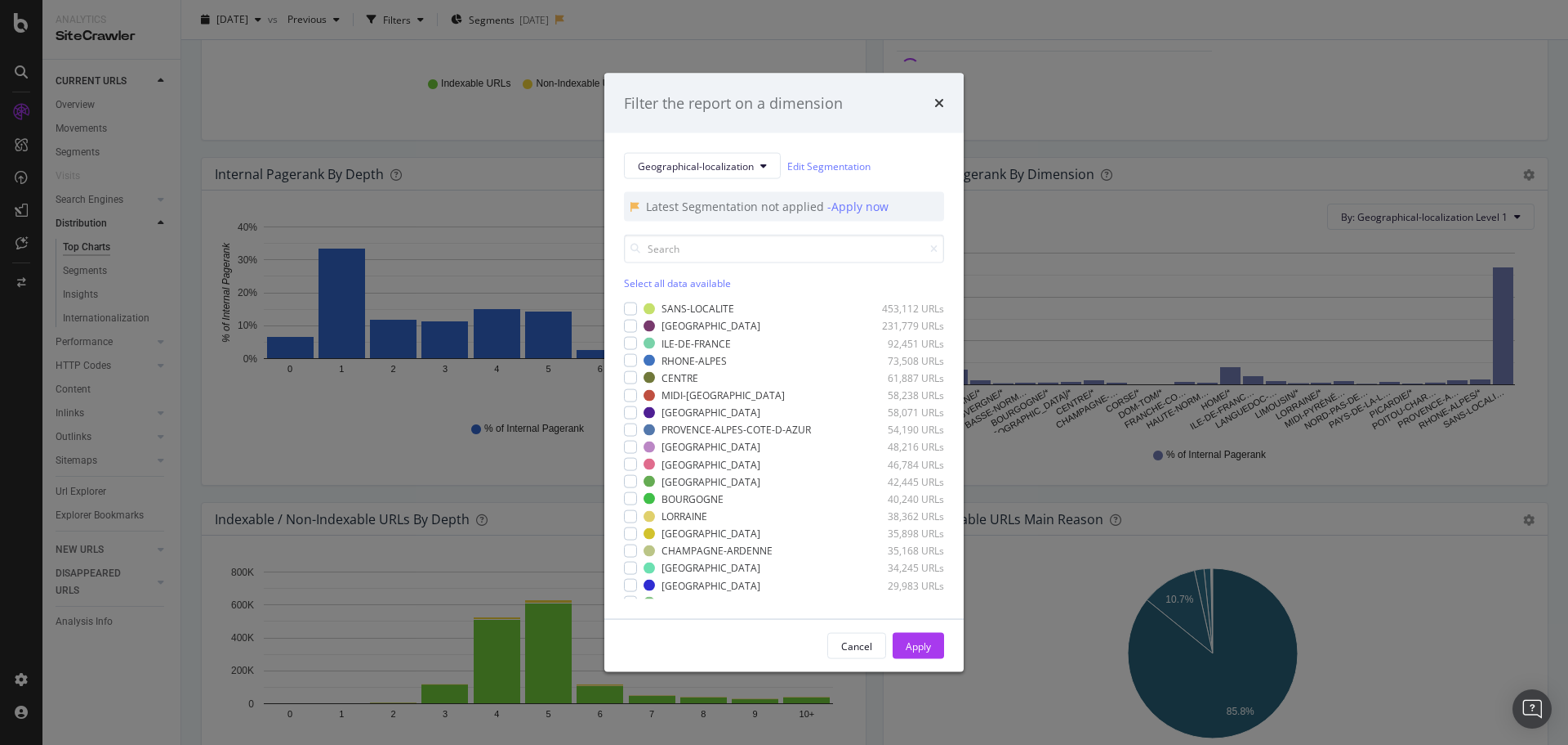
click at [656, 281] on div "Select all data available" at bounding box center [783, 282] width 320 height 14
click at [630, 306] on icon "modal" at bounding box center [631, 308] width 8 height 8
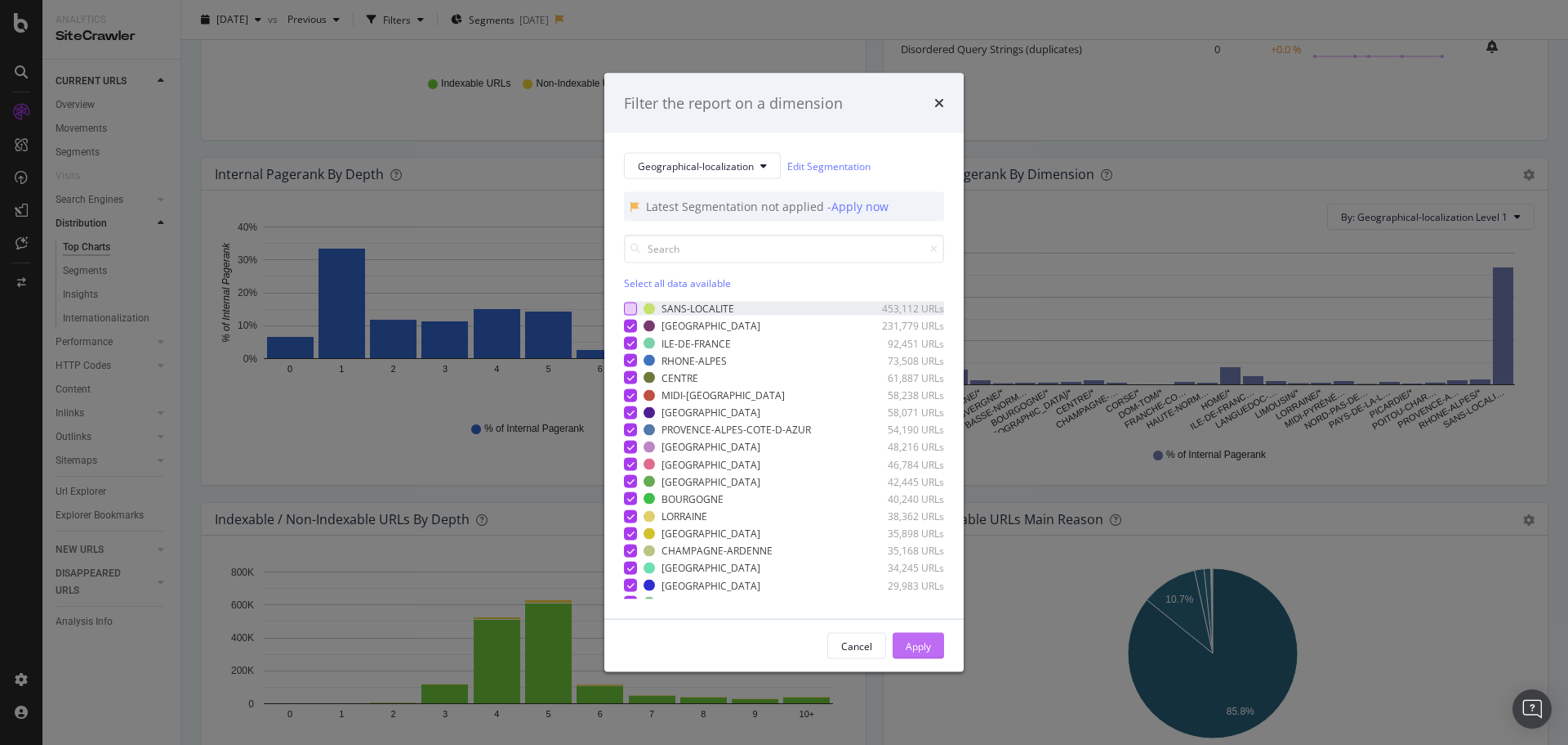
click at [918, 643] on div "Apply" at bounding box center [918, 645] width 25 height 14
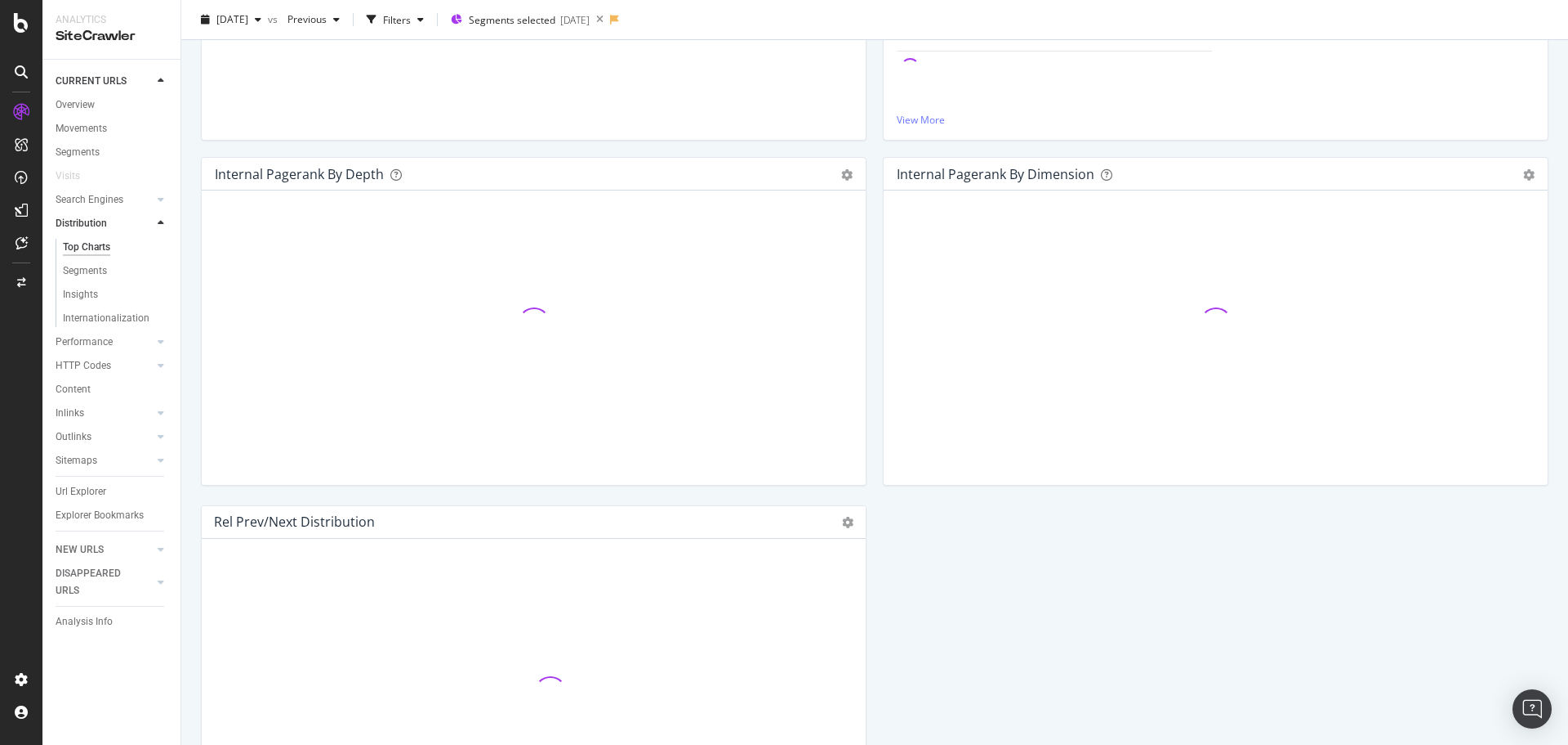
scroll to position [409, 0]
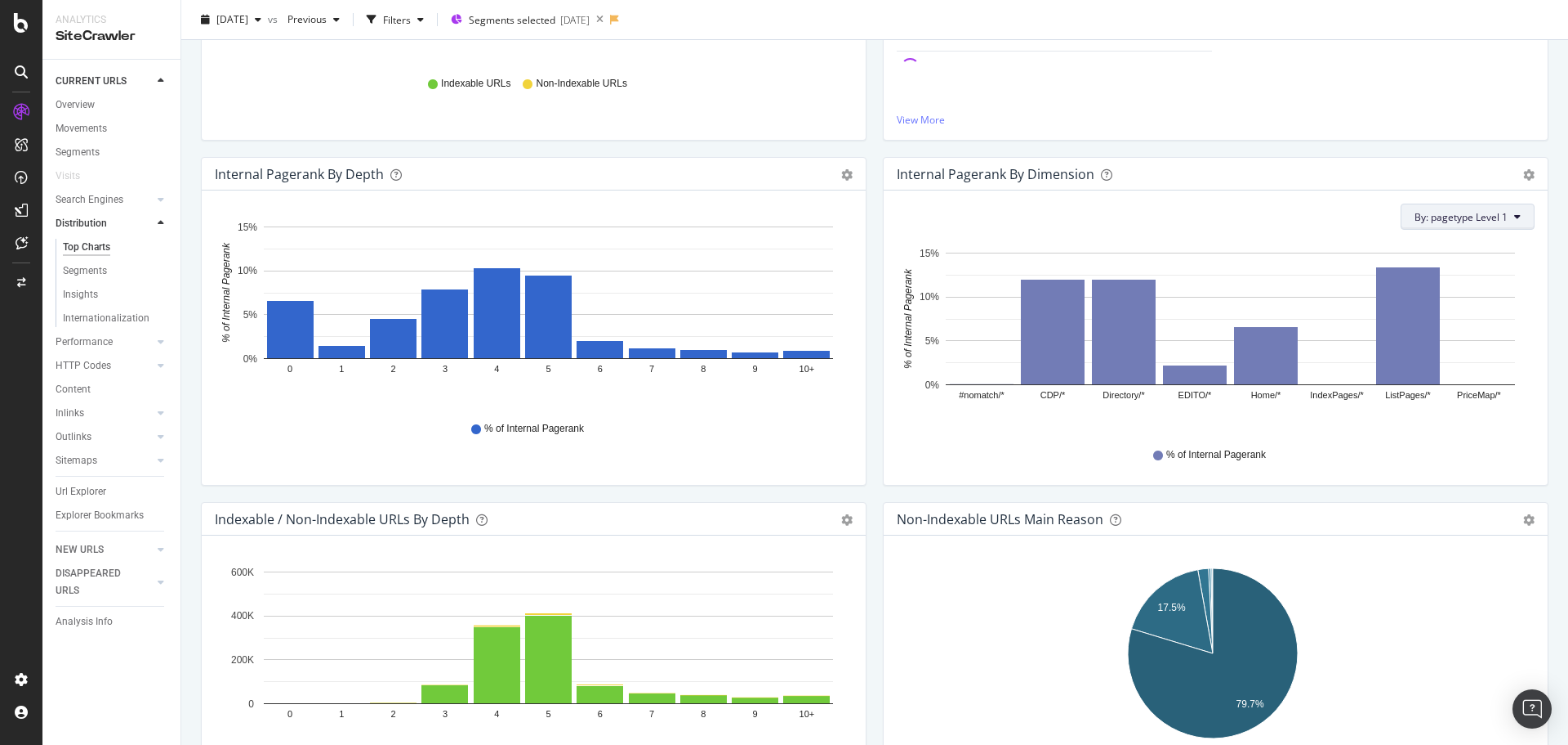
click at [1442, 223] on span "By: pagetype Level 1" at bounding box center [1461, 217] width 93 height 14
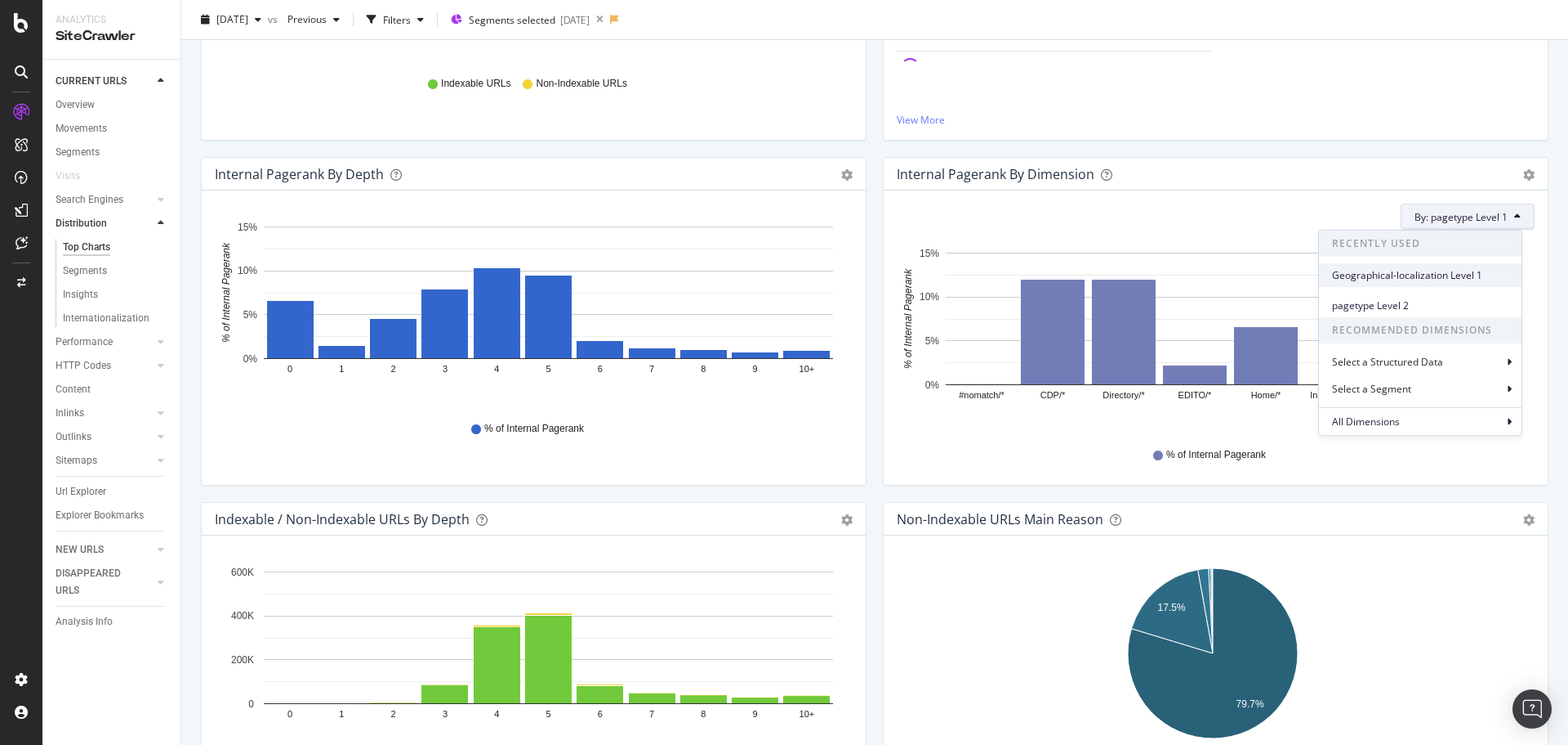
click at [1435, 269] on span "Geographical-localization Level 1" at bounding box center [1421, 276] width 176 height 15
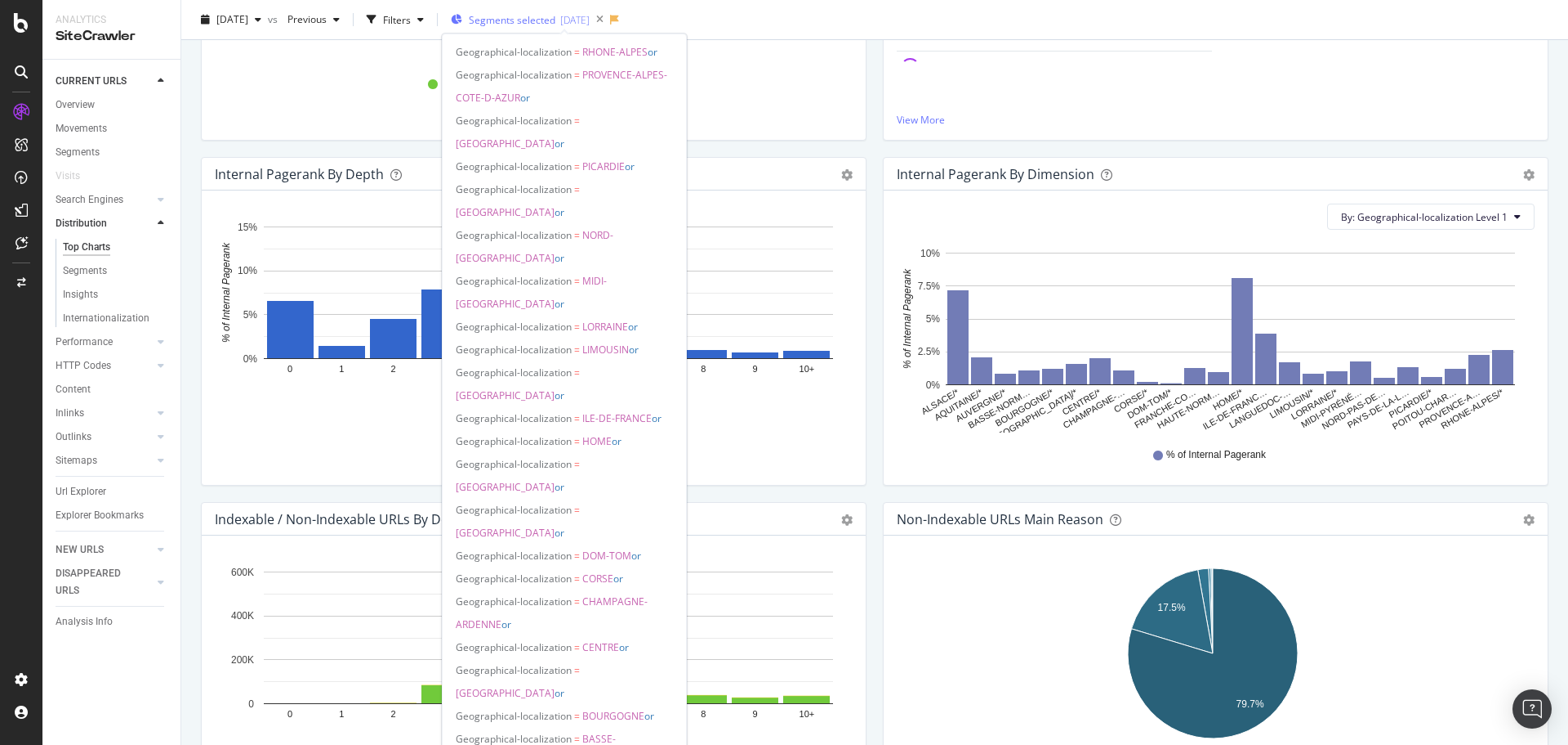
click at [555, 23] on span "Segments selected" at bounding box center [512, 20] width 86 height 14
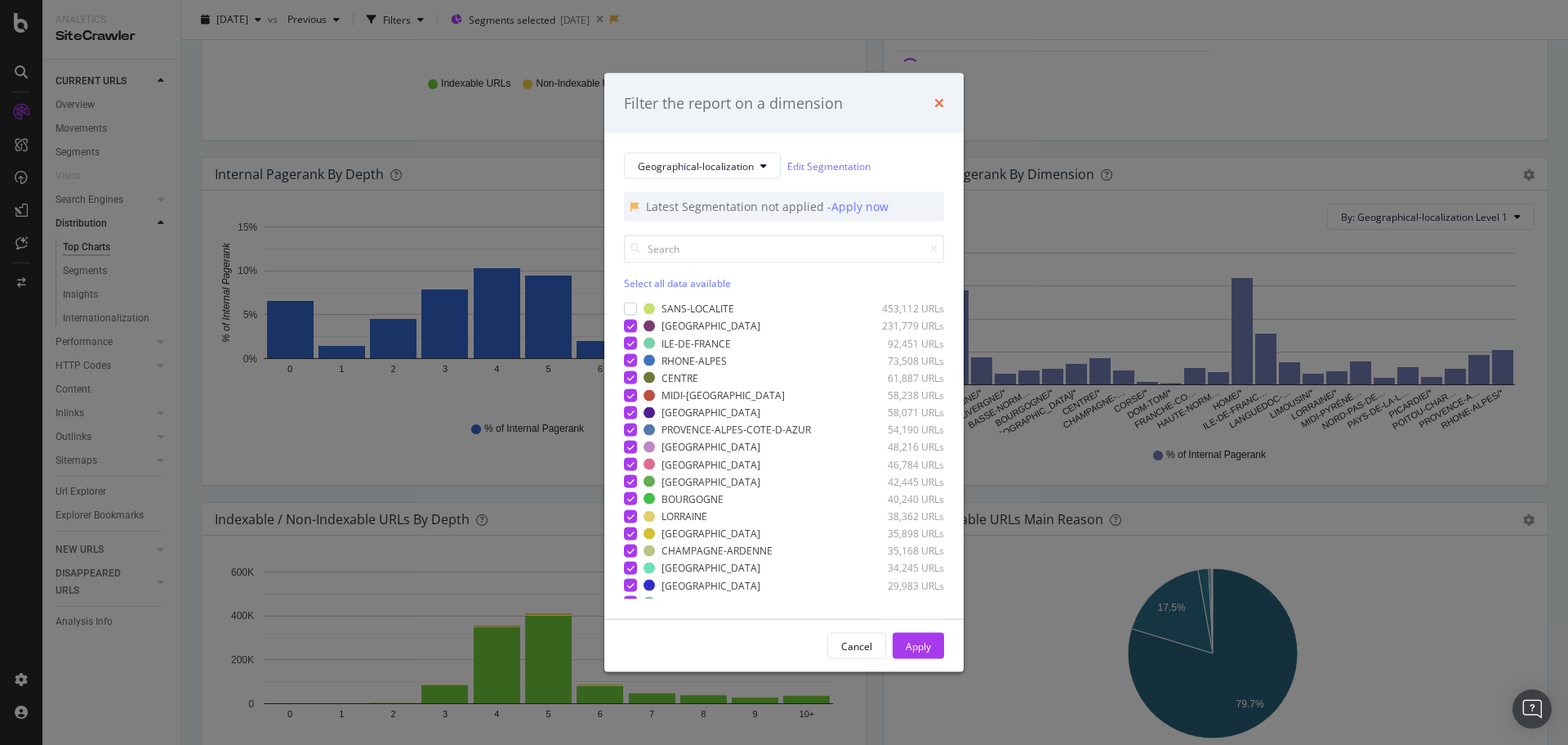
click at [941, 99] on icon "times" at bounding box center [939, 103] width 9 height 13
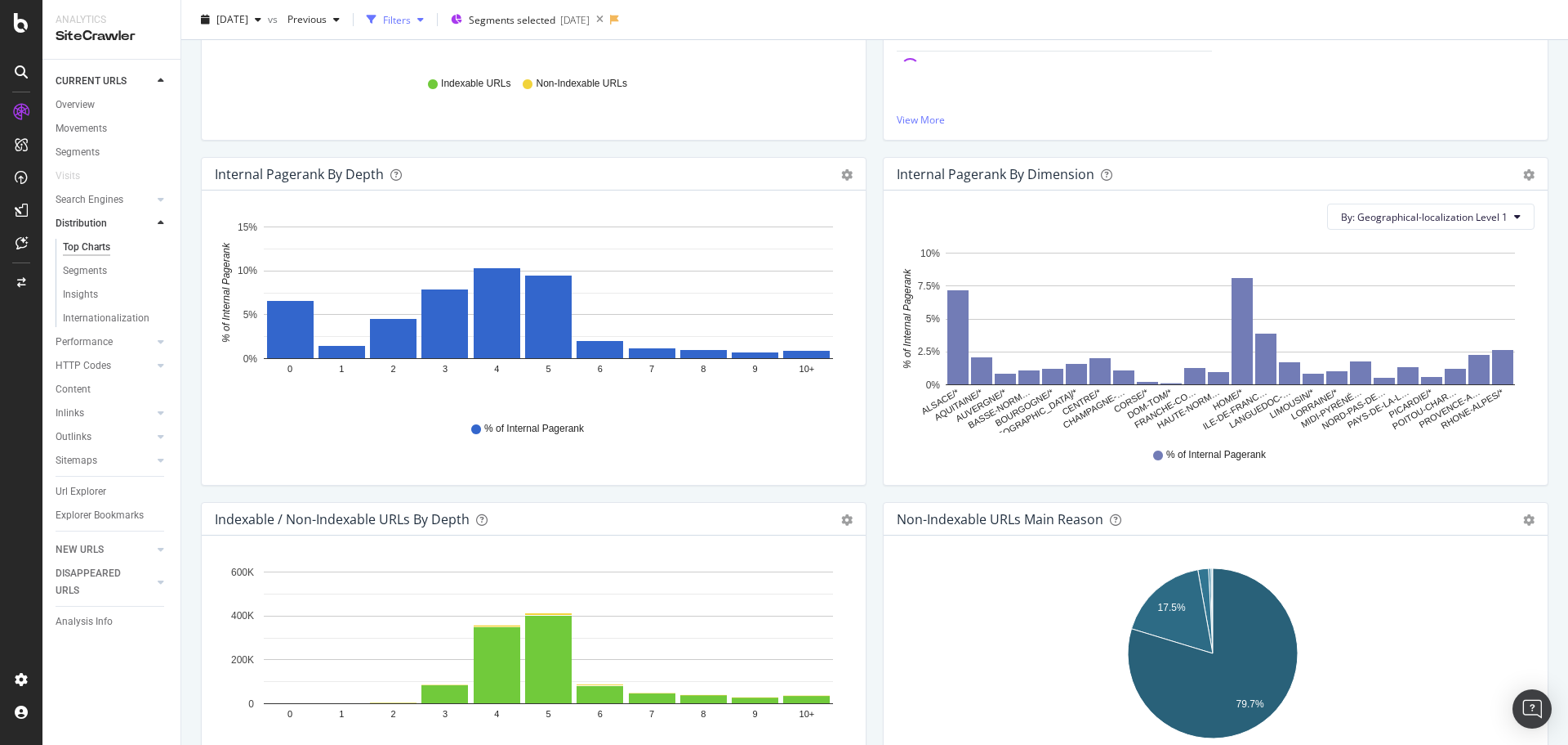
click at [411, 18] on div "Filters" at bounding box center [398, 19] width 28 height 14
click at [221, 65] on div "Add Filter" at bounding box center [238, 63] width 43 height 14
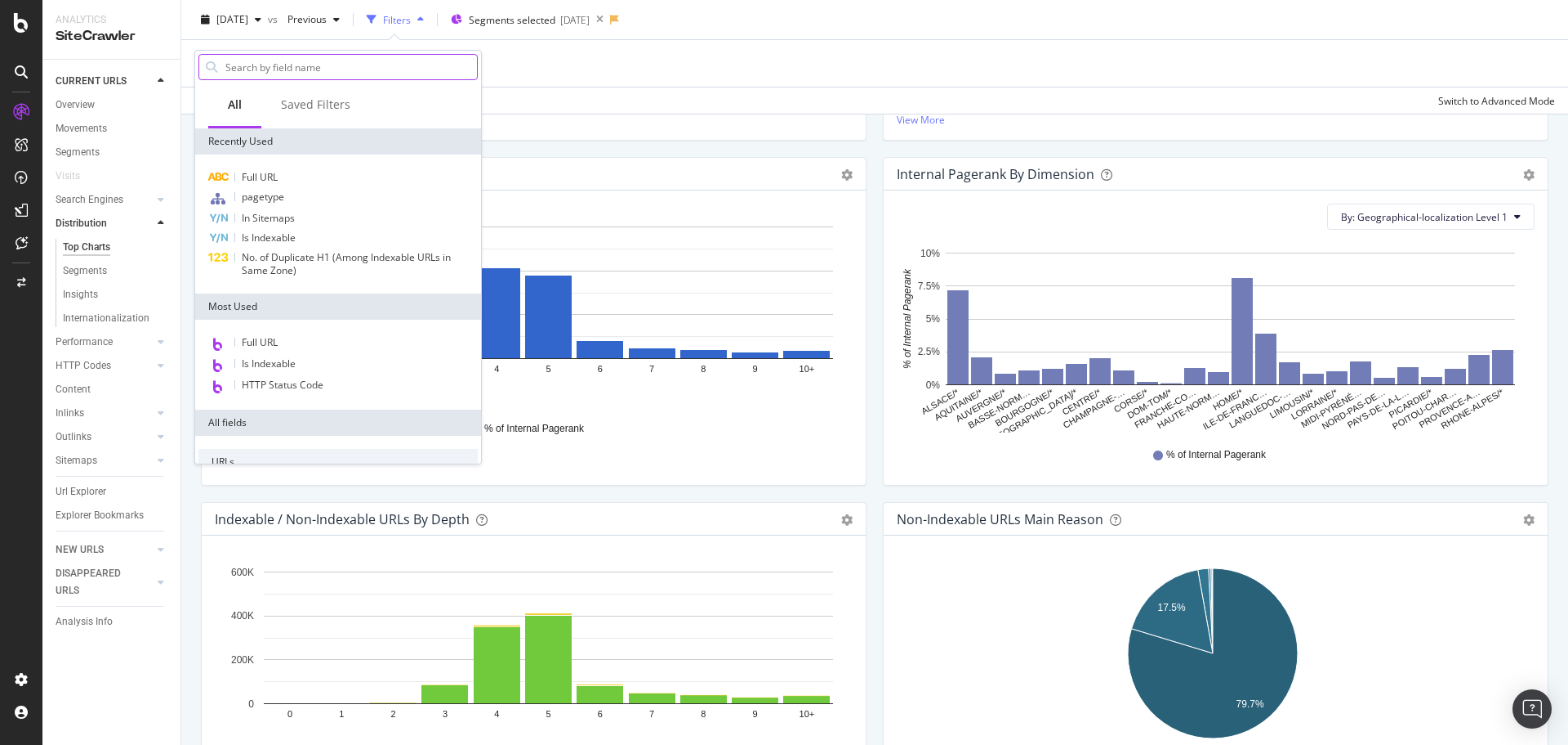
click at [288, 68] on input "text" at bounding box center [351, 67] width 253 height 24
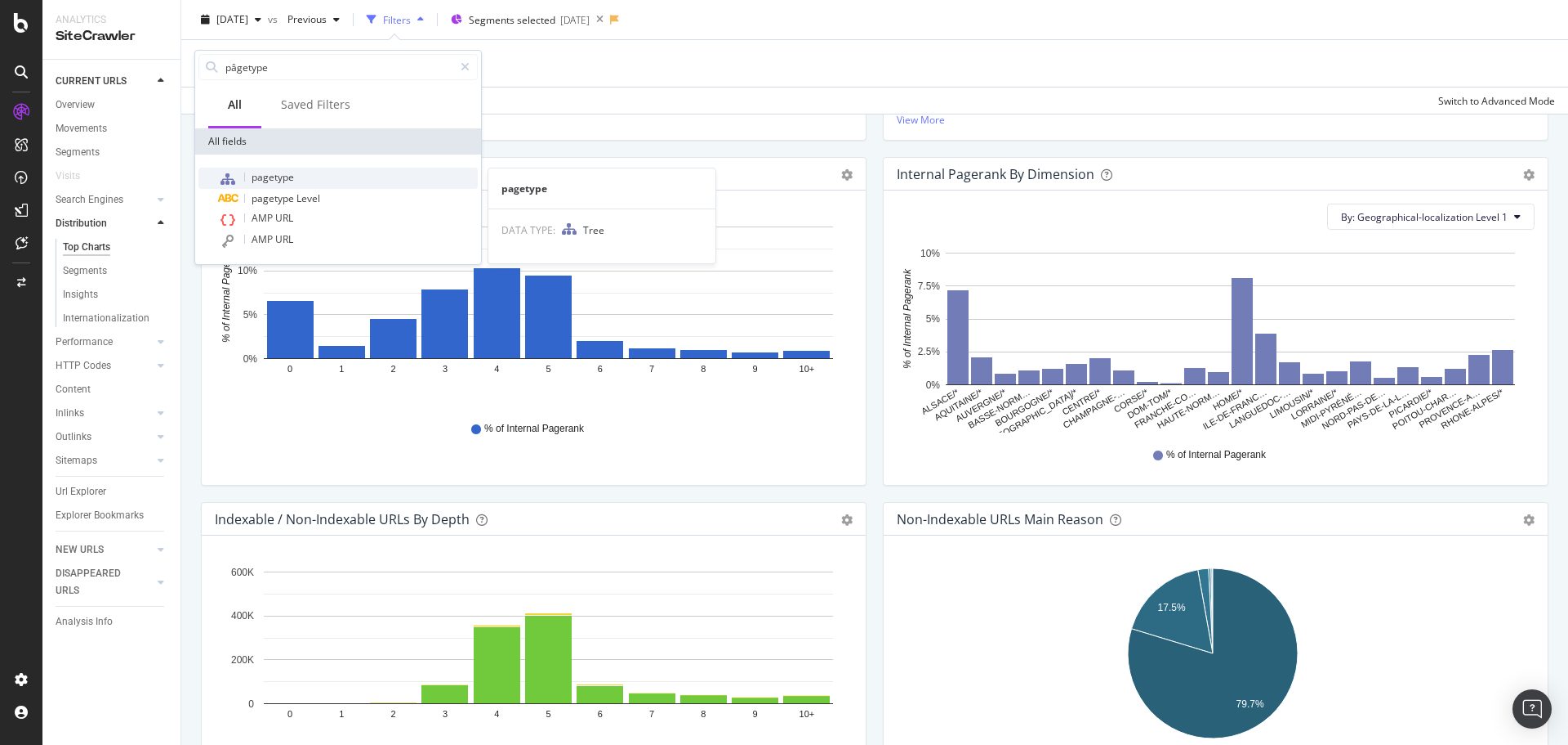
type input "pâgetype"
click at [320, 173] on div "pagetype" at bounding box center [348, 178] width 260 height 22
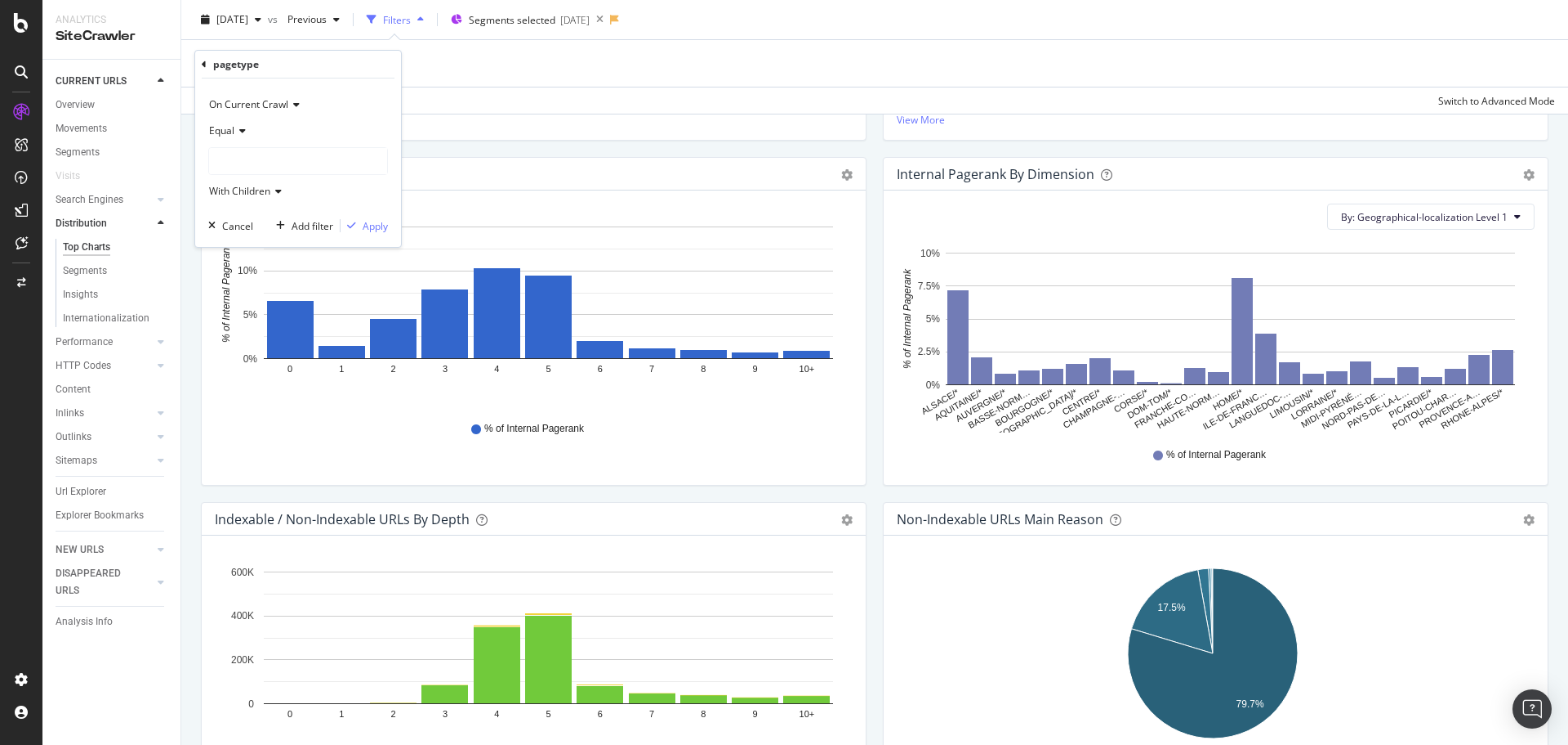
click at [243, 167] on div at bounding box center [298, 161] width 178 height 26
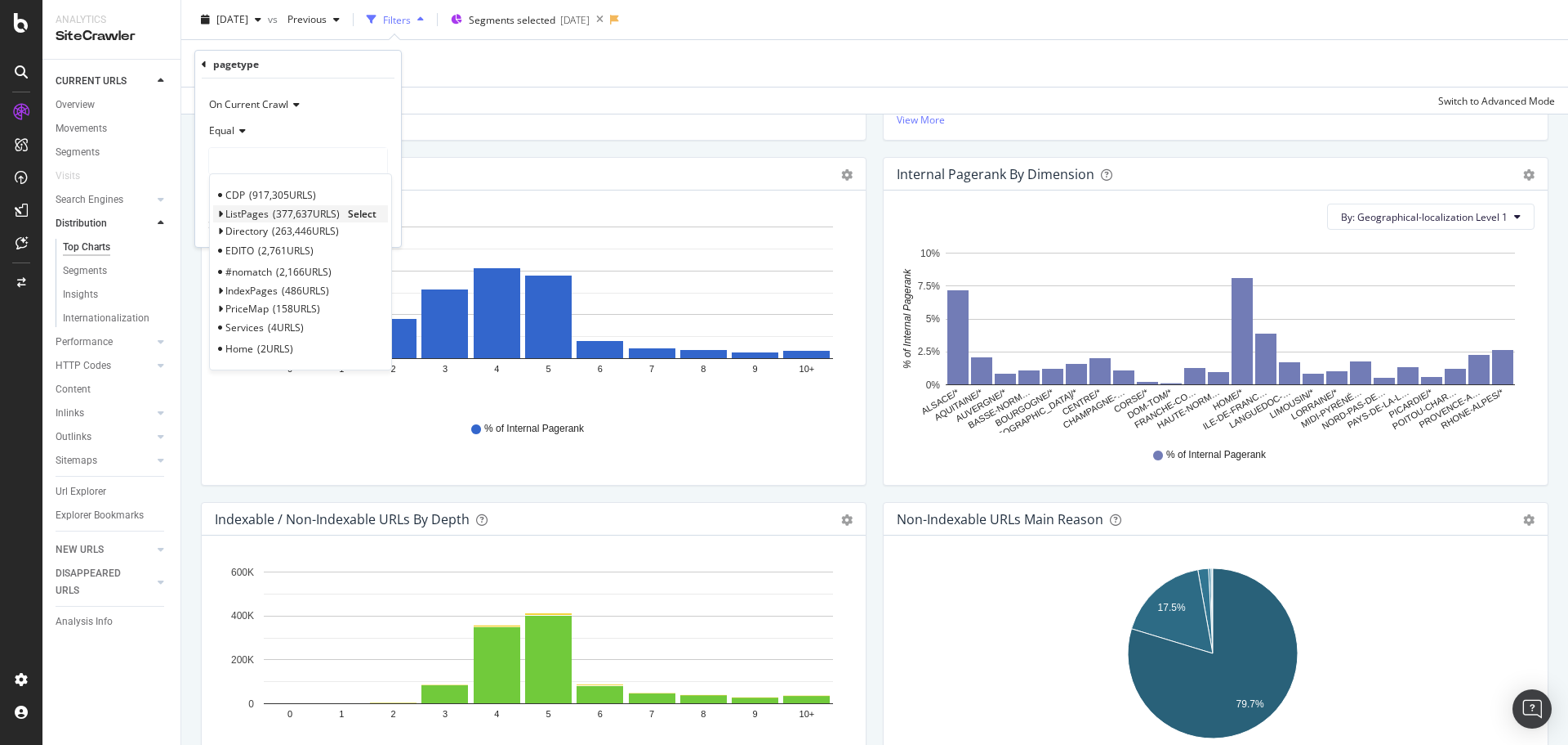
click at [370, 212] on span "Select" at bounding box center [362, 213] width 28 height 14
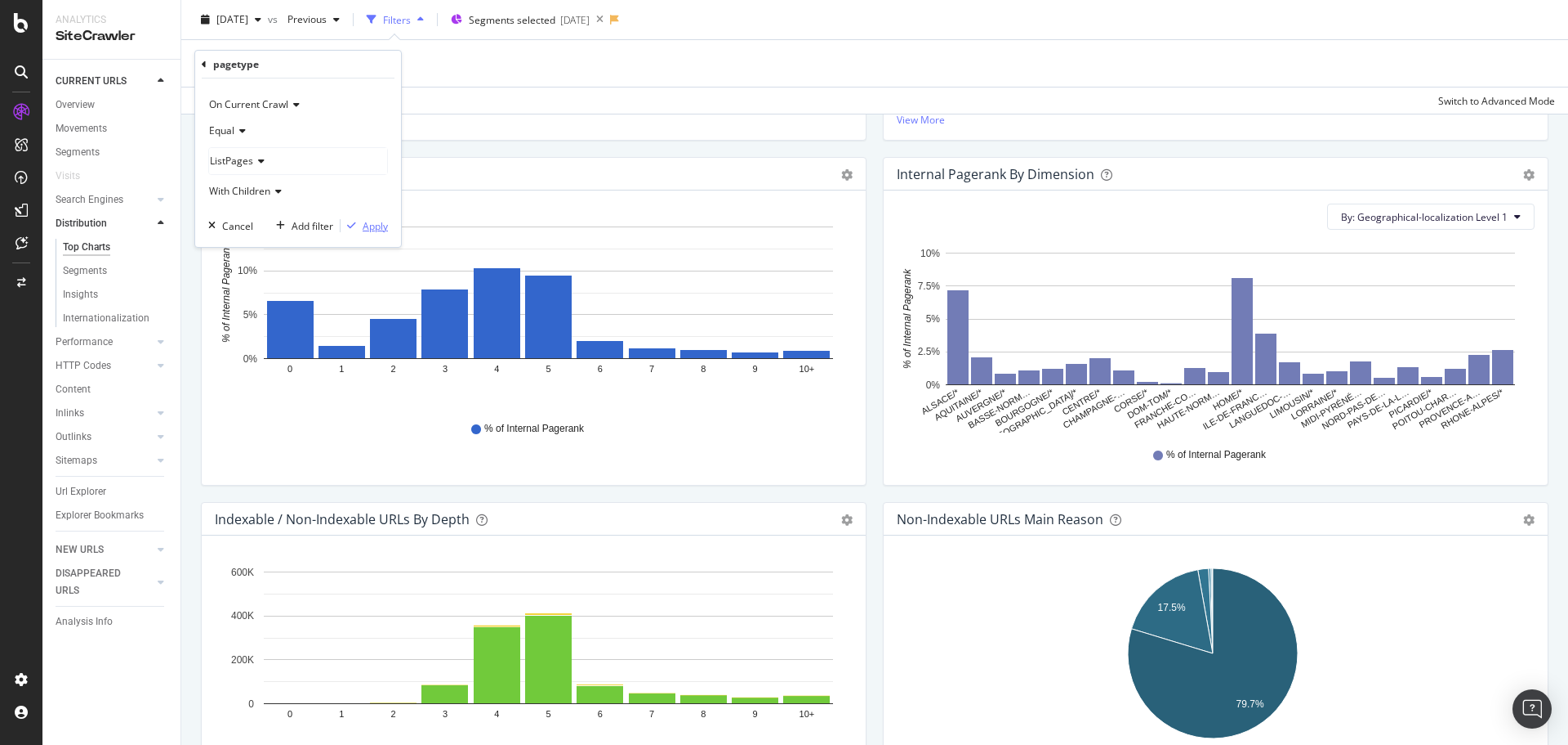
click at [369, 229] on div "Apply" at bounding box center [375, 225] width 25 height 14
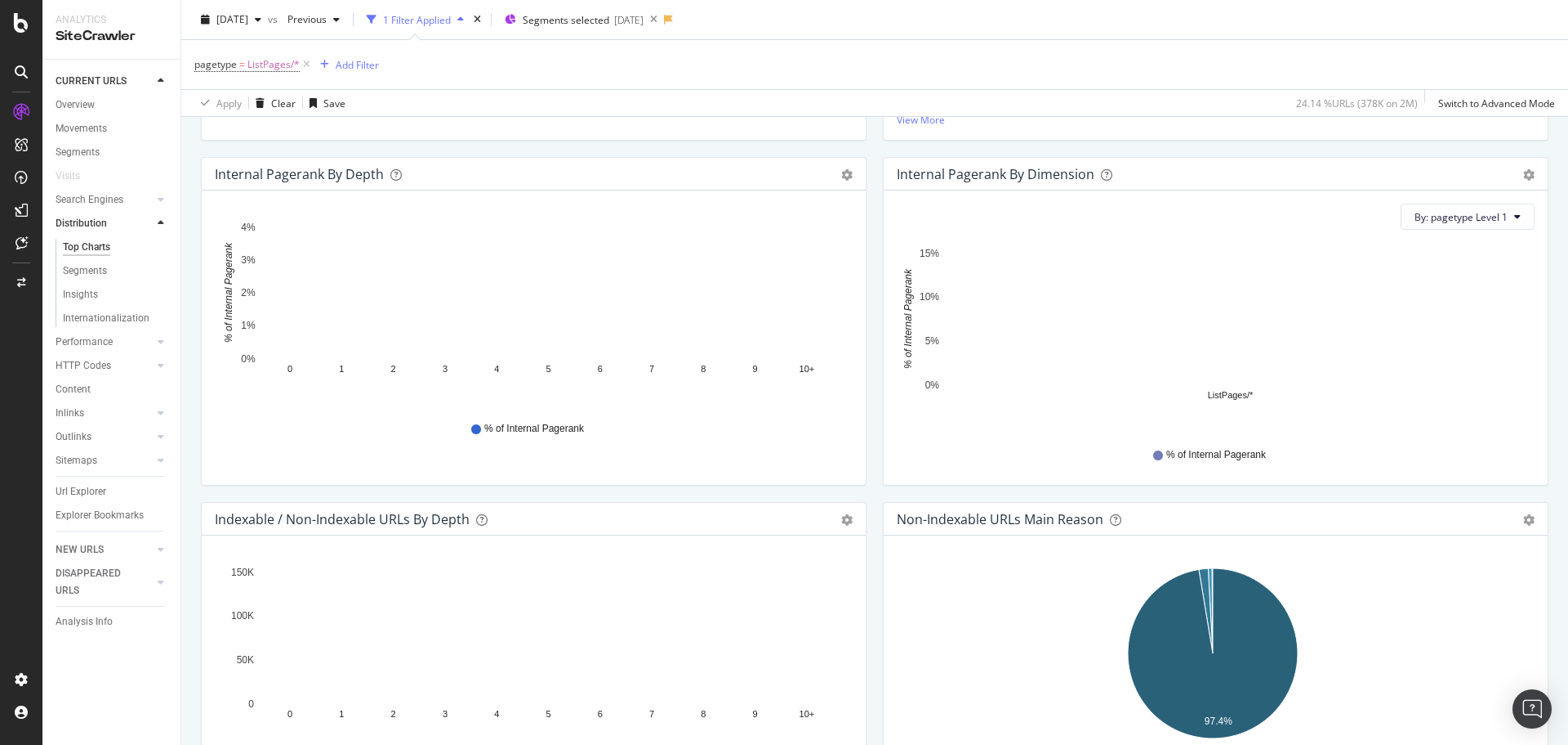
scroll to position [485, 0]
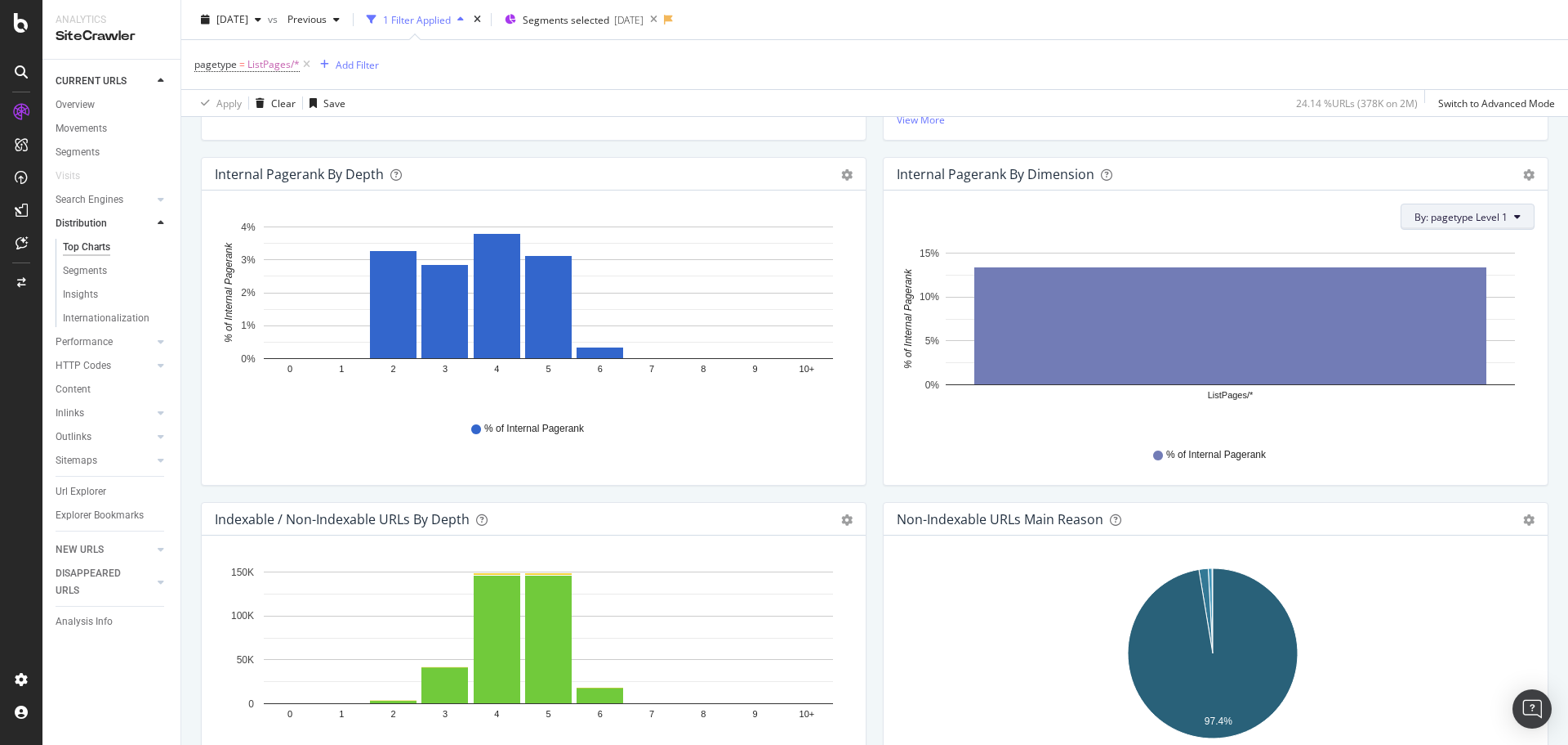
click at [1450, 211] on span "By: pagetype Level 1" at bounding box center [1461, 217] width 93 height 14
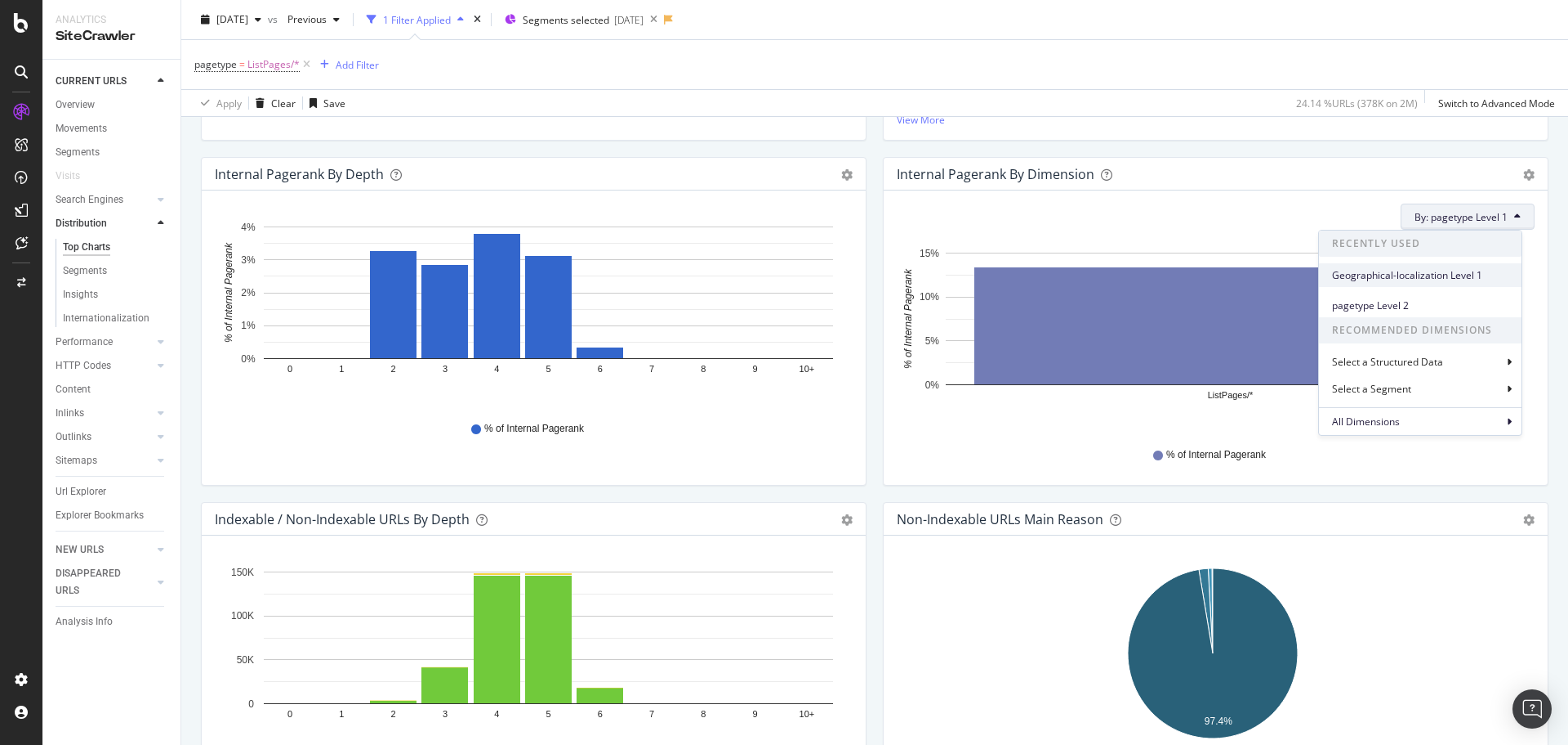
click at [1454, 275] on span "Geographical-localization Level 1" at bounding box center [1421, 276] width 176 height 15
